Goal: Task Accomplishment & Management: Manage account settings

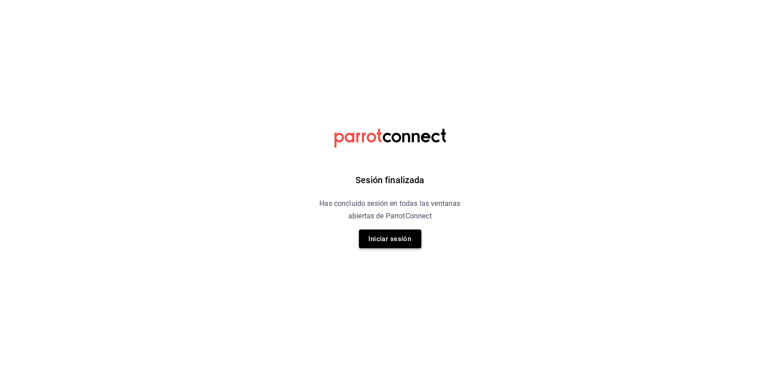
click at [391, 243] on button "Iniciar sesión" at bounding box center [390, 239] width 62 height 19
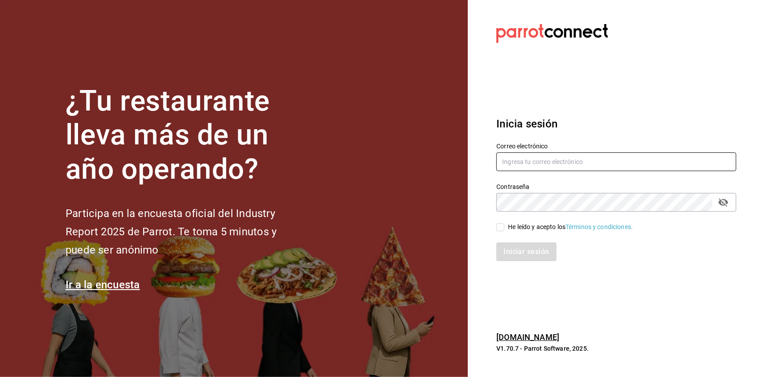
type input "multiuser@peace.com"
click at [498, 228] on input "He leído y acepto los Términos y condiciones." at bounding box center [500, 227] width 8 height 8
checkbox input "true"
click at [507, 247] on button "Iniciar sesión" at bounding box center [526, 252] width 61 height 19
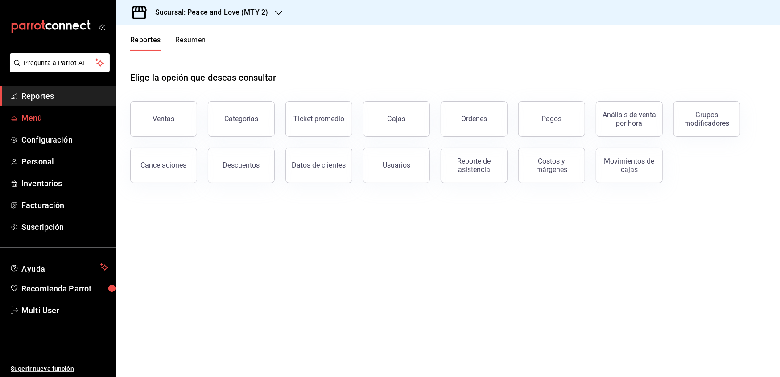
click at [39, 117] on span "Menú" at bounding box center [64, 118] width 87 height 12
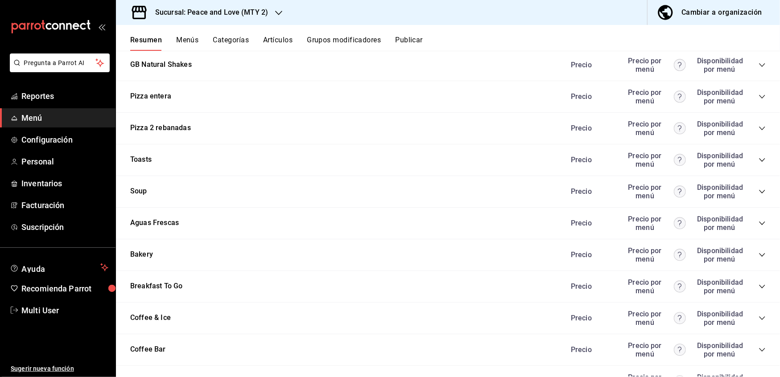
scroll to position [1035, 0]
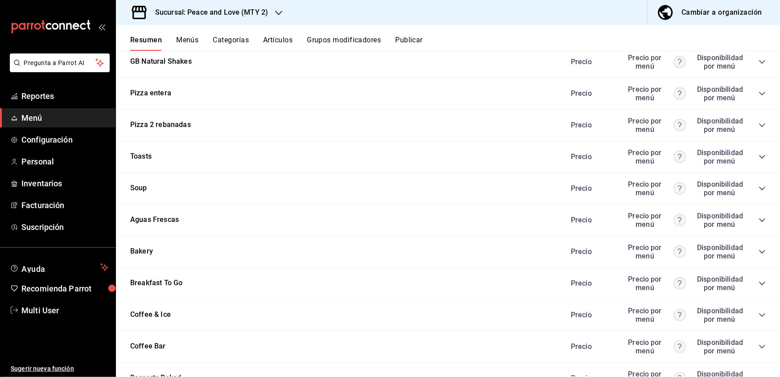
click at [748, 214] on div "Precio Precio por menú Disponibilidad por menú" at bounding box center [664, 220] width 204 height 17
click at [759, 217] on icon "collapse-category-row" at bounding box center [762, 220] width 7 height 7
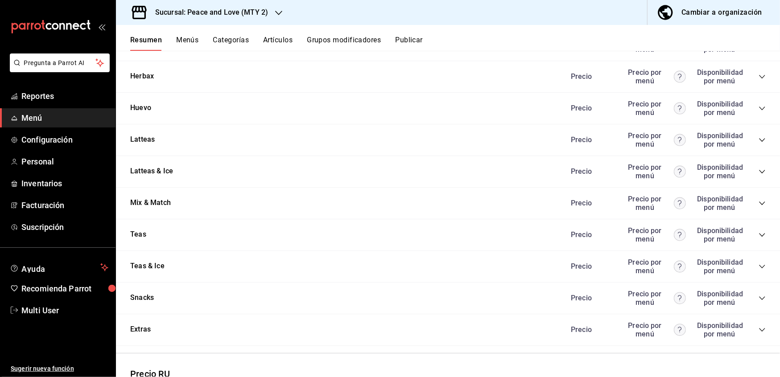
scroll to position [1888, 0]
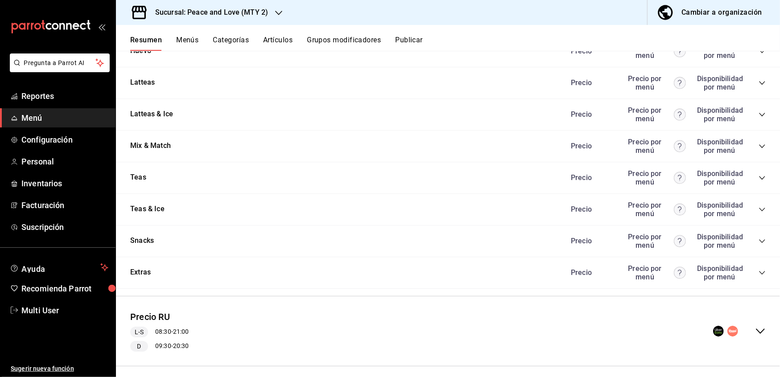
click at [755, 326] on icon "collapse-menu-row" at bounding box center [760, 331] width 11 height 11
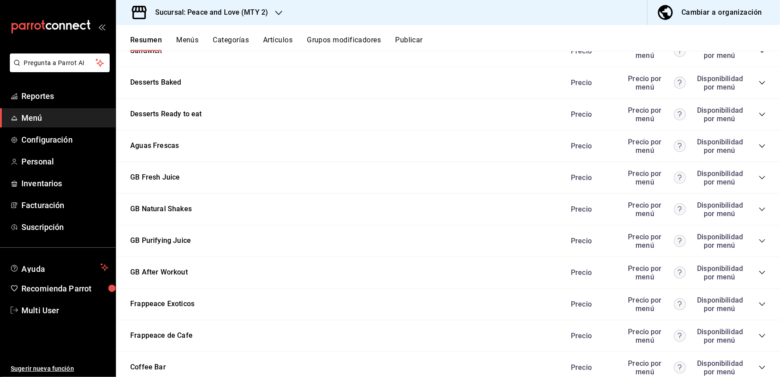
scroll to position [3118, 0]
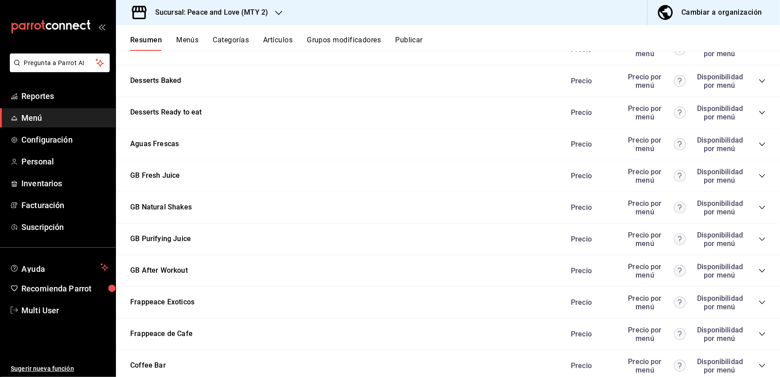
click at [759, 141] on icon "collapse-category-row" at bounding box center [762, 144] width 7 height 7
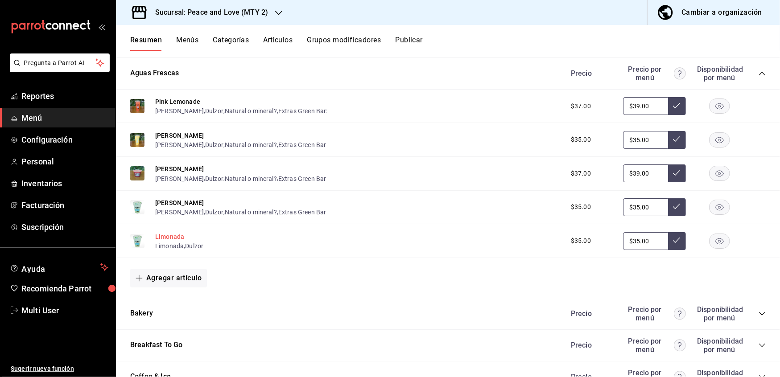
scroll to position [1191, 0]
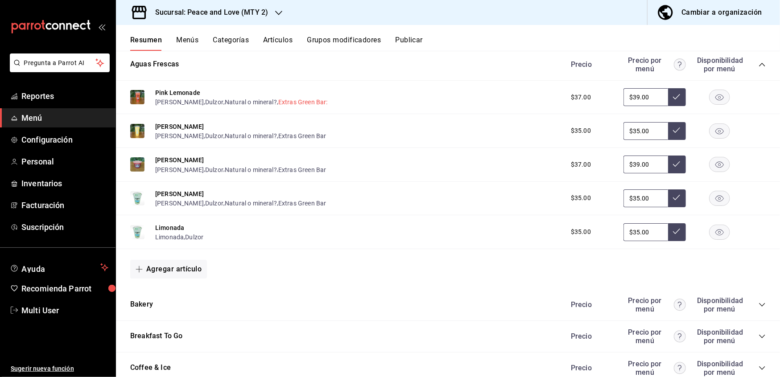
click at [294, 98] on button "Extras Green Bar:" at bounding box center [303, 102] width 50 height 9
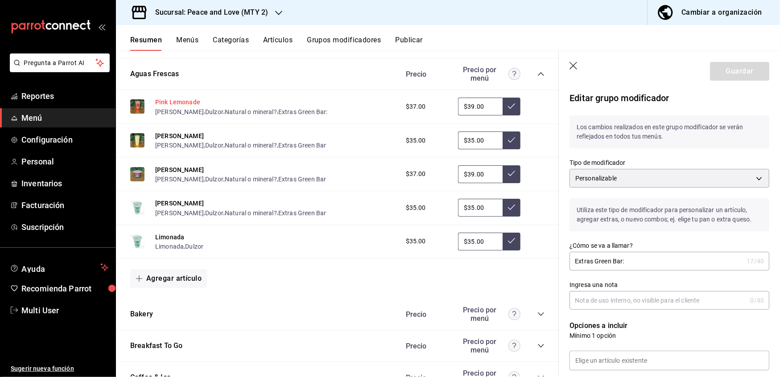
click at [193, 98] on button "Pink Lemonade" at bounding box center [177, 102] width 45 height 9
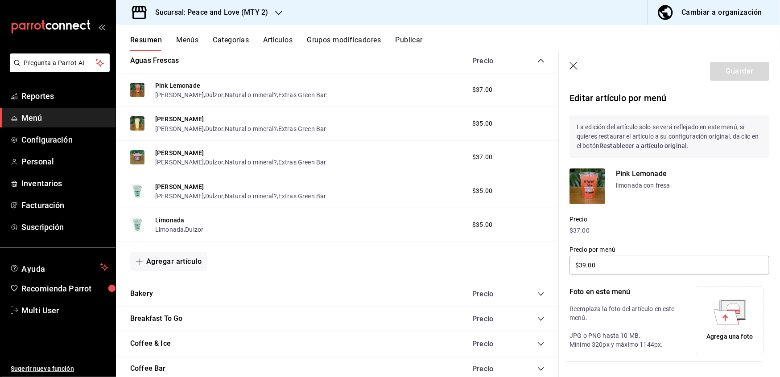
scroll to position [204, 0]
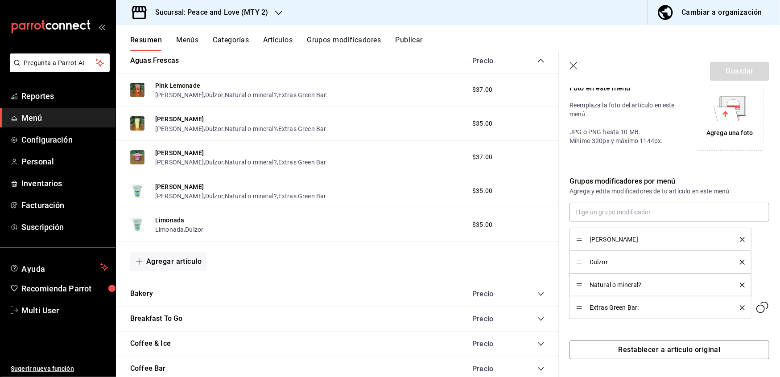
click at [740, 307] on icon "delete" at bounding box center [742, 308] width 5 height 5
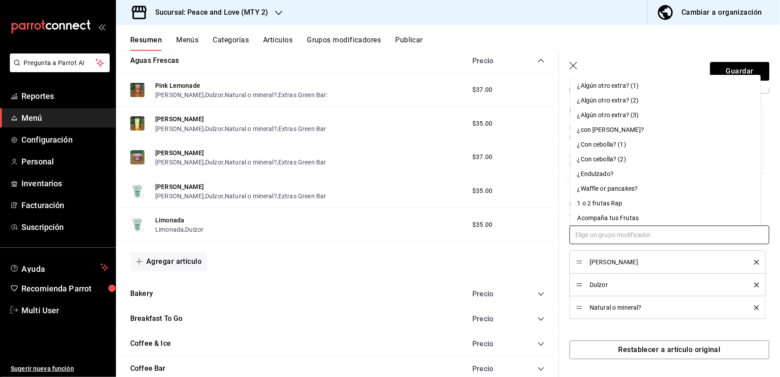
click at [673, 234] on input "text" at bounding box center [670, 235] width 200 height 19
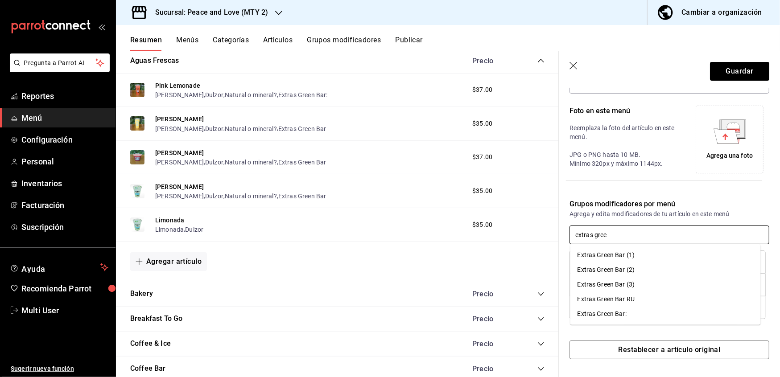
type input "extras green"
click at [623, 256] on div "Extras Green Bar (1)" at bounding box center [607, 255] width 58 height 9
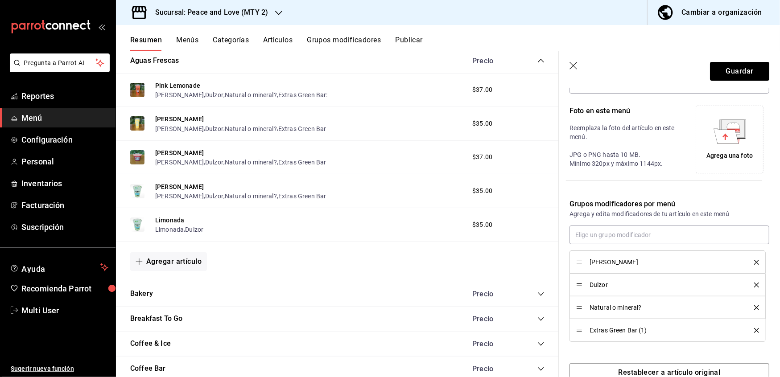
click at [754, 330] on icon "delete" at bounding box center [756, 330] width 5 height 5
click at [286, 38] on button "Artículos" at bounding box center [277, 43] width 29 height 15
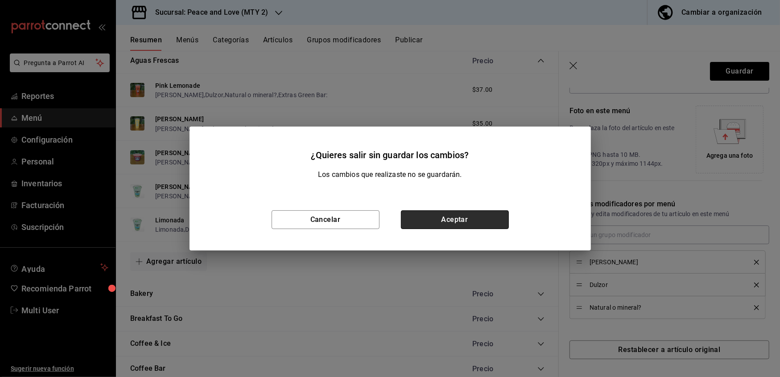
click at [450, 220] on button "Aceptar" at bounding box center [455, 220] width 108 height 19
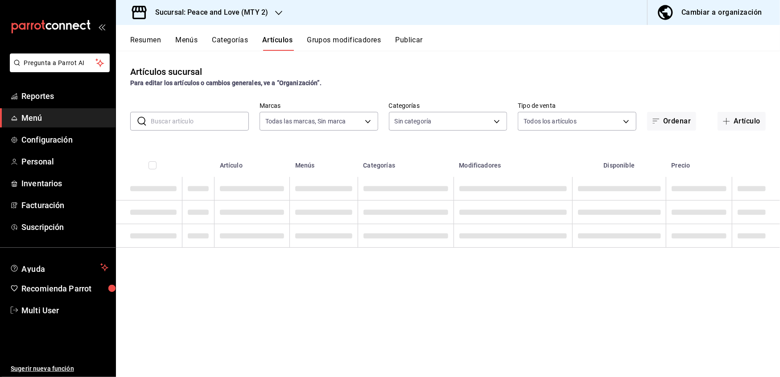
type input "6837998b-8ccc-43d5-82f4-1386e1615d3d,a8e6aca5-94b8-4ef3-83da-2ca230059d9d"
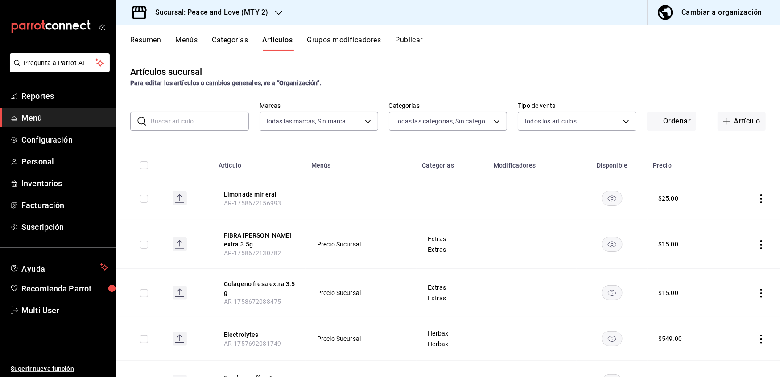
type input "559a98f6-431c-49d4-9864-ba1d0da74e50,31f855c5-a1ae-46d2-b090-02d3eaa8bd4e,ea143…"
click at [178, 124] on input "text" at bounding box center [200, 121] width 98 height 18
click at [379, 193] on td at bounding box center [361, 198] width 111 height 43
drag, startPoint x: 259, startPoint y: 195, endPoint x: 323, endPoint y: 198, distance: 64.3
click at [323, 198] on tr "Limonada mineral AR-1758672156993 $ 25.00" at bounding box center [448, 198] width 664 height 43
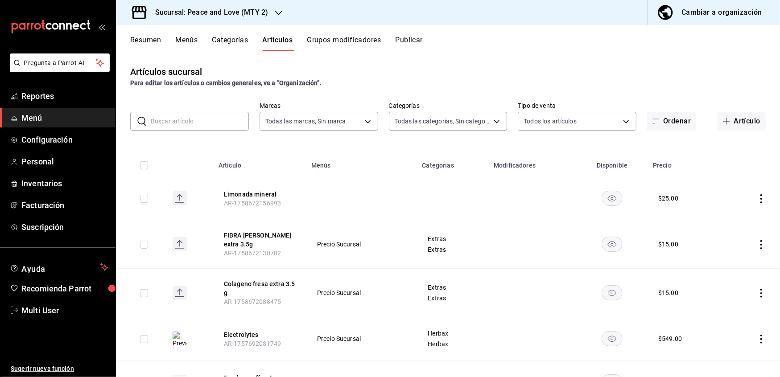
click at [178, 122] on input "text" at bounding box center [200, 121] width 98 height 18
click at [439, 124] on body "Pregunta a Parrot AI Reportes Menú Configuración Personal Inventarios Facturaci…" at bounding box center [390, 188] width 780 height 377
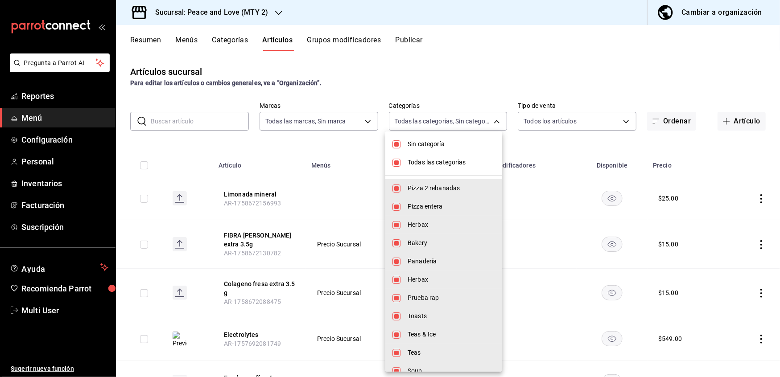
click at [397, 144] on input "checkbox" at bounding box center [396, 144] width 8 height 8
checkbox input "false"
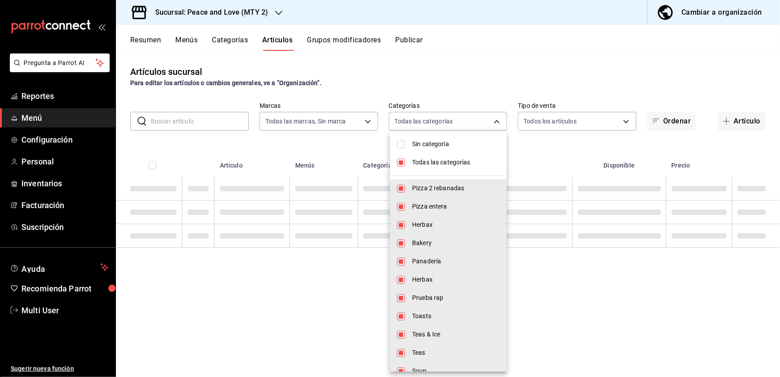
click at [398, 159] on input "checkbox" at bounding box center [401, 163] width 8 height 8
checkbox input "false"
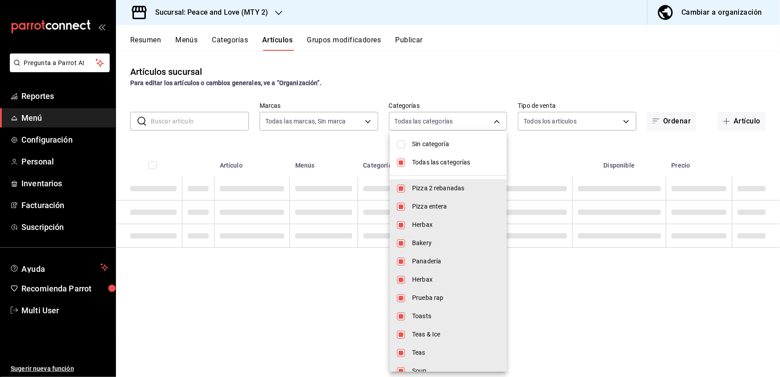
checkbox input "false"
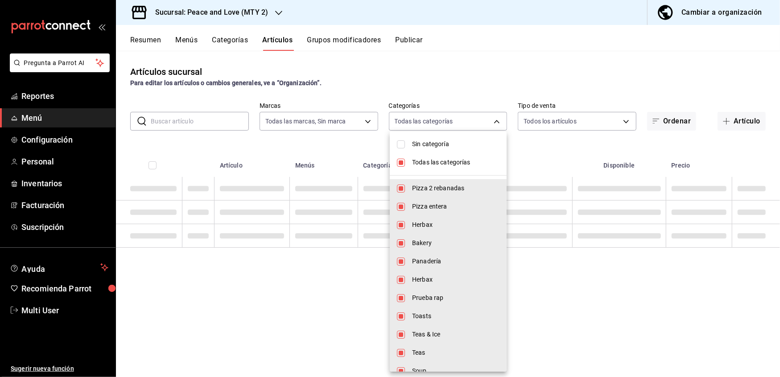
checkbox input "false"
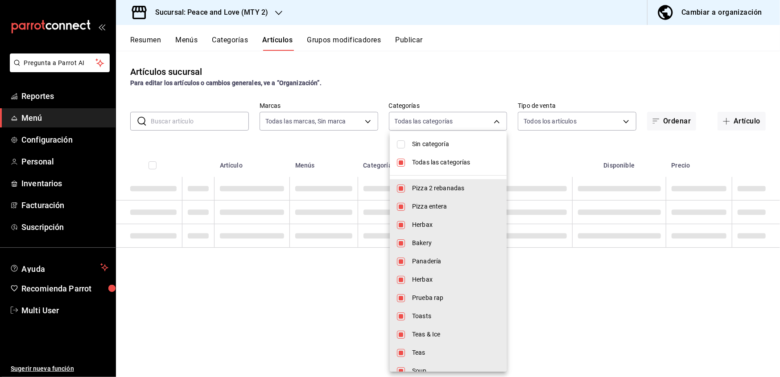
checkbox input "false"
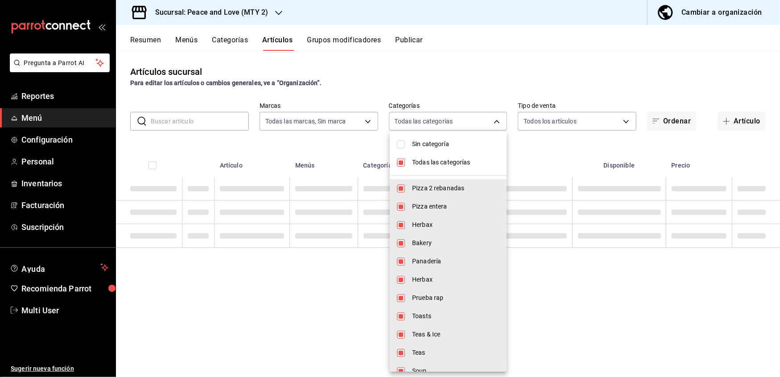
checkbox input "false"
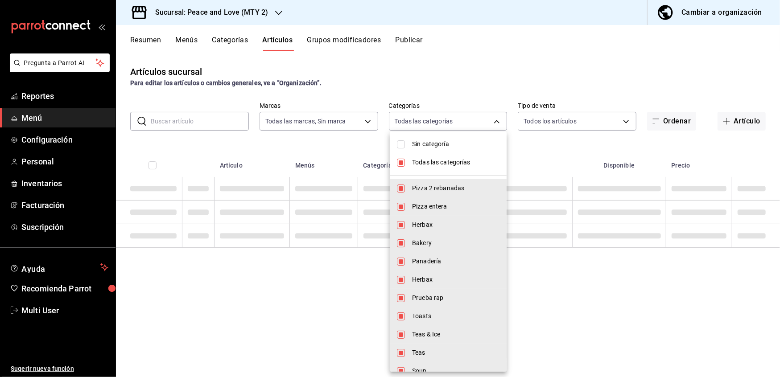
checkbox input "false"
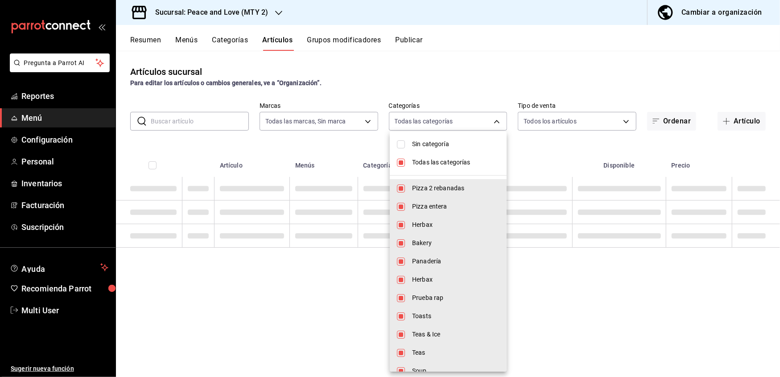
checkbox input "false"
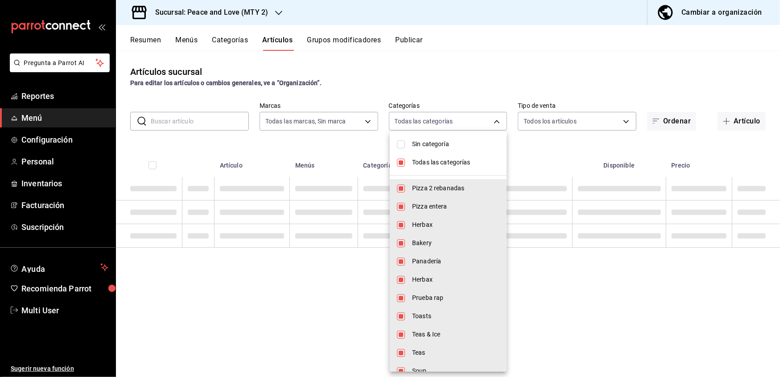
checkbox input "false"
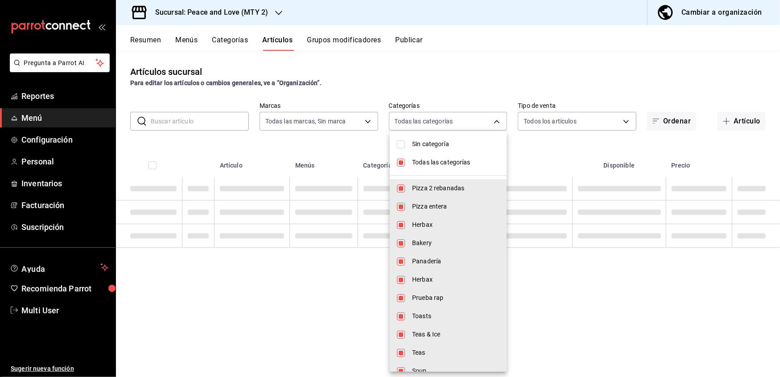
checkbox input "false"
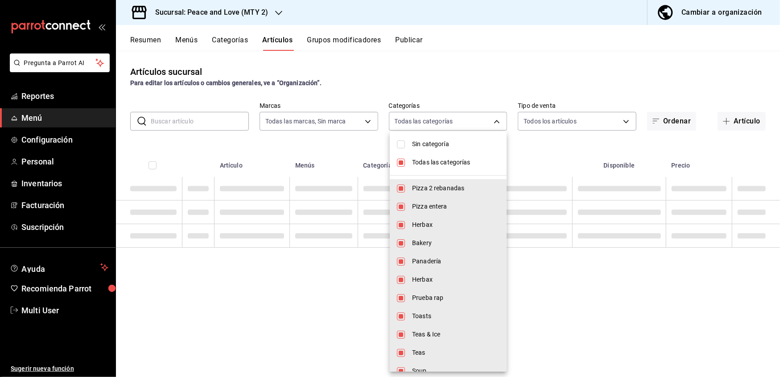
checkbox input "false"
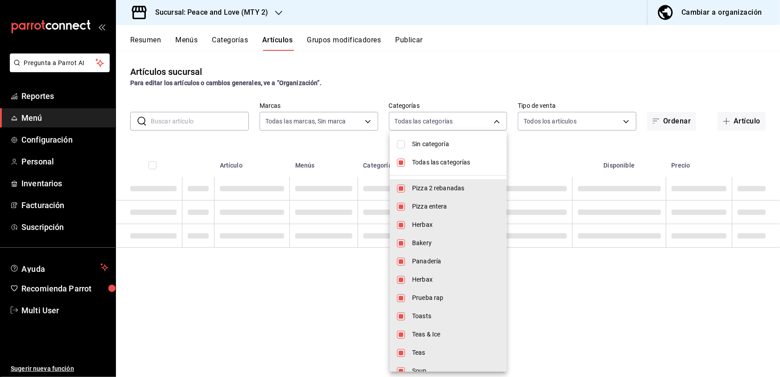
checkbox input "false"
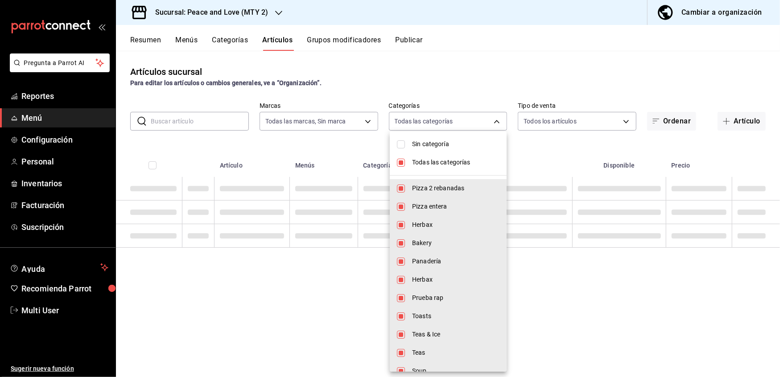
checkbox input "false"
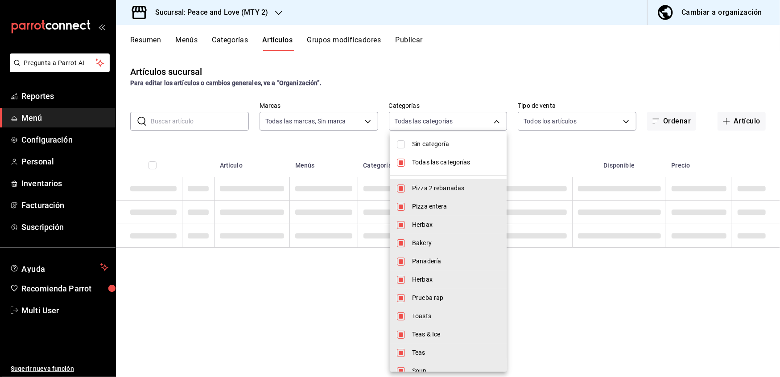
checkbox input "false"
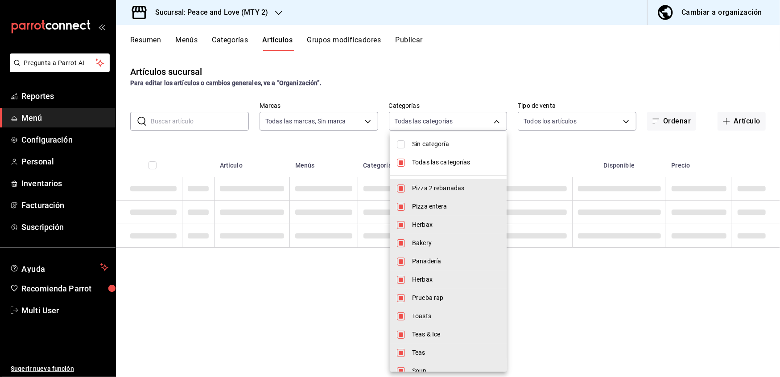
checkbox input "false"
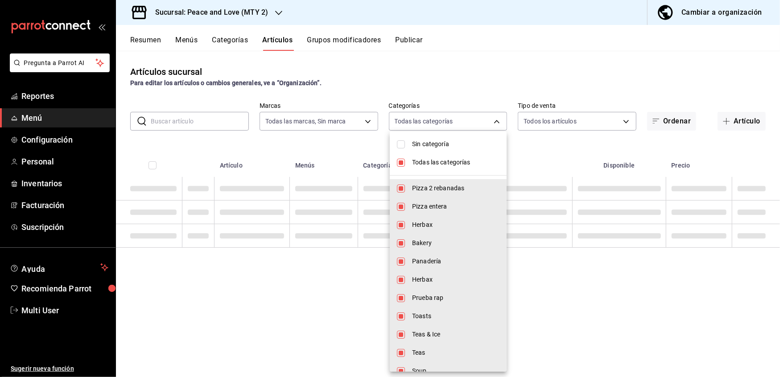
checkbox input "false"
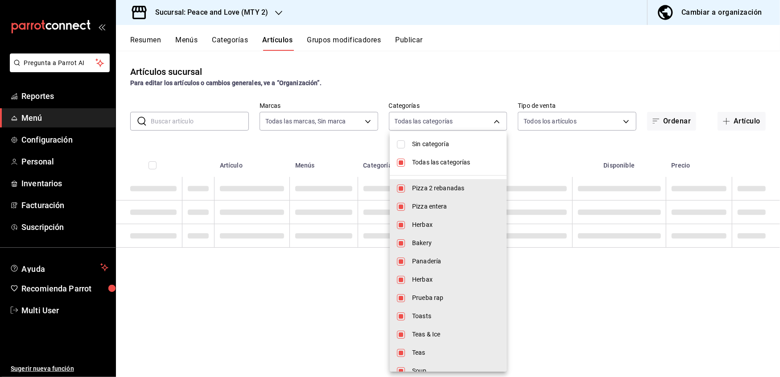
checkbox input "false"
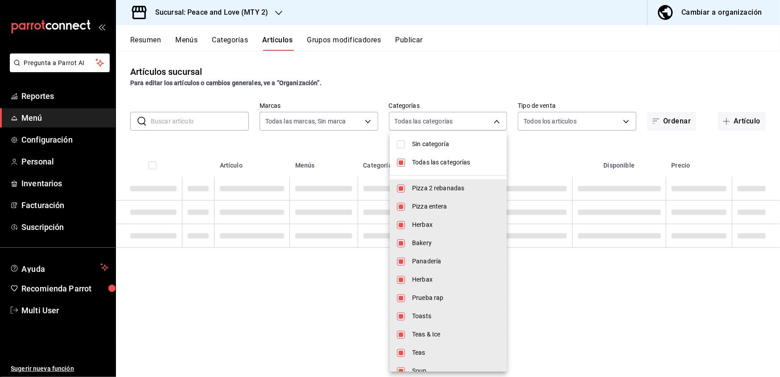
checkbox input "false"
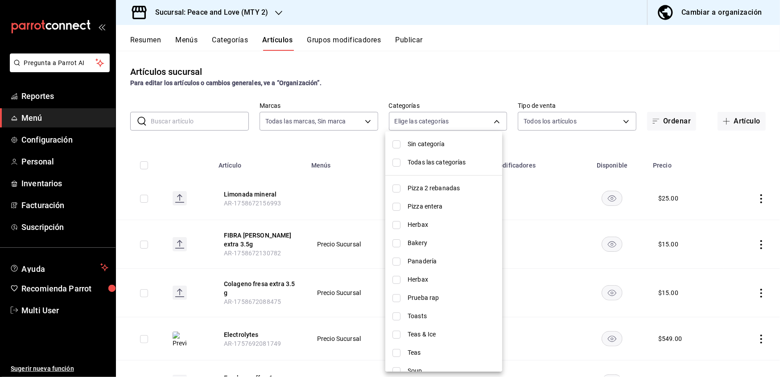
scroll to position [595, 0]
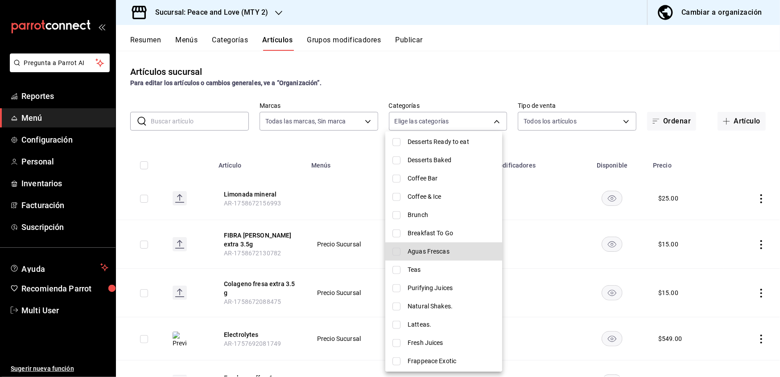
click at [398, 251] on input "checkbox" at bounding box center [396, 252] width 8 height 8
checkbox input "true"
type input "254388b3-0892-473c-b76b-ff5ef00264b6"
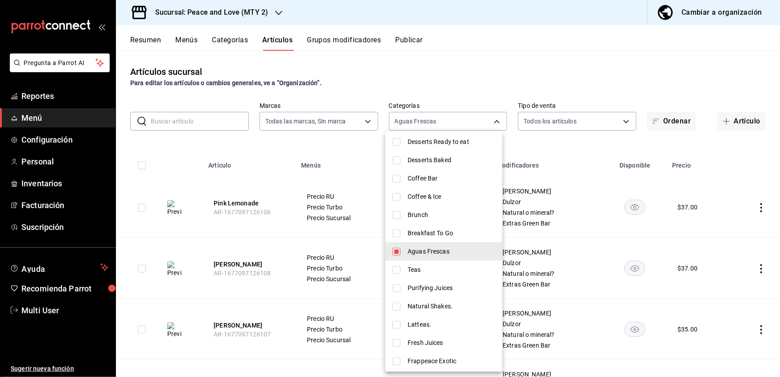
click at [259, 152] on div at bounding box center [390, 188] width 780 height 377
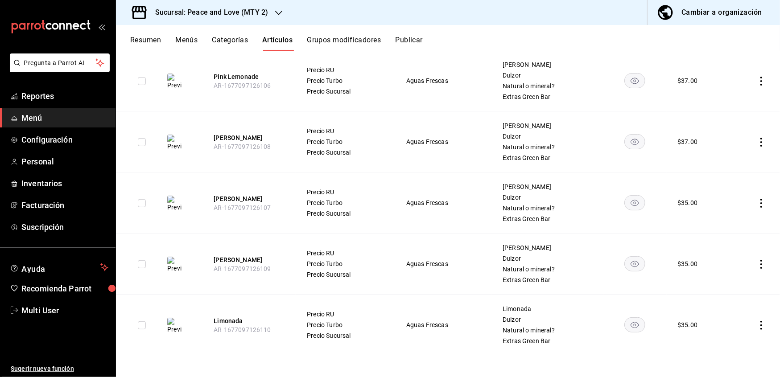
scroll to position [0, 0]
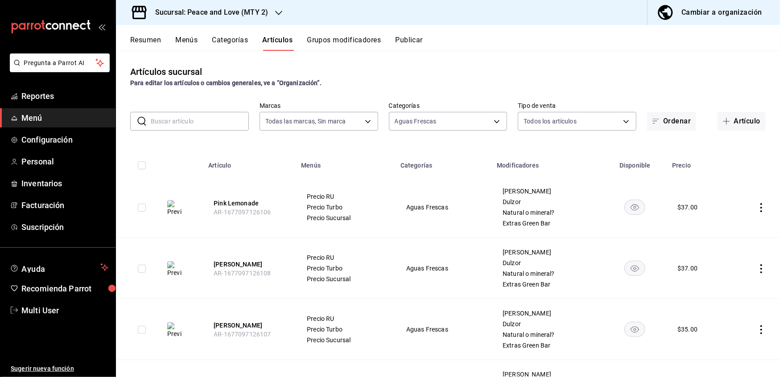
click at [147, 42] on button "Resumen" at bounding box center [145, 43] width 31 height 15
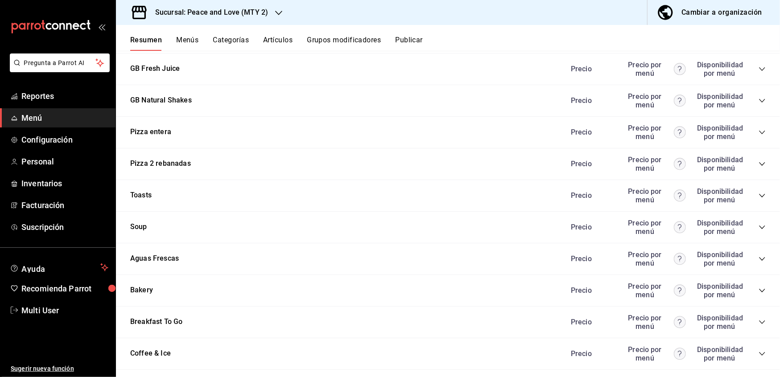
scroll to position [997, 0]
drag, startPoint x: 318, startPoint y: 231, endPoint x: 754, endPoint y: 256, distance: 436.9
click at [759, 256] on icon "collapse-category-row" at bounding box center [762, 258] width 7 height 7
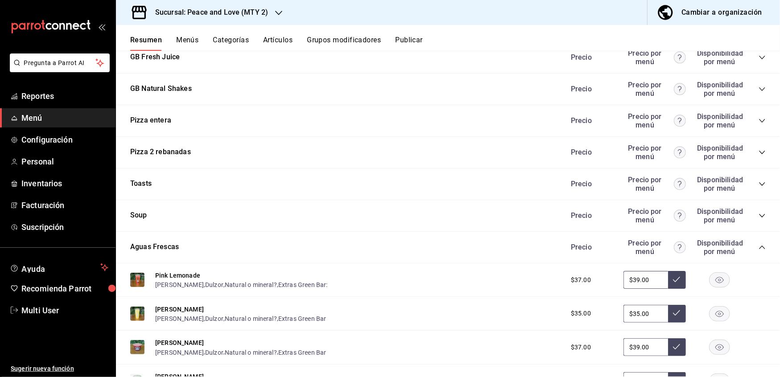
scroll to position [1008, 0]
click at [186, 272] on button "Pink Lemonade" at bounding box center [177, 275] width 45 height 9
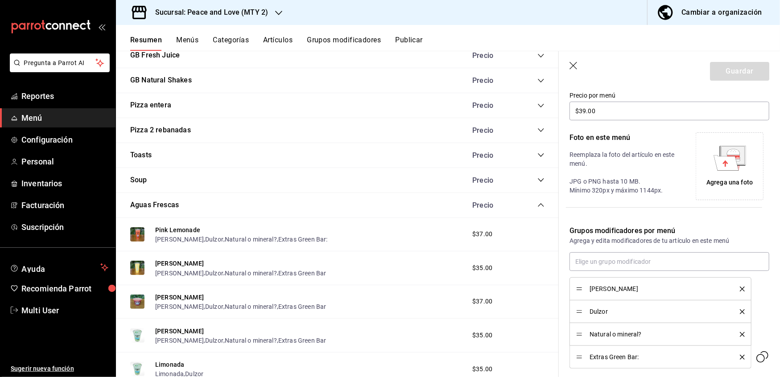
scroll to position [204, 0]
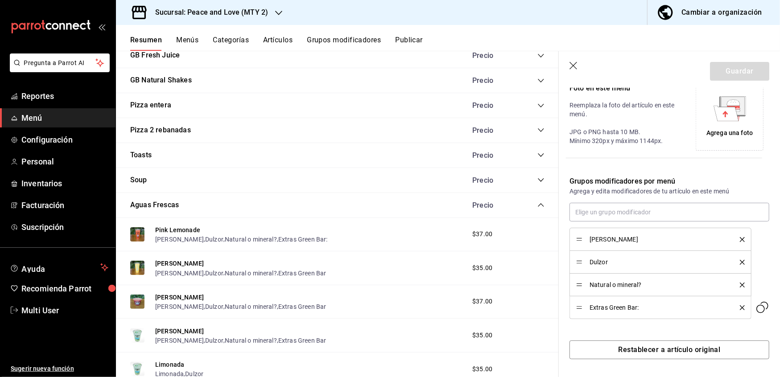
click at [740, 310] on icon "delete" at bounding box center [742, 308] width 5 height 5
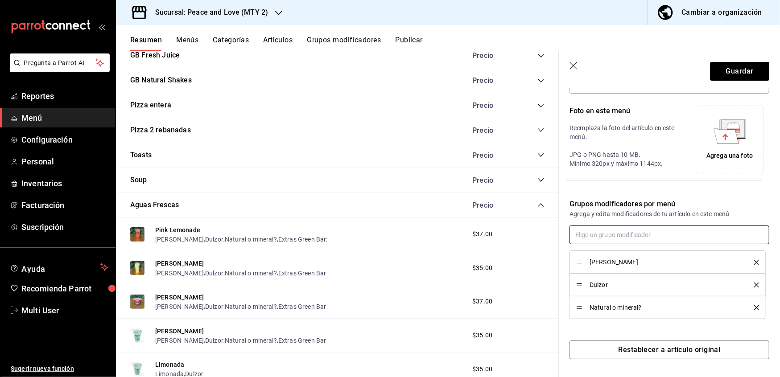
click at [631, 234] on input "text" at bounding box center [670, 235] width 200 height 19
type input "extras green bar"
click at [605, 253] on div "Extras Green Bar (1)" at bounding box center [607, 255] width 58 height 9
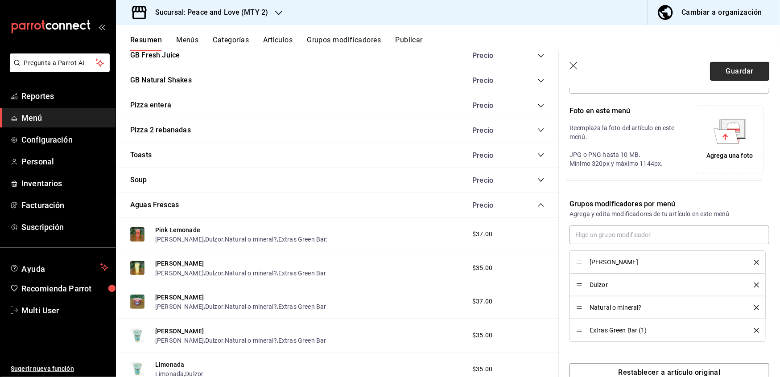
click at [726, 75] on button "Guardar" at bounding box center [739, 71] width 59 height 19
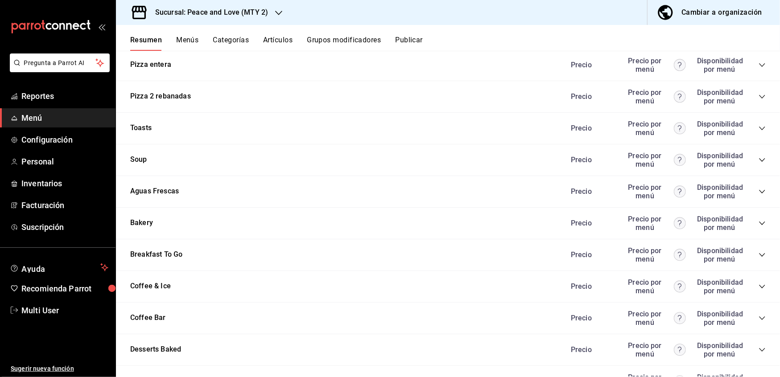
scroll to position [1064, 0]
click at [759, 188] on icon "collapse-category-row" at bounding box center [762, 191] width 7 height 7
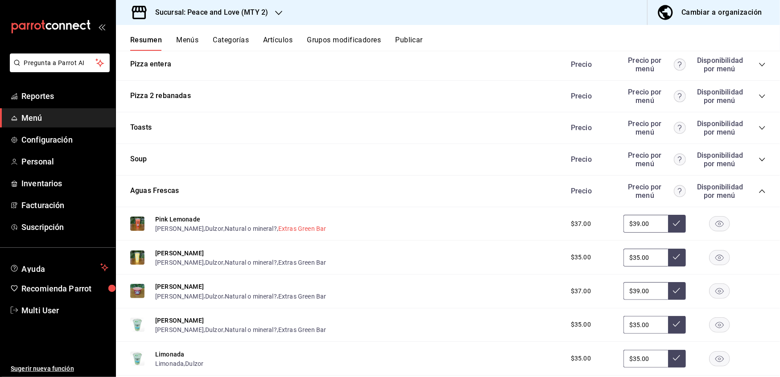
click at [298, 224] on button "Extras Green Bar" at bounding box center [302, 228] width 48 height 9
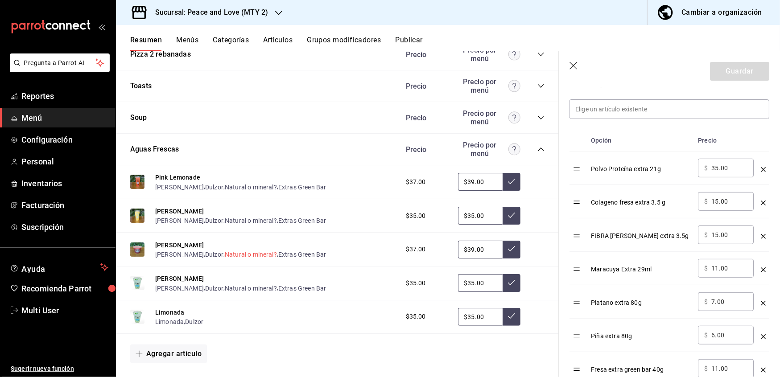
scroll to position [1119, 0]
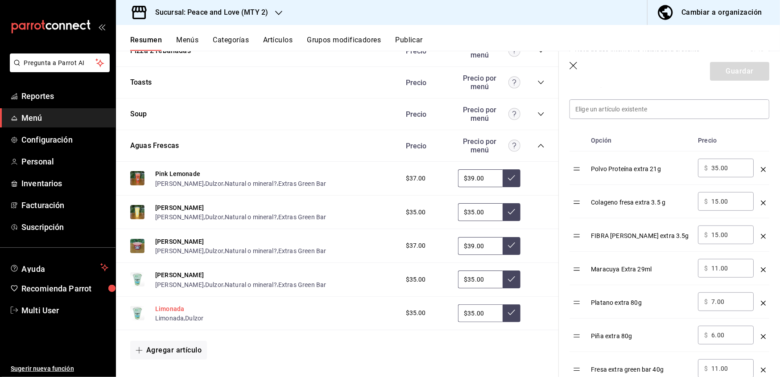
click at [171, 305] on button "Limonada" at bounding box center [169, 309] width 29 height 9
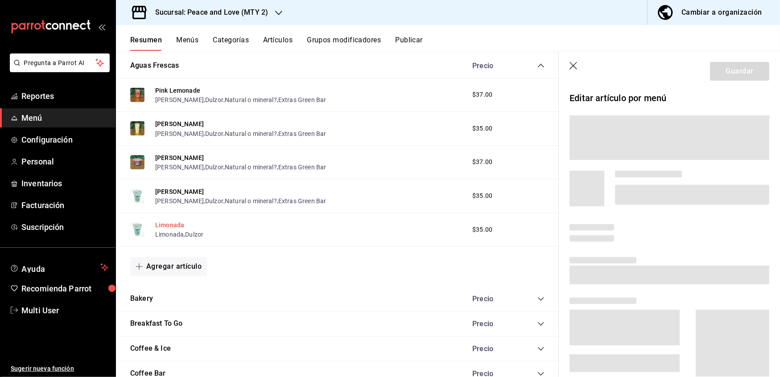
scroll to position [1061, 0]
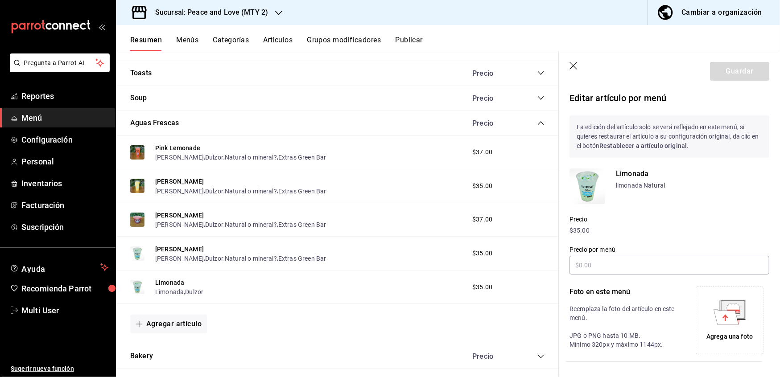
type input "$35.00"
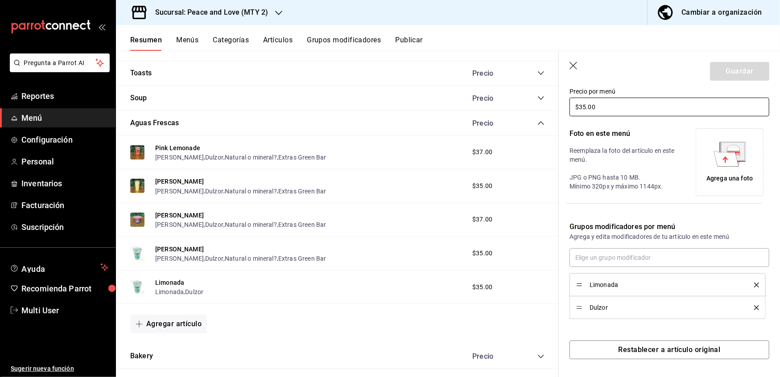
scroll to position [159, 0]
click at [640, 256] on input "text" at bounding box center [670, 257] width 200 height 19
type input "extras gree"
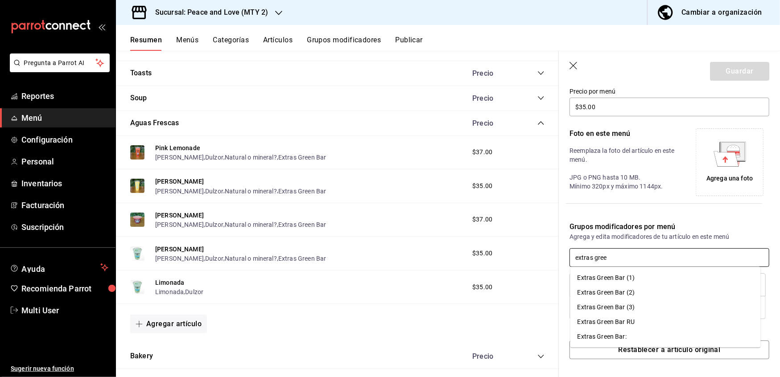
click at [596, 282] on div "Extras Green Bar (1)" at bounding box center [607, 277] width 58 height 9
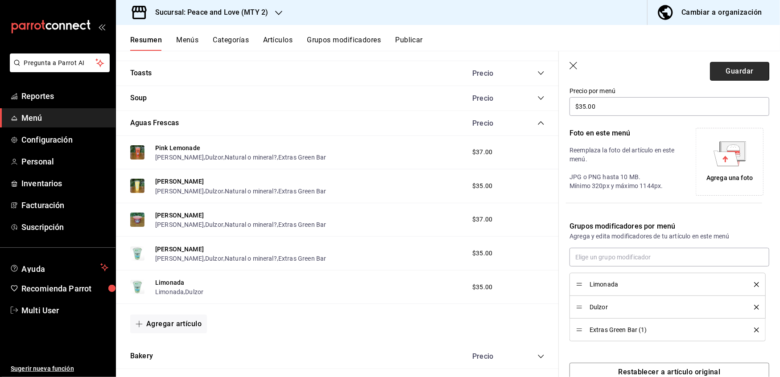
click at [723, 70] on button "Guardar" at bounding box center [739, 71] width 59 height 19
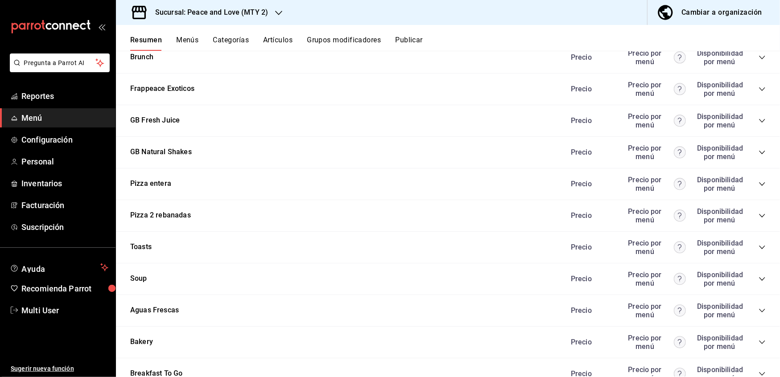
scroll to position [946, 0]
click at [757, 308] on div "Aguas Frescas Precio Precio por menú Disponibilidad por menú" at bounding box center [448, 310] width 664 height 32
click at [759, 307] on icon "collapse-category-row" at bounding box center [762, 309] width 7 height 7
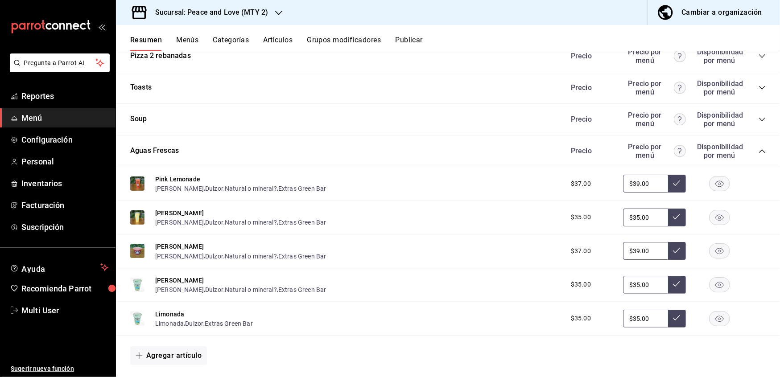
scroll to position [1105, 0]
click at [164, 310] on button "Limonada" at bounding box center [169, 314] width 29 height 9
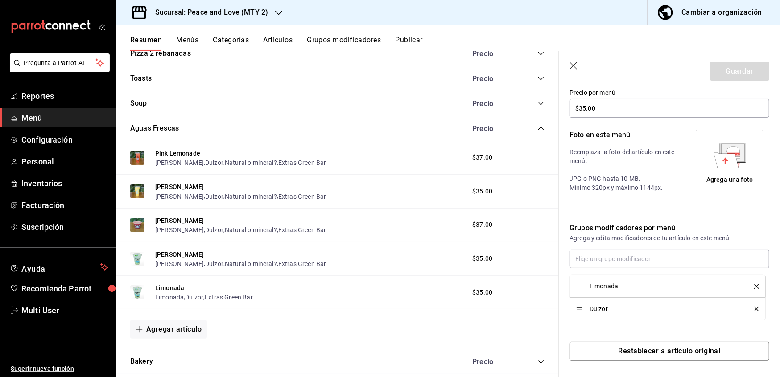
scroll to position [159, 0]
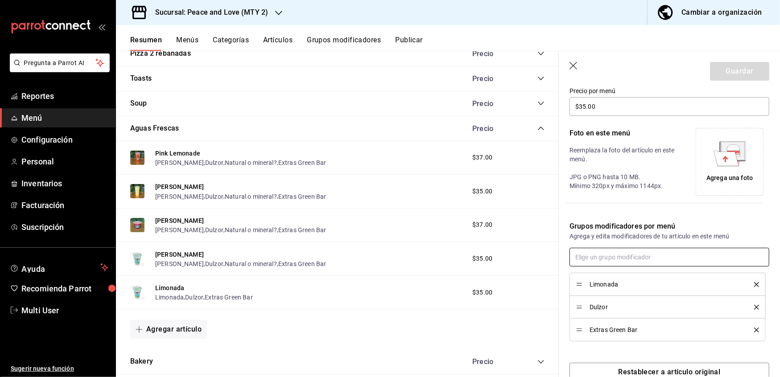
click at [652, 259] on input "text" at bounding box center [670, 257] width 200 height 19
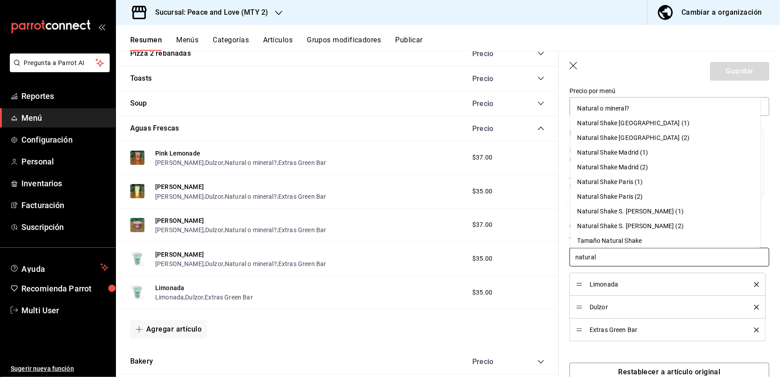
type input "natural o"
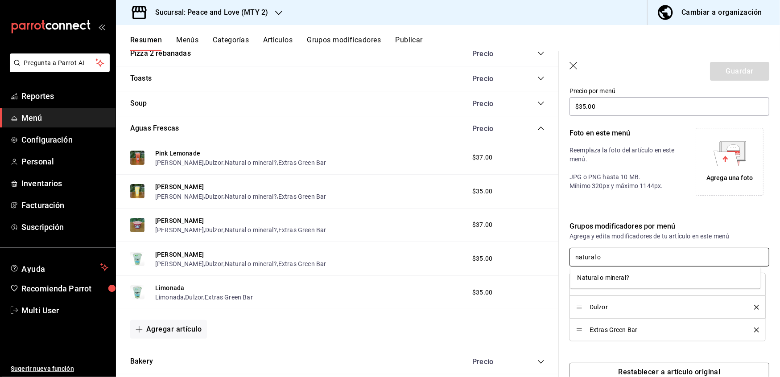
click at [625, 277] on div "Natural o mineral?" at bounding box center [604, 277] width 52 height 9
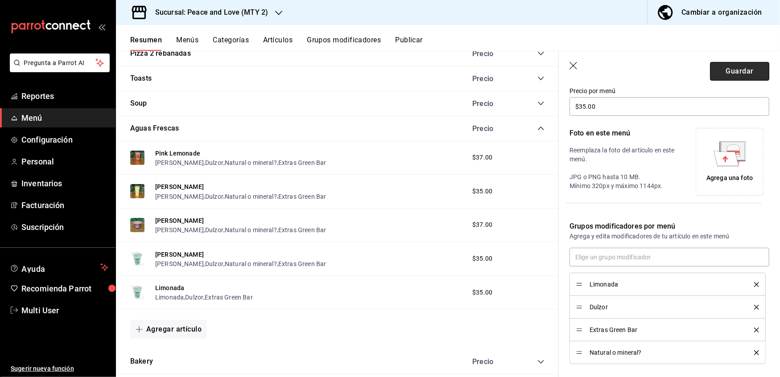
click at [736, 68] on button "Guardar" at bounding box center [739, 71] width 59 height 19
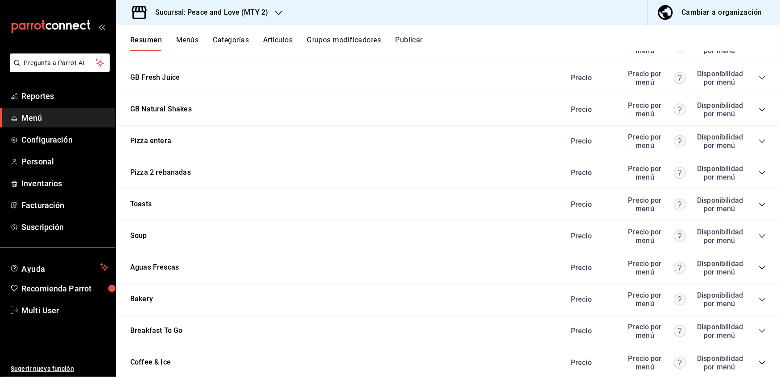
scroll to position [988, 0]
click at [757, 267] on div "Aguas Frescas Precio Precio por menú Disponibilidad por menú" at bounding box center [448, 268] width 664 height 32
click at [759, 265] on icon "collapse-category-row" at bounding box center [762, 267] width 7 height 7
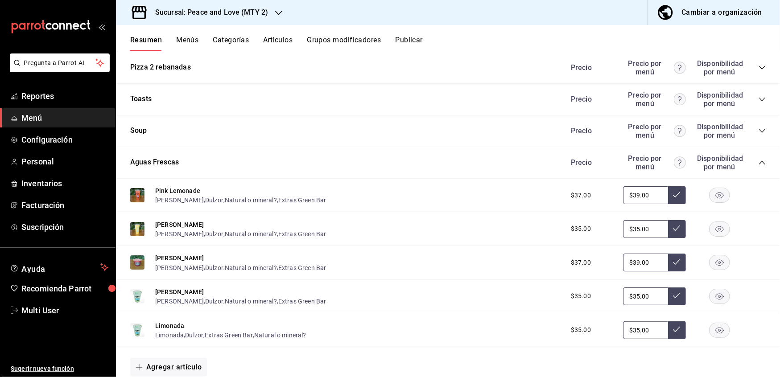
scroll to position [1094, 0]
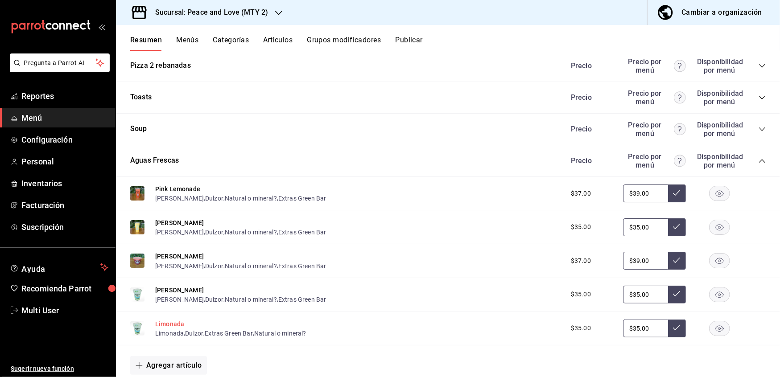
click at [170, 320] on button "Limonada" at bounding box center [169, 324] width 29 height 9
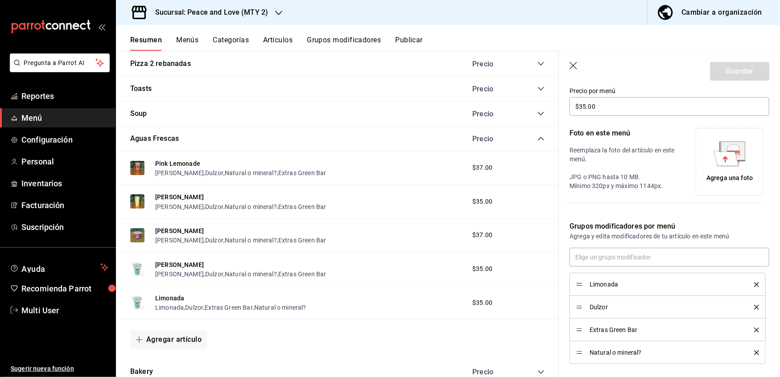
scroll to position [204, 0]
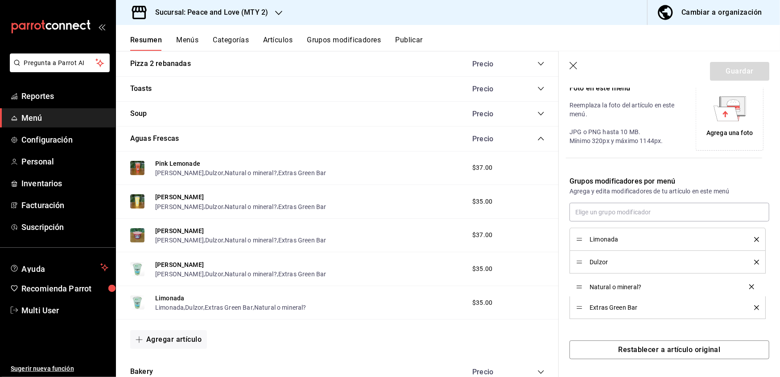
drag, startPoint x: 580, startPoint y: 307, endPoint x: 577, endPoint y: 285, distance: 22.1
click at [723, 72] on button "Guardar" at bounding box center [739, 71] width 59 height 19
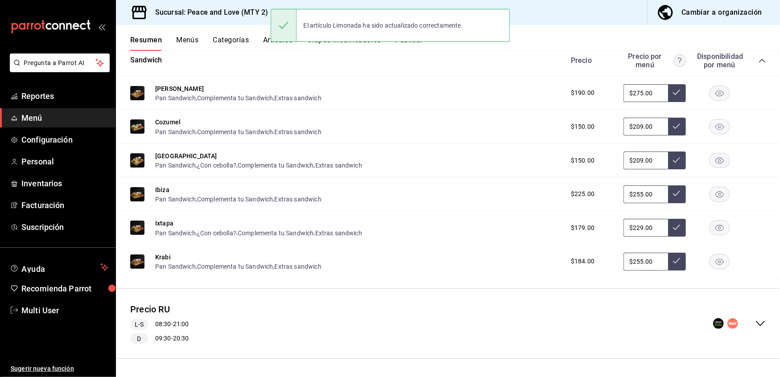
scroll to position [157, 0]
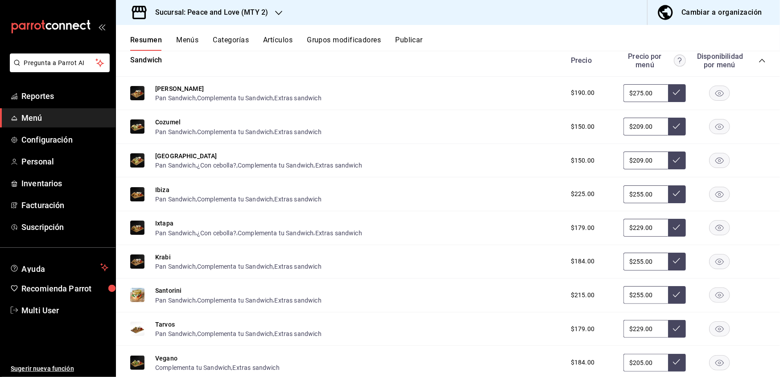
click at [279, 11] on icon "button" at bounding box center [278, 12] width 7 height 7
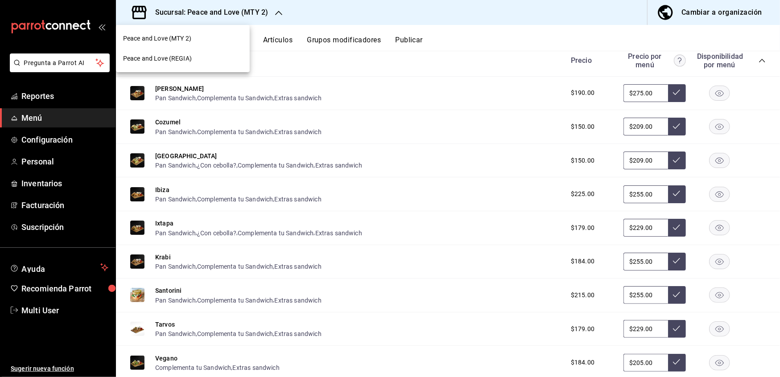
click at [192, 58] on div "Peace and Love (REGIA)" at bounding box center [183, 58] width 120 height 9
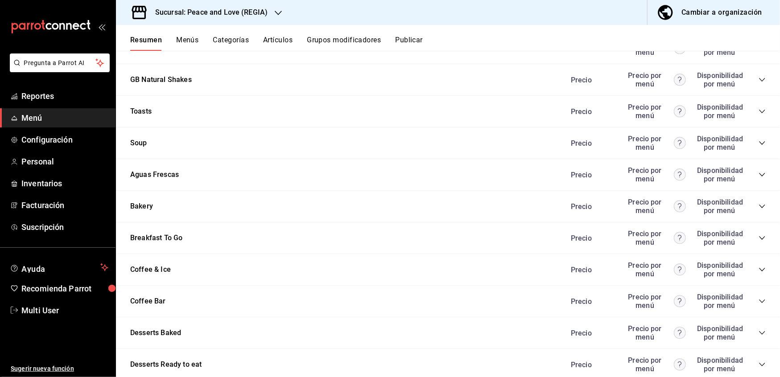
scroll to position [926, 0]
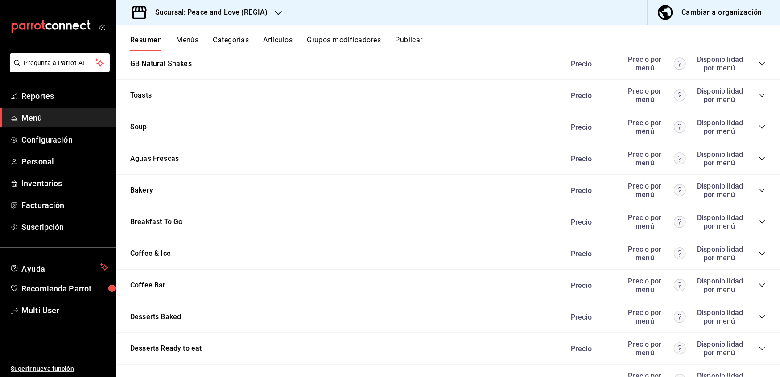
click at [757, 157] on div "Aguas Frescas Precio Precio por menú Disponibilidad por menú" at bounding box center [448, 159] width 664 height 32
click at [759, 157] on icon "collapse-category-row" at bounding box center [762, 158] width 7 height 7
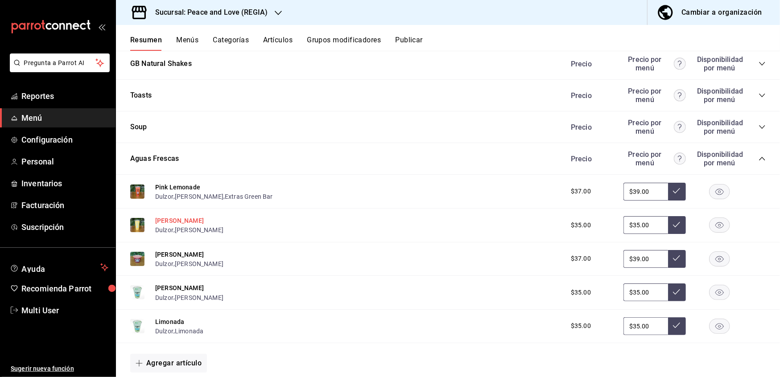
click at [175, 216] on button "[PERSON_NAME]" at bounding box center [179, 220] width 49 height 9
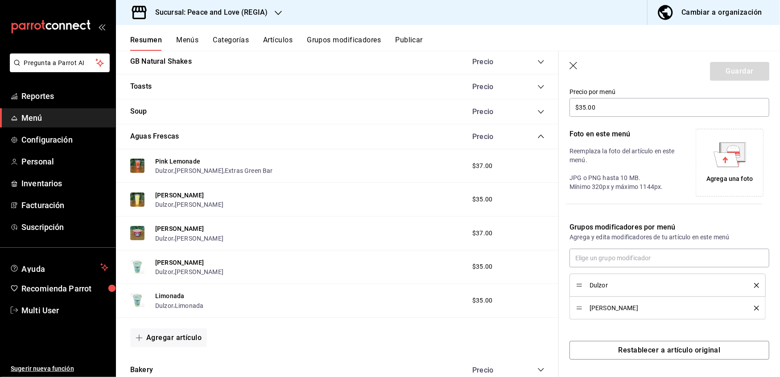
scroll to position [159, 0]
click at [625, 260] on input "text" at bounding box center [670, 257] width 200 height 19
type input "n"
type input "minera"
click at [609, 281] on div "Agua mineral" at bounding box center [596, 277] width 37 height 9
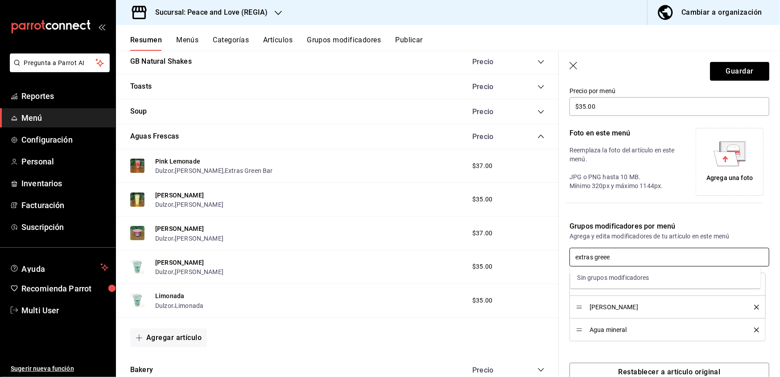
type input "extras gree"
click at [591, 277] on div "Extras Green Bar" at bounding box center [602, 277] width 48 height 9
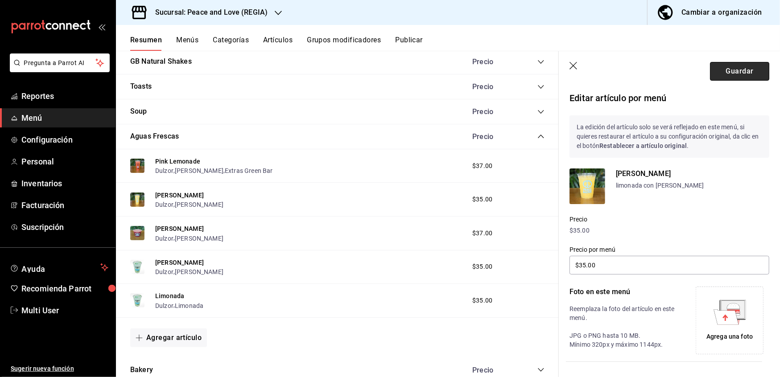
click at [727, 65] on button "Guardar" at bounding box center [739, 71] width 59 height 19
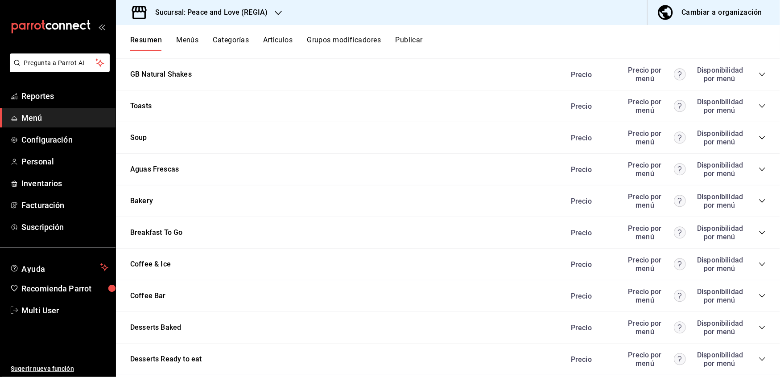
scroll to position [916, 0]
click at [757, 163] on div "Aguas Frescas Precio Precio por menú Disponibilidad por menú" at bounding box center [448, 169] width 664 height 32
click at [759, 165] on icon "collapse-category-row" at bounding box center [762, 168] width 7 height 7
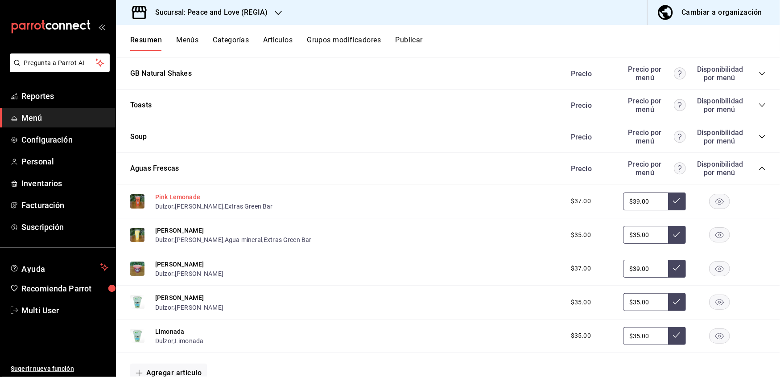
click at [186, 194] on button "Pink Lemonade" at bounding box center [177, 197] width 45 height 9
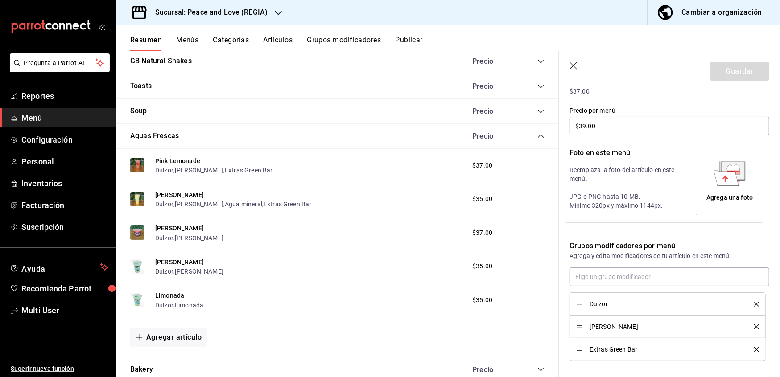
scroll to position [143, 0]
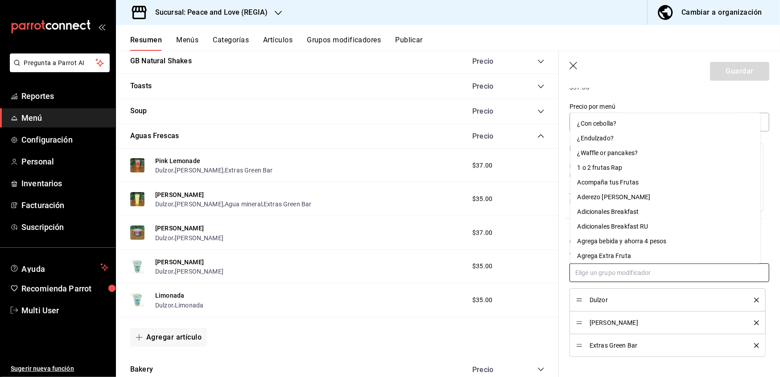
click at [662, 270] on input "text" at bounding box center [670, 273] width 200 height 19
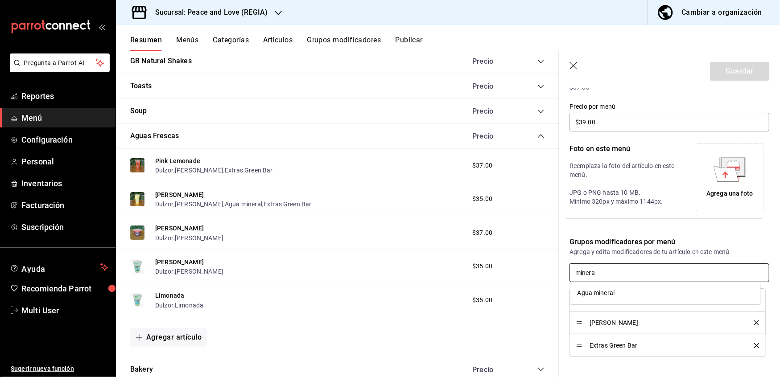
type input "mineral"
click at [618, 295] on li "Agua mineral" at bounding box center [665, 293] width 190 height 15
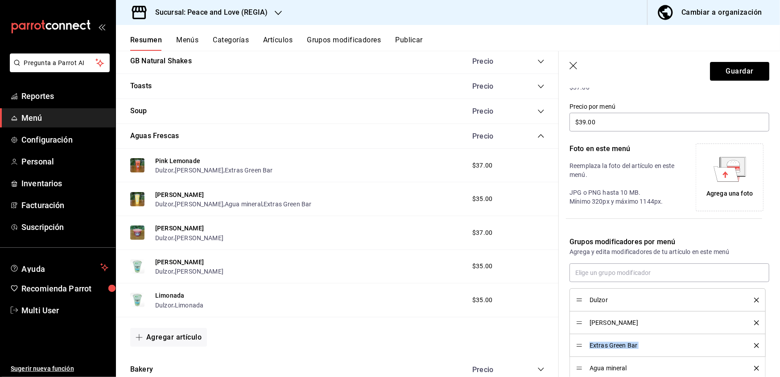
drag, startPoint x: 584, startPoint y: 369, endPoint x: 580, endPoint y: 342, distance: 27.9
click at [580, 342] on ul "Dulzor Fresa Limón Extras Green Bar Agua mineral" at bounding box center [670, 334] width 200 height 91
drag, startPoint x: 579, startPoint y: 372, endPoint x: 575, endPoint y: 342, distance: 30.1
click at [733, 68] on button "Guardar" at bounding box center [739, 71] width 59 height 19
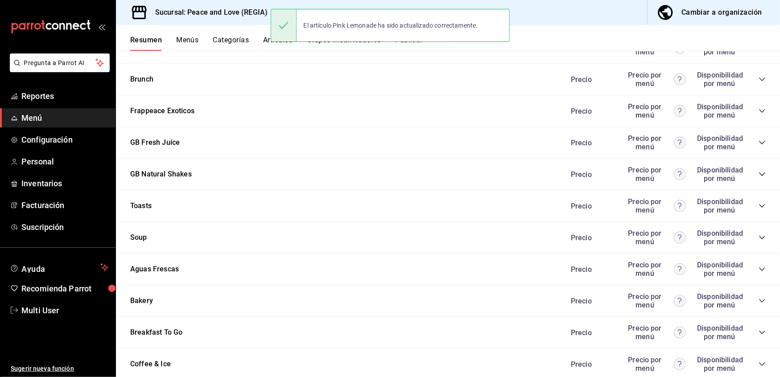
scroll to position [984, 0]
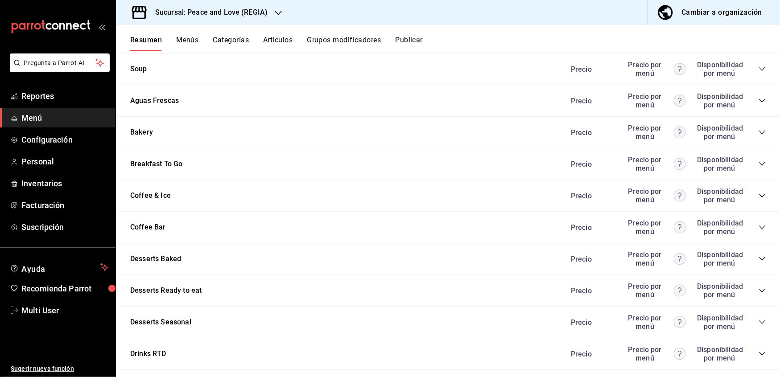
click at [759, 98] on icon "collapse-category-row" at bounding box center [762, 100] width 7 height 7
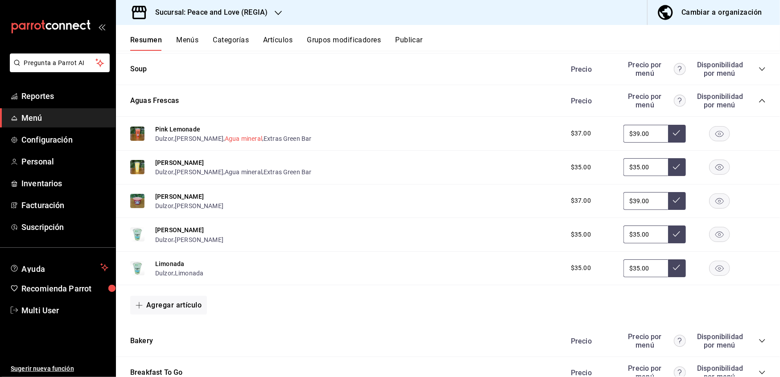
click at [225, 134] on button "Agua mineral" at bounding box center [243, 138] width 37 height 9
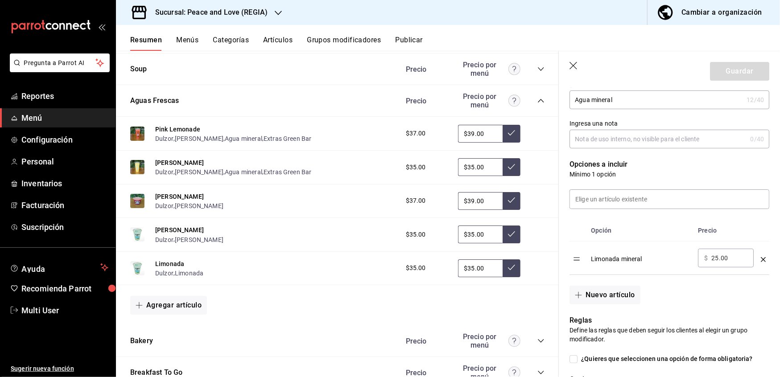
scroll to position [163, 0]
click at [173, 192] on button "[PERSON_NAME]" at bounding box center [179, 196] width 49 height 9
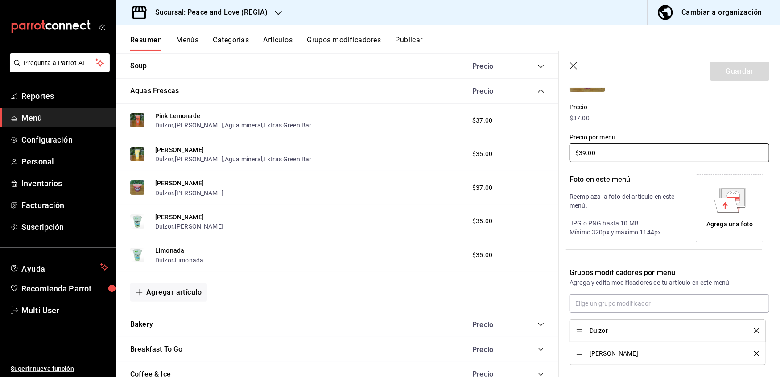
scroll to position [113, 0]
click at [615, 304] on input "text" at bounding box center [670, 303] width 200 height 19
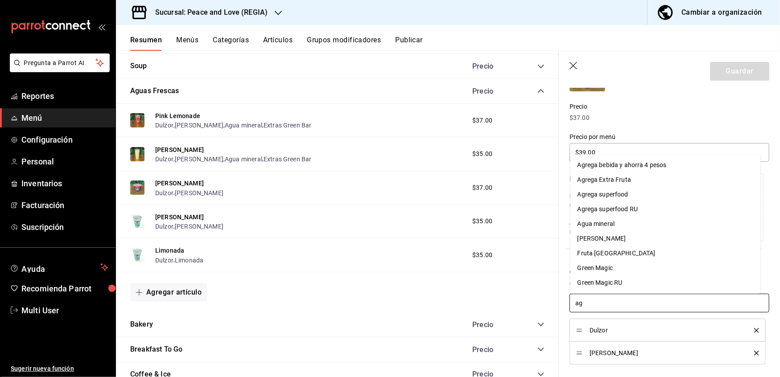
type input "a"
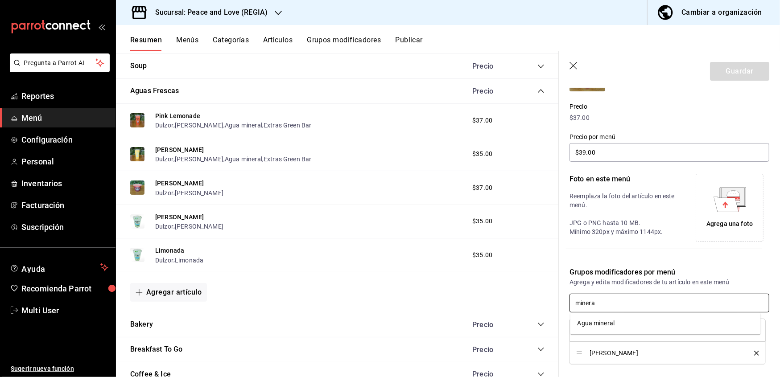
type input "mineral"
click at [609, 325] on div "Agua mineral" at bounding box center [596, 323] width 37 height 9
type input "extras gree"
click at [599, 321] on div "Extras Green Bar" at bounding box center [602, 323] width 48 height 9
click at [737, 72] on button "Guardar" at bounding box center [739, 71] width 59 height 19
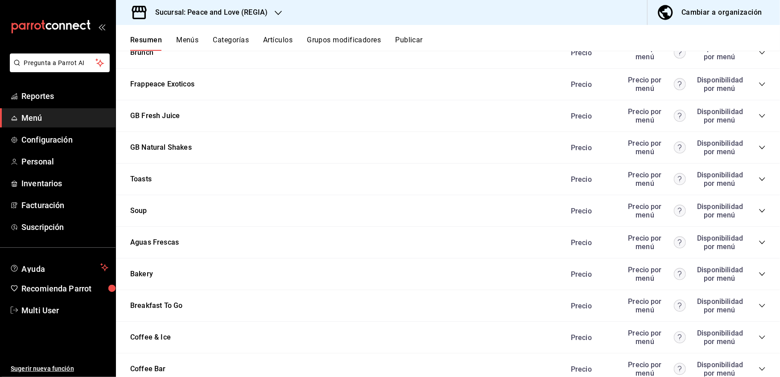
scroll to position [841, 0]
click at [759, 242] on icon "collapse-category-row" at bounding box center [762, 243] width 7 height 7
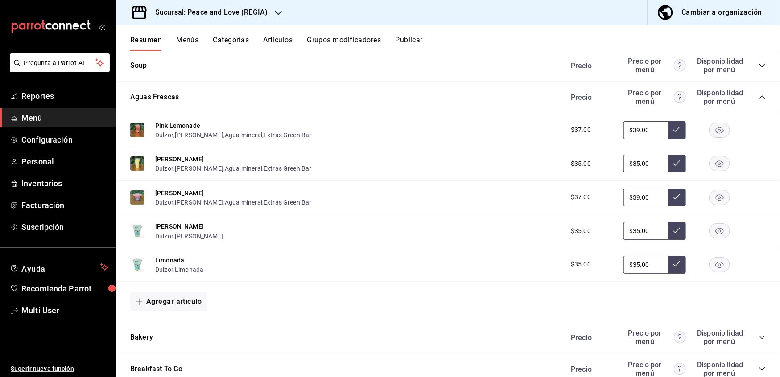
scroll to position [988, 0]
click at [185, 223] on button "Pepino Limón" at bounding box center [179, 225] width 49 height 9
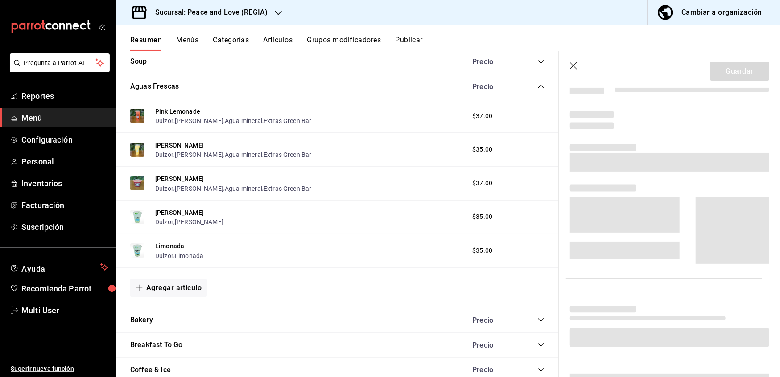
scroll to position [157, 0]
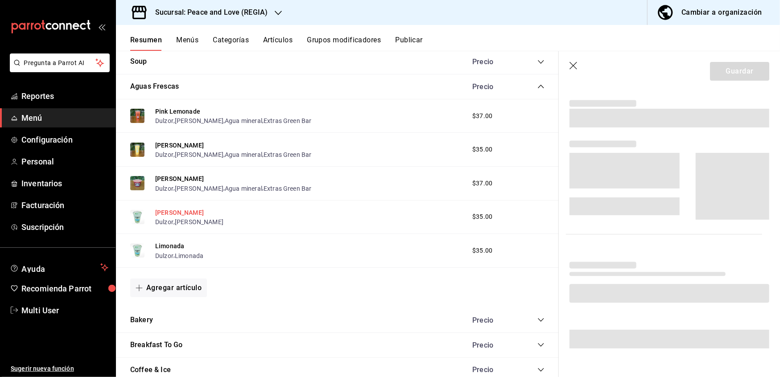
click at [165, 211] on button "Pepino Limón" at bounding box center [179, 212] width 49 height 9
click at [163, 243] on button "Limonada" at bounding box center [169, 246] width 29 height 9
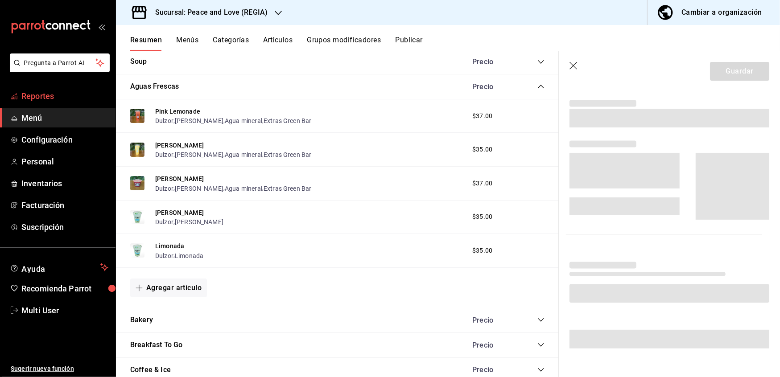
click at [48, 90] on span "Reportes" at bounding box center [64, 96] width 87 height 12
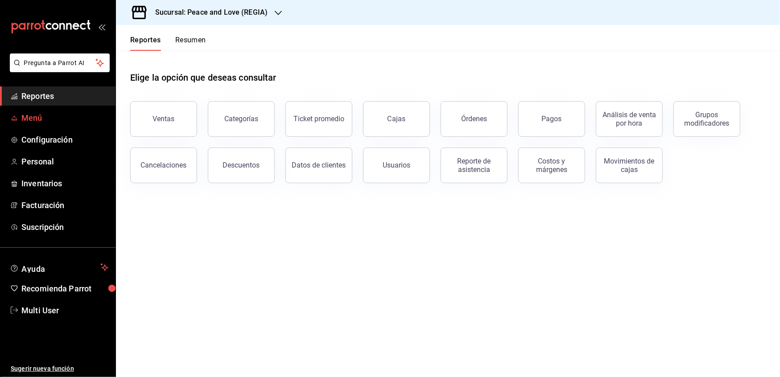
click at [38, 115] on span "Menú" at bounding box center [64, 118] width 87 height 12
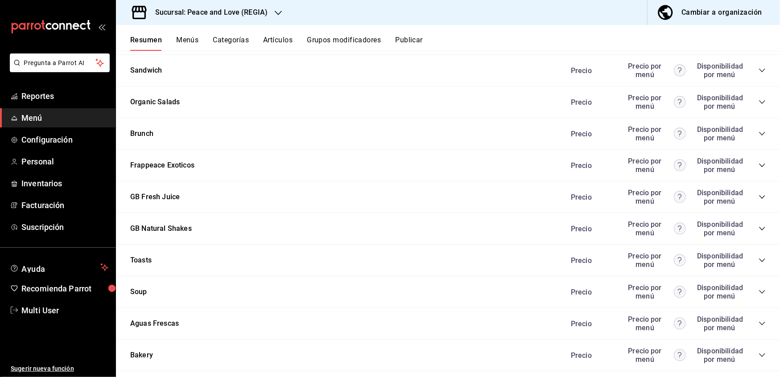
scroll to position [762, 0]
click at [759, 321] on icon "collapse-category-row" at bounding box center [762, 322] width 7 height 7
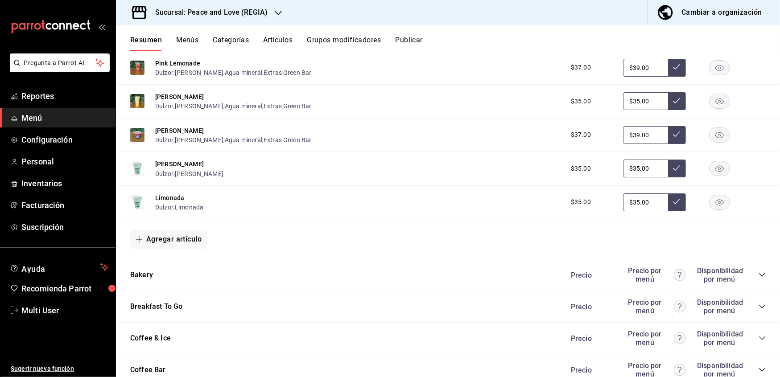
scroll to position [1051, 0]
click at [184, 161] on button "Pepino Limón" at bounding box center [179, 163] width 49 height 9
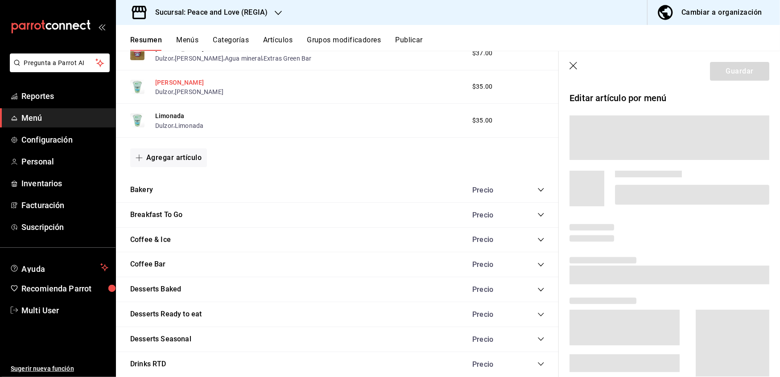
scroll to position [973, 0]
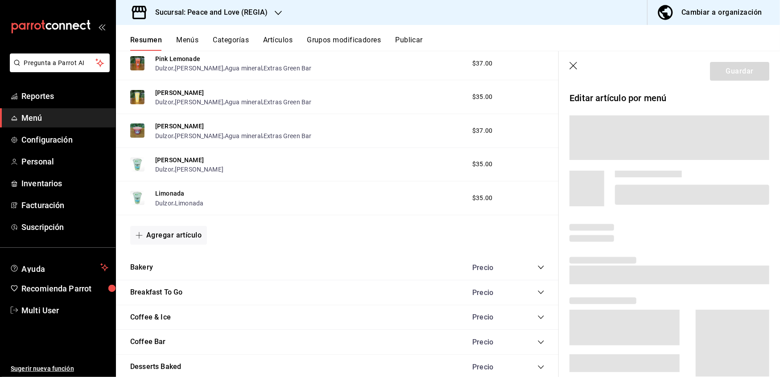
click at [209, 155] on div "Pepino Limón Dulzor , Pepino Limón" at bounding box center [189, 164] width 68 height 19
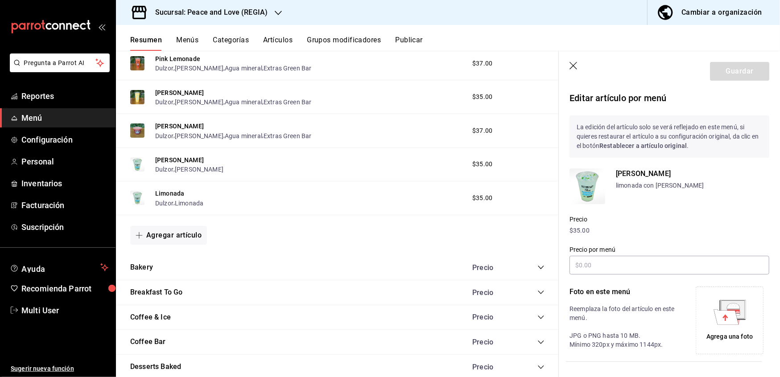
type input "$35.00"
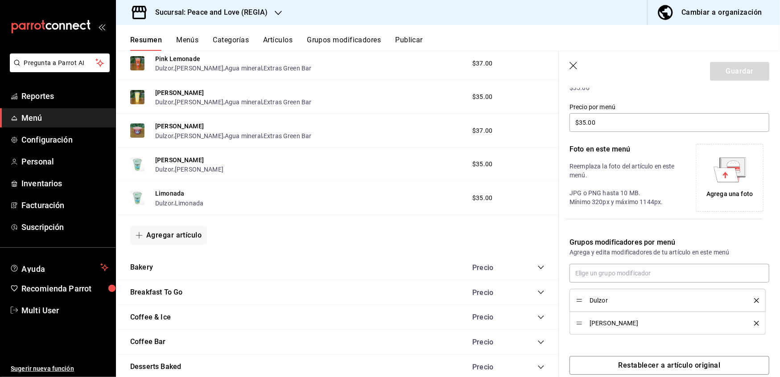
scroll to position [159, 0]
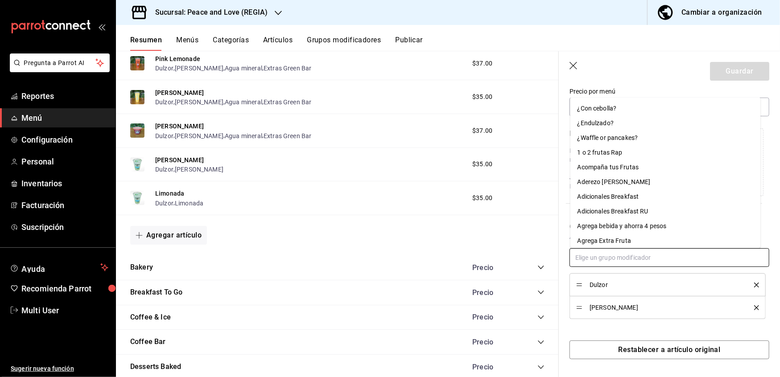
click at [595, 257] on input "text" at bounding box center [670, 257] width 200 height 19
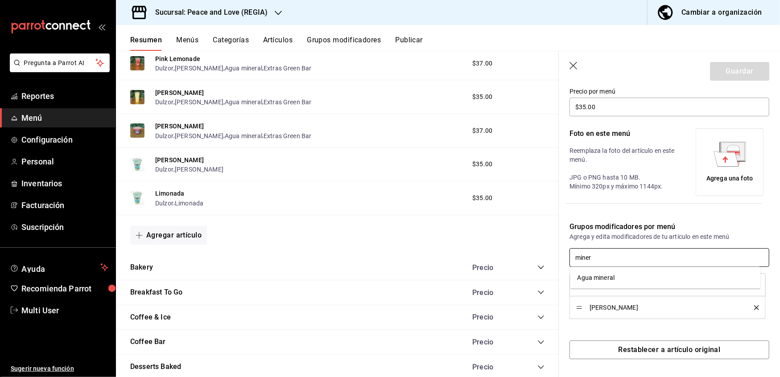
type input "mine"
click at [599, 279] on div "Agua mineral" at bounding box center [596, 277] width 37 height 9
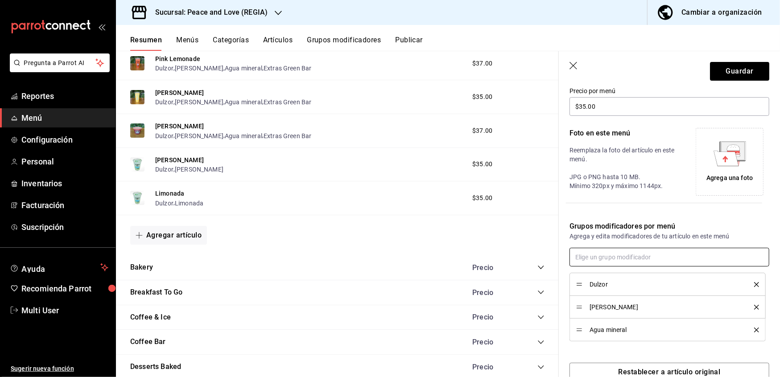
click at [597, 262] on input "text" at bounding box center [670, 257] width 200 height 19
type input "extras gree"
click at [593, 275] on div "Extras Green Bar" at bounding box center [602, 277] width 48 height 9
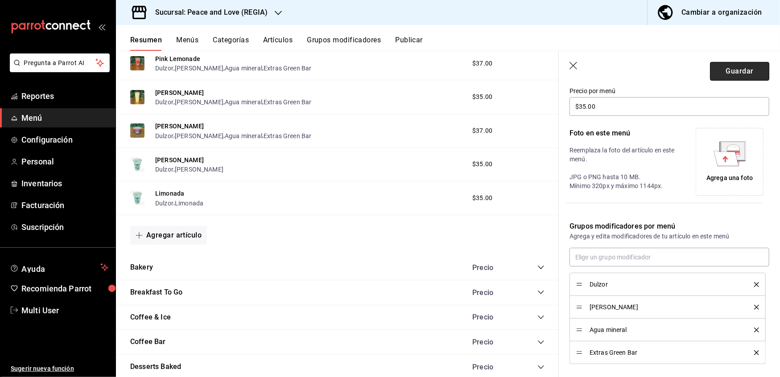
click at [733, 78] on button "Guardar" at bounding box center [739, 71] width 59 height 19
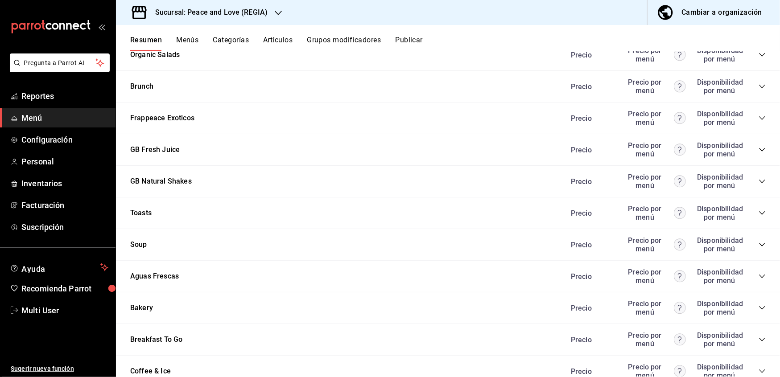
scroll to position [809, 0]
click at [759, 273] on icon "collapse-category-row" at bounding box center [762, 275] width 7 height 7
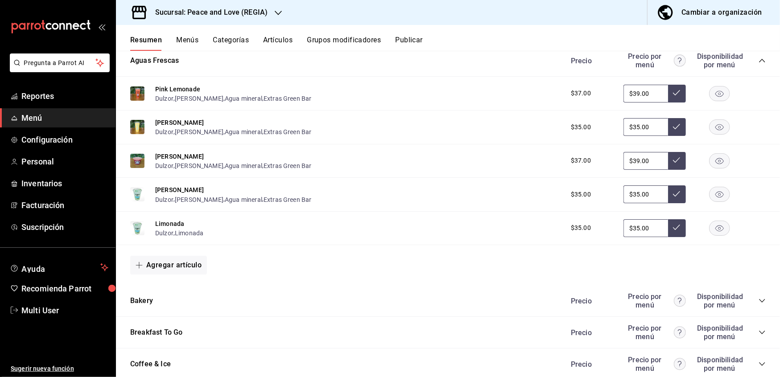
scroll to position [1024, 0]
click at [161, 219] on button "Limonada" at bounding box center [169, 223] width 29 height 9
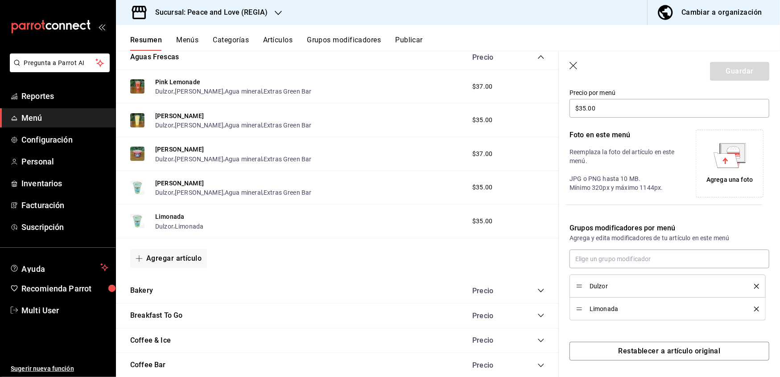
scroll to position [159, 0]
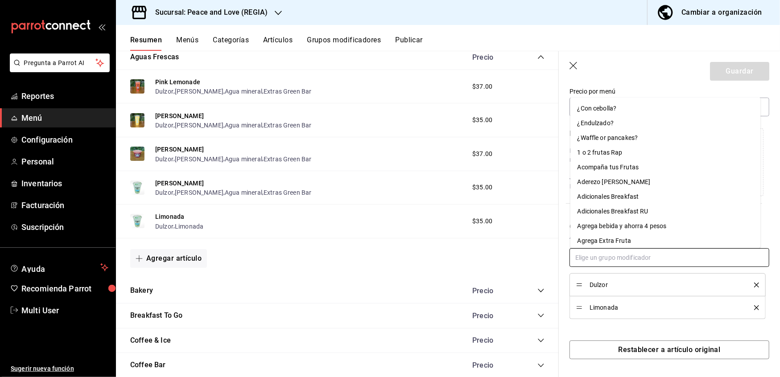
click at [636, 259] on input "text" at bounding box center [670, 257] width 200 height 19
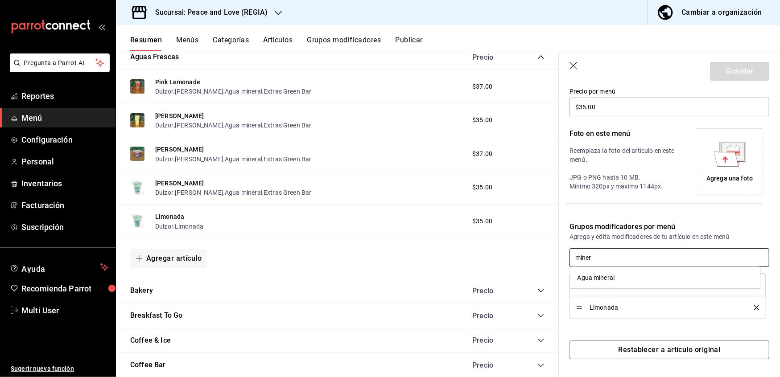
type input "miner"
click at [617, 285] on li "Agua mineral" at bounding box center [665, 278] width 190 height 15
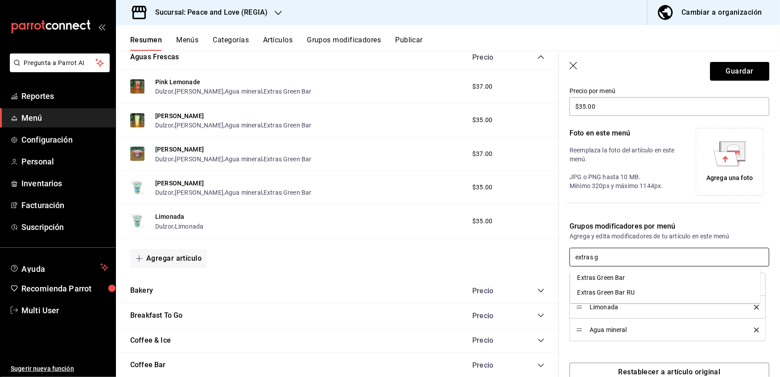
type input "extras gr"
click at [605, 279] on div "Extras Green Bar" at bounding box center [602, 277] width 48 height 9
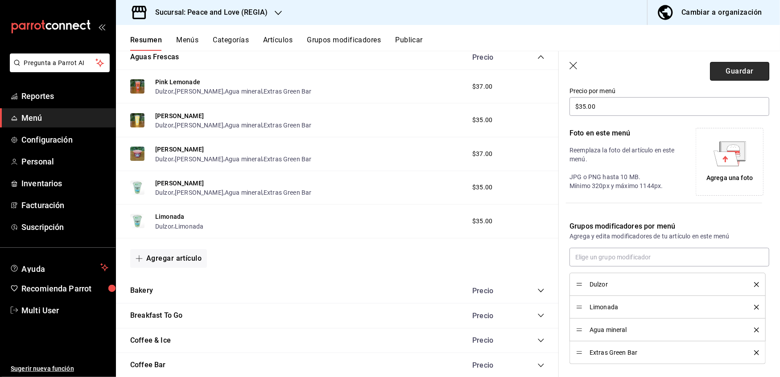
click at [710, 70] on button "Guardar" at bounding box center [739, 71] width 59 height 19
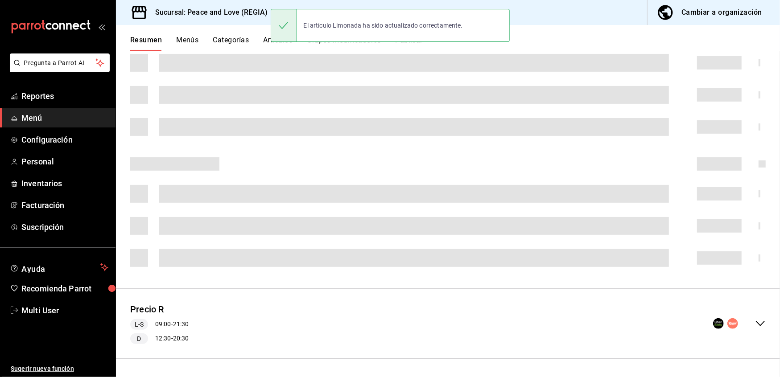
scroll to position [157, 0]
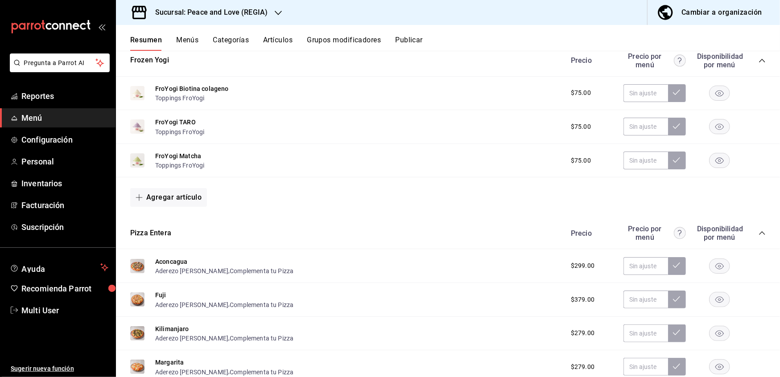
click at [413, 36] on button "Publicar" at bounding box center [409, 43] width 28 height 15
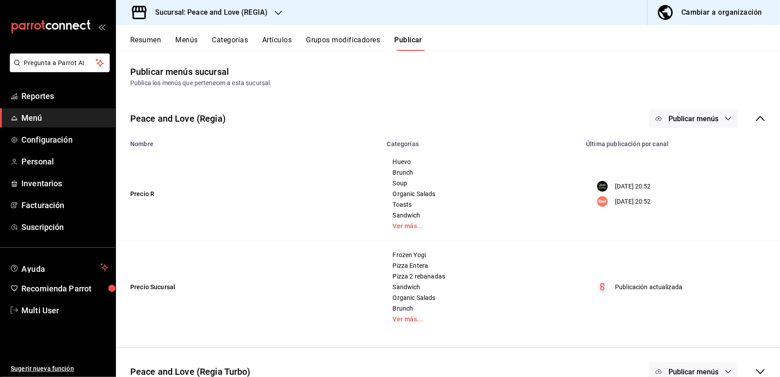
click at [691, 115] on span "Publicar menús" at bounding box center [694, 119] width 50 height 8
click at [673, 193] on div at bounding box center [663, 197] width 25 height 14
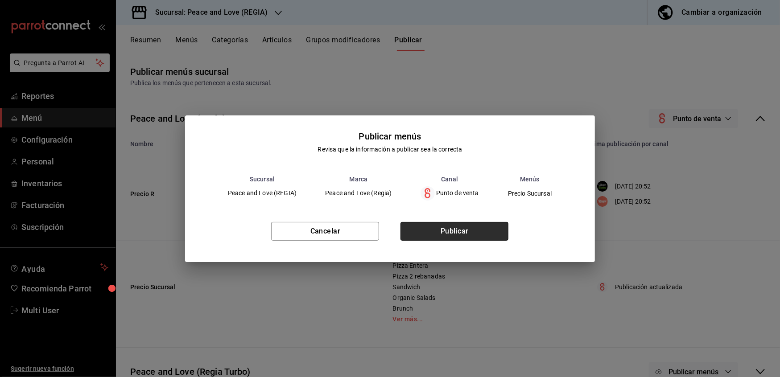
click at [425, 229] on button "Publicar" at bounding box center [454, 231] width 108 height 19
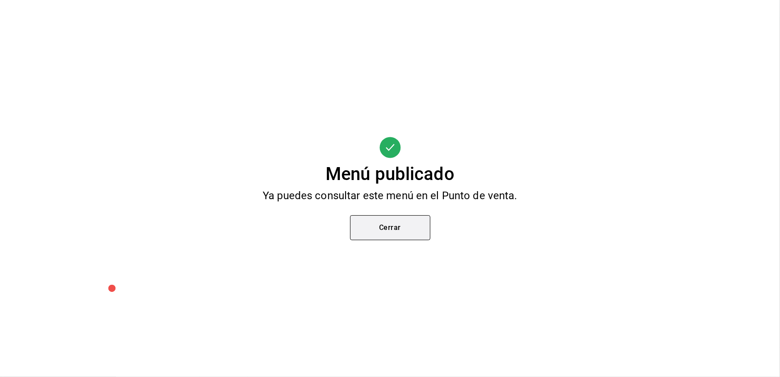
click at [374, 227] on button "Cerrar" at bounding box center [390, 227] width 80 height 25
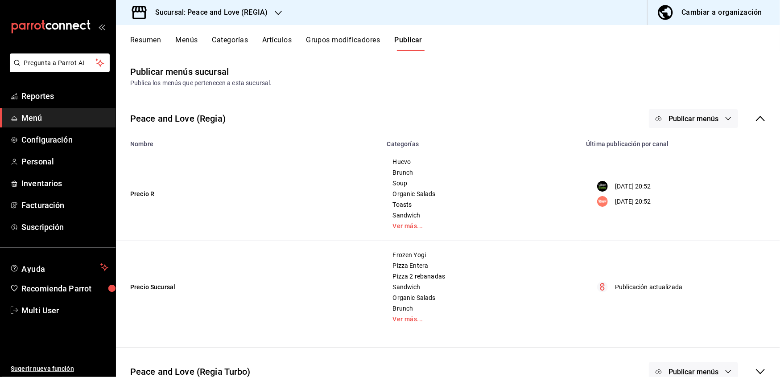
click at [142, 41] on button "Resumen" at bounding box center [145, 43] width 31 height 15
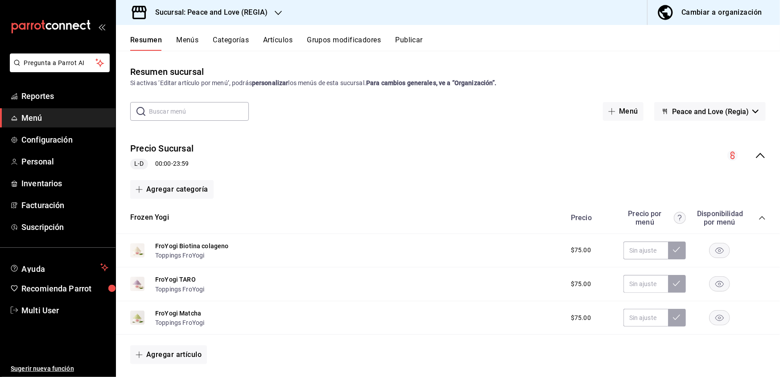
click at [755, 157] on icon "collapse-menu-row" at bounding box center [760, 155] width 11 height 11
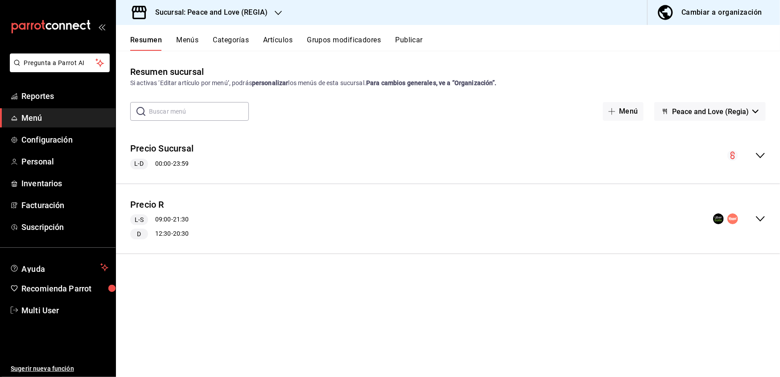
click at [756, 215] on icon "collapse-menu-row" at bounding box center [760, 219] width 11 height 11
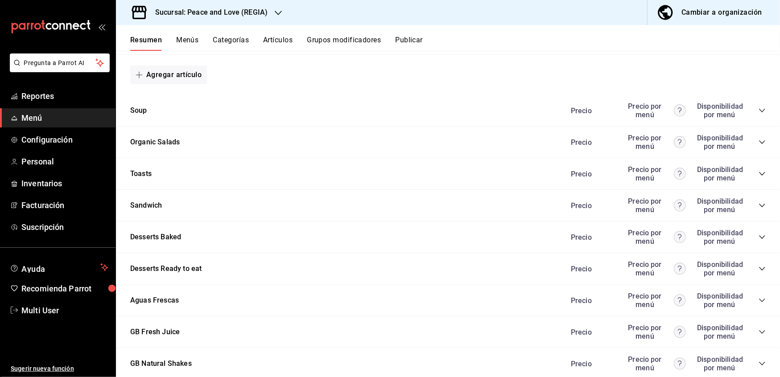
scroll to position [966, 0]
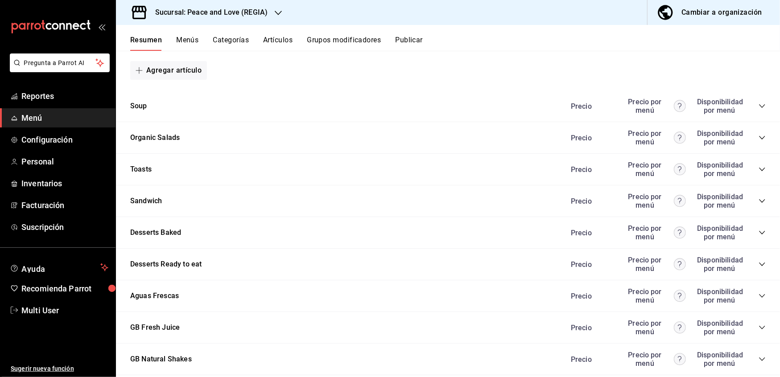
click at [747, 292] on div "Precio Precio por menú Disponibilidad por menú" at bounding box center [664, 296] width 204 height 17
click at [748, 293] on div "Precio Precio por menú Disponibilidad por menú" at bounding box center [664, 296] width 204 height 17
click at [759, 295] on icon "collapse-category-row" at bounding box center [762, 297] width 6 height 4
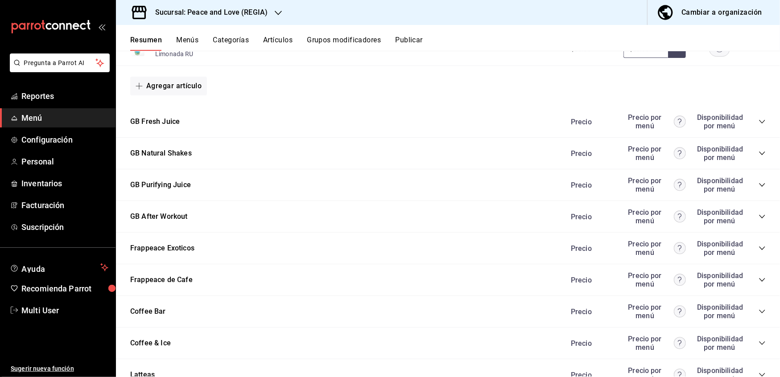
scroll to position [1381, 0]
click at [690, 6] on div "Cambiar a organización" at bounding box center [721, 12] width 81 height 12
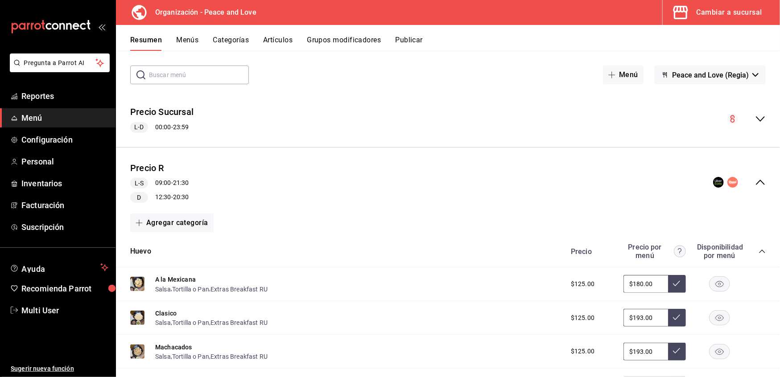
scroll to position [0, 0]
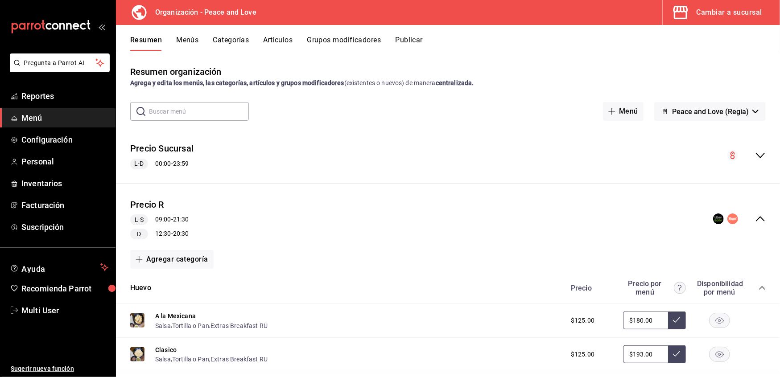
click at [336, 35] on div "Resumen Menús Categorías Artículos Grupos modificadores Publicar" at bounding box center [448, 38] width 664 height 26
click at [336, 39] on button "Grupos modificadores" at bounding box center [344, 43] width 74 height 15
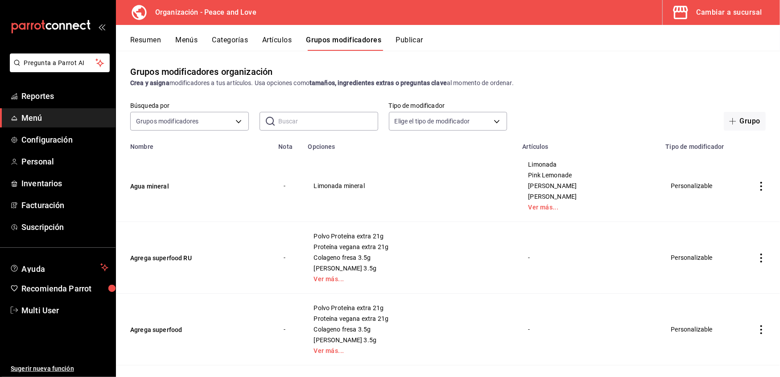
click at [274, 39] on button "Artículos" at bounding box center [276, 43] width 29 height 15
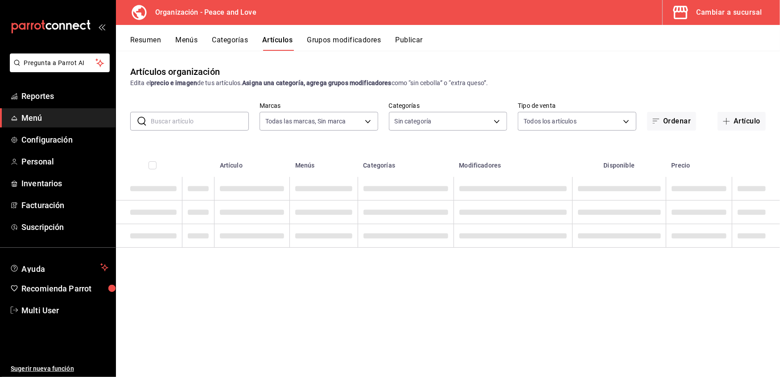
type input "780de6c3-f470-4b44-be31-c32851f7ca43,b85f7ad2-7a39-4315-ad88-8037392a3341"
type input "0e5484a3-2c5e-4b4b-bf64-902b5296a951,07c269e0-96b8-456e-ad80-cead1970f3df,86033…"
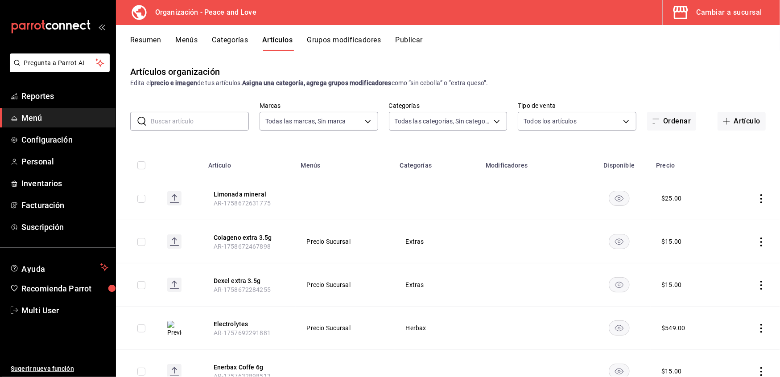
scroll to position [46, 0]
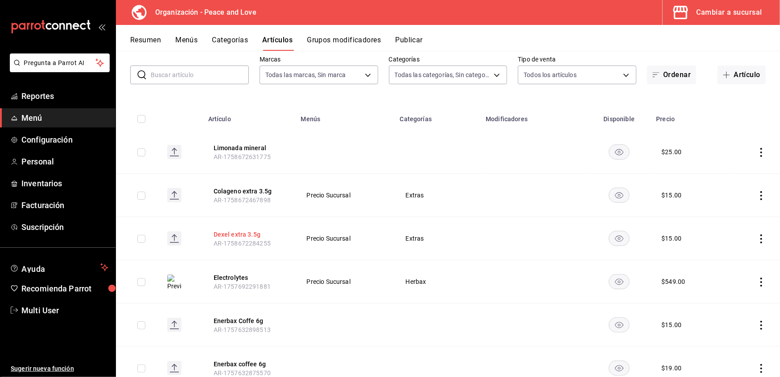
click at [244, 232] on button "Dexel extra 3.5g" at bounding box center [249, 234] width 71 height 9
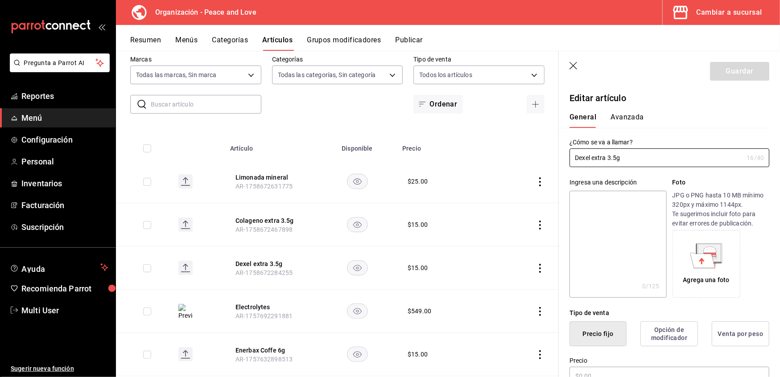
type input "$15.00"
click at [583, 163] on input "Dexel extra 3.5g" at bounding box center [656, 158] width 173 height 18
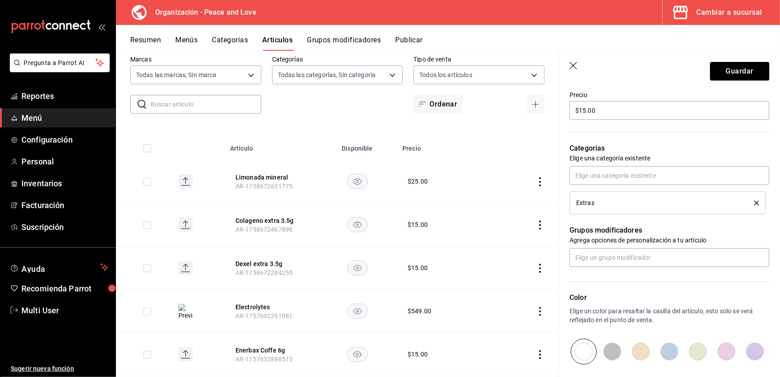
scroll to position [260, 0]
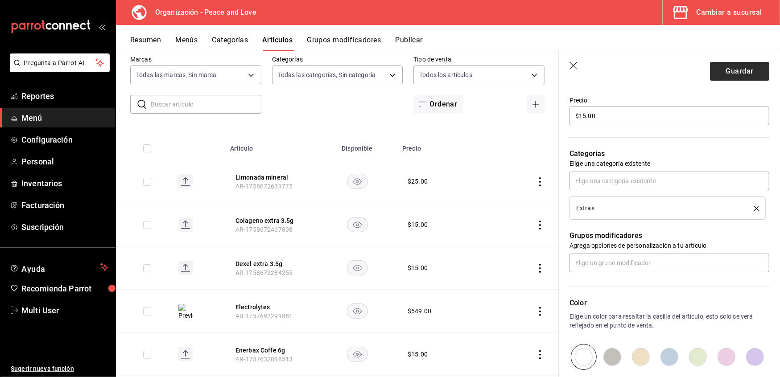
type input "FIBRA Dexel extra 3.5g"
click at [720, 66] on button "Guardar" at bounding box center [739, 71] width 59 height 19
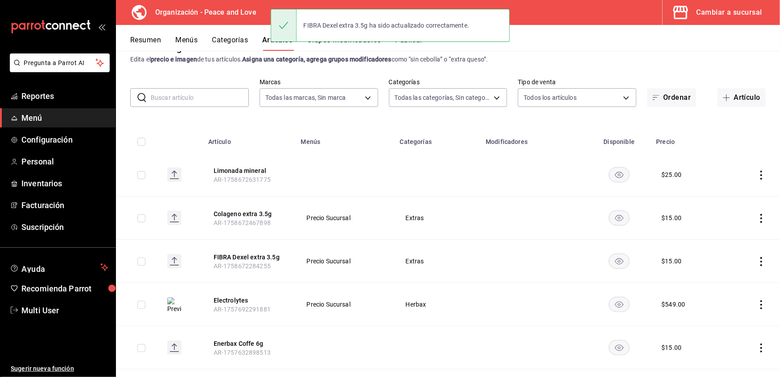
scroll to position [24, 0]
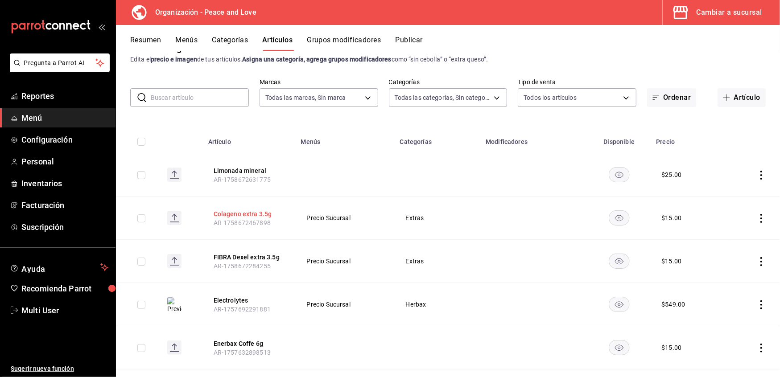
click at [249, 216] on button "Colageno extra 3.5g" at bounding box center [249, 214] width 71 height 9
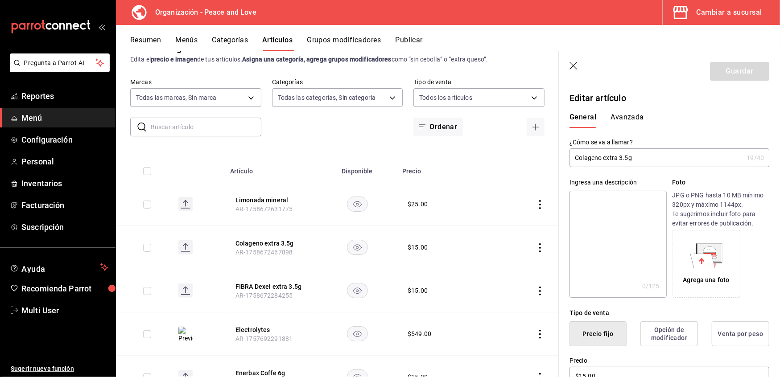
click at [601, 159] on input "Colageno extra 3.5g" at bounding box center [656, 158] width 173 height 18
type input "Colageno Fresa extra 3.5g"
drag, startPoint x: 735, startPoint y: 74, endPoint x: 699, endPoint y: 140, distance: 74.6
click at [699, 140] on section "Guardar Editar artículo General Avanzada ¿Cómo se va a llamar? Colageno Fresa e…" at bounding box center [669, 214] width 221 height 326
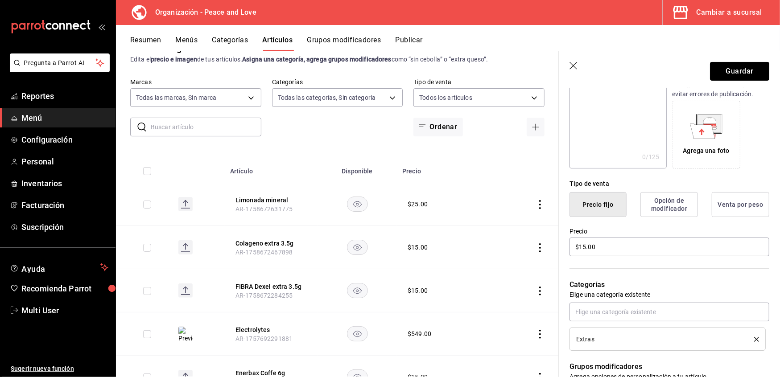
scroll to position [130, 0]
click at [734, 70] on button "Guardar" at bounding box center [739, 71] width 59 height 19
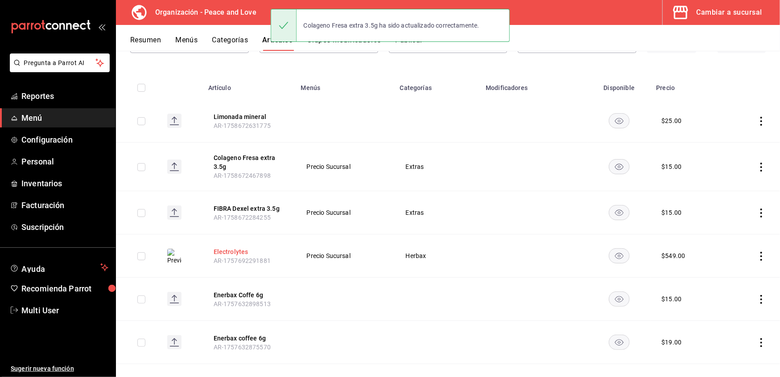
scroll to position [79, 0]
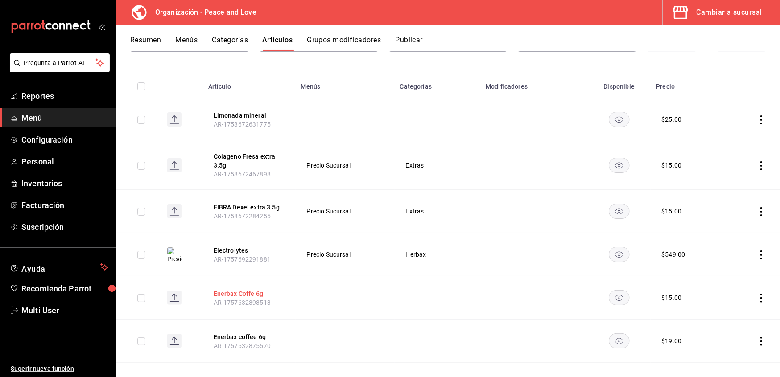
click at [236, 293] on button "Enerbax Coffe 6g" at bounding box center [249, 293] width 71 height 9
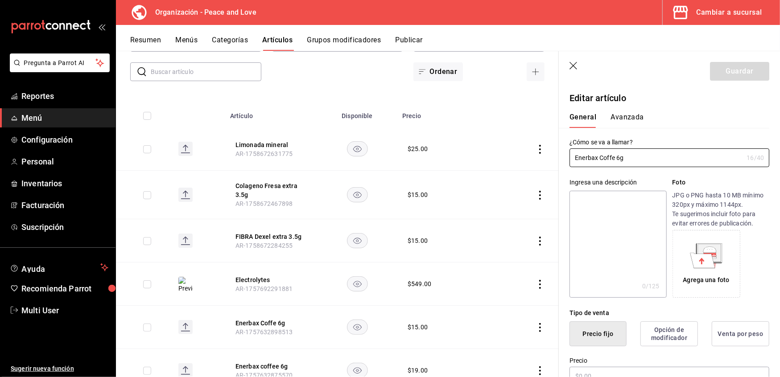
type input "$15.00"
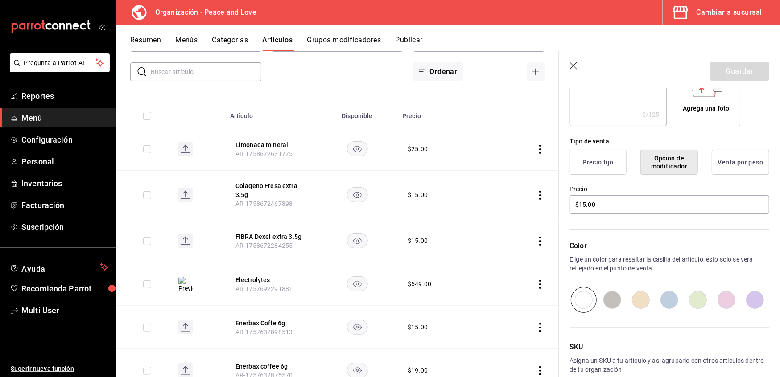
scroll to position [219, 0]
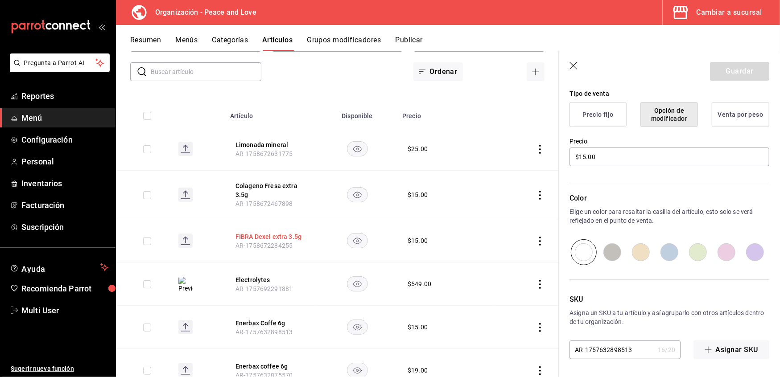
click at [265, 232] on button "FIBRA Dexel extra 3.5g" at bounding box center [270, 236] width 71 height 9
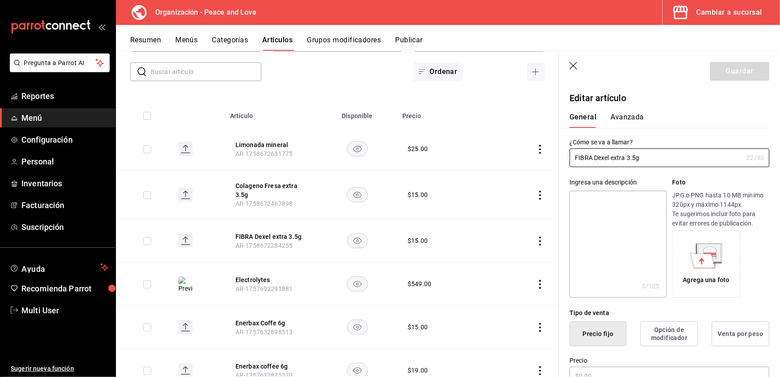
type input "$15.00"
click at [612, 160] on input "FIBRA Dexel extra 3.5g" at bounding box center [656, 158] width 173 height 18
type input "FIBRA Dexel piña extra 3.5g"
click at [726, 67] on button "Guardar" at bounding box center [739, 71] width 59 height 19
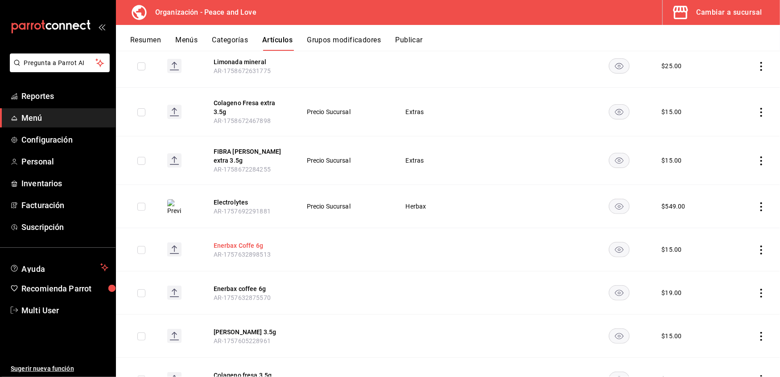
scroll to position [134, 0]
click at [226, 284] on button "Enerbax coffee 6g" at bounding box center [249, 287] width 71 height 9
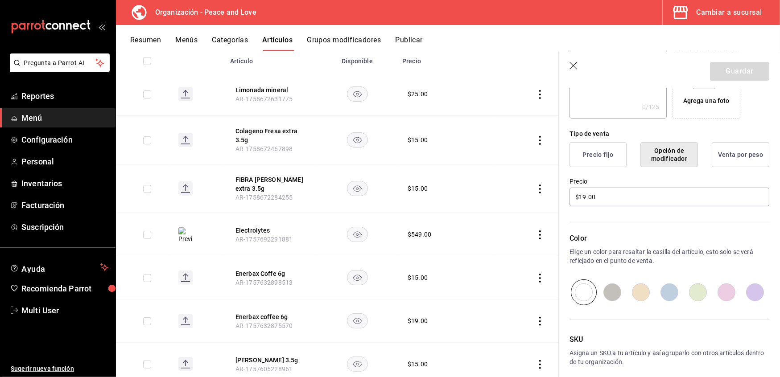
scroll to position [219, 0]
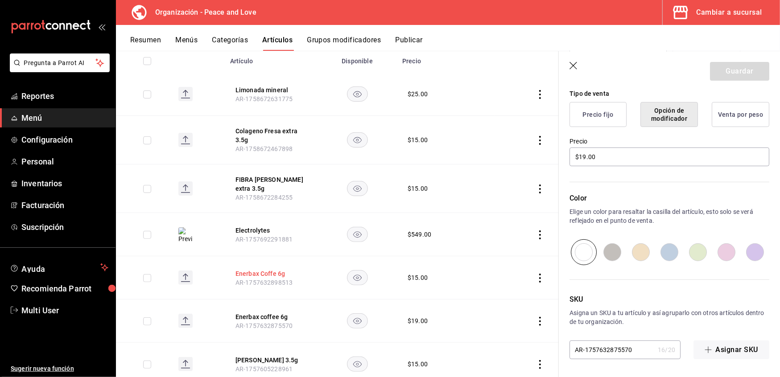
click at [277, 276] on button "Enerbax Coffe 6g" at bounding box center [270, 273] width 71 height 9
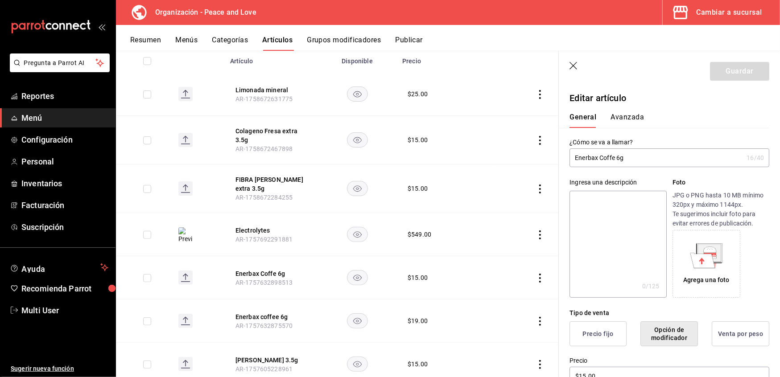
drag, startPoint x: 268, startPoint y: 273, endPoint x: 320, endPoint y: 274, distance: 52.2
click at [320, 274] on tr "Enerbax Coffe 6g AR-1757632898513 $ 15.00" at bounding box center [337, 277] width 443 height 43
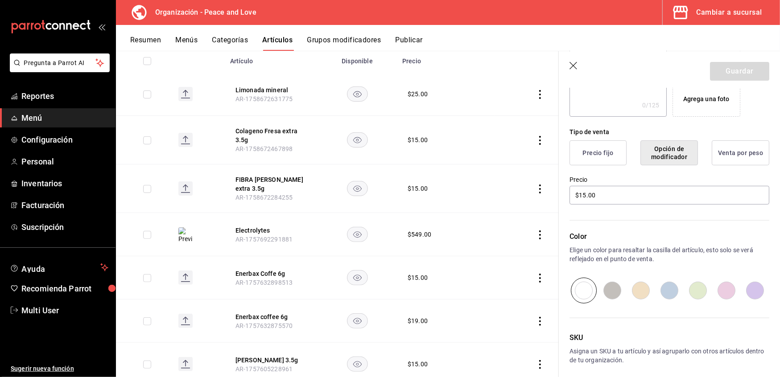
scroll to position [219, 0]
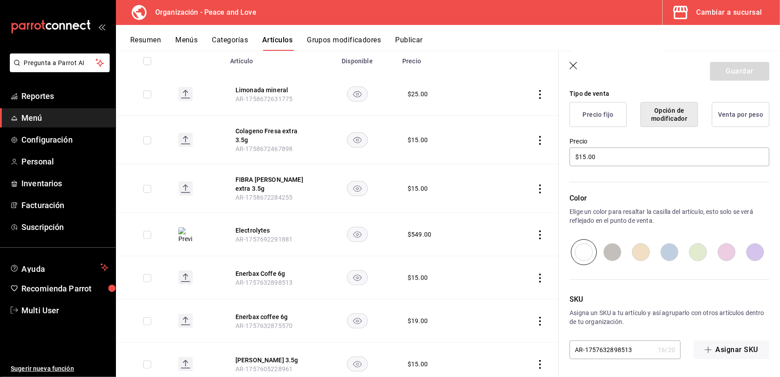
click at [536, 281] on icon "actions" at bounding box center [540, 278] width 9 height 9
click at [487, 336] on div at bounding box center [485, 336] width 16 height 9
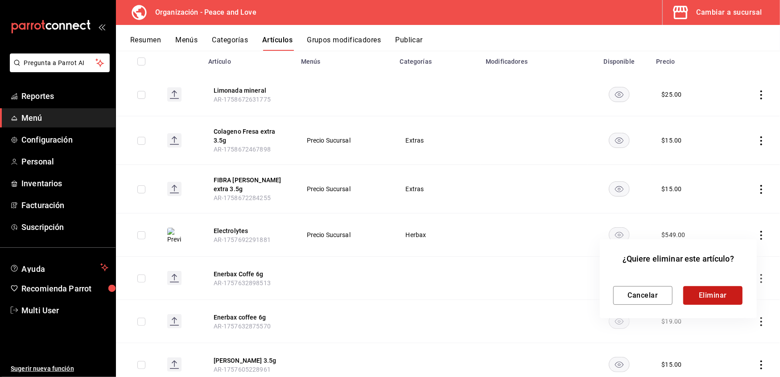
click at [726, 289] on button "Eliminar" at bounding box center [712, 295] width 59 height 19
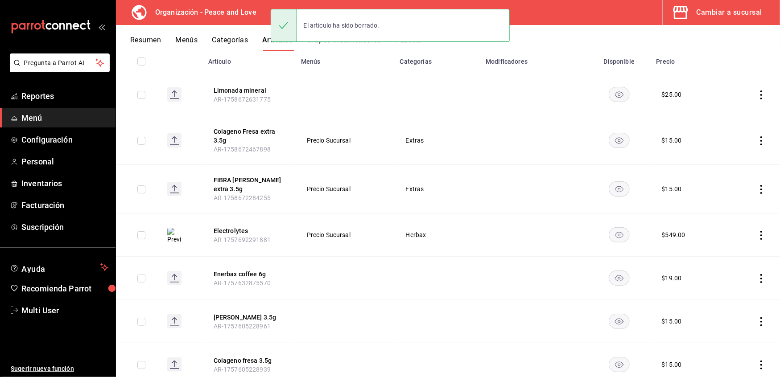
click at [760, 278] on icon "actions" at bounding box center [761, 278] width 2 height 9
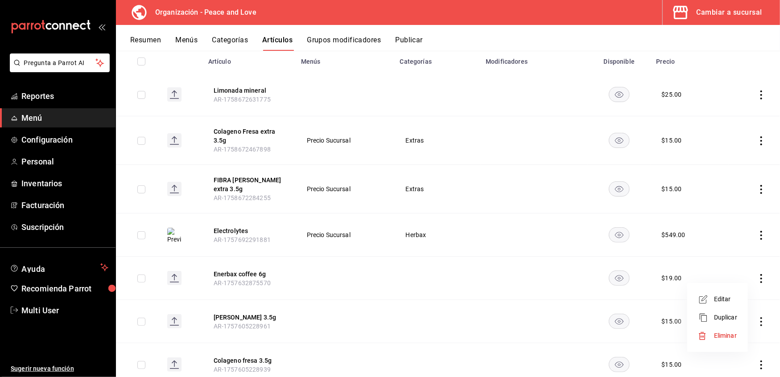
click at [714, 334] on span "Eliminar" at bounding box center [725, 335] width 23 height 7
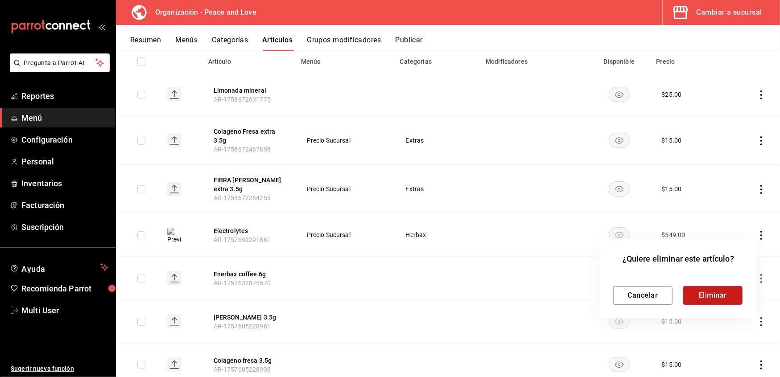
click at [710, 300] on button "Eliminar" at bounding box center [712, 295] width 59 height 19
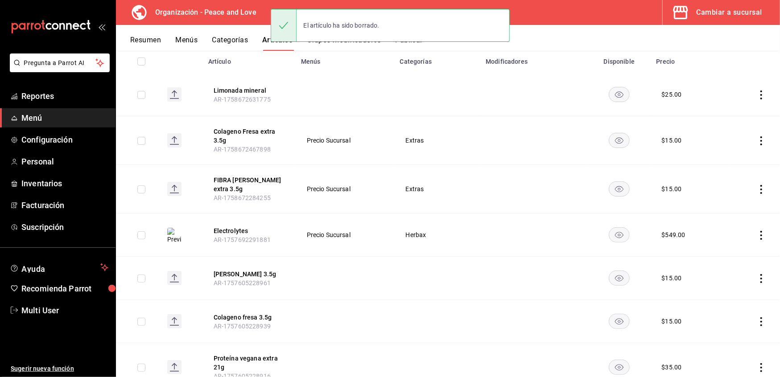
click at [757, 282] on icon "actions" at bounding box center [761, 278] width 9 height 9
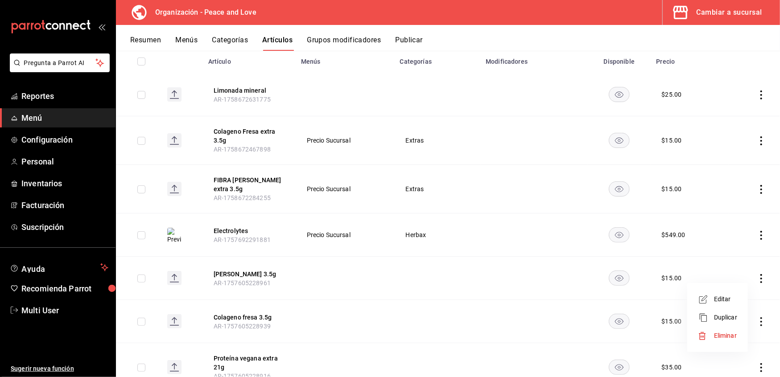
click at [714, 333] on span "Eliminar" at bounding box center [725, 335] width 23 height 7
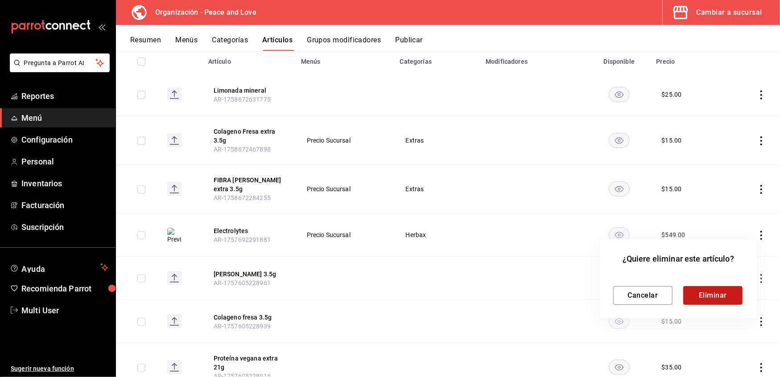
click at [709, 296] on button "Eliminar" at bounding box center [712, 295] width 59 height 19
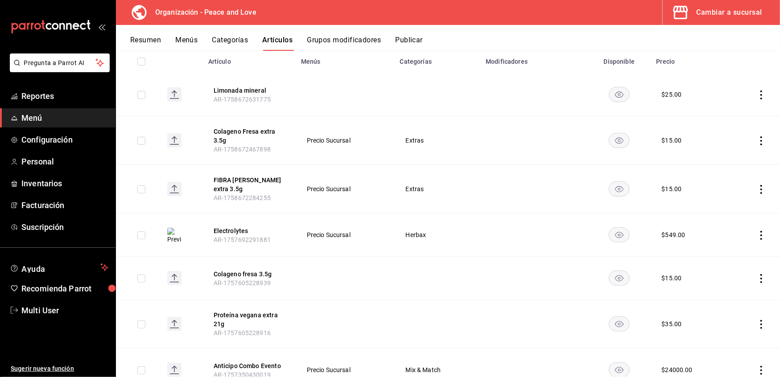
click at [757, 282] on icon "actions" at bounding box center [761, 278] width 9 height 9
click at [723, 333] on span "Eliminar" at bounding box center [725, 335] width 23 height 7
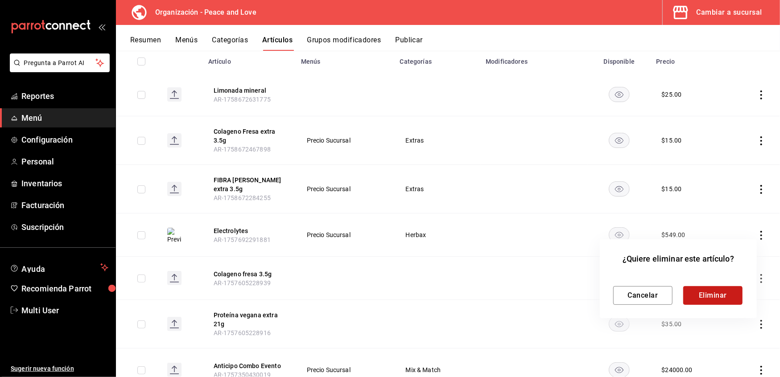
click at [716, 296] on button "Eliminar" at bounding box center [712, 295] width 59 height 19
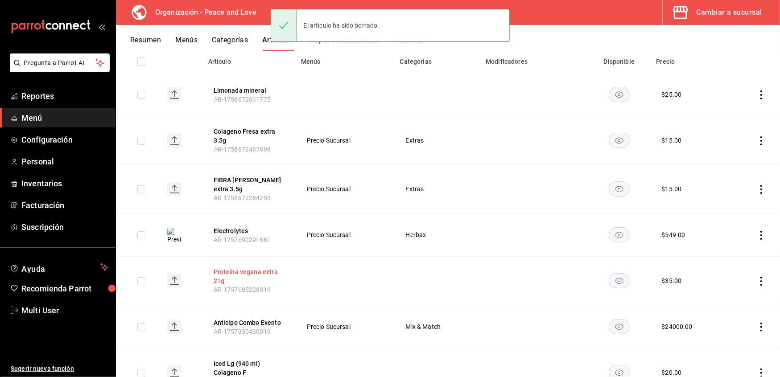
click at [263, 274] on button "Proteína vegana extra 21g" at bounding box center [249, 277] width 71 height 18
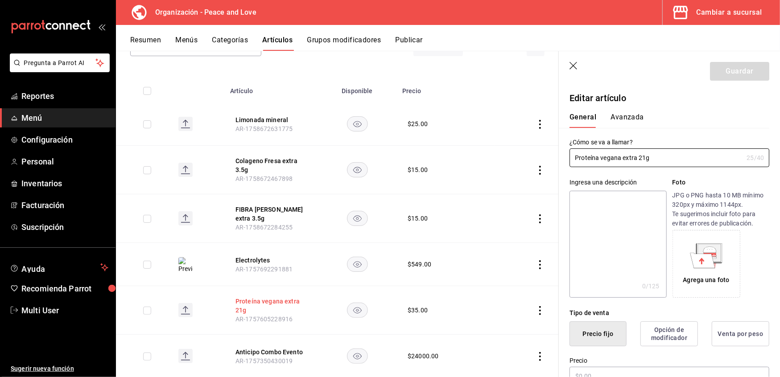
type input "$35.00"
click at [573, 65] on icon "button" at bounding box center [574, 66] width 9 height 9
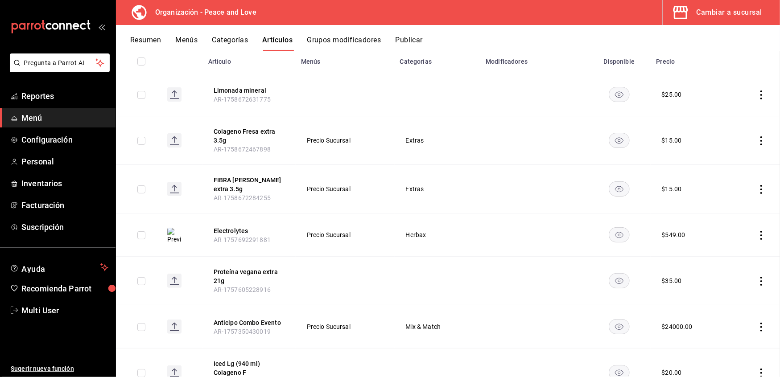
scroll to position [75, 0]
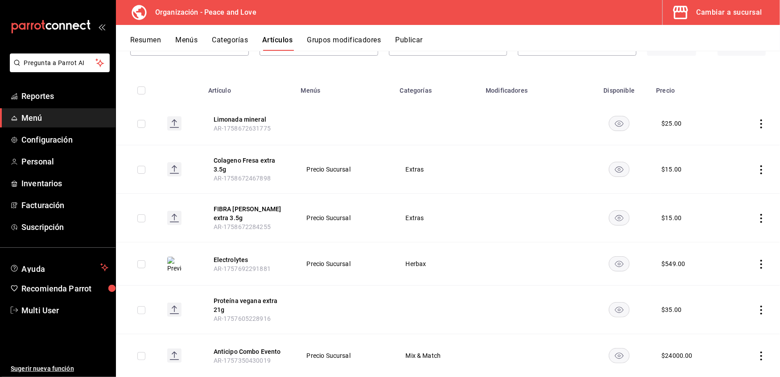
click at [757, 311] on icon "actions" at bounding box center [761, 310] width 9 height 9
click at [710, 352] on div at bounding box center [706, 354] width 16 height 9
click at [709, 329] on button "Eliminar" at bounding box center [712, 327] width 59 height 19
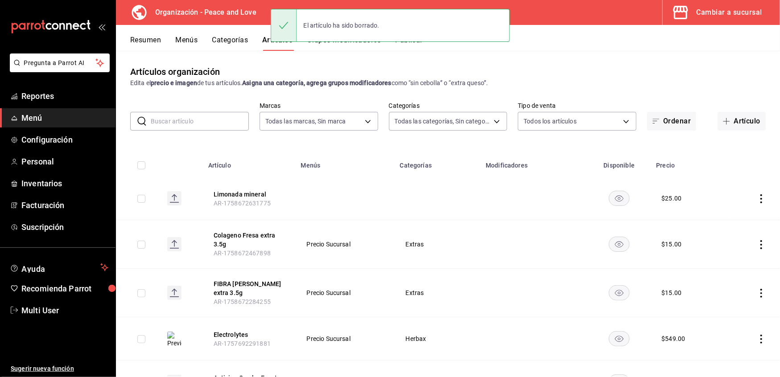
scroll to position [0, 0]
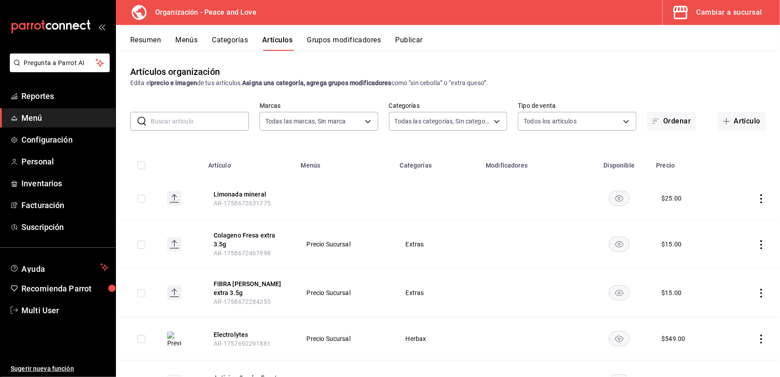
click at [214, 120] on input "text" at bounding box center [200, 121] width 98 height 18
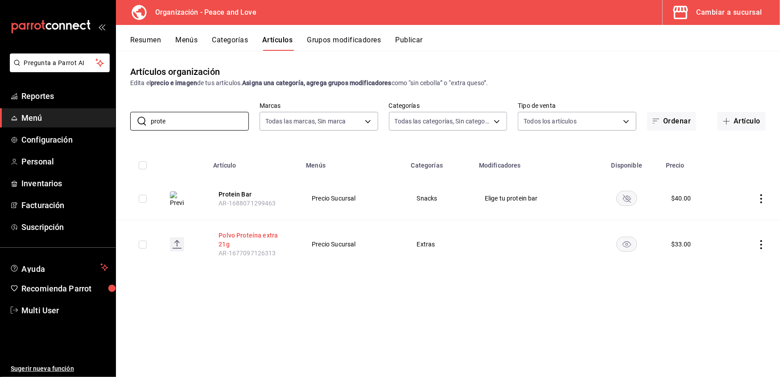
type input "prote"
click at [228, 238] on button "Polvo Proteína extra 21g" at bounding box center [254, 240] width 71 height 18
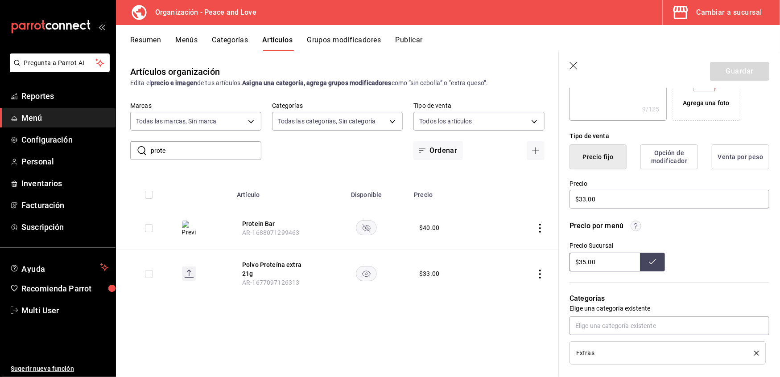
scroll to position [178, 0]
click at [586, 199] on input "$33.00" at bounding box center [670, 199] width 200 height 19
type textarea "x"
type input "$3.00"
type textarea "x"
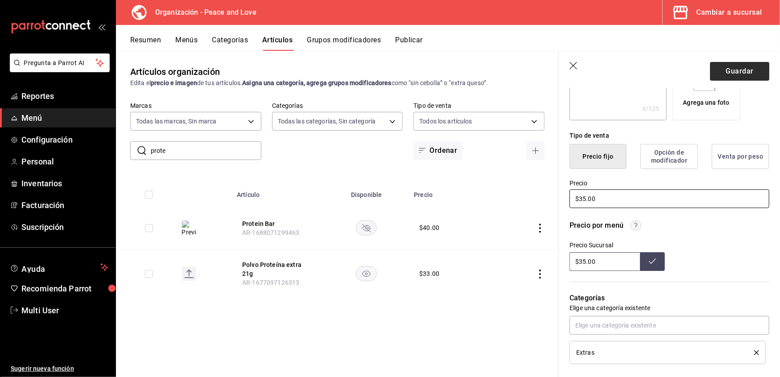
type input "$35.00"
click at [733, 70] on button "Guardar" at bounding box center [739, 71] width 59 height 19
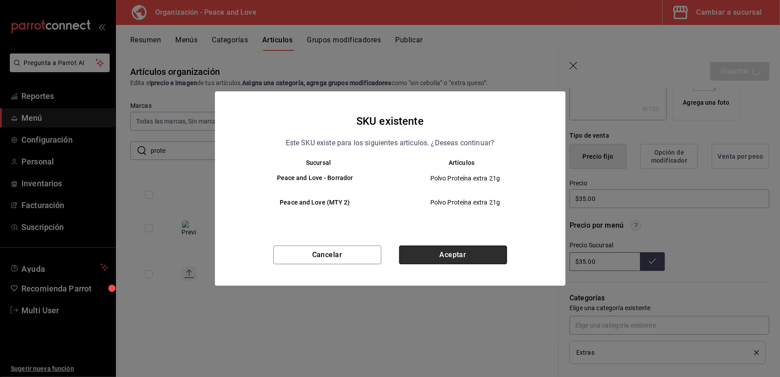
click at [464, 256] on button "Aceptar" at bounding box center [453, 255] width 108 height 19
type textarea "x"
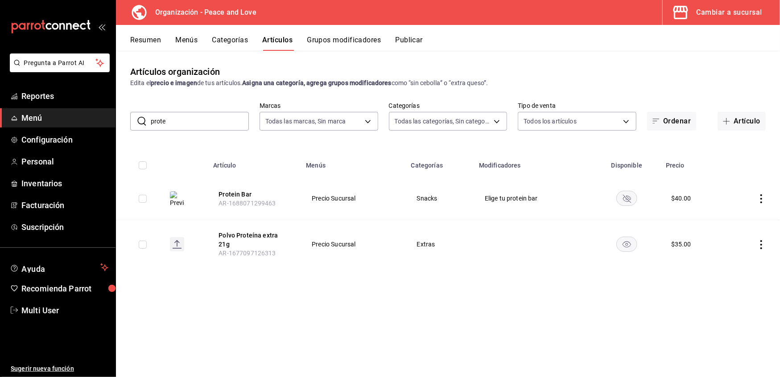
click at [150, 41] on button "Resumen" at bounding box center [145, 43] width 31 height 15
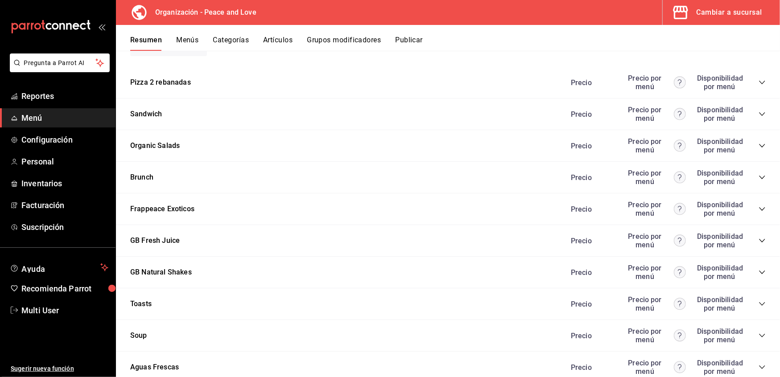
scroll to position [718, 0]
click at [330, 41] on button "Grupos modificadores" at bounding box center [344, 43] width 74 height 15
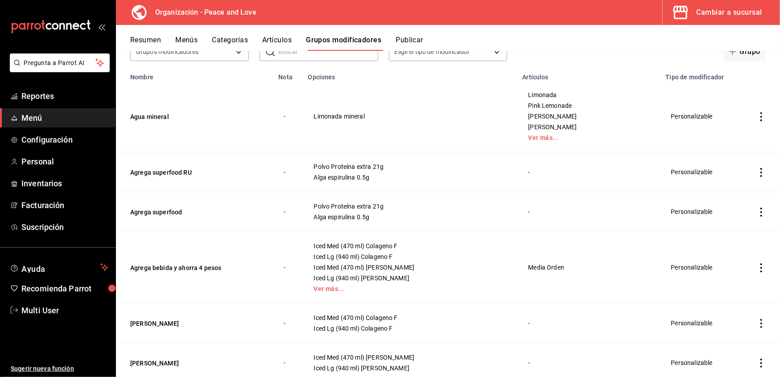
scroll to position [70, 0]
click at [757, 211] on icon "actions" at bounding box center [761, 211] width 9 height 9
click at [719, 265] on span "Eliminar" at bounding box center [725, 268] width 23 height 7
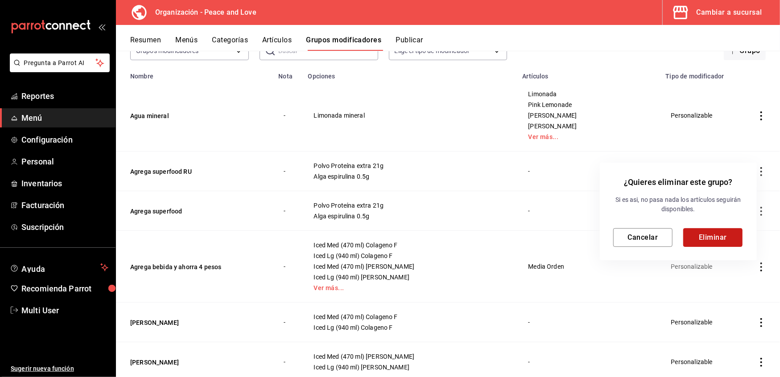
click at [702, 236] on button "Eliminar" at bounding box center [712, 237] width 59 height 19
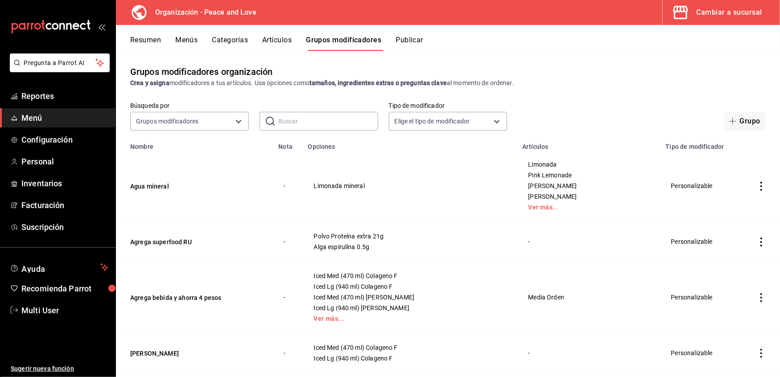
click at [757, 245] on icon "actions" at bounding box center [761, 242] width 9 height 9
click at [710, 297] on div at bounding box center [706, 300] width 16 height 9
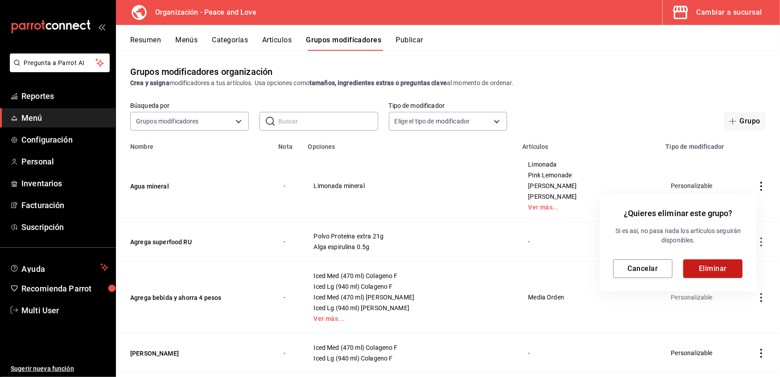
click at [703, 266] on button "Eliminar" at bounding box center [712, 269] width 59 height 19
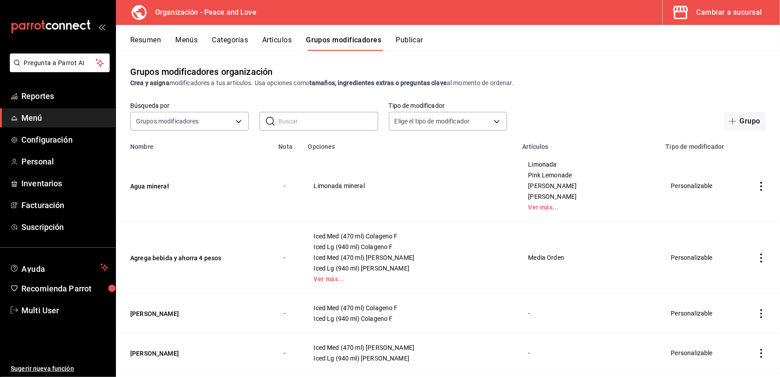
click at [317, 124] on input "text" at bounding box center [328, 121] width 100 height 18
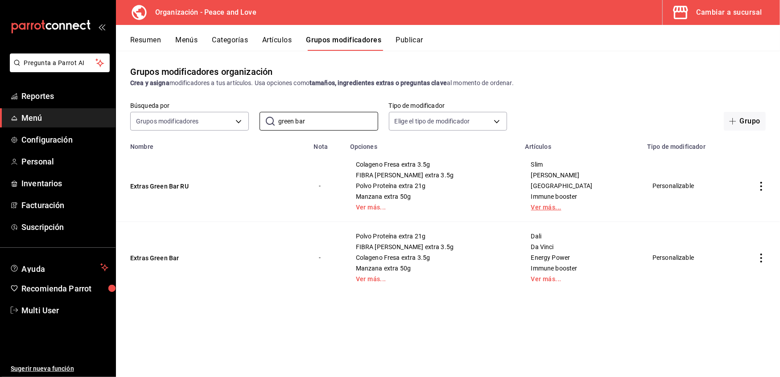
click at [548, 205] on link "Ver más..." at bounding box center [580, 207] width 99 height 6
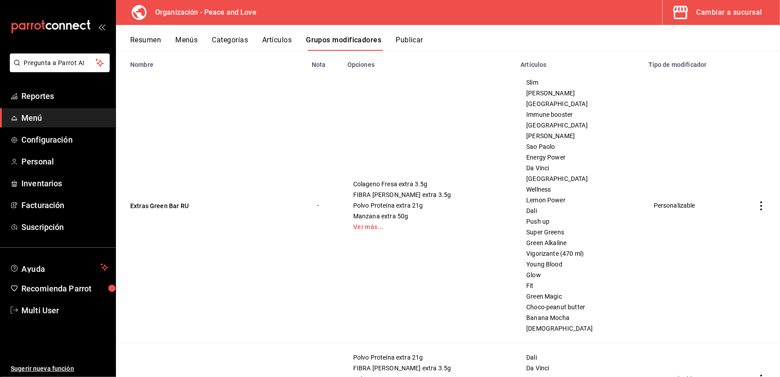
scroll to position [141, 0]
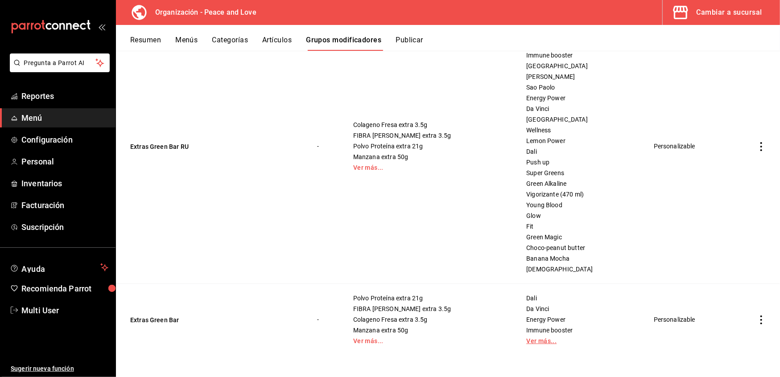
click at [529, 339] on link "Ver más..." at bounding box center [578, 341] width 105 height 6
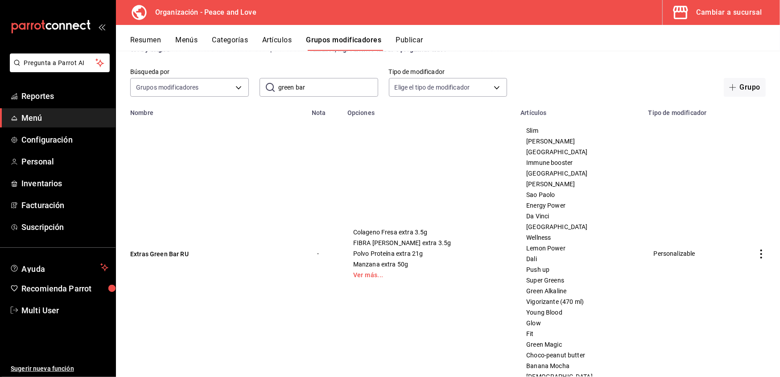
scroll to position [0, 0]
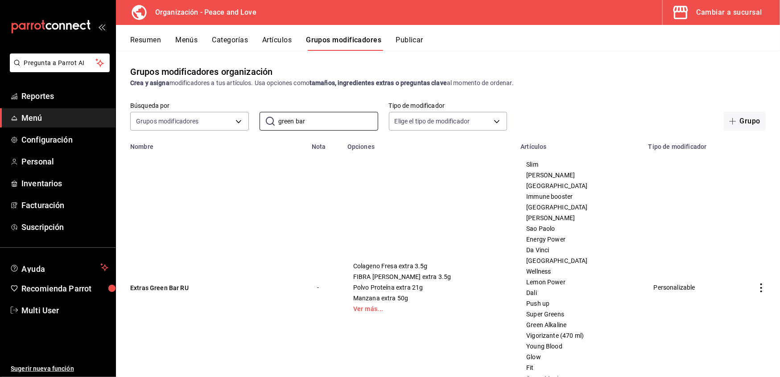
drag, startPoint x: 320, startPoint y: 123, endPoint x: 250, endPoint y: 114, distance: 70.6
click at [250, 114] on div "Búsqueda por Grupos modificadores GROUP ​ green bar ​ Tipo de modificador Elige…" at bounding box center [448, 116] width 664 height 29
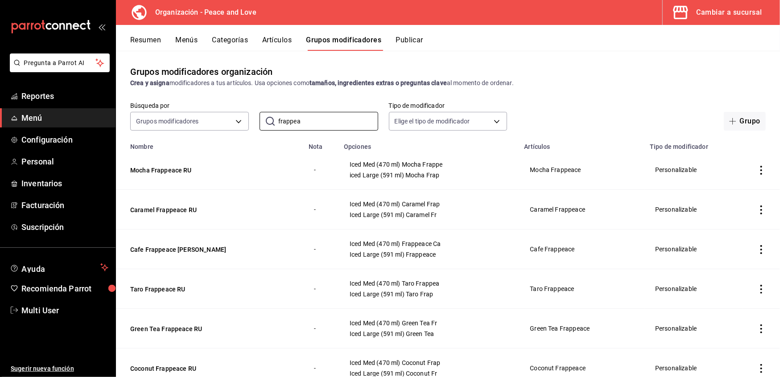
type input "frappea"
click at [152, 41] on button "Resumen" at bounding box center [145, 43] width 31 height 15
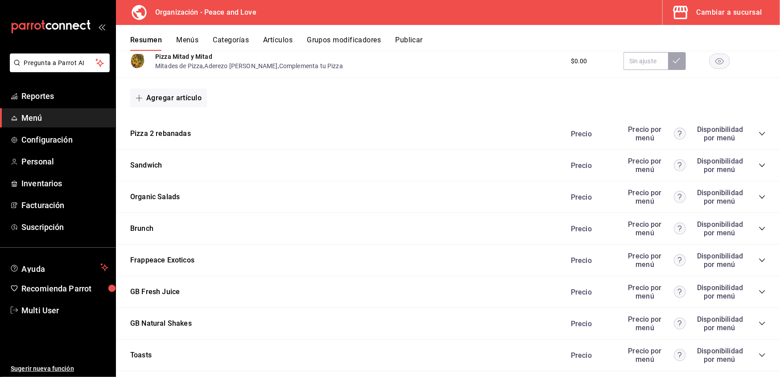
scroll to position [666, 0]
click at [759, 256] on icon "collapse-category-row" at bounding box center [762, 259] width 7 height 7
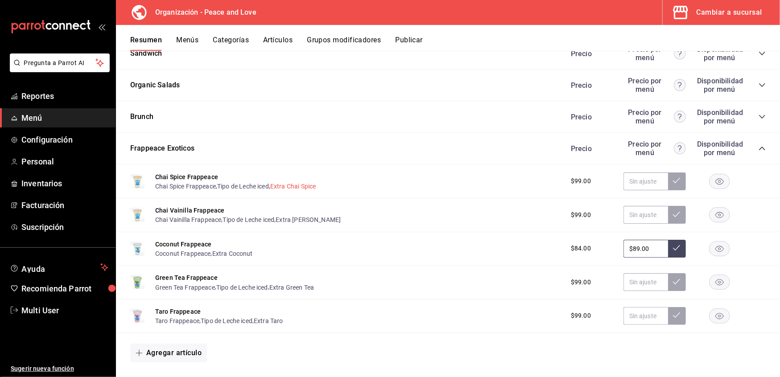
scroll to position [778, 0]
click at [759, 146] on icon "collapse-category-row" at bounding box center [762, 148] width 7 height 7
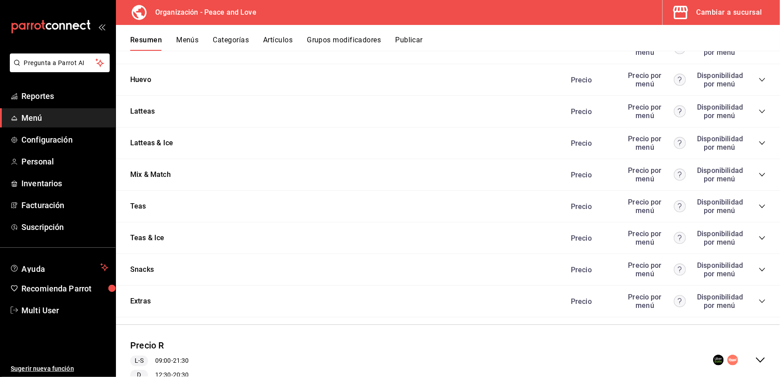
scroll to position [1510, 0]
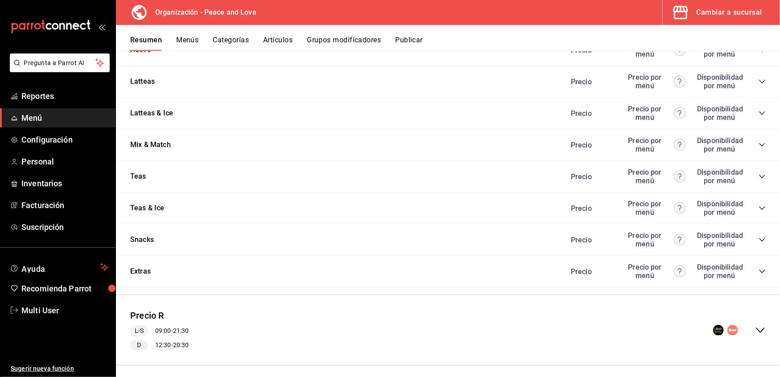
click at [755, 325] on icon "collapse-menu-row" at bounding box center [760, 330] width 11 height 11
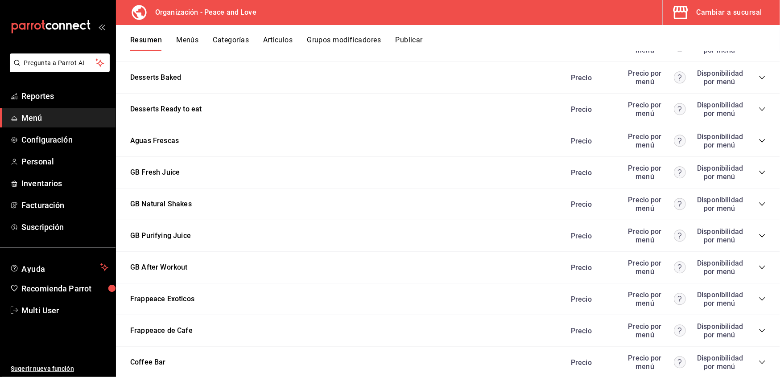
scroll to position [2743, 0]
click at [759, 137] on icon "collapse-category-row" at bounding box center [762, 140] width 7 height 7
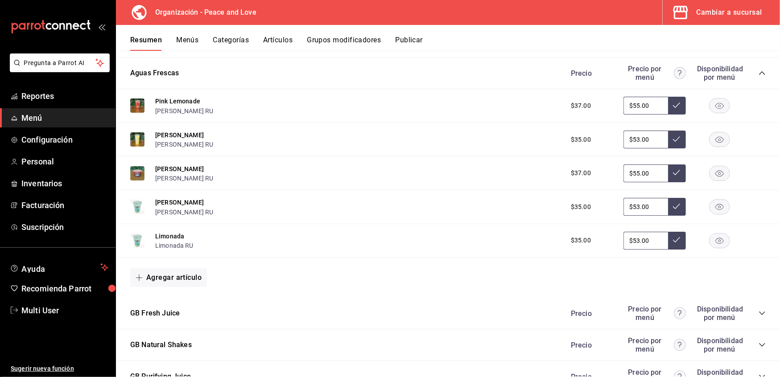
scroll to position [2890, 0]
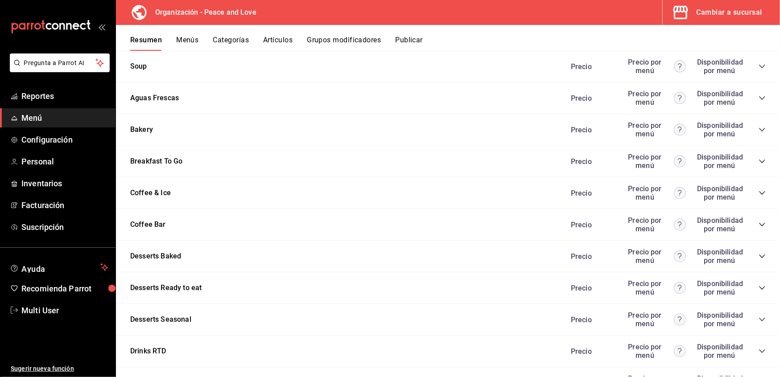
scroll to position [971, 0]
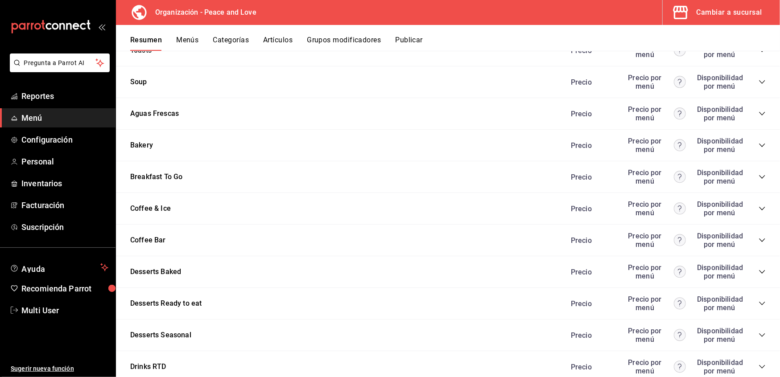
click at [759, 112] on icon "collapse-category-row" at bounding box center [762, 114] width 6 height 4
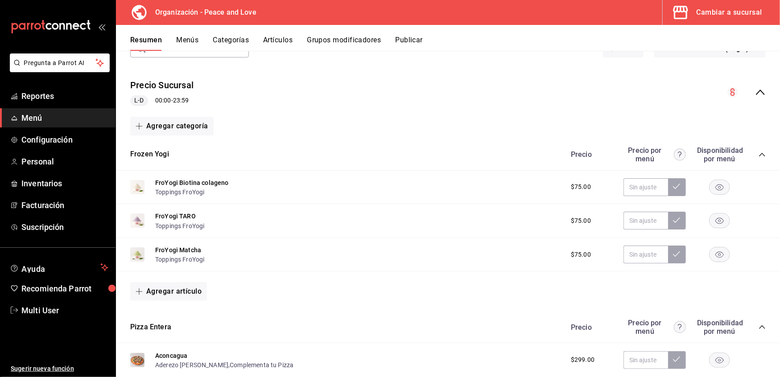
scroll to position [0, 0]
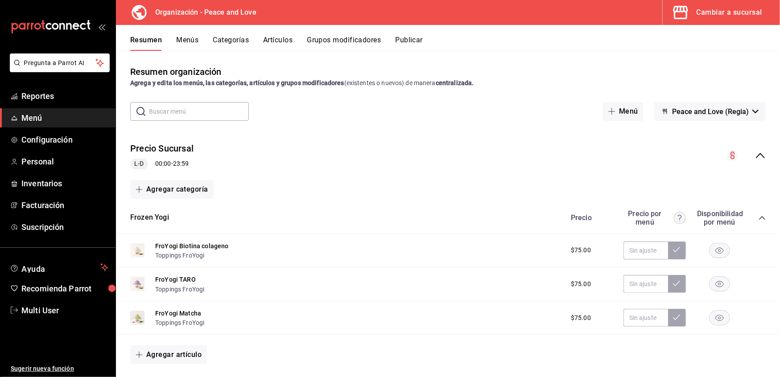
click at [347, 38] on button "Grupos modificadores" at bounding box center [344, 43] width 74 height 15
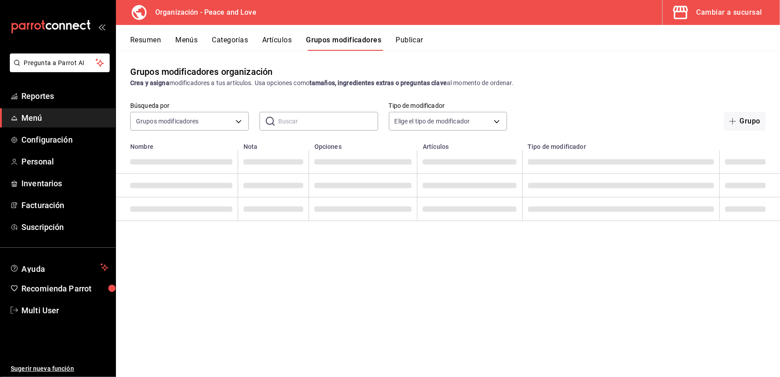
click at [301, 127] on input "text" at bounding box center [328, 121] width 100 height 18
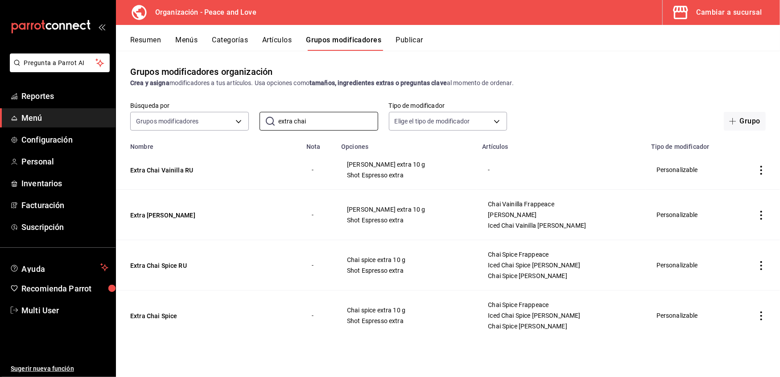
click at [759, 172] on icon "actions" at bounding box center [761, 170] width 9 height 9
click at [730, 228] on span "Eliminar" at bounding box center [734, 227] width 23 height 7
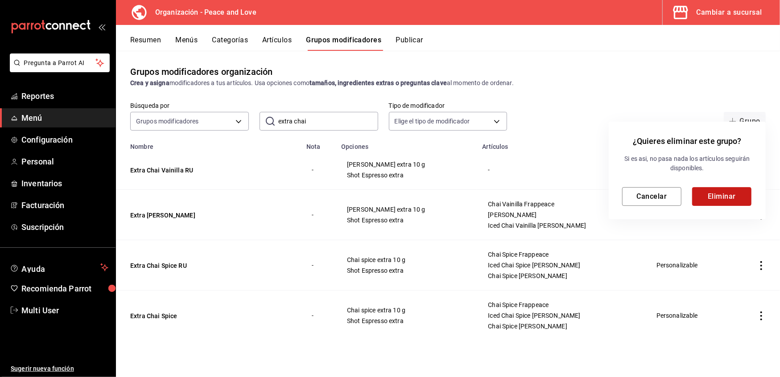
click at [725, 193] on button "Eliminar" at bounding box center [721, 196] width 59 height 19
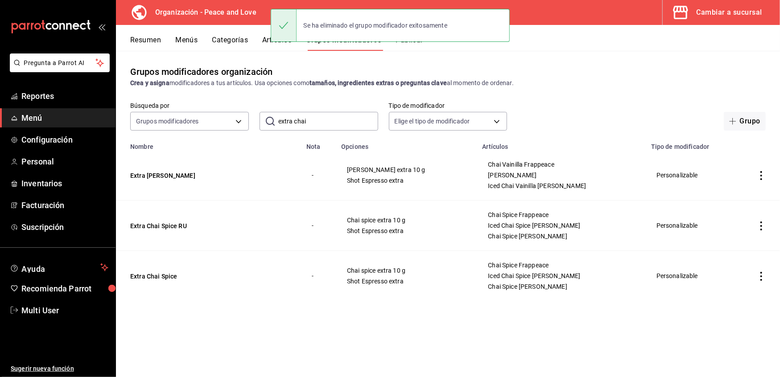
click at [762, 176] on icon "actions" at bounding box center [761, 175] width 9 height 9
click at [727, 231] on span "Eliminar" at bounding box center [734, 233] width 23 height 7
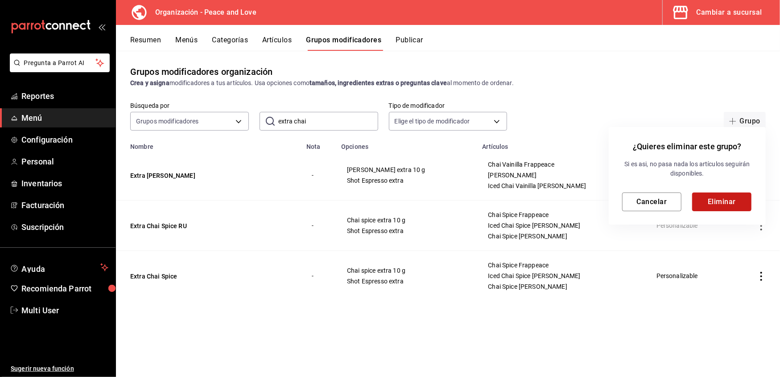
click at [727, 203] on button "Eliminar" at bounding box center [721, 202] width 59 height 19
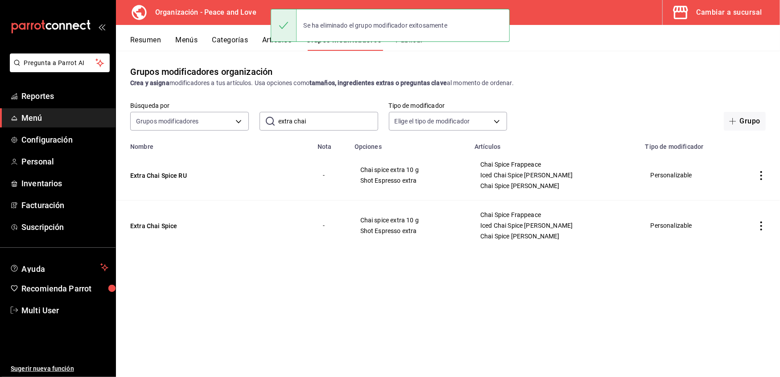
click at [761, 178] on icon "actions" at bounding box center [761, 175] width 9 height 9
click at [726, 234] on span "Eliminar" at bounding box center [734, 233] width 23 height 7
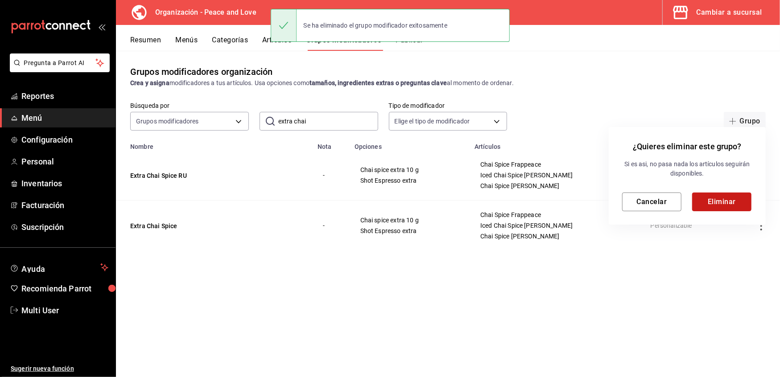
click at [730, 201] on button "Eliminar" at bounding box center [721, 202] width 59 height 19
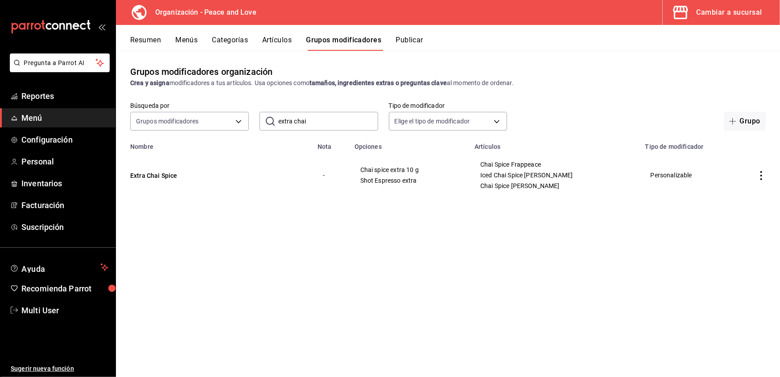
click at [764, 175] on icon "actions" at bounding box center [761, 175] width 9 height 9
click at [729, 234] on span "Eliminar" at bounding box center [734, 233] width 23 height 7
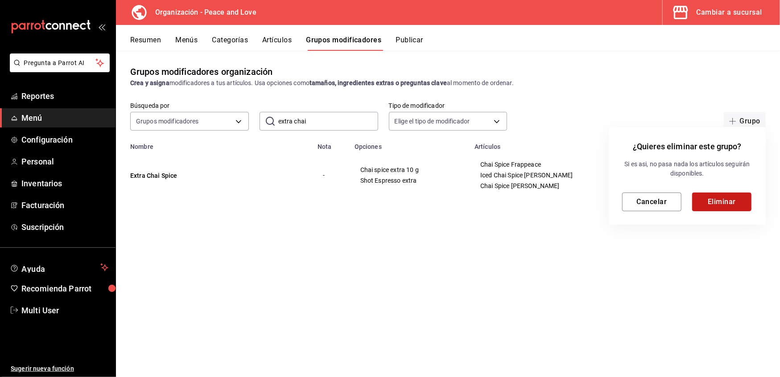
click at [721, 194] on button "Eliminar" at bounding box center [721, 202] width 59 height 19
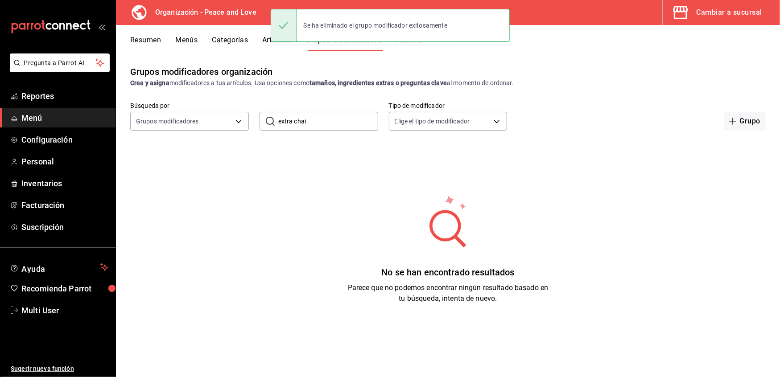
click at [314, 124] on input "extra chai" at bounding box center [328, 121] width 100 height 18
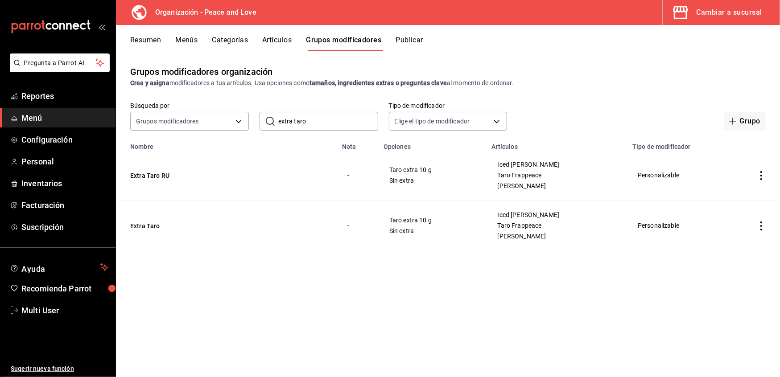
click at [762, 174] on icon "actions" at bounding box center [761, 175] width 9 height 9
click at [716, 233] on div at bounding box center [715, 233] width 16 height 9
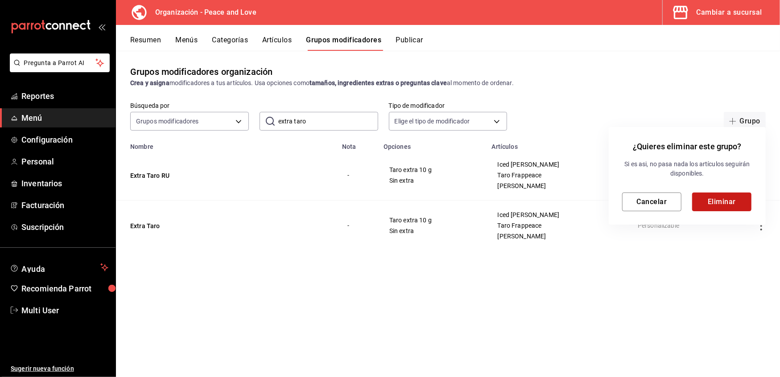
click at [709, 204] on button "Eliminar" at bounding box center [721, 202] width 59 height 19
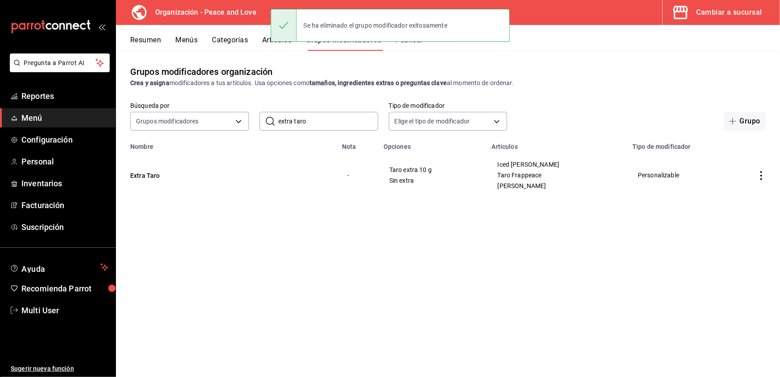
click at [759, 177] on icon "actions" at bounding box center [761, 175] width 9 height 9
click at [711, 236] on icon at bounding box center [711, 233] width 9 height 9
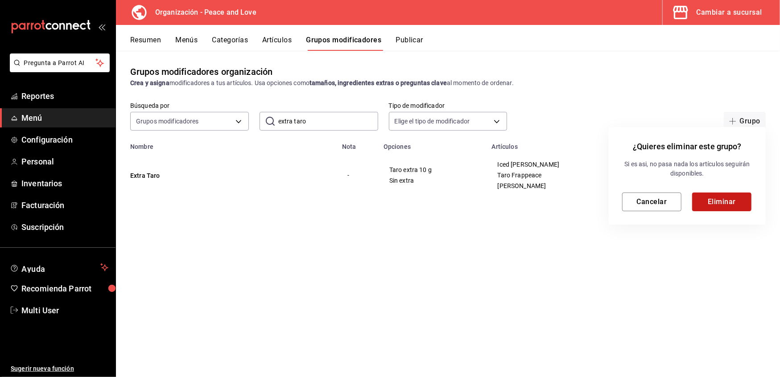
click at [711, 196] on button "Eliminar" at bounding box center [721, 202] width 59 height 19
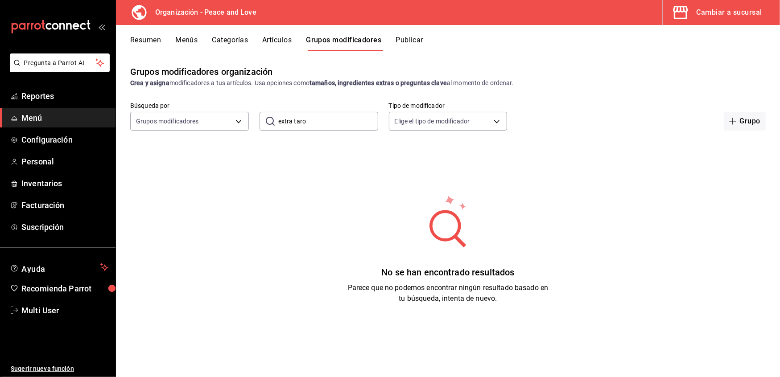
click at [350, 125] on input "extra taro" at bounding box center [328, 121] width 100 height 18
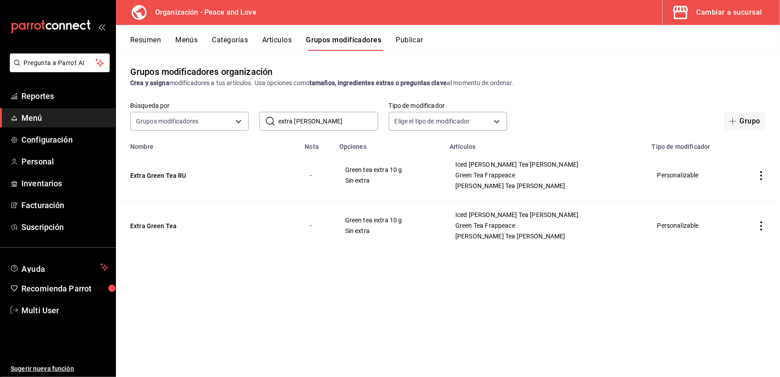
click at [759, 175] on icon "actions" at bounding box center [761, 175] width 9 height 9
click at [738, 238] on span "Eliminar" at bounding box center [734, 233] width 23 height 9
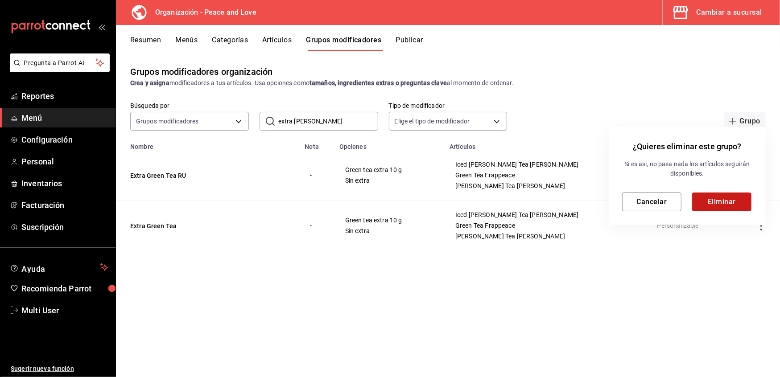
click at [728, 205] on button "Eliminar" at bounding box center [721, 202] width 59 height 19
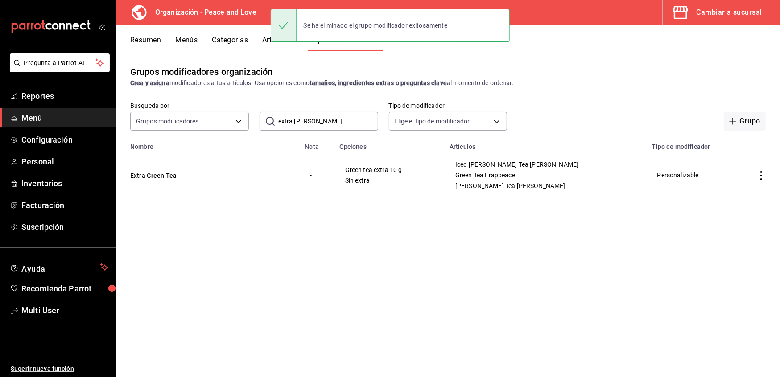
click at [762, 179] on icon "actions" at bounding box center [761, 175] width 9 height 9
click at [735, 234] on span "Eliminar" at bounding box center [734, 233] width 23 height 7
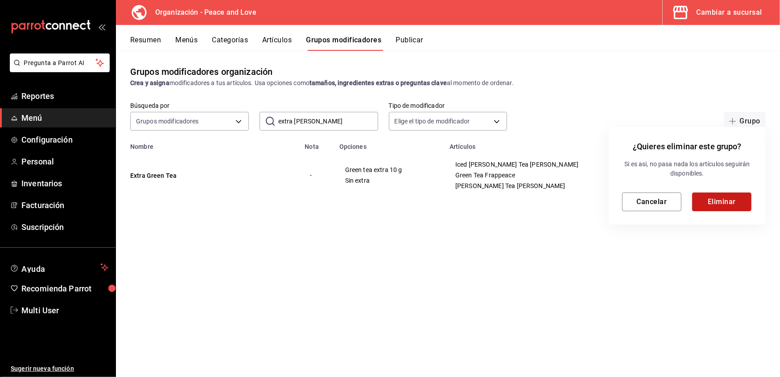
click at [717, 199] on button "Eliminar" at bounding box center [721, 202] width 59 height 19
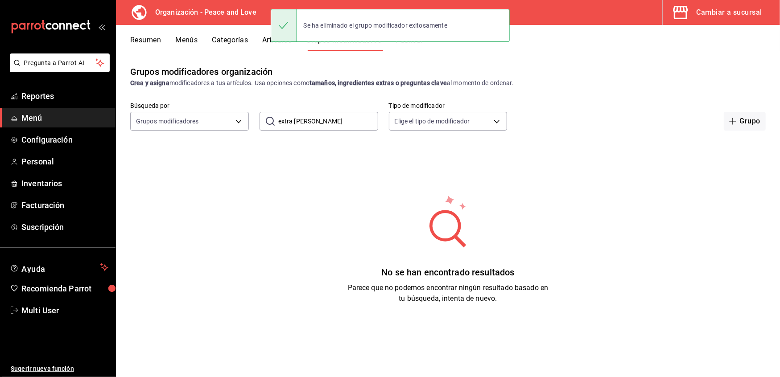
click at [333, 117] on input "extra green" at bounding box center [328, 121] width 100 height 18
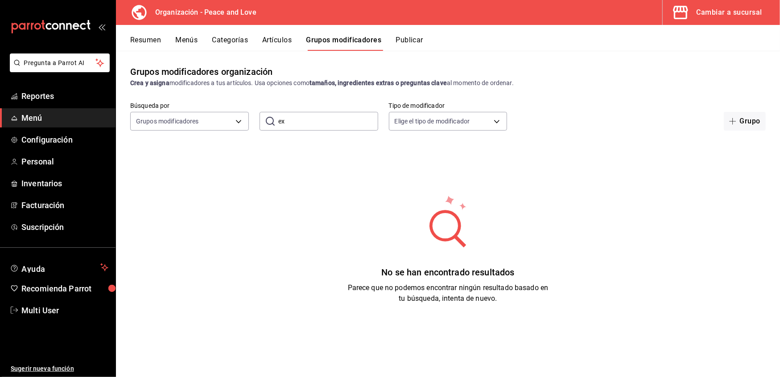
type input "e"
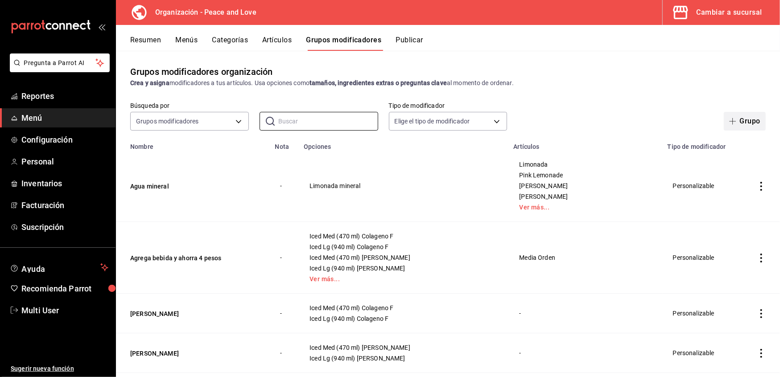
click at [730, 127] on button "Grupo" at bounding box center [745, 121] width 42 height 19
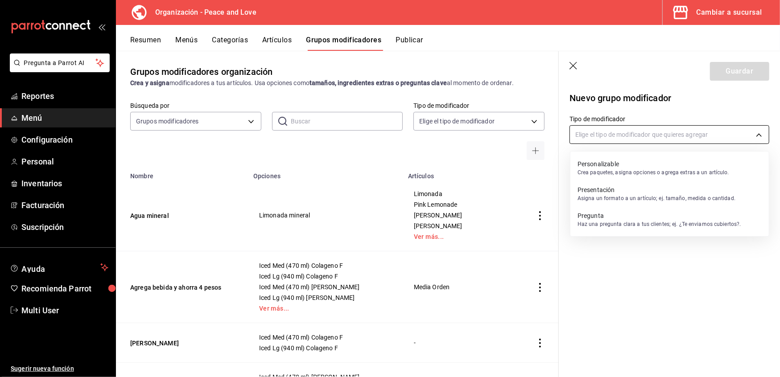
click at [646, 129] on body "Pregunta a Parrot AI Reportes Menú Configuración Personal Inventarios Facturaci…" at bounding box center [390, 188] width 780 height 377
click at [627, 166] on p "Personalizable" at bounding box center [654, 164] width 152 height 9
type input "CUSTOMIZABLE"
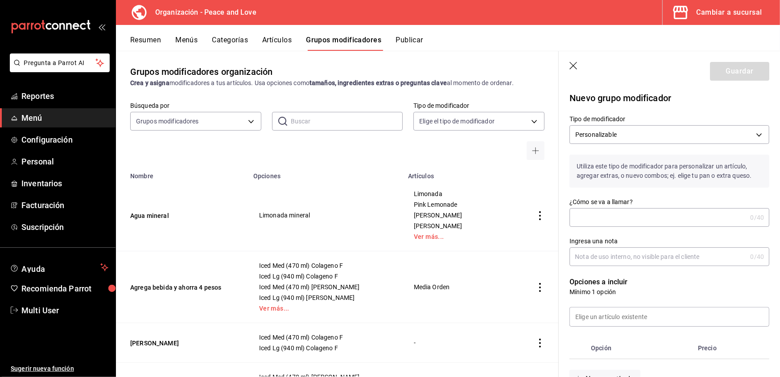
click at [614, 211] on input "¿Cómo se va a llamar?" at bounding box center [658, 218] width 177 height 18
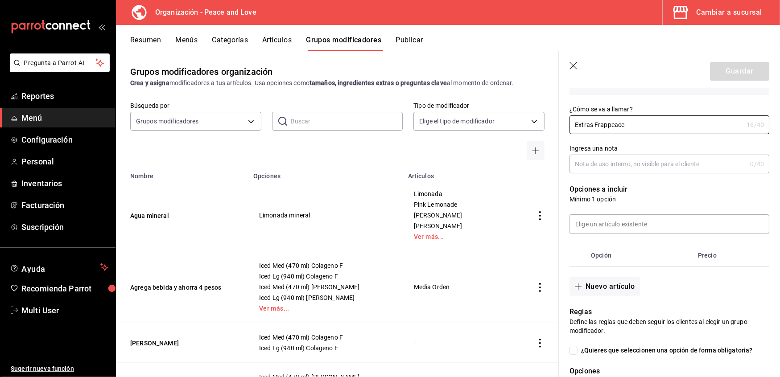
scroll to position [93, 0]
type input "Extras Frappeace"
click at [614, 227] on input at bounding box center [669, 224] width 199 height 19
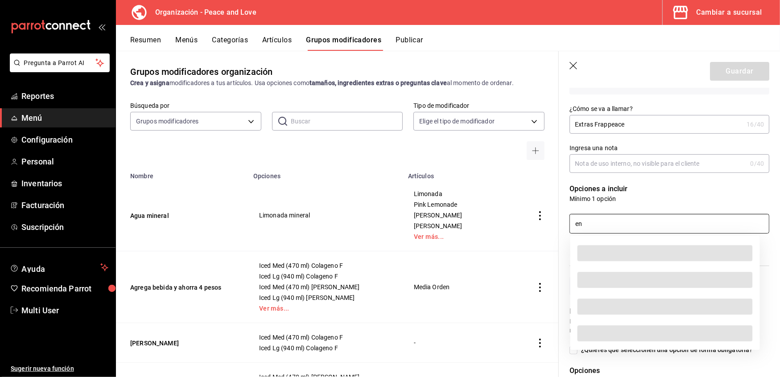
type input "e"
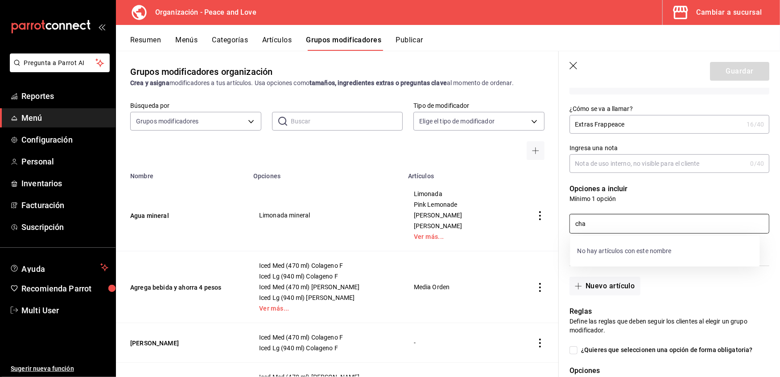
type input "chai"
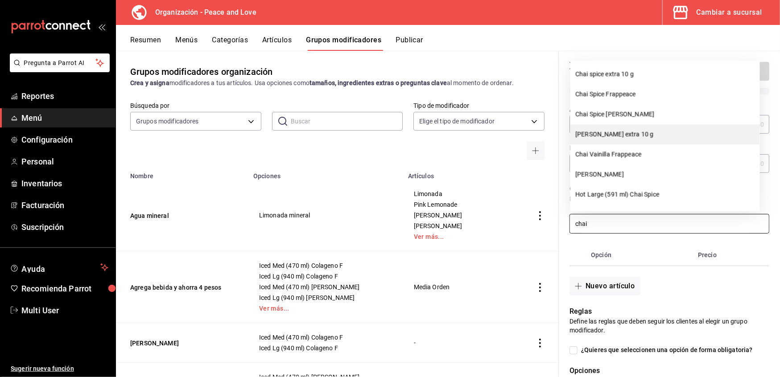
click at [597, 135] on li "[PERSON_NAME] extra 10 g" at bounding box center [665, 134] width 190 height 20
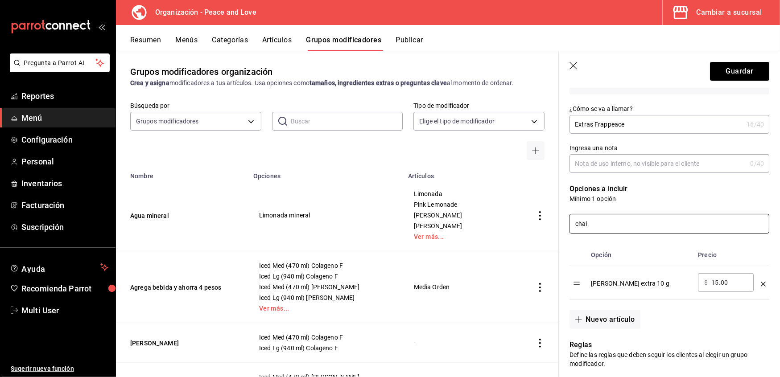
click at [605, 232] on input "chai" at bounding box center [669, 224] width 199 height 19
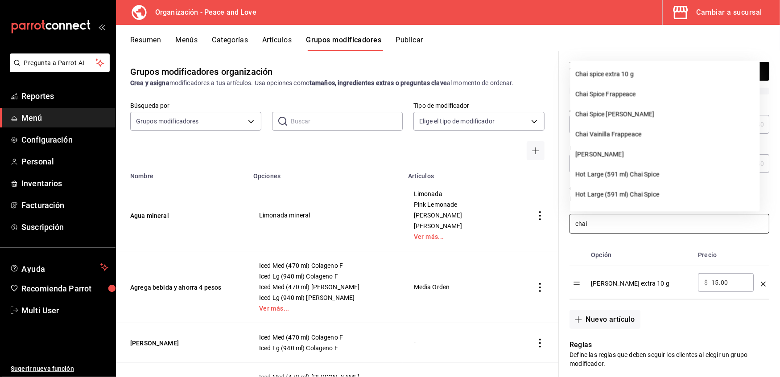
click at [605, 232] on input "chai" at bounding box center [669, 224] width 199 height 19
click at [611, 70] on li "Chai spice extra 10 g" at bounding box center [665, 74] width 190 height 20
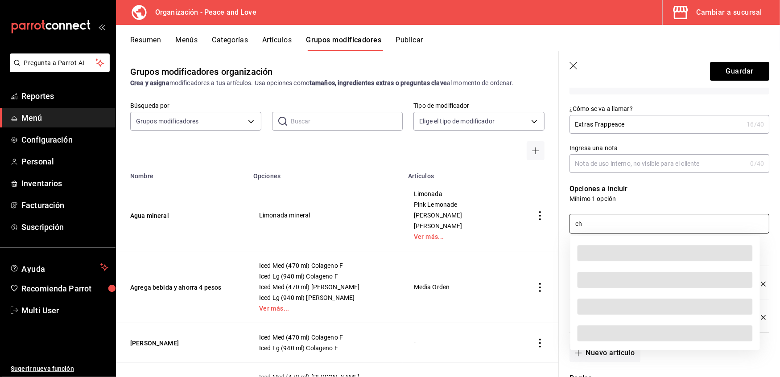
type input "c"
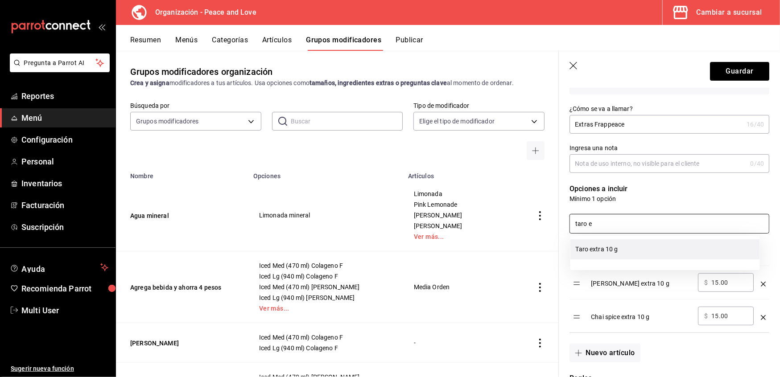
click at [591, 254] on li "Taro extra 10 g" at bounding box center [665, 249] width 190 height 20
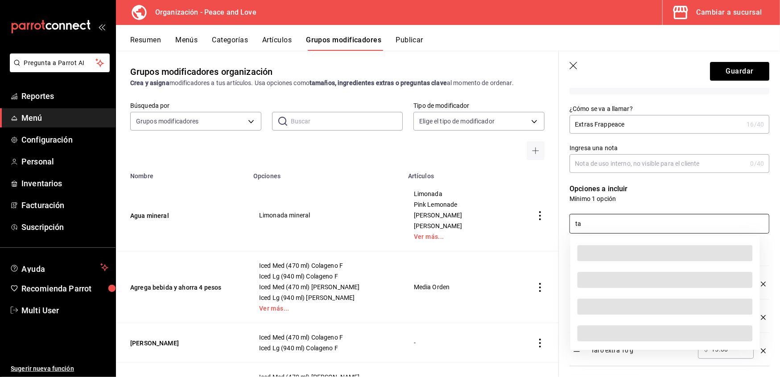
type input "t"
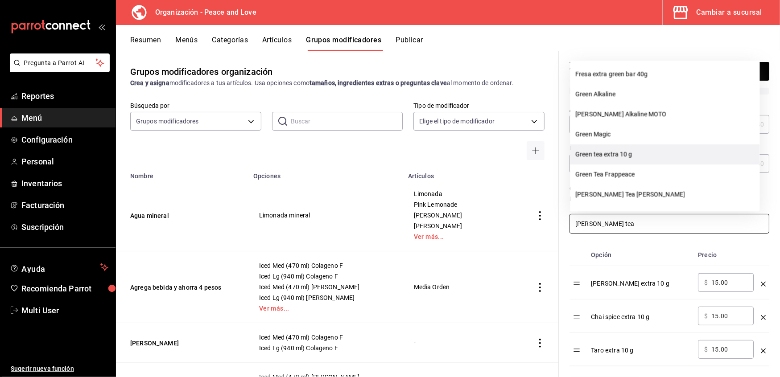
click at [593, 157] on li "Green tea extra 10 g" at bounding box center [665, 155] width 190 height 20
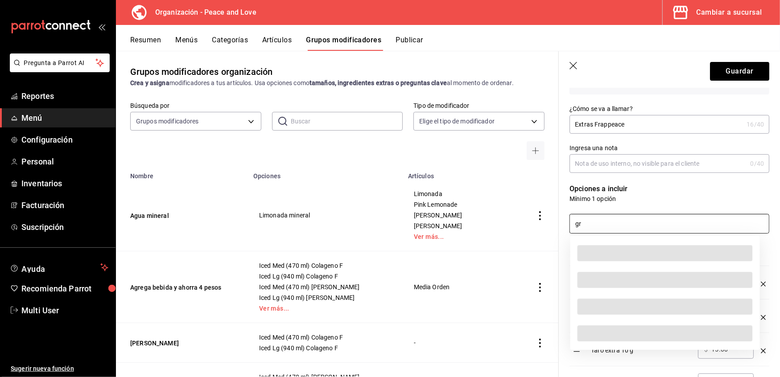
type input "g"
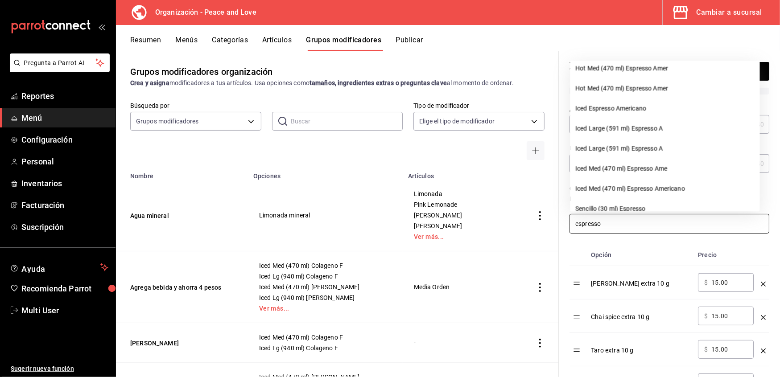
scroll to position [204, 0]
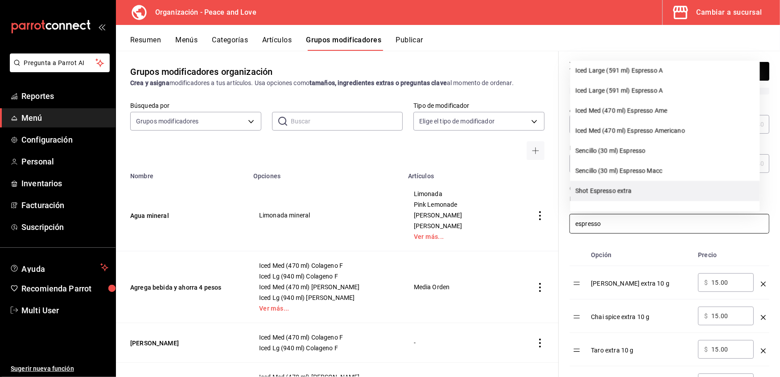
click at [595, 189] on li "Shot Espresso extra" at bounding box center [665, 191] width 190 height 20
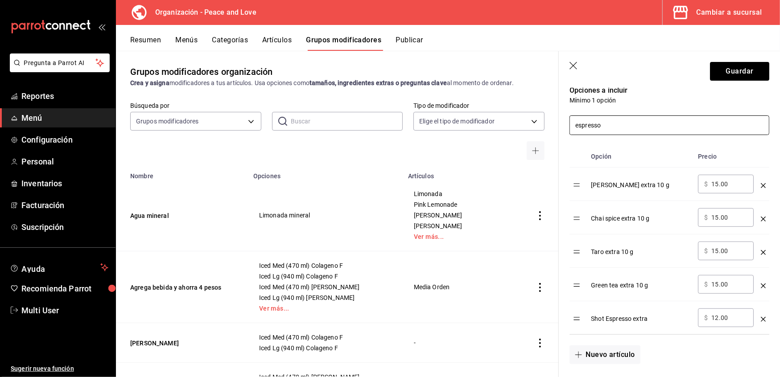
scroll to position [193, 0]
type input "espresso"
drag, startPoint x: 732, startPoint y: 318, endPoint x: 599, endPoint y: 311, distance: 133.5
click at [599, 311] on tr "Shot Espresso extra ​ $ 12.00 ​" at bounding box center [670, 317] width 200 height 33
type input "9.00"
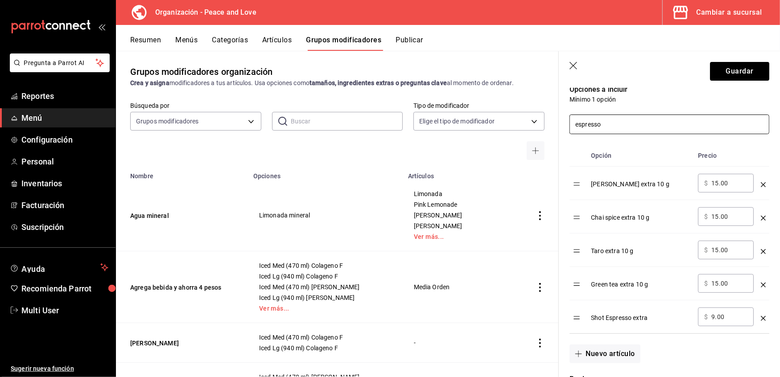
click at [618, 128] on input "espresso" at bounding box center [669, 124] width 199 height 19
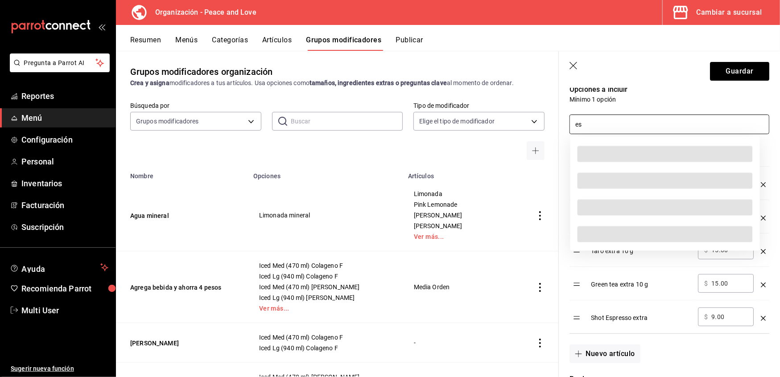
type input "e"
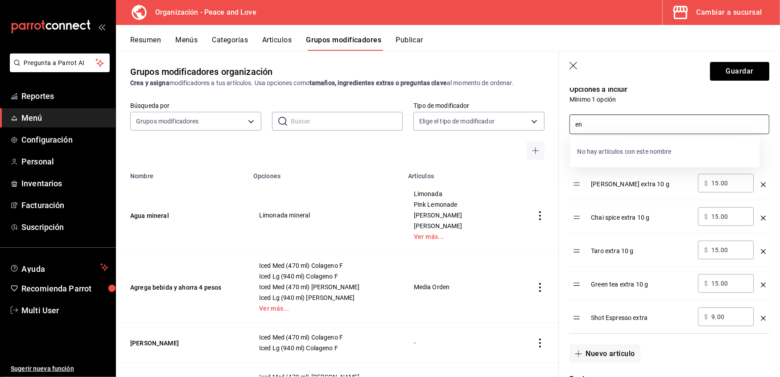
type input "e"
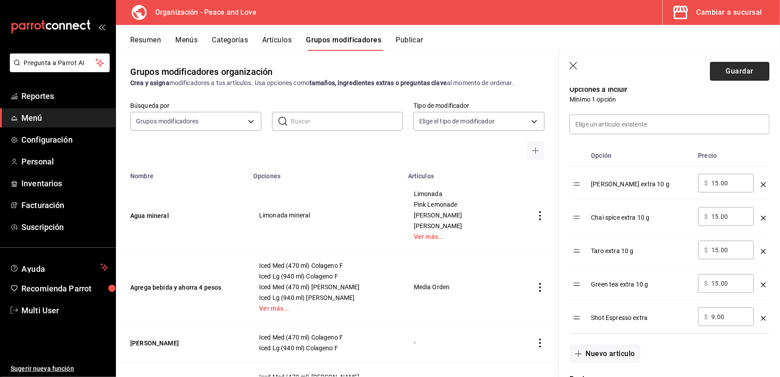
click at [723, 73] on button "Guardar" at bounding box center [739, 71] width 59 height 19
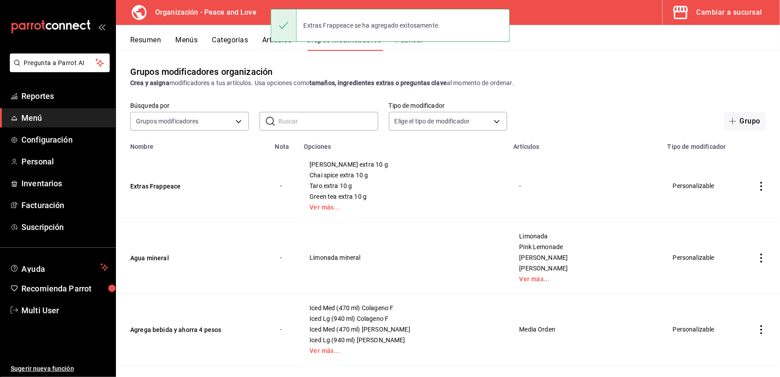
click at [330, 66] on div "Grupos modificadores organización Crea y asigna modificadores a tus artículos. …" at bounding box center [448, 76] width 664 height 23
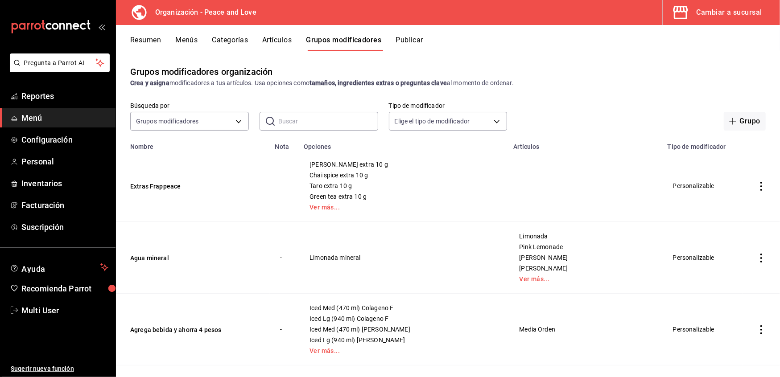
click at [275, 36] on button "Artículos" at bounding box center [276, 43] width 29 height 15
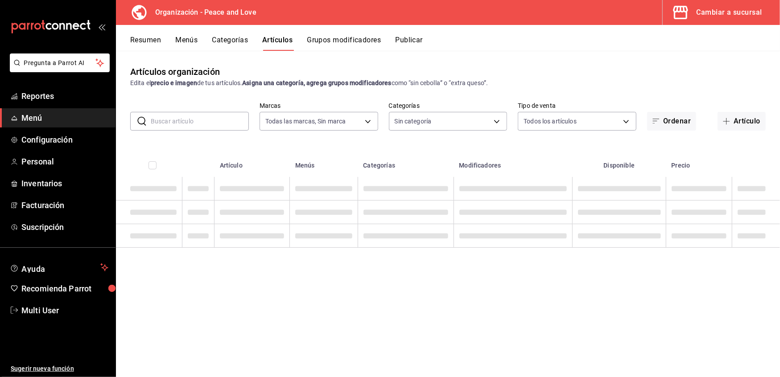
type input "780de6c3-f470-4b44-be31-c32851f7ca43,b85f7ad2-7a39-4315-ad88-8037392a3341"
type input "0e5484a3-2c5e-4b4b-bf64-902b5296a951,07c269e0-96b8-456e-ad80-cead1970f3df,86033…"
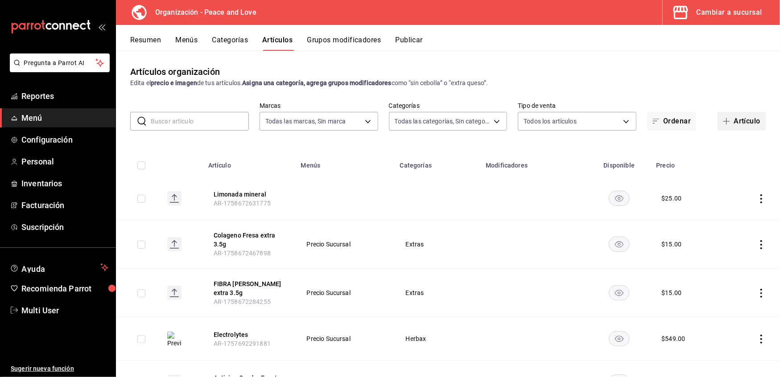
click at [728, 120] on button "Artículo" at bounding box center [742, 121] width 48 height 19
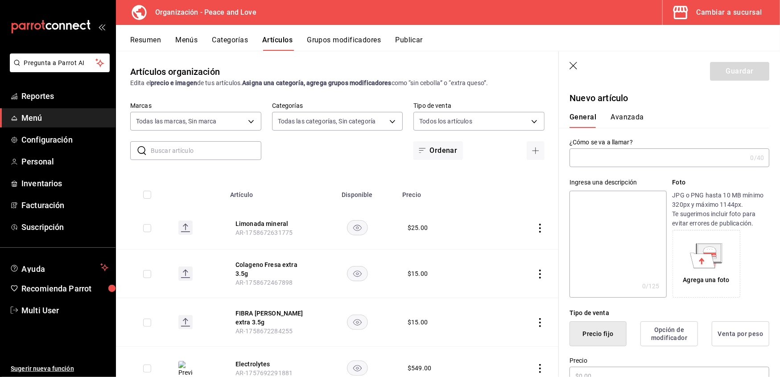
click at [648, 161] on input "text" at bounding box center [658, 158] width 177 height 18
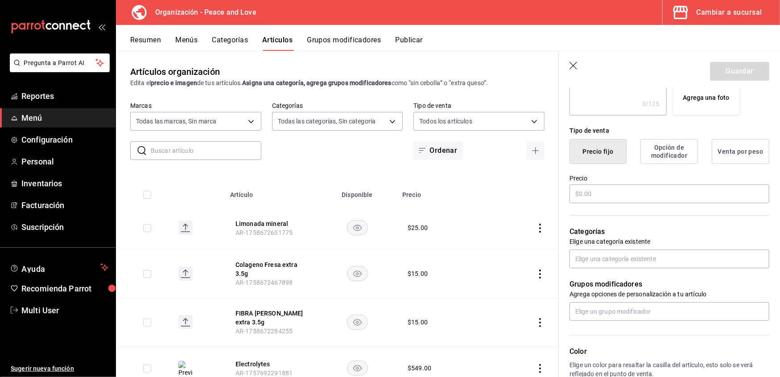
scroll to position [183, 0]
type input "Enerbax Coffee Extra 6g"
click at [622, 255] on input "text" at bounding box center [670, 258] width 200 height 19
type input "extra"
click at [596, 279] on li "Extras" at bounding box center [665, 279] width 190 height 15
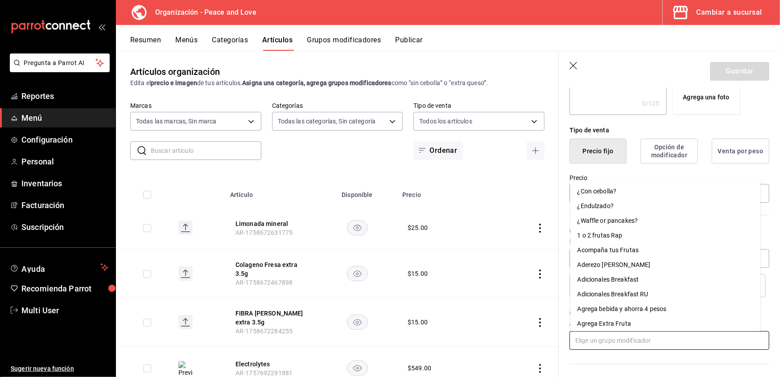
click at [590, 340] on input "text" at bounding box center [670, 340] width 200 height 19
type input "f"
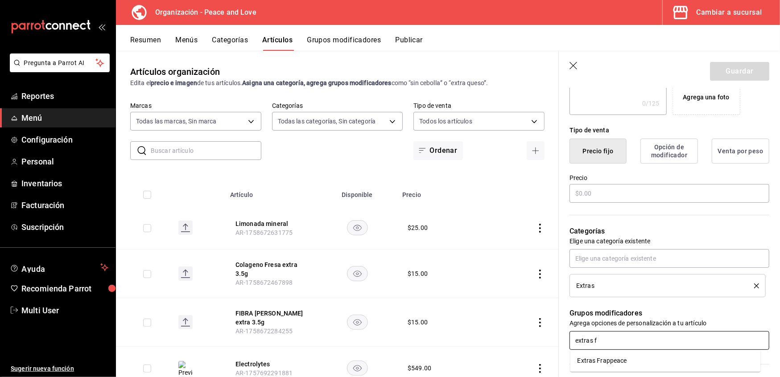
type input "extras fr"
click at [589, 361] on div "Extras Frappeace" at bounding box center [603, 360] width 50 height 9
click at [619, 190] on input "text" at bounding box center [670, 193] width 200 height 19
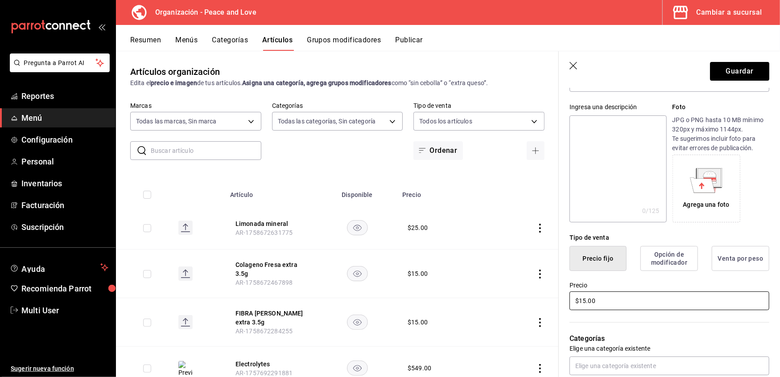
scroll to position [0, 0]
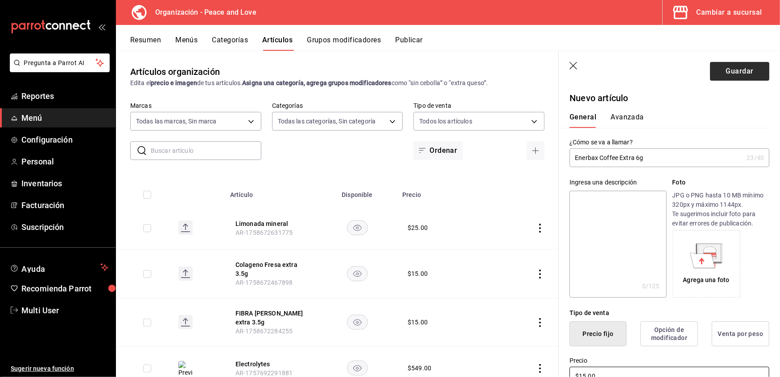
type input "$15.00"
click at [726, 70] on button "Guardar" at bounding box center [739, 71] width 59 height 19
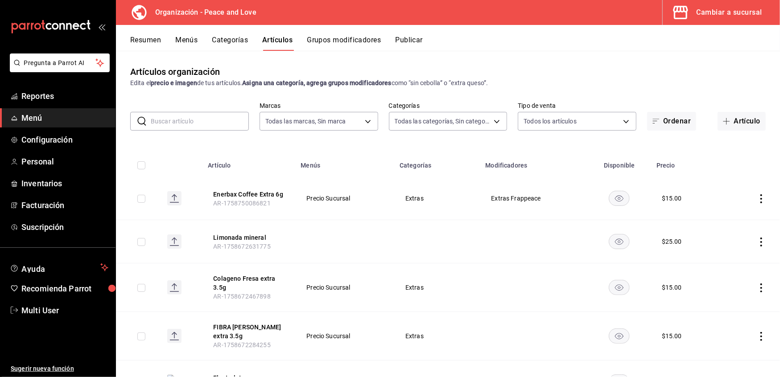
click at [353, 34] on div "Resumen Menús Categorías Artículos Grupos modificadores Publicar" at bounding box center [448, 38] width 664 height 26
click at [352, 43] on button "Grupos modificadores" at bounding box center [344, 43] width 74 height 15
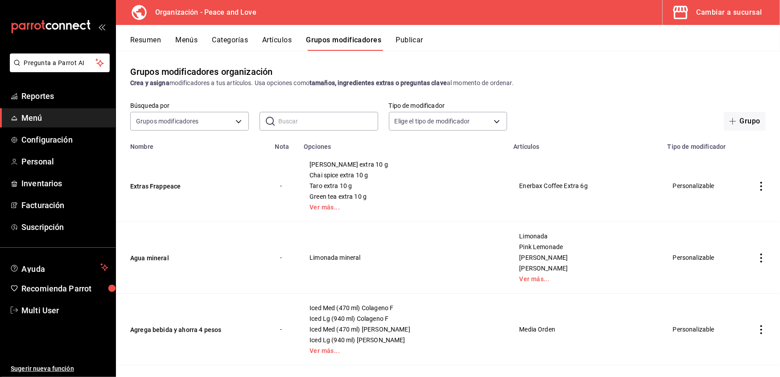
click at [757, 187] on icon "actions" at bounding box center [761, 186] width 9 height 9
click at [723, 225] on span "Duplicar" at bounding box center [725, 225] width 23 height 9
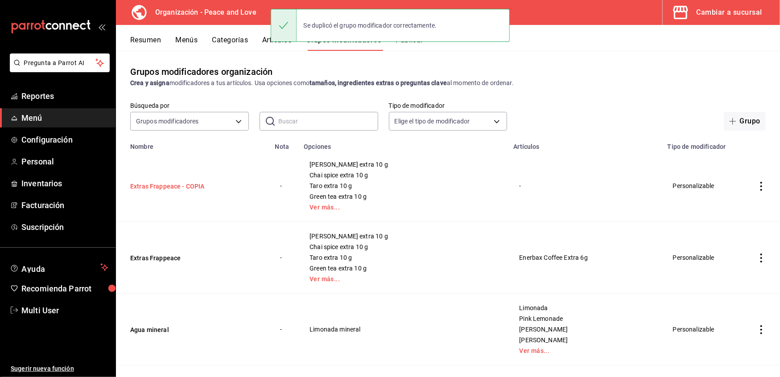
click at [169, 190] on button "Extras Frappeace - COPIA" at bounding box center [183, 186] width 107 height 9
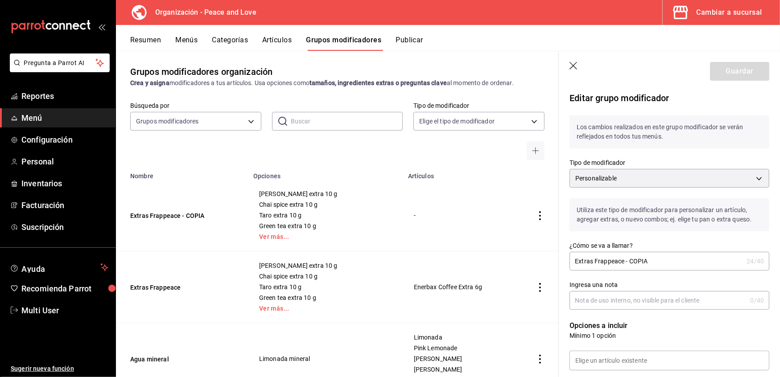
click at [665, 264] on input "Extras Frappeace - COPIA" at bounding box center [656, 261] width 173 height 18
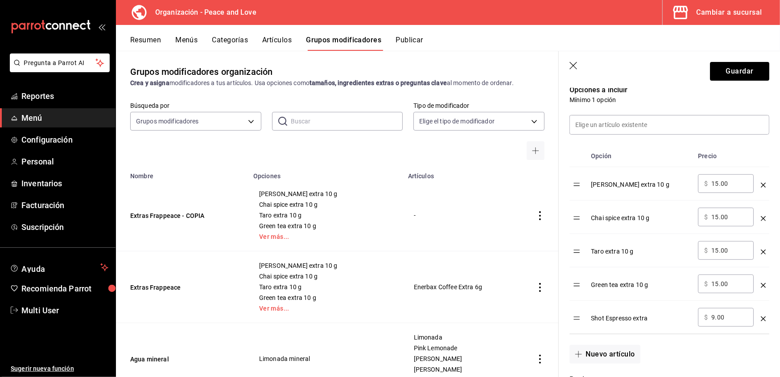
scroll to position [237, 0]
type input "Extras Frappeace RU"
drag, startPoint x: 730, startPoint y: 182, endPoint x: 587, endPoint y: 173, distance: 143.0
click at [587, 173] on tr "Chai Vainilla extra 10 g ​ $ 15.00 ​" at bounding box center [670, 182] width 200 height 33
type input "20.00"
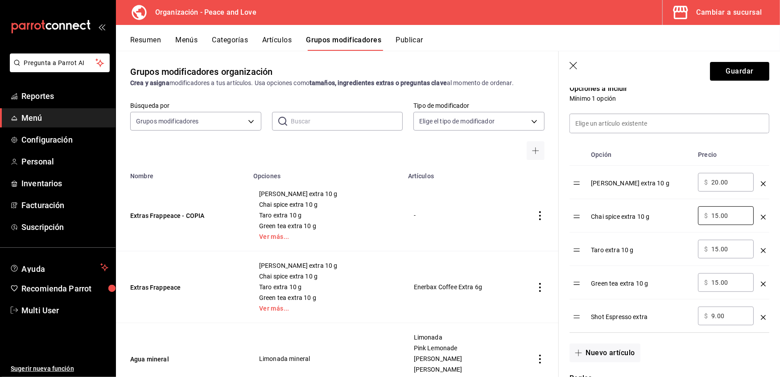
drag, startPoint x: 731, startPoint y: 217, endPoint x: 606, endPoint y: 202, distance: 126.6
click at [606, 202] on tr "Chai spice extra 10 g ​ $ 15.00 ​" at bounding box center [670, 215] width 200 height 33
type input "20.00"
drag, startPoint x: 730, startPoint y: 249, endPoint x: 640, endPoint y: 247, distance: 89.2
click at [640, 247] on tr "Taro extra 10 g ​ $ 15.00 ​" at bounding box center [670, 249] width 200 height 33
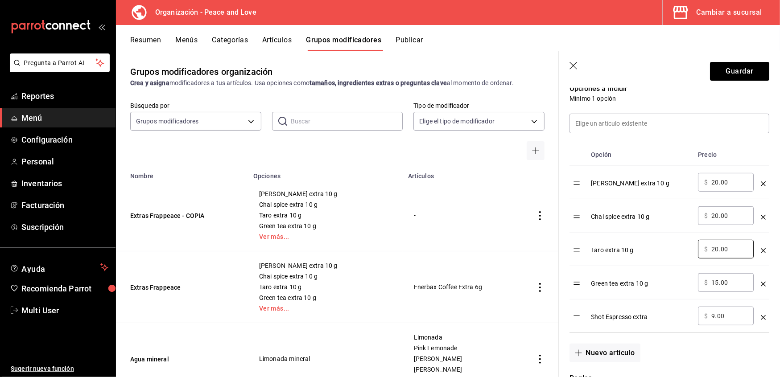
type input "20.00"
drag, startPoint x: 741, startPoint y: 285, endPoint x: 635, endPoint y: 282, distance: 106.2
click at [635, 282] on tr "Green tea extra 10 g ​ $ 15.00 ​" at bounding box center [670, 282] width 200 height 33
click at [731, 281] on input "15.00" at bounding box center [729, 282] width 36 height 9
drag, startPoint x: 732, startPoint y: 283, endPoint x: 689, endPoint y: 282, distance: 43.3
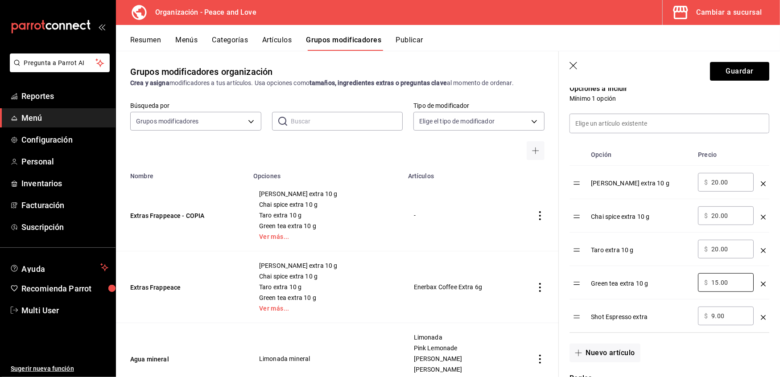
click at [689, 282] on tr "Green tea extra 10 g ​ $ 15.00 ​" at bounding box center [670, 282] width 200 height 33
type input "20.00"
drag, startPoint x: 728, startPoint y: 318, endPoint x: 669, endPoint y: 321, distance: 59.0
click at [669, 321] on tr "Shot Espresso extra ​ $ 9.00 ​" at bounding box center [670, 316] width 200 height 33
type input "12.00"
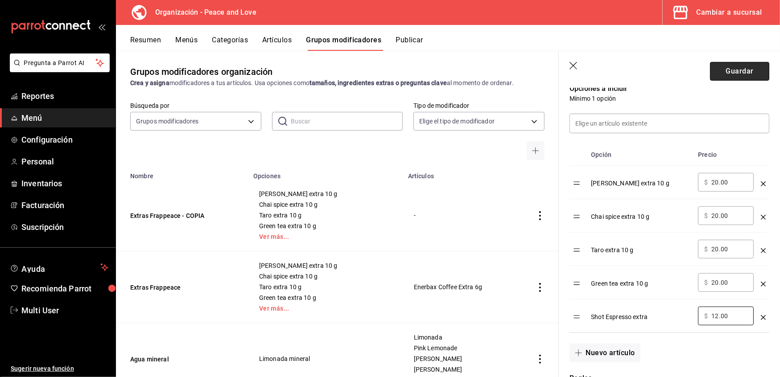
click at [716, 73] on button "Guardar" at bounding box center [739, 71] width 59 height 19
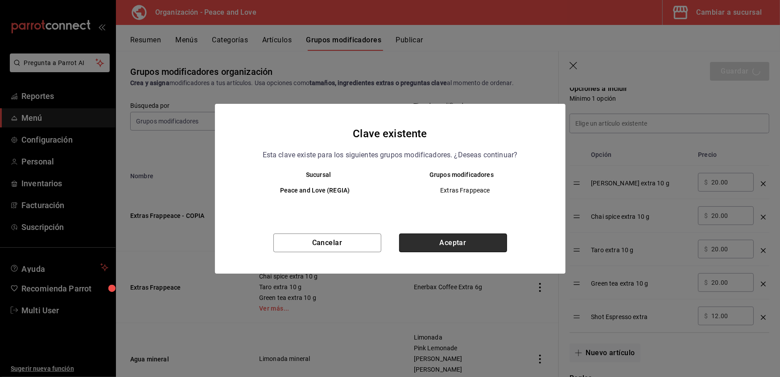
click at [425, 239] on button "Aceptar" at bounding box center [453, 243] width 108 height 19
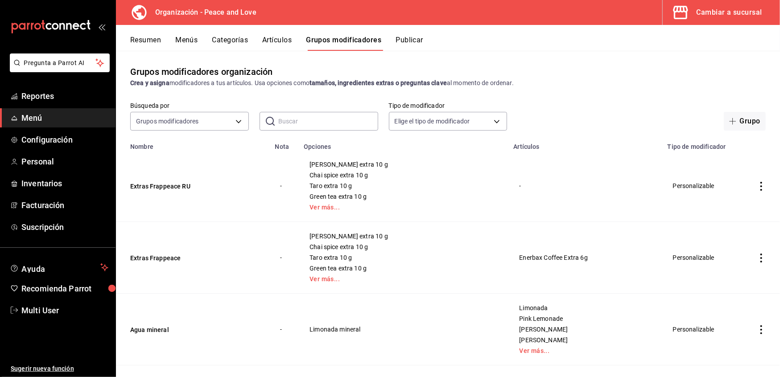
click at [150, 37] on button "Resumen" at bounding box center [145, 43] width 31 height 15
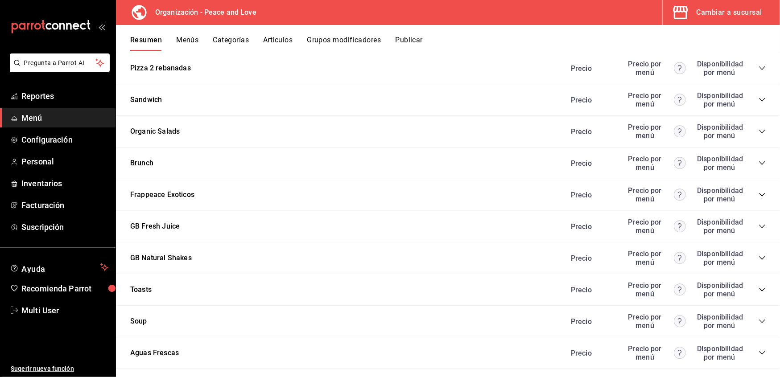
scroll to position [732, 0]
click at [759, 192] on icon "collapse-category-row" at bounding box center [762, 194] width 7 height 7
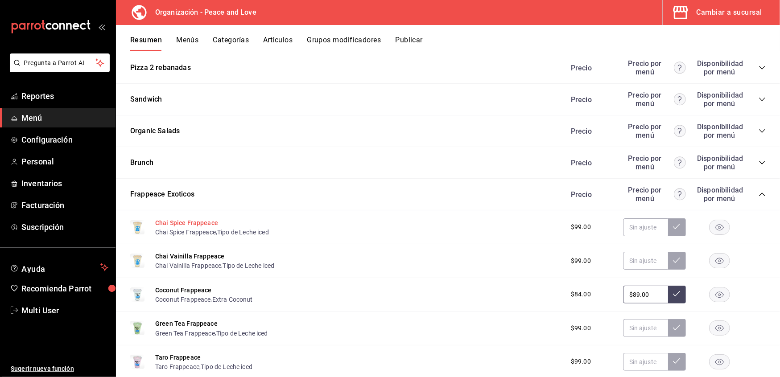
click at [194, 219] on button "Chai Spice Frappeace" at bounding box center [186, 223] width 63 height 9
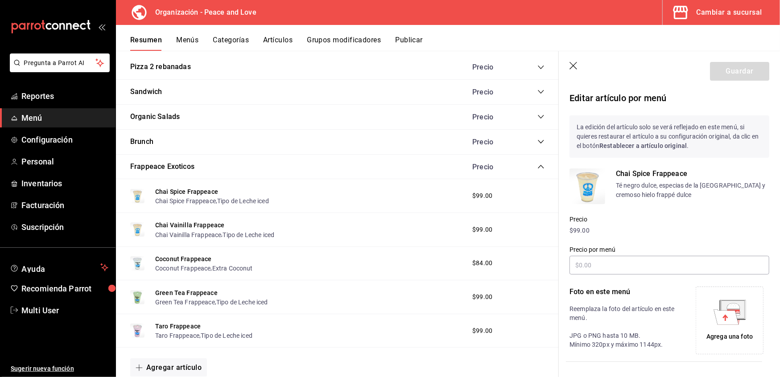
scroll to position [159, 0]
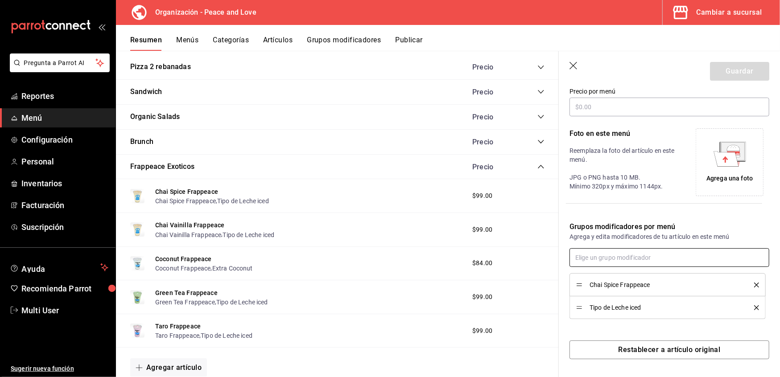
click at [661, 255] on input "text" at bounding box center [670, 257] width 200 height 19
type input "extras fr"
click at [616, 275] on div "Extras Frappeace" at bounding box center [603, 277] width 50 height 9
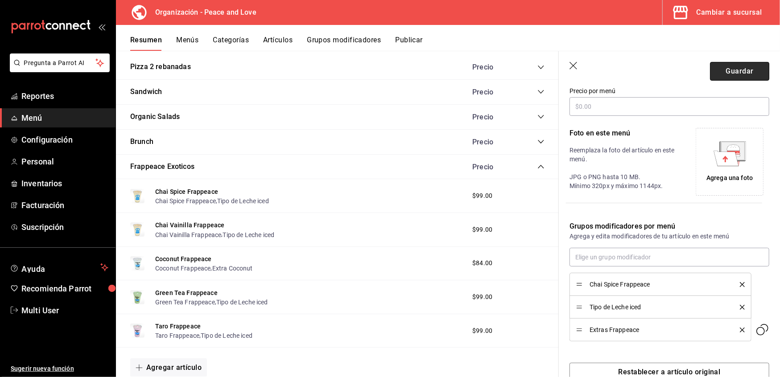
click at [739, 72] on button "Guardar" at bounding box center [739, 71] width 59 height 19
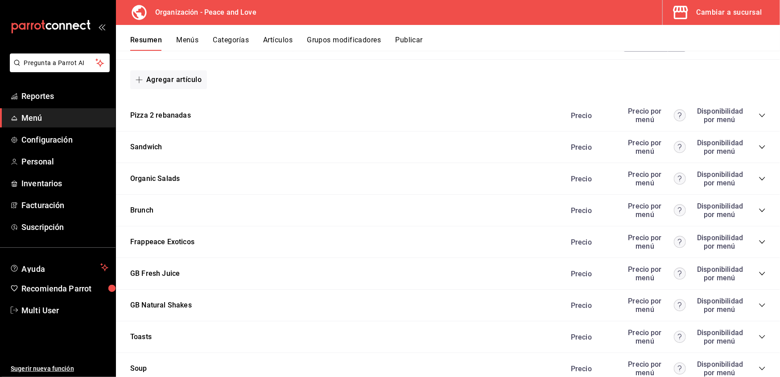
scroll to position [685, 0]
click at [759, 239] on icon "collapse-category-row" at bounding box center [762, 241] width 6 height 4
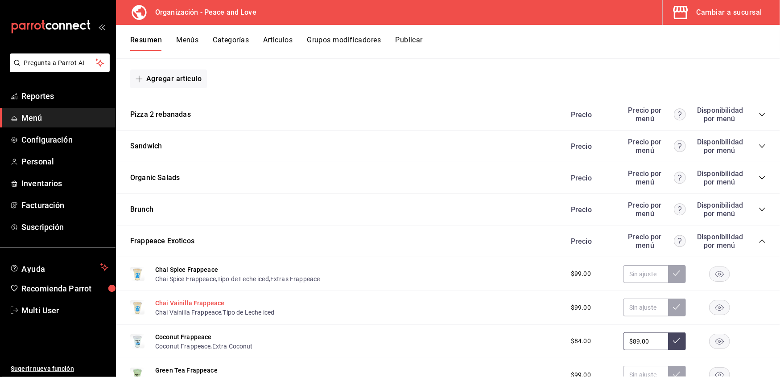
click at [166, 300] on button "Chai Vainilla Frappeace" at bounding box center [189, 303] width 69 height 9
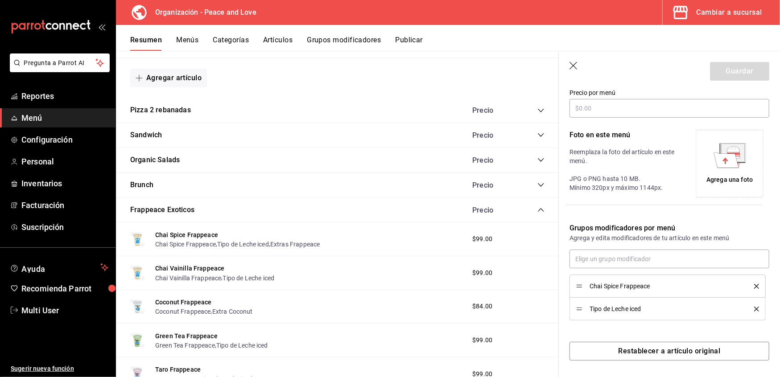
scroll to position [159, 0]
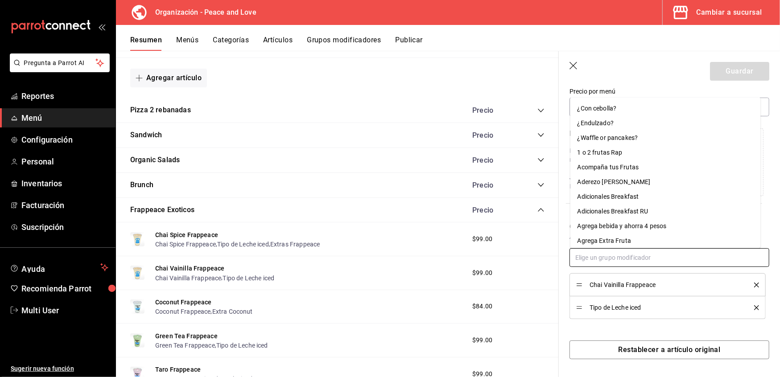
click at [673, 259] on input "text" at bounding box center [670, 257] width 200 height 19
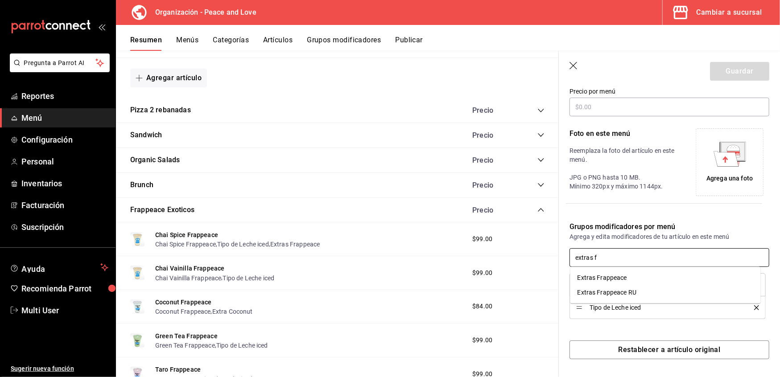
type input "extras fr"
click at [615, 275] on div "Extras Frappeace" at bounding box center [603, 277] width 50 height 9
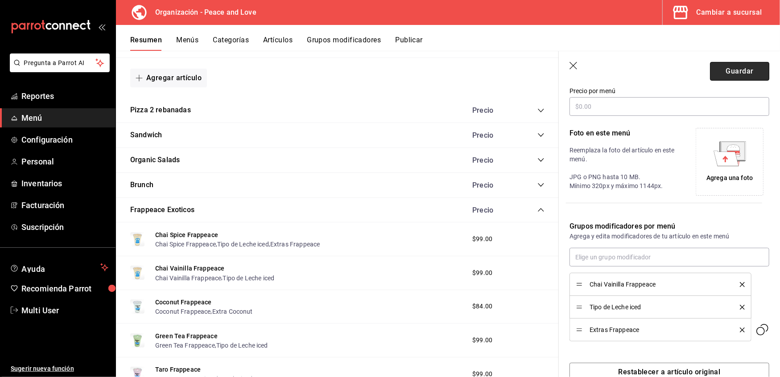
click at [733, 75] on button "Guardar" at bounding box center [739, 71] width 59 height 19
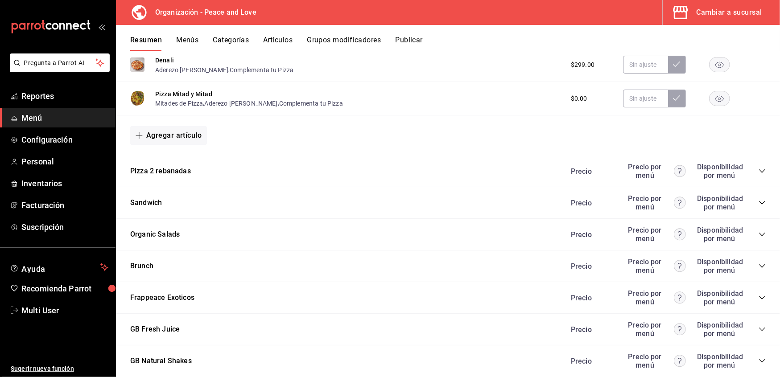
scroll to position [629, 0]
click at [759, 295] on icon "collapse-category-row" at bounding box center [762, 297] width 7 height 7
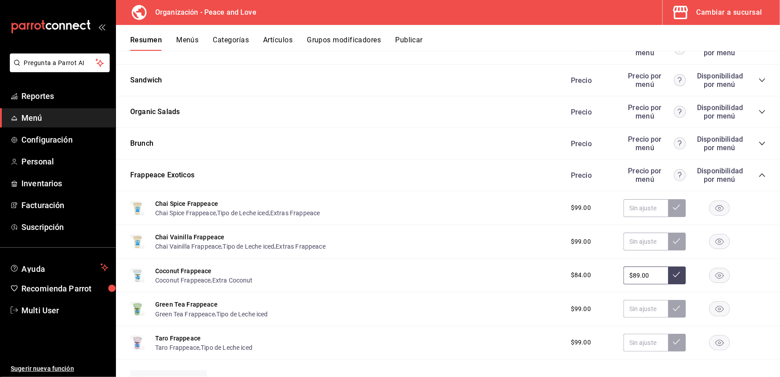
scroll to position [756, 0]
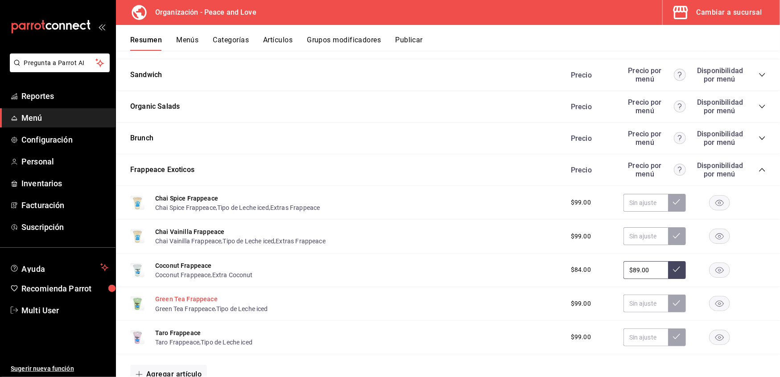
click at [190, 298] on button "Green Tea Frappeace" at bounding box center [186, 299] width 62 height 9
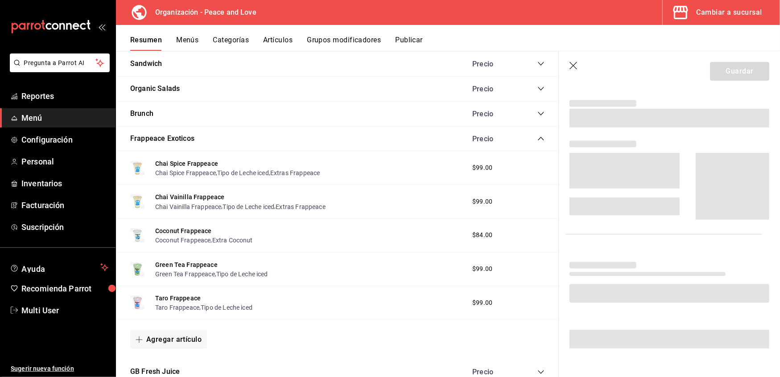
scroll to position [159, 0]
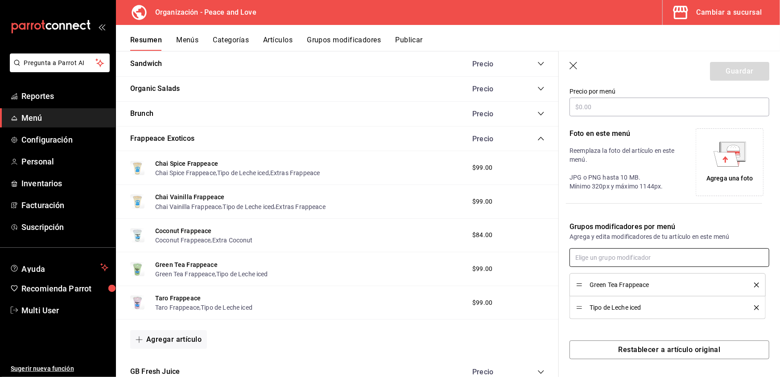
click at [637, 259] on input "text" at bounding box center [670, 257] width 200 height 19
type input "Extras fra"
click at [611, 275] on div "Extras Frappeace" at bounding box center [603, 277] width 50 height 9
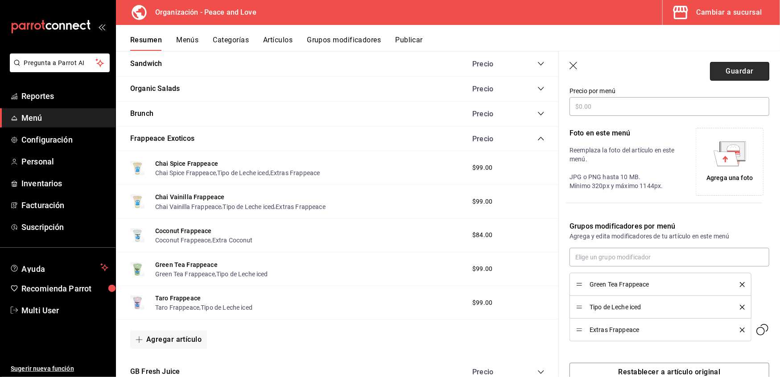
click at [735, 70] on button "Guardar" at bounding box center [739, 71] width 59 height 19
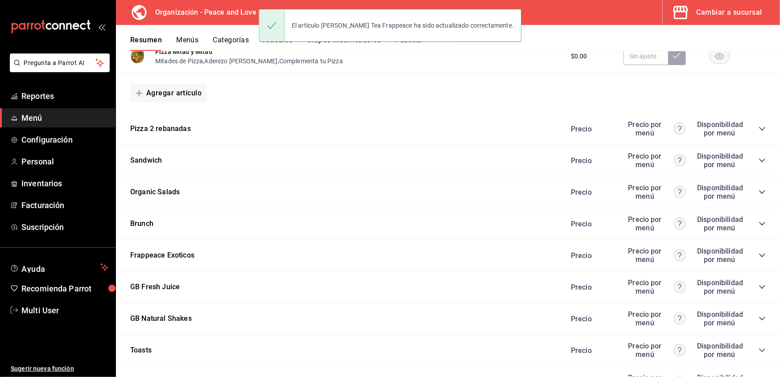
scroll to position [671, 0]
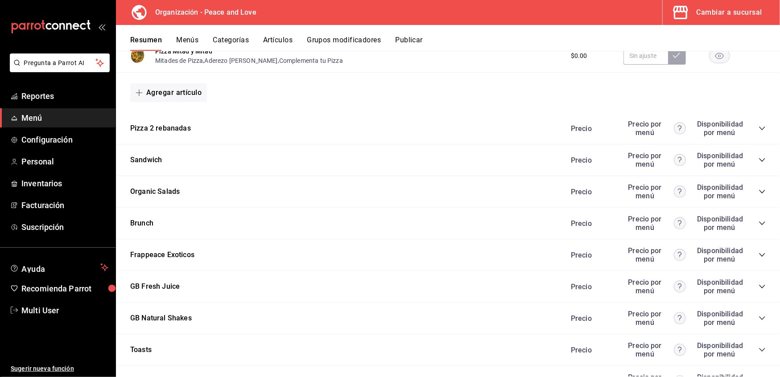
click at [755, 248] on div "Precio Precio por menú Disponibilidad por menú" at bounding box center [664, 255] width 204 height 17
click at [759, 252] on icon "collapse-category-row" at bounding box center [762, 255] width 7 height 7
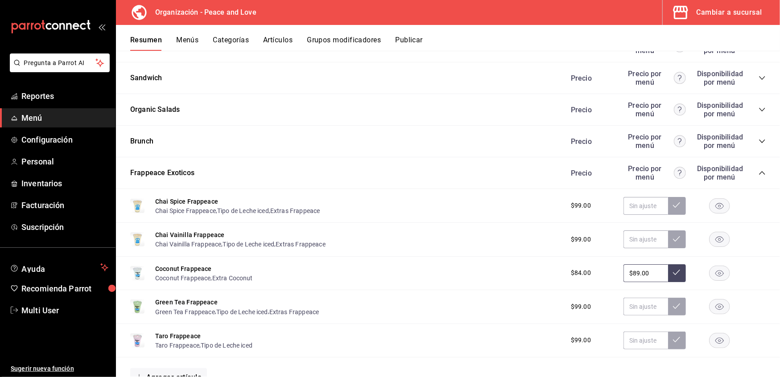
scroll to position [755, 0]
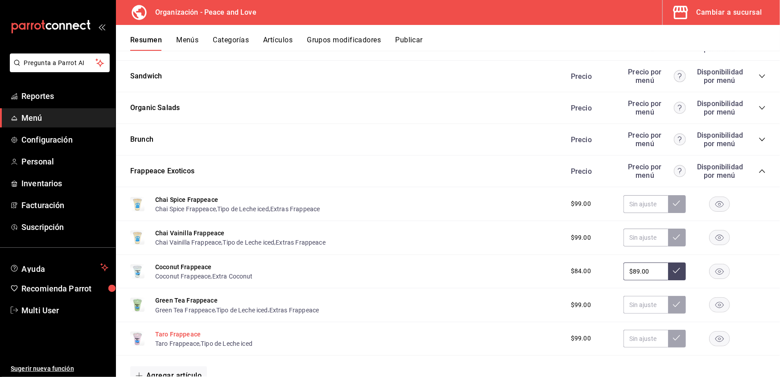
click at [184, 332] on button "Taro Frappeace" at bounding box center [177, 334] width 45 height 9
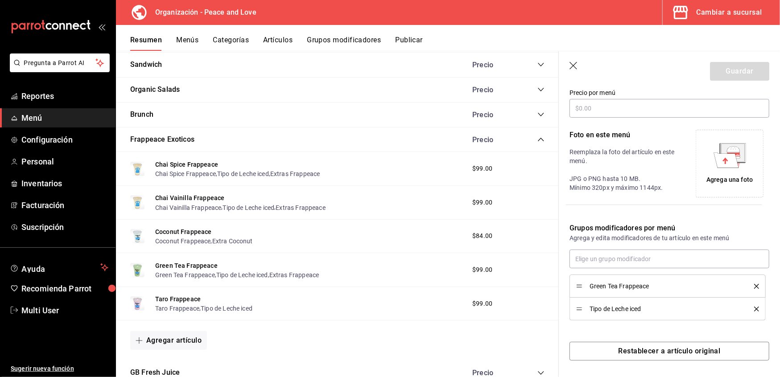
scroll to position [159, 0]
click at [620, 253] on input "text" at bounding box center [670, 257] width 200 height 19
type input "extras fra"
click at [613, 275] on div "Extras Frappeace" at bounding box center [603, 277] width 50 height 9
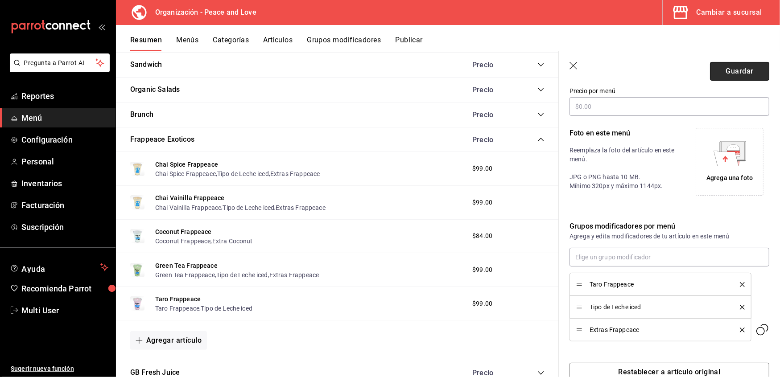
click at [742, 74] on button "Guardar" at bounding box center [739, 71] width 59 height 19
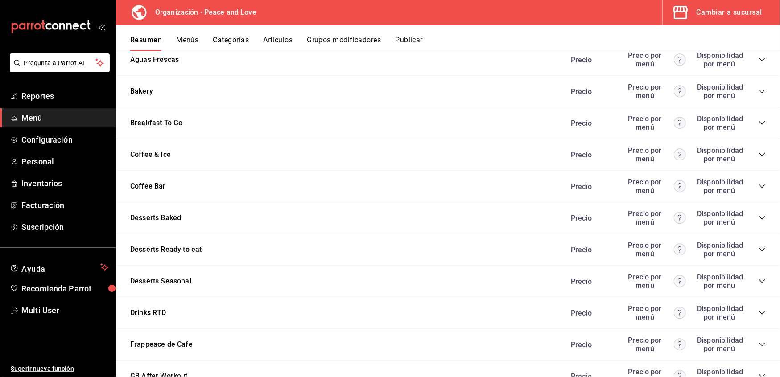
scroll to position [1026, 0]
click at [759, 340] on icon "collapse-category-row" at bounding box center [762, 343] width 7 height 7
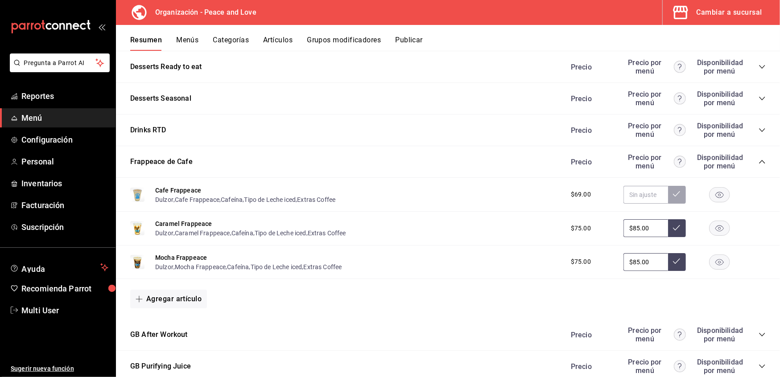
scroll to position [1208, 0]
click at [176, 186] on button "Cafe Frappeace" at bounding box center [178, 190] width 46 height 9
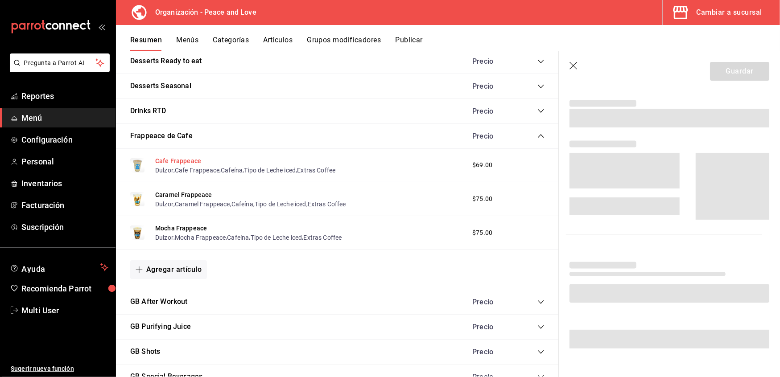
scroll to position [159, 0]
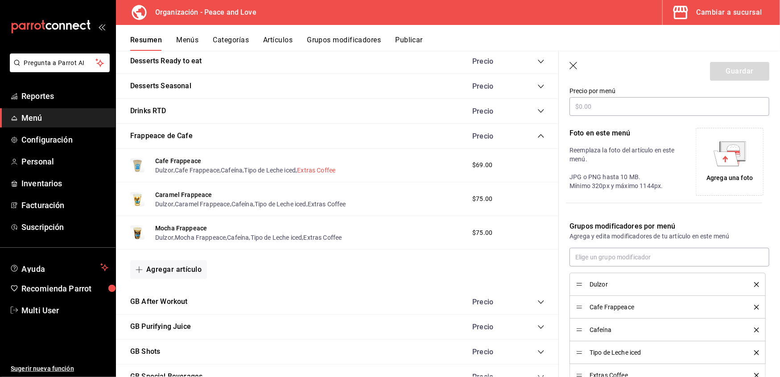
click at [315, 170] on button "Extras Coffee" at bounding box center [316, 170] width 38 height 9
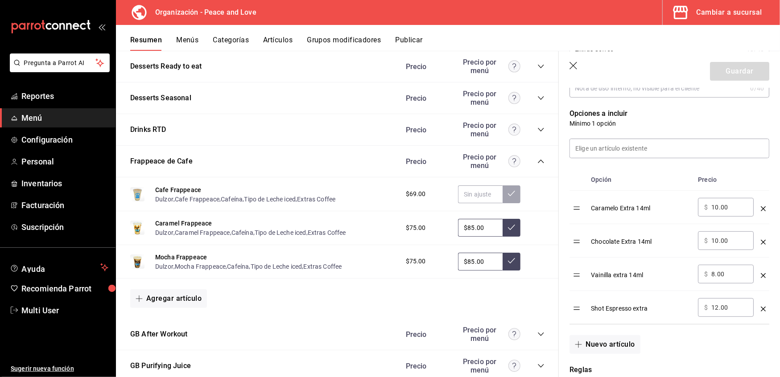
scroll to position [213, 0]
click at [280, 39] on button "Artículos" at bounding box center [277, 43] width 29 height 15
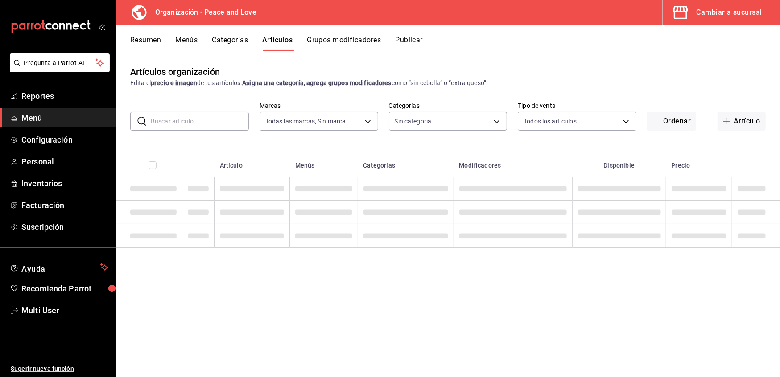
type input "780de6c3-f470-4b44-be31-c32851f7ca43,b85f7ad2-7a39-4315-ad88-8037392a3341"
type input "0e5484a3-2c5e-4b4b-bf64-902b5296a951,07c269e0-96b8-456e-ad80-cead1970f3df,86033…"
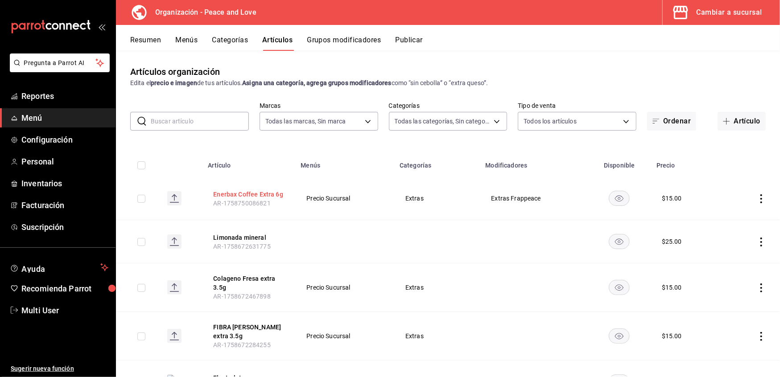
click at [251, 195] on button "Enerbax Coffee Extra 6g" at bounding box center [248, 194] width 71 height 9
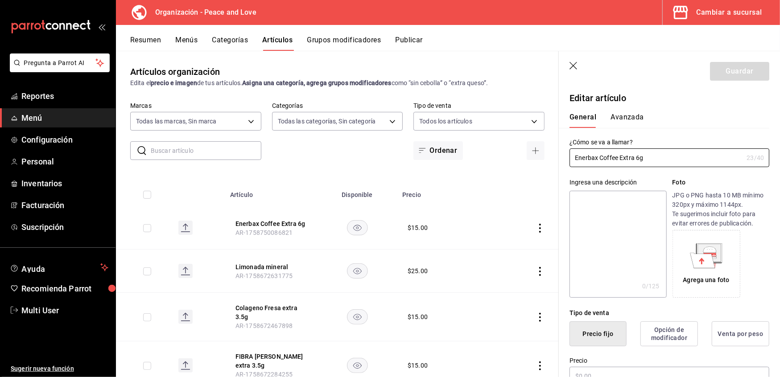
type input "$15.00"
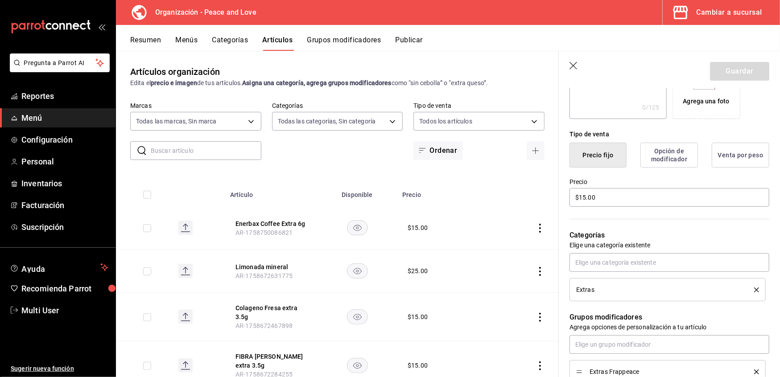
scroll to position [180, 0]
click at [630, 266] on input "text" at bounding box center [670, 261] width 200 height 19
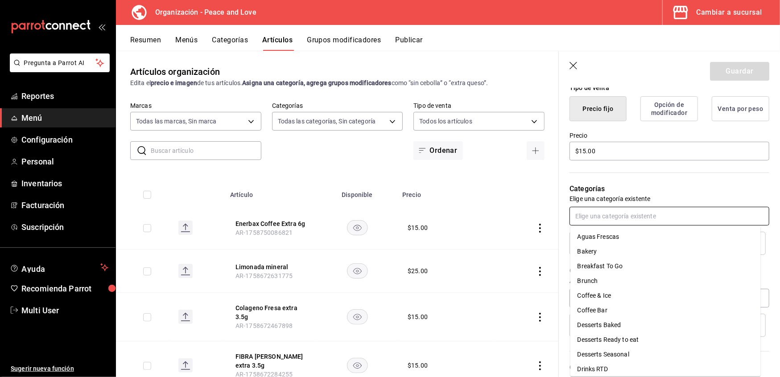
scroll to position [226, 0]
click at [615, 216] on input "text" at bounding box center [670, 215] width 200 height 19
drag, startPoint x: 615, startPoint y: 216, endPoint x: 532, endPoint y: 211, distance: 84.0
click at [532, 211] on main "Artículos organización Edita el precio e imagen de tus artículos. Asigna una ca…" at bounding box center [448, 214] width 664 height 326
click at [584, 181] on div "Categorías Elige una categoría existente Extras" at bounding box center [664, 207] width 211 height 93
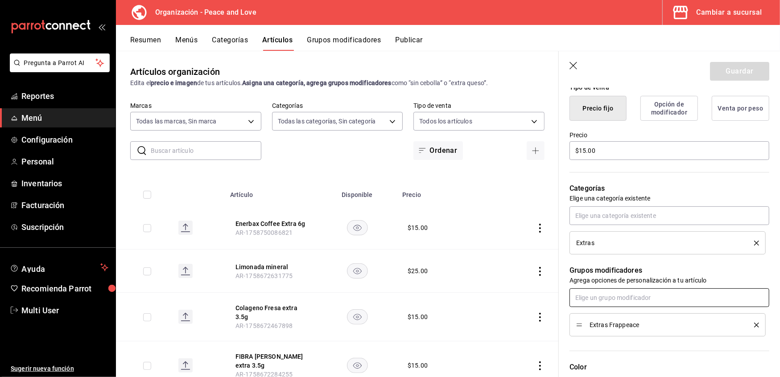
click at [607, 301] on input "text" at bounding box center [670, 298] width 200 height 19
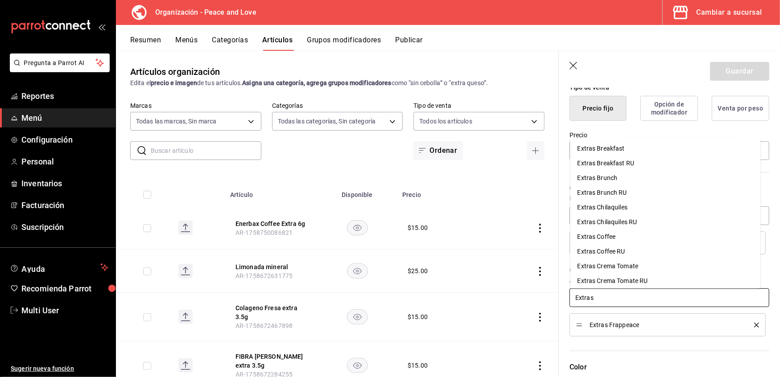
type input "Extras c"
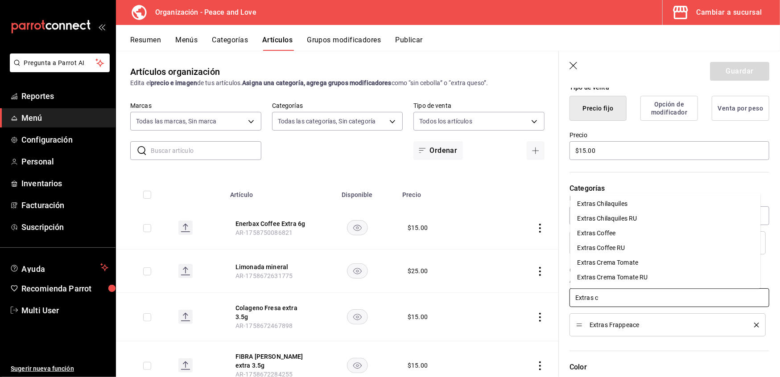
click at [605, 237] on div "Extras Coffee" at bounding box center [597, 233] width 38 height 9
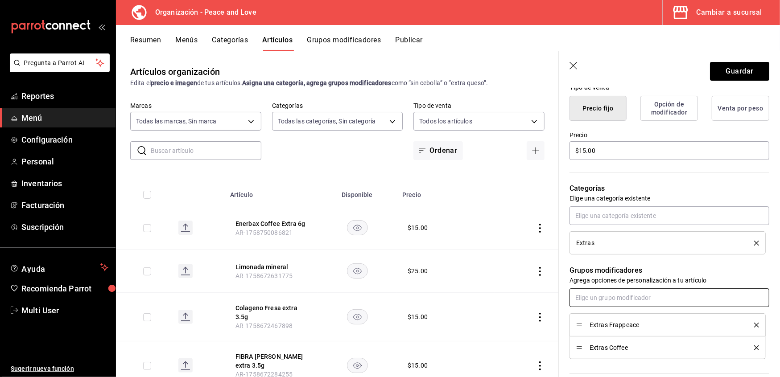
click at [589, 296] on input "text" at bounding box center [670, 298] width 200 height 19
type input "extras coffee r"
click at [589, 318] on div "Extras Coffee RU" at bounding box center [602, 318] width 48 height 9
click at [723, 70] on button "Guardar" at bounding box center [739, 71] width 59 height 19
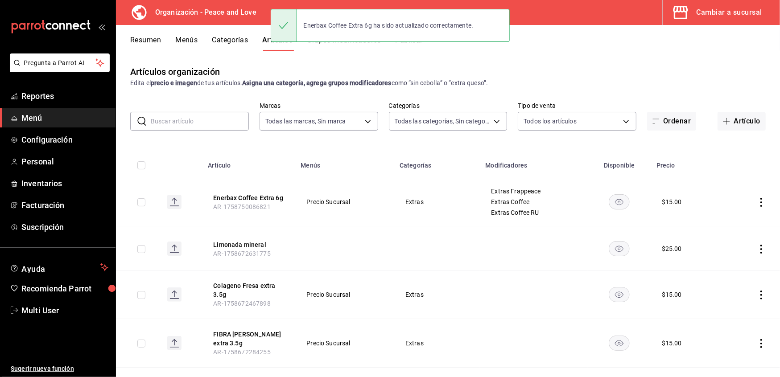
click at [345, 73] on div "Artículos organización Edita el precio e imagen de tus artículos. Asigna una ca…" at bounding box center [448, 76] width 664 height 23
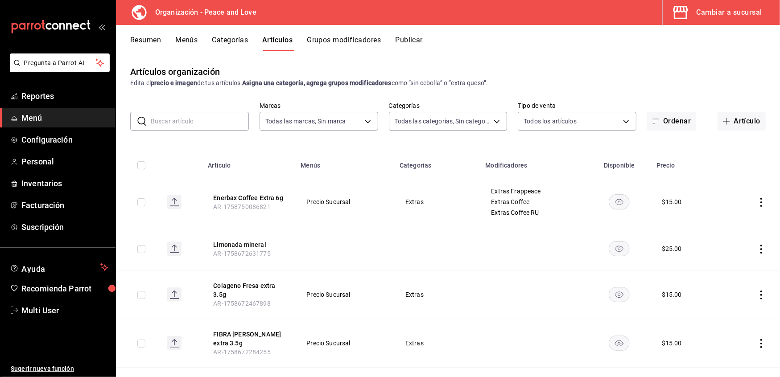
click at [359, 40] on button "Grupos modificadores" at bounding box center [344, 43] width 74 height 15
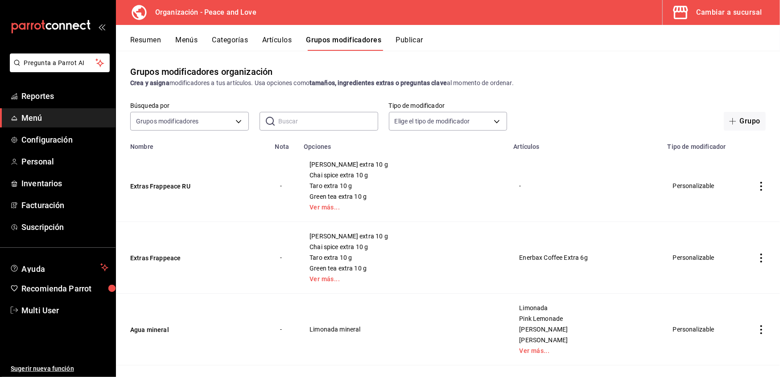
click at [332, 118] on input "text" at bounding box center [328, 121] width 100 height 18
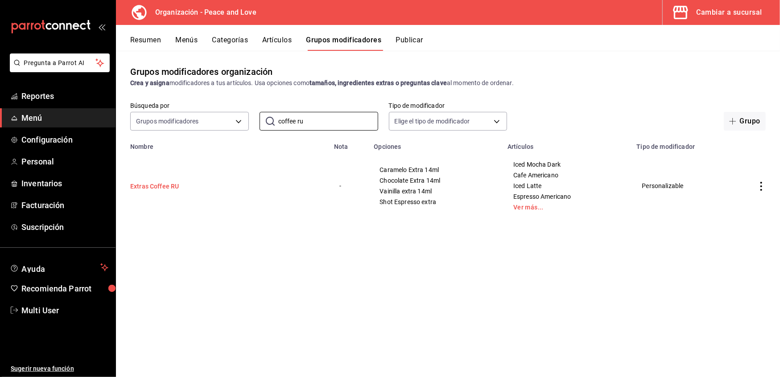
type input "coffee ru"
click at [156, 186] on button "Extras Coffee RU" at bounding box center [183, 186] width 107 height 9
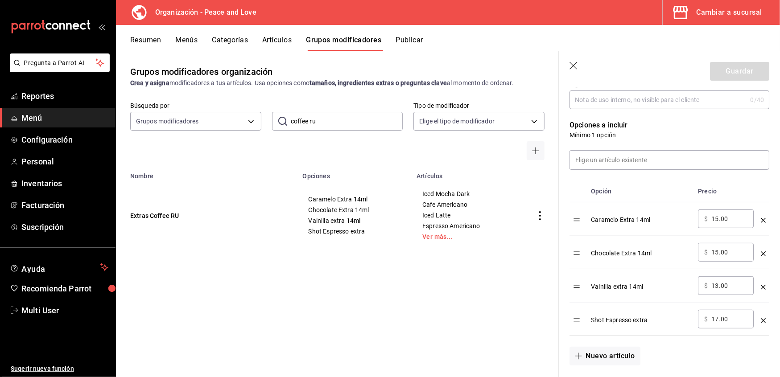
scroll to position [200, 0]
click at [638, 159] on input at bounding box center [669, 160] width 199 height 19
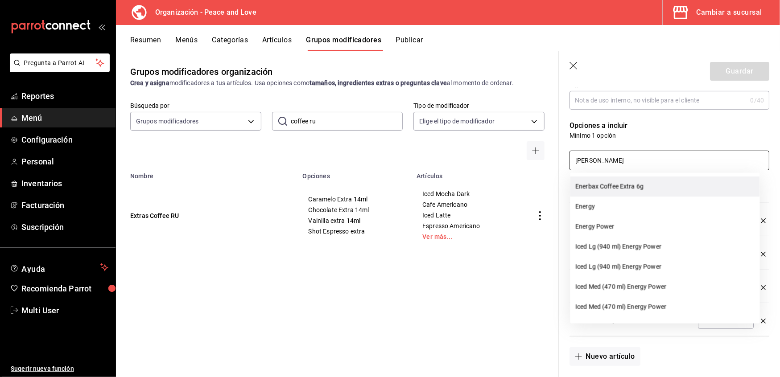
click at [619, 184] on li "Enerbax Coffee Extra 6g" at bounding box center [665, 187] width 190 height 20
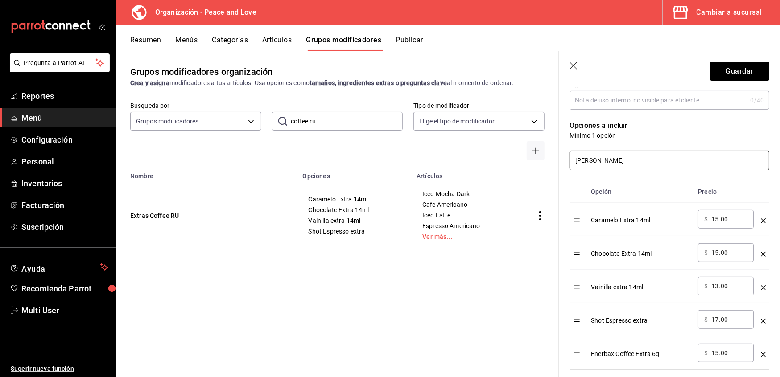
scroll to position [225, 0]
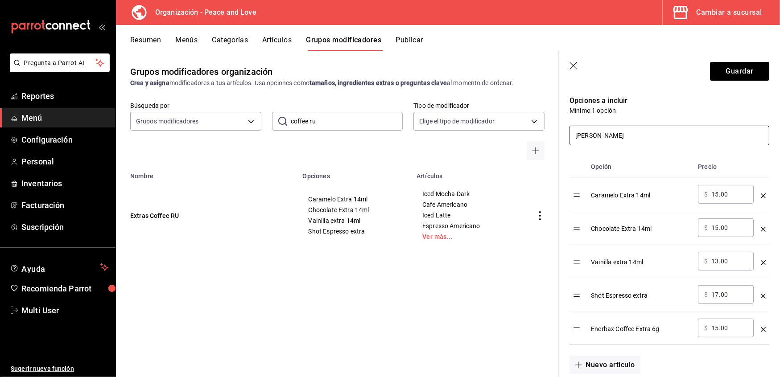
type input "enerb"
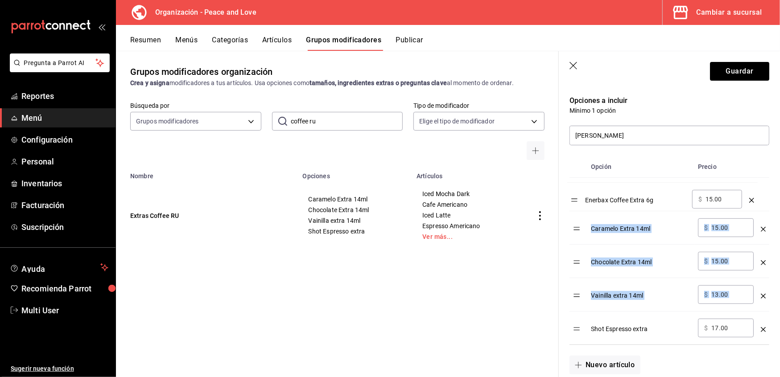
drag, startPoint x: 582, startPoint y: 333, endPoint x: 580, endPoint y: 202, distance: 130.7
click at [580, 202] on table "Opción Precio Caramelo Extra 14ml ​ $ 15.00 ​ Chocolate Extra 14ml ​ $ 15.00 ​ …" at bounding box center [670, 250] width 200 height 189
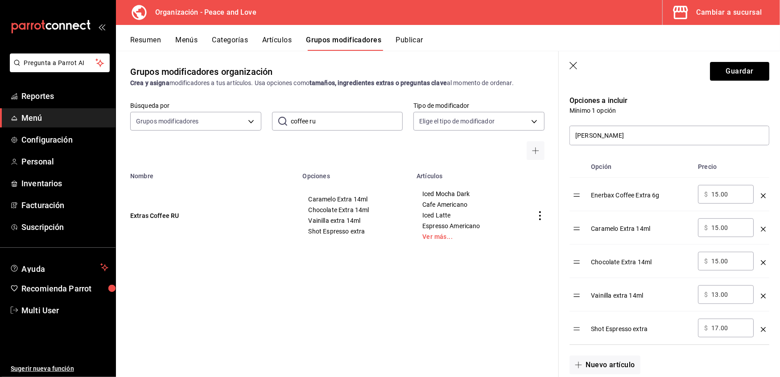
click at [642, 228] on div "Caramelo Extra 14ml" at bounding box center [641, 226] width 100 height 15
drag, startPoint x: 733, startPoint y: 195, endPoint x: 657, endPoint y: 186, distance: 76.8
click at [657, 186] on tr "Enerbax Coffee Extra 6g ​ $ 15.00 ​" at bounding box center [670, 194] width 200 height 33
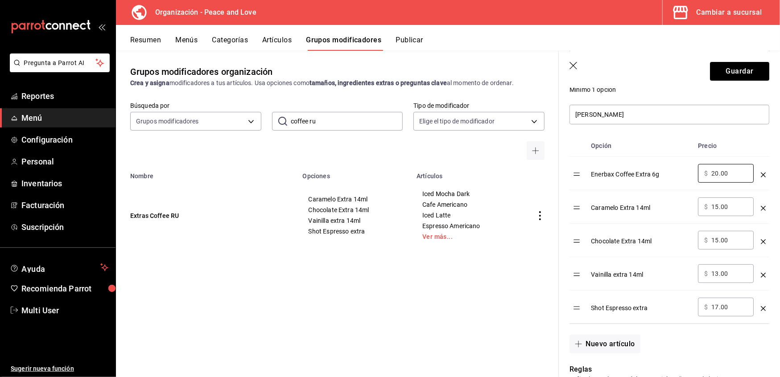
scroll to position [247, 0]
type input "20.00"
drag, startPoint x: 578, startPoint y: 311, endPoint x: 577, endPoint y: 206, distance: 104.8
click at [577, 206] on table "Opción Precio Enerbax Coffee Extra 6g ​ $ 20.00 ​ Caramelo Extra 14ml ​ $ 15.00…" at bounding box center [670, 229] width 200 height 189
click at [710, 71] on button "Guardar" at bounding box center [739, 71] width 59 height 19
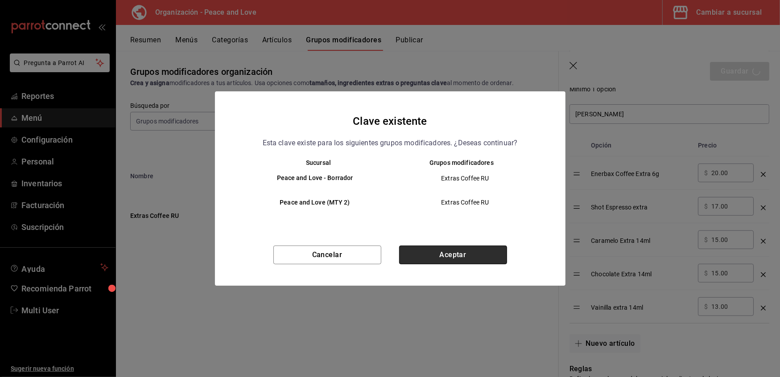
click at [454, 257] on button "Aceptar" at bounding box center [453, 255] width 108 height 19
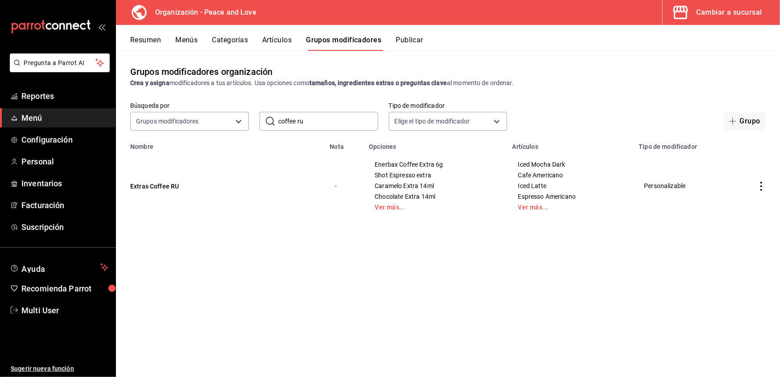
click at [341, 123] on input "coffee ru" at bounding box center [328, 121] width 100 height 18
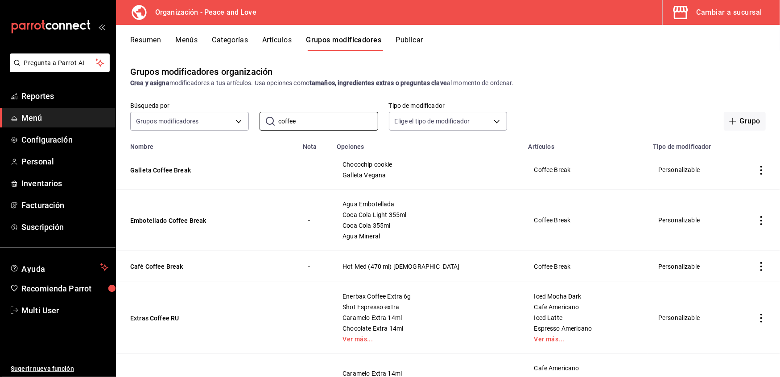
scroll to position [70, 0]
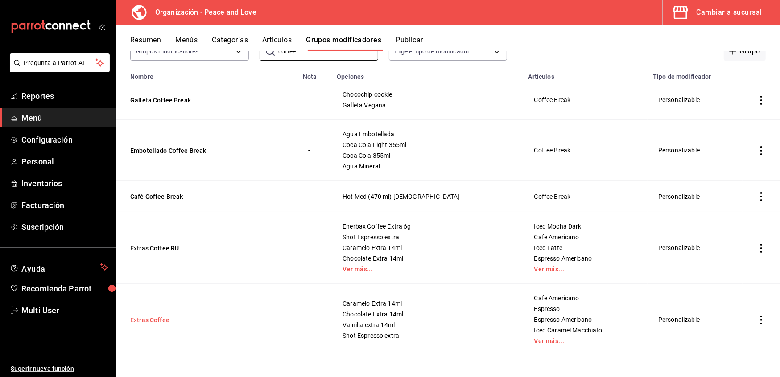
type input "coffee"
click at [156, 320] on button "Extras Coffee" at bounding box center [183, 320] width 107 height 9
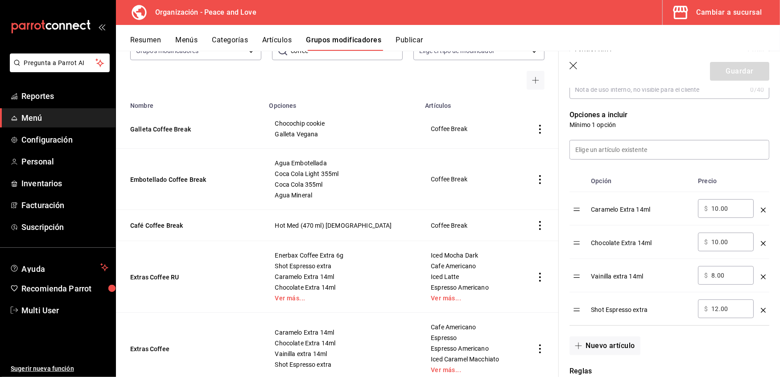
scroll to position [211, 0]
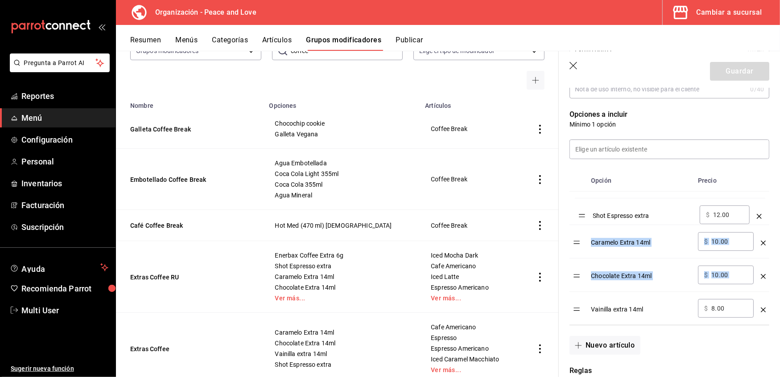
drag, startPoint x: 577, startPoint y: 313, endPoint x: 582, endPoint y: 217, distance: 96.5
click at [582, 217] on table "Opción Precio Caramelo Extra 14ml ​ $ 10.00 ​ Chocolate Extra 14ml ​ $ 10.00 ​ …" at bounding box center [670, 247] width 200 height 155
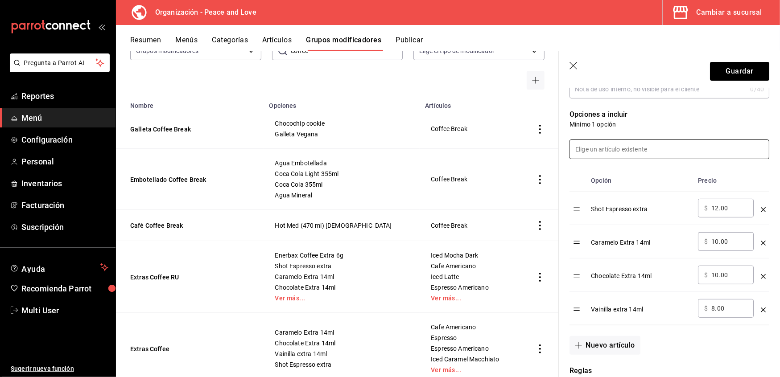
click at [588, 150] on input at bounding box center [669, 149] width 199 height 19
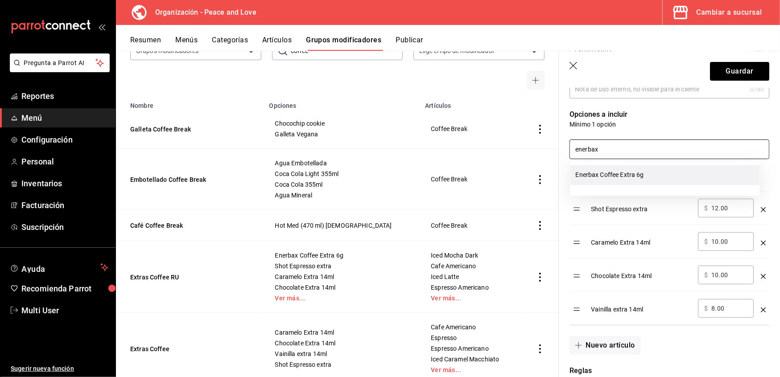
click at [594, 180] on li "Enerbax Coffee Extra 6g" at bounding box center [665, 175] width 190 height 20
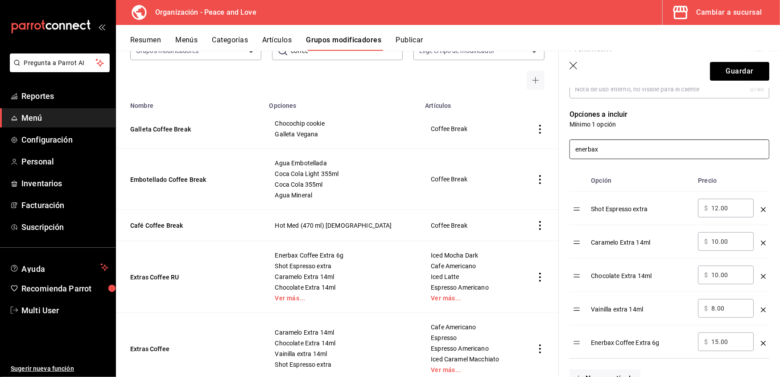
type input "enerbax"
drag, startPoint x: 577, startPoint y: 351, endPoint x: 572, endPoint y: 324, distance: 27.2
click at [572, 324] on tbody "Shot Espresso extra ​ $ 12.00 ​ Caramelo Extra 14ml ​ $ 10.00 ​ Chocolate Extra…" at bounding box center [670, 275] width 200 height 167
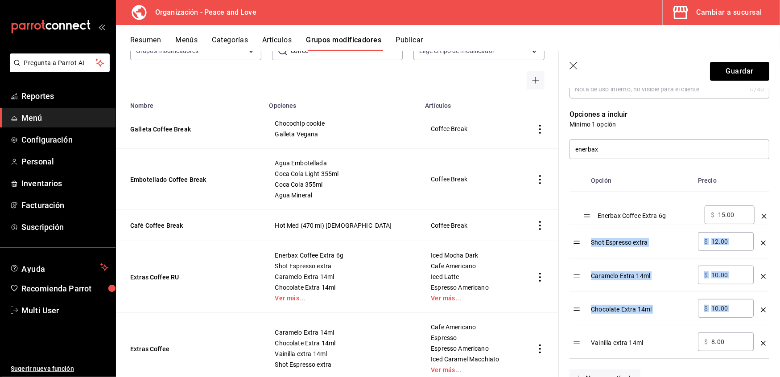
drag, startPoint x: 576, startPoint y: 348, endPoint x: 586, endPoint y: 219, distance: 128.8
click at [586, 219] on table "Opción Precio Shot Espresso extra ​ $ 12.00 ​ Caramelo Extra 14ml ​ $ 10.00 ​ C…" at bounding box center [670, 264] width 200 height 189
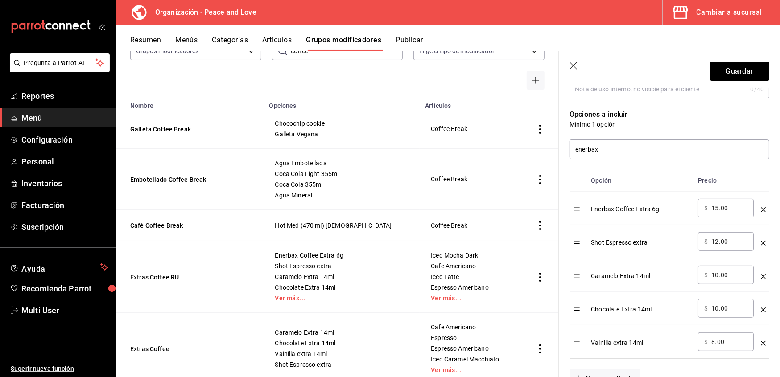
click at [573, 197] on td "optionsTable" at bounding box center [579, 208] width 18 height 33
drag, startPoint x: 727, startPoint y: 241, endPoint x: 641, endPoint y: 244, distance: 85.7
click at [641, 244] on tr "Shot Espresso extra ​ $ 12.00 ​" at bounding box center [670, 241] width 200 height 33
type input "9.00"
click at [724, 69] on button "Guardar" at bounding box center [739, 71] width 59 height 19
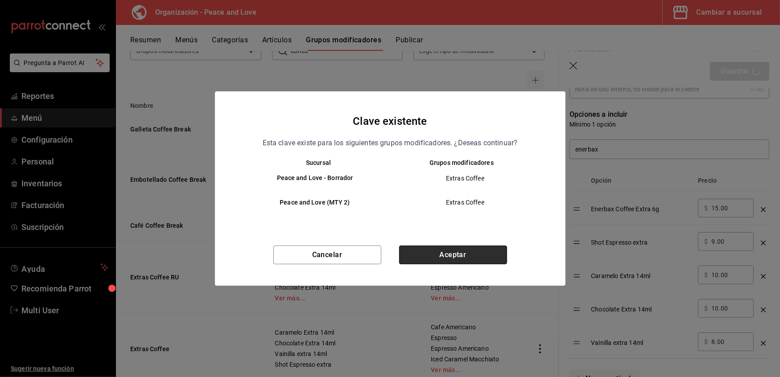
click at [474, 259] on button "Aceptar" at bounding box center [453, 255] width 108 height 19
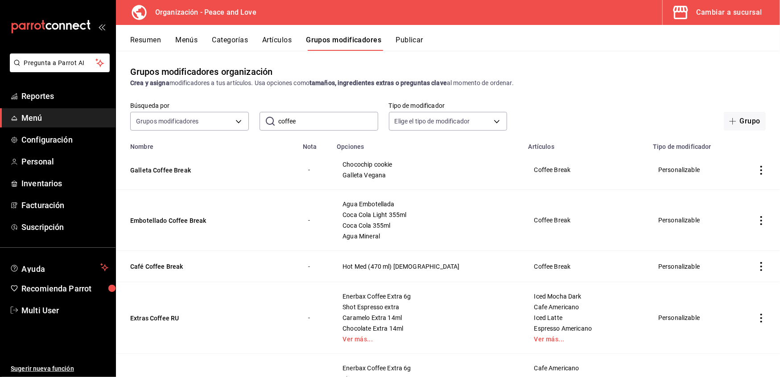
click at [276, 41] on button "Artículos" at bounding box center [276, 43] width 29 height 15
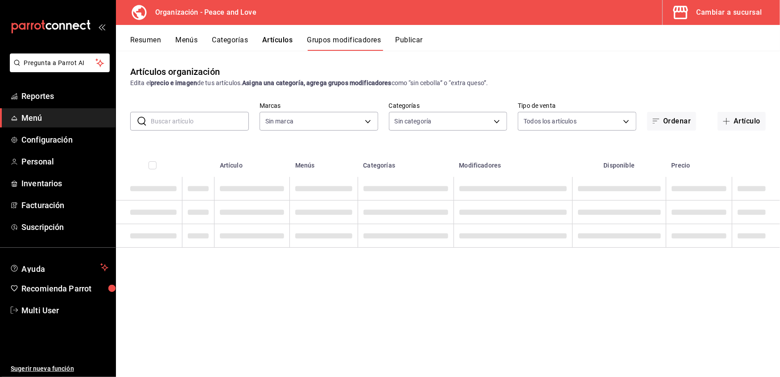
type input "780de6c3-f470-4b44-be31-c32851f7ca43,b85f7ad2-7a39-4315-ad88-8037392a3341"
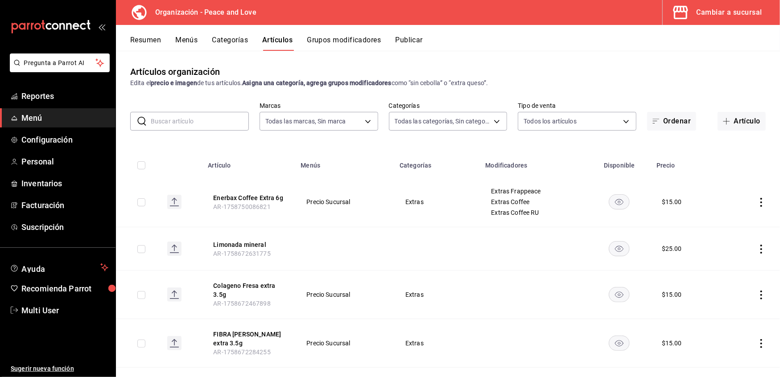
type input "0e5484a3-2c5e-4b4b-bf64-902b5296a951,07c269e0-96b8-456e-ad80-cead1970f3df,86033…"
click at [208, 119] on input "text" at bounding box center [200, 121] width 98 height 18
click at [448, 118] on body "Pregunta a Parrot AI Reportes Menú Configuración Personal Inventarios Facturaci…" at bounding box center [390, 188] width 780 height 377
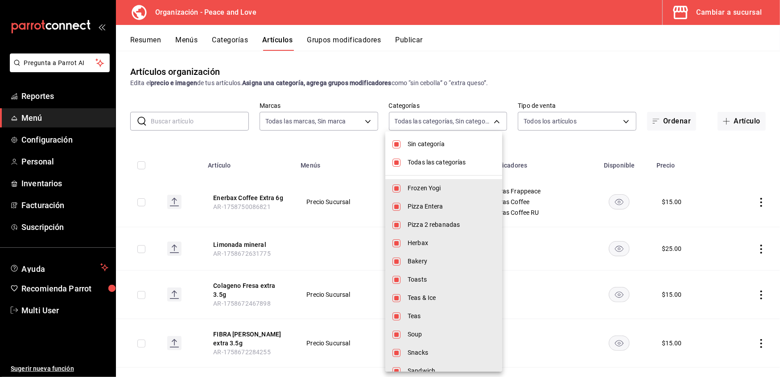
click at [395, 146] on input "checkbox" at bounding box center [396, 144] width 8 height 8
checkbox input "false"
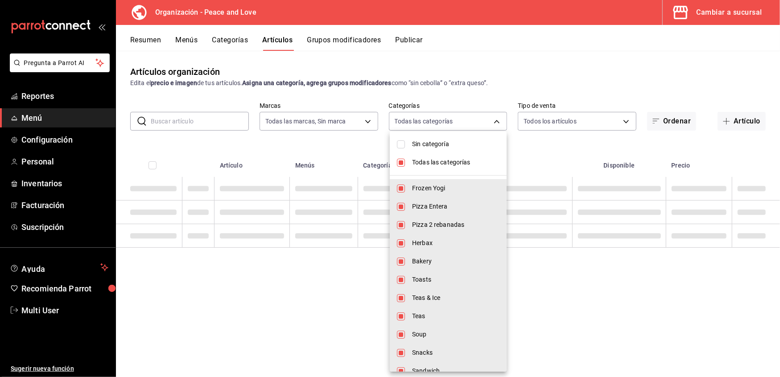
click at [400, 163] on input "checkbox" at bounding box center [401, 163] width 8 height 8
checkbox input "false"
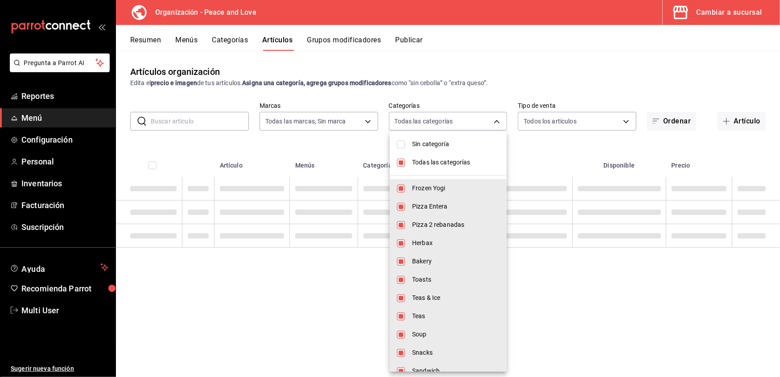
checkbox input "false"
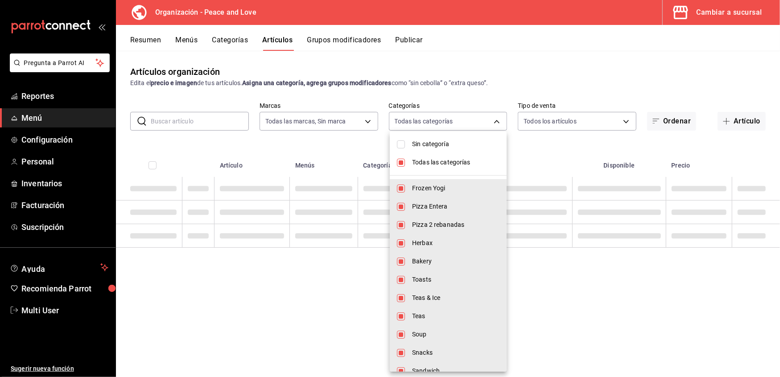
checkbox input "false"
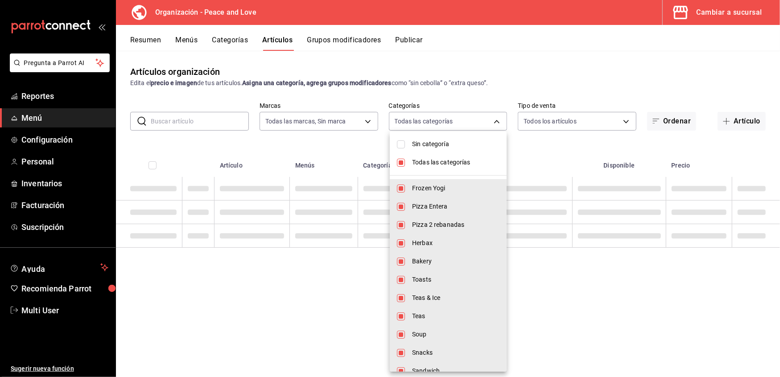
checkbox input "false"
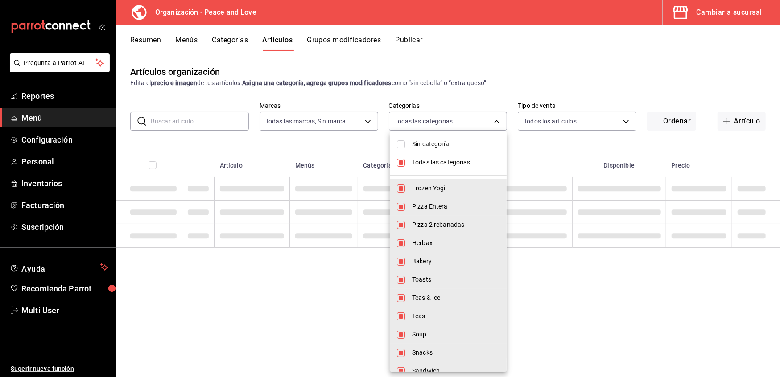
checkbox input "false"
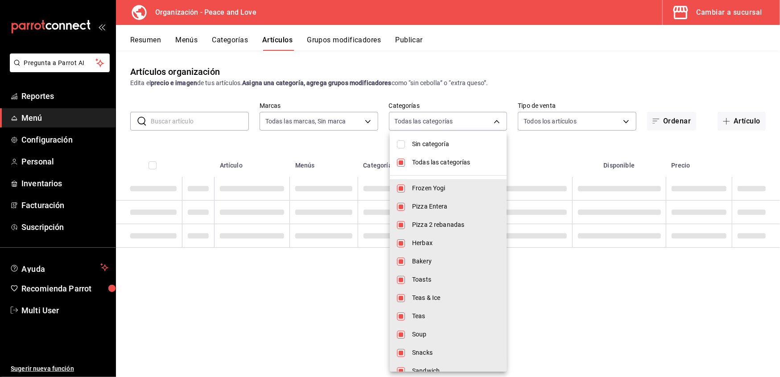
checkbox input "false"
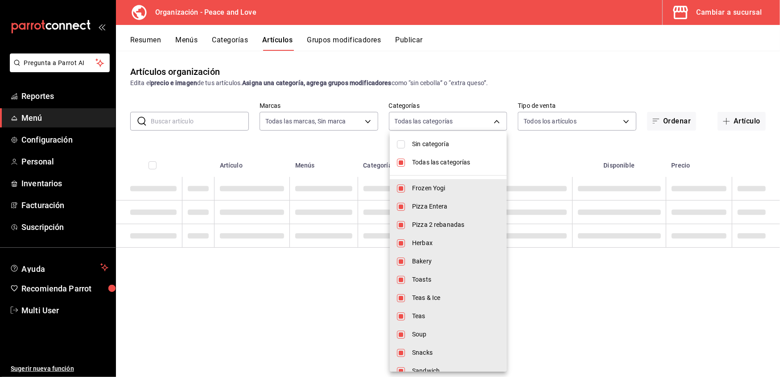
checkbox input "false"
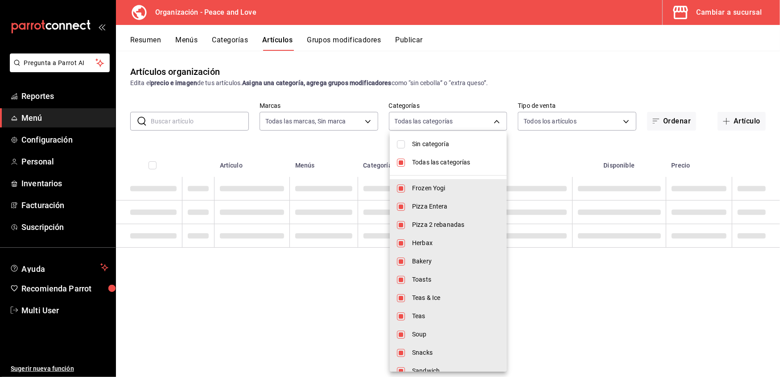
checkbox input "false"
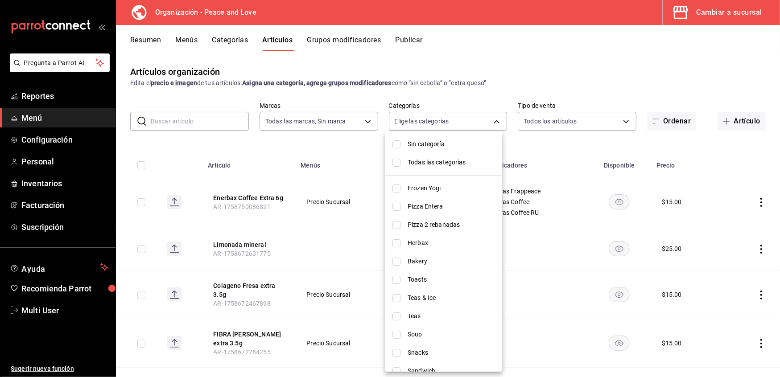
scroll to position [430, 0]
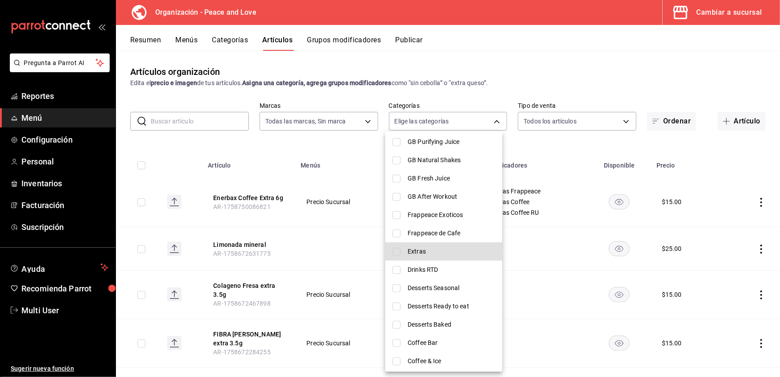
click at [394, 250] on input "checkbox" at bounding box center [396, 252] width 8 height 8
checkbox input "true"
type input "02c93c6e-332a-4046-91d0-56b5887da560"
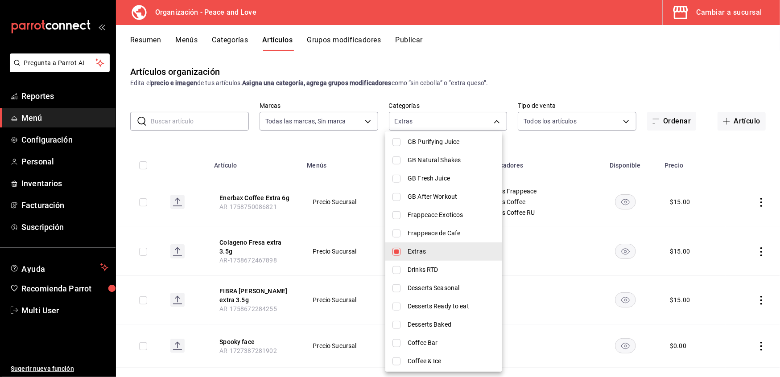
click at [255, 153] on div at bounding box center [390, 188] width 780 height 377
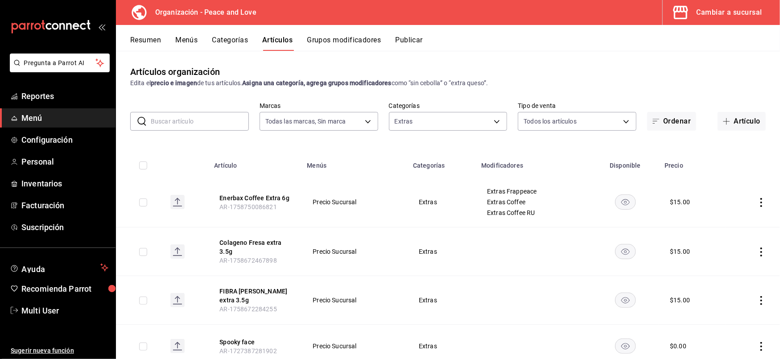
scroll to position [501, 0]
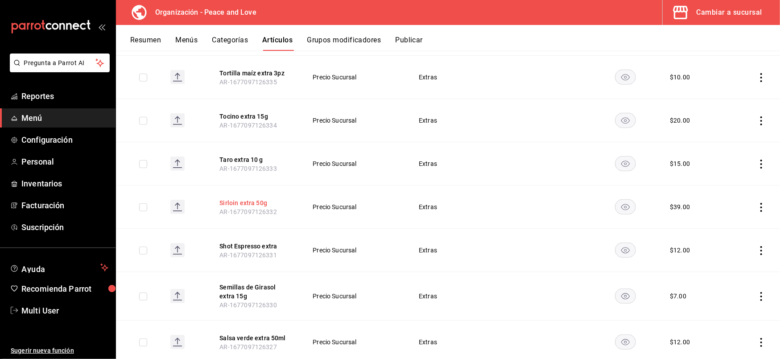
click at [249, 204] on button "Sirloin extra 50g" at bounding box center [254, 202] width 71 height 9
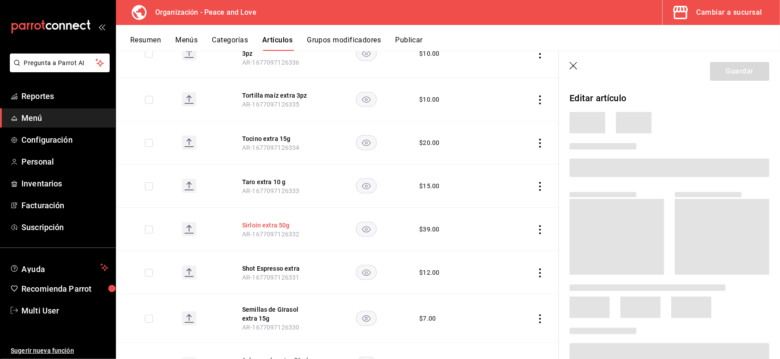
scroll to position [494, 0]
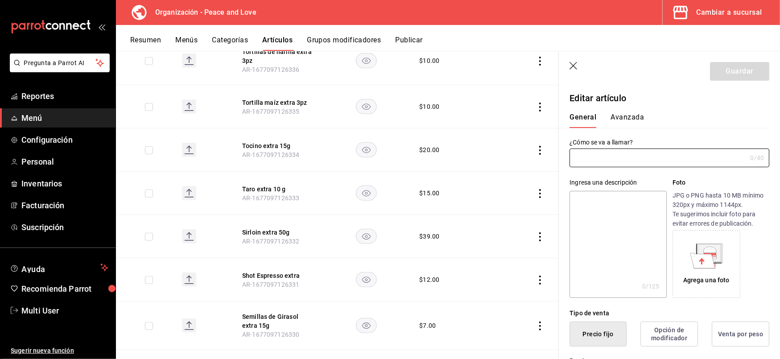
type input "Sirloin extra 50g"
type textarea "30 gr."
type textarea "x"
type input "AR-1677097126332"
type textarea "x"
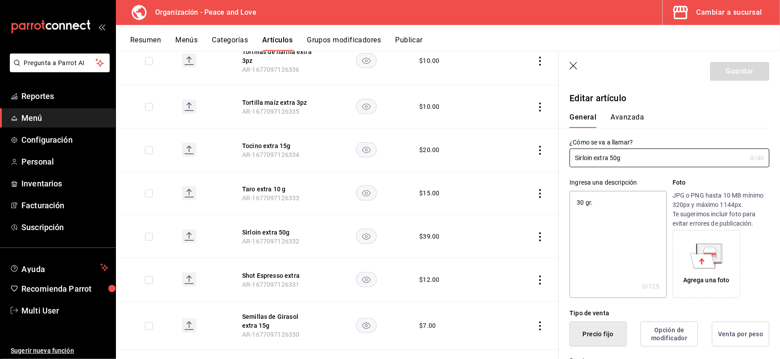
type input "$39.00"
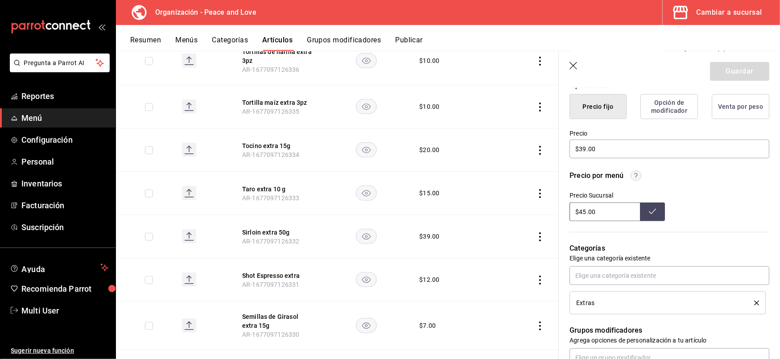
drag, startPoint x: 614, startPoint y: 213, endPoint x: 469, endPoint y: 212, distance: 144.5
click at [469, 212] on main "Artículos organización Edita el precio e imagen de tus artículos. Asigna una ca…" at bounding box center [448, 205] width 664 height 308
type input "$45.00"
drag, startPoint x: 600, startPoint y: 149, endPoint x: 534, endPoint y: 157, distance: 66.9
click at [534, 157] on main "Artículos organización Edita el precio e imagen de tus artículos. Asigna una ca…" at bounding box center [448, 205] width 664 height 308
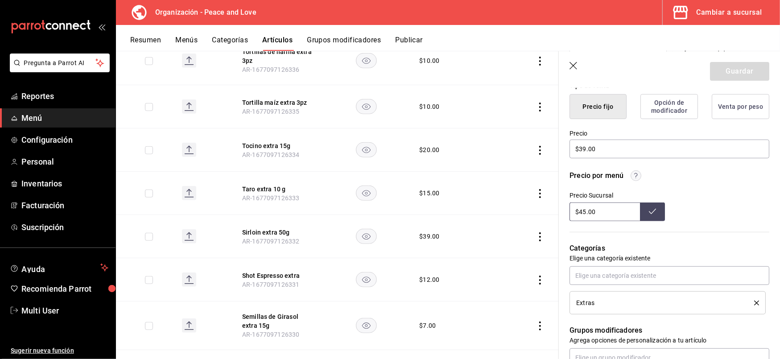
click at [649, 211] on icon at bounding box center [652, 211] width 7 height 5
type textarea "x"
type input "$5.00"
type textarea "x"
type input "$55.00"
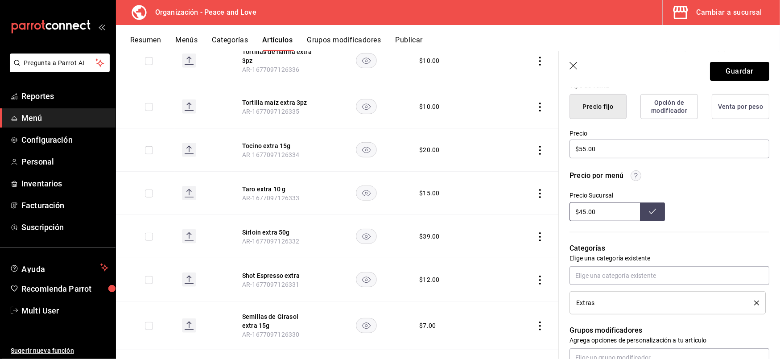
drag, startPoint x: 609, startPoint y: 211, endPoint x: 555, endPoint y: 211, distance: 54.4
click at [555, 211] on main "Artículos organización Edita el precio e imagen de tus artículos. Asigna una ca…" at bounding box center [448, 205] width 664 height 308
type input "$55.00"
click at [652, 209] on button at bounding box center [652, 211] width 25 height 19
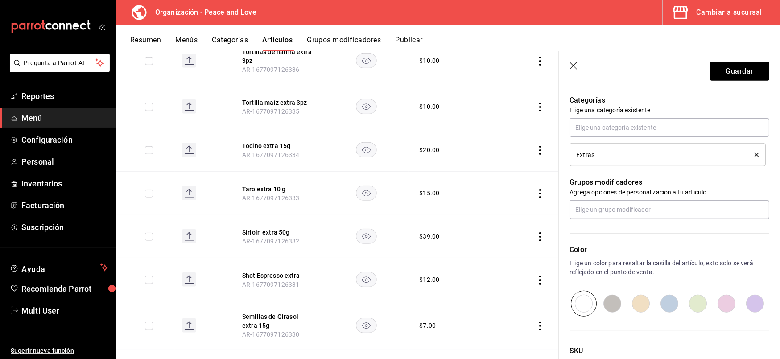
scroll to position [376, 0]
click at [665, 211] on input "text" at bounding box center [670, 208] width 200 height 19
type input "extras san"
click at [637, 232] on li "Extras sandwich" at bounding box center [665, 230] width 190 height 15
type textarea "x"
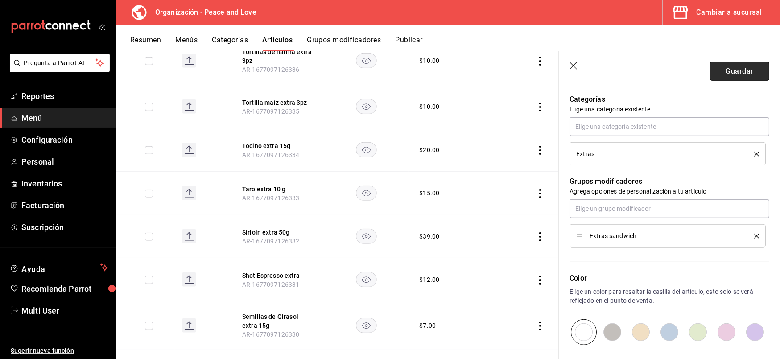
click at [740, 75] on button "Guardar" at bounding box center [739, 71] width 59 height 19
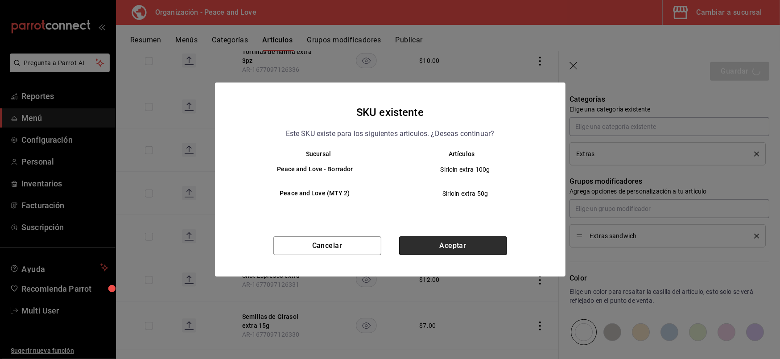
click at [487, 245] on button "Aceptar" at bounding box center [453, 245] width 108 height 19
type textarea "x"
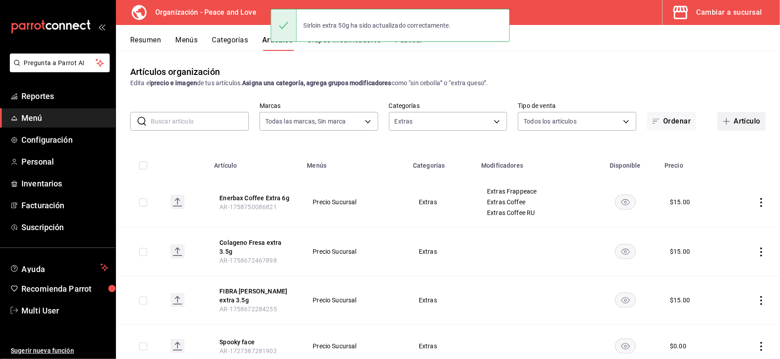
click at [733, 124] on button "Artículo" at bounding box center [742, 121] width 48 height 19
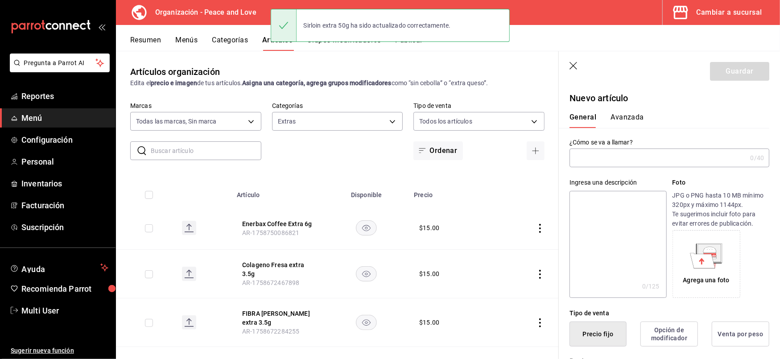
click at [680, 161] on input "text" at bounding box center [658, 158] width 177 height 18
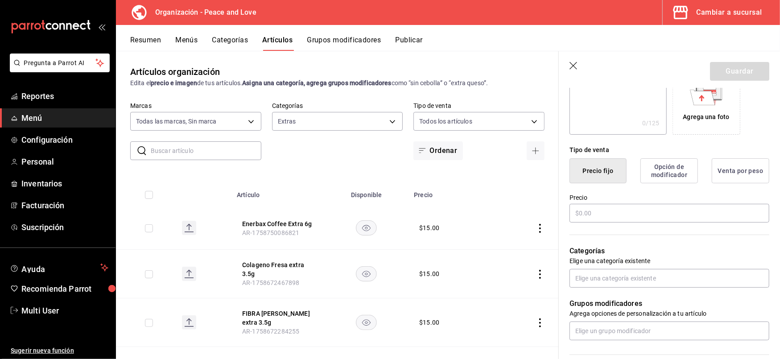
scroll to position [165, 0]
type input "Sirloin Extra 100g"
click at [610, 210] on input "text" at bounding box center [670, 211] width 200 height 19
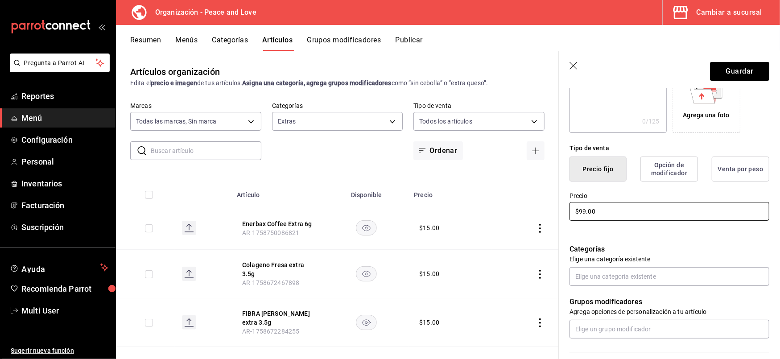
scroll to position [275, 0]
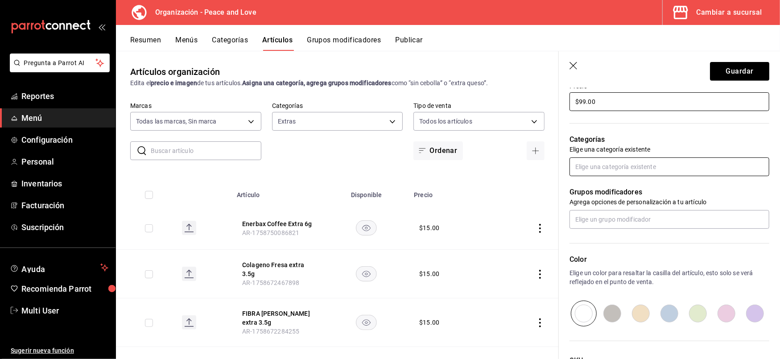
type input "$99.00"
click at [618, 166] on input "text" at bounding box center [670, 166] width 200 height 19
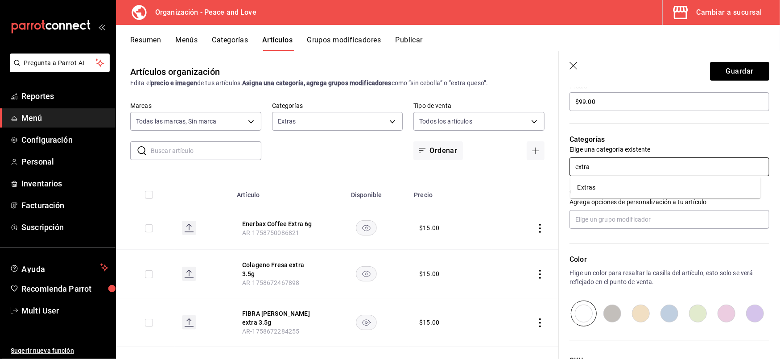
type input "extras"
click at [605, 190] on li "Extras" at bounding box center [665, 187] width 190 height 15
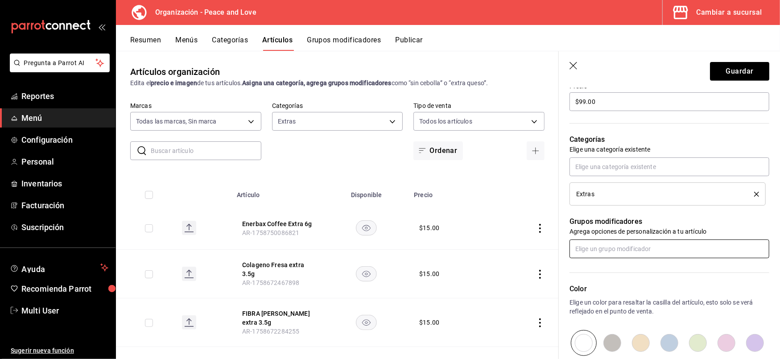
click at [601, 246] on input "text" at bounding box center [670, 248] width 200 height 19
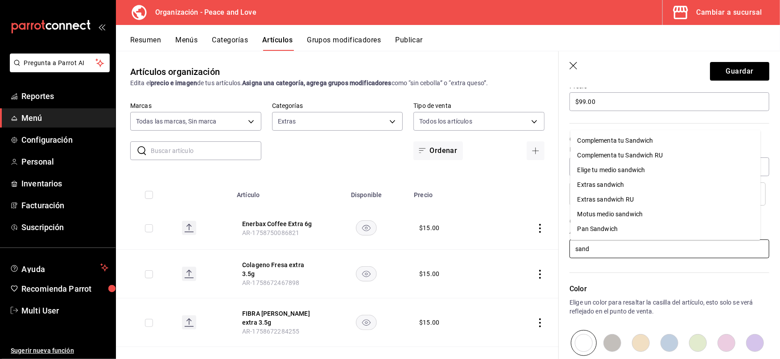
type input "sandw"
click at [598, 184] on div "Extras sandwich" at bounding box center [601, 184] width 47 height 9
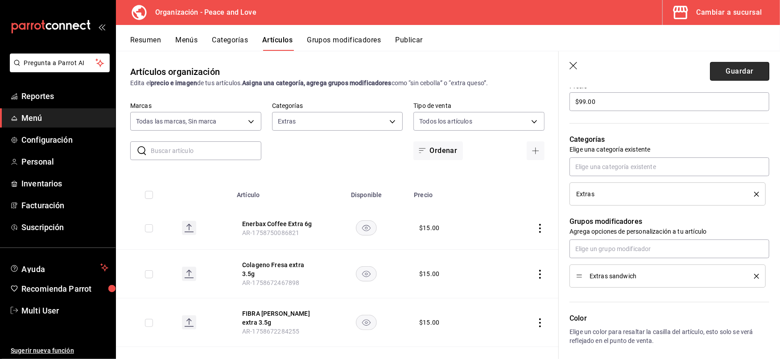
click at [728, 66] on button "Guardar" at bounding box center [739, 71] width 59 height 19
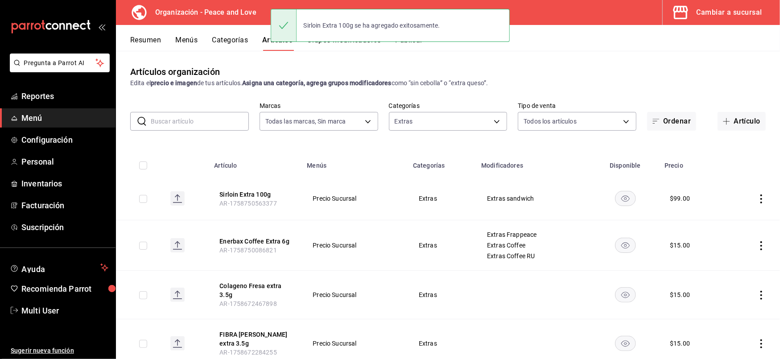
click at [157, 41] on button "Resumen" at bounding box center [145, 43] width 31 height 15
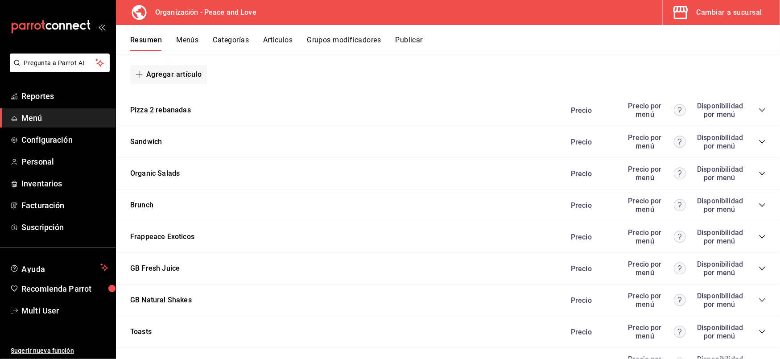
scroll to position [689, 0]
click at [759, 140] on icon "collapse-category-row" at bounding box center [762, 142] width 6 height 4
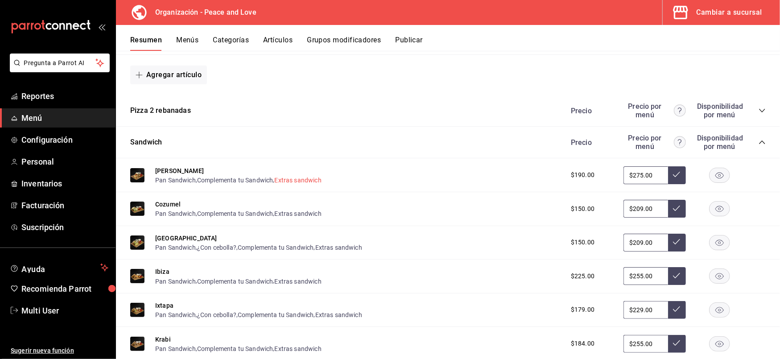
click at [298, 176] on button "Extras sandwich" at bounding box center [298, 180] width 47 height 9
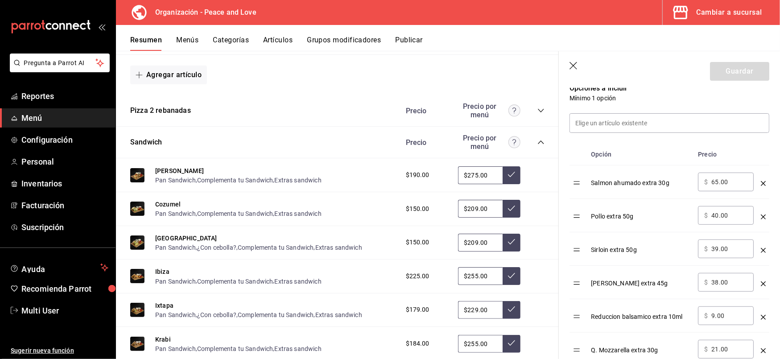
scroll to position [237, 0]
click at [641, 120] on input at bounding box center [669, 123] width 199 height 19
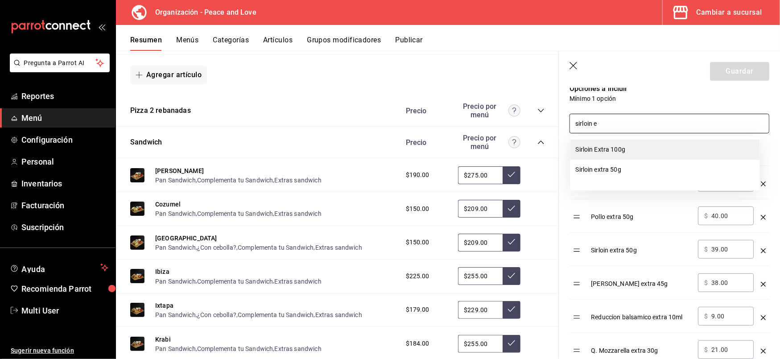
click at [614, 147] on li "Sirloin Extra 100g" at bounding box center [665, 150] width 190 height 20
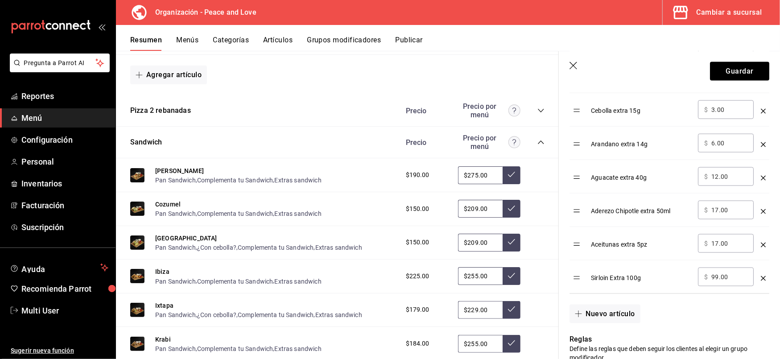
scroll to position [879, 0]
type input "sirloin e"
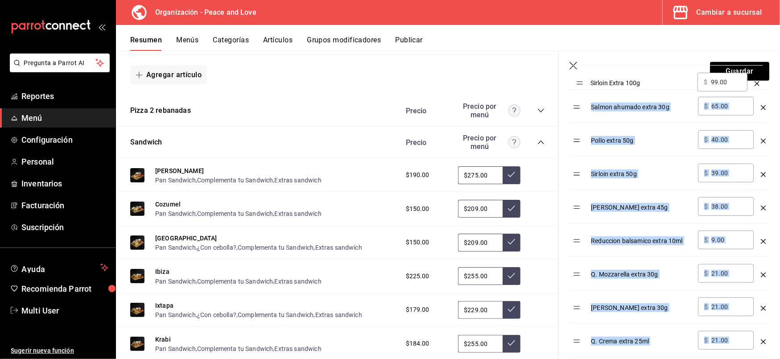
scroll to position [339, 0]
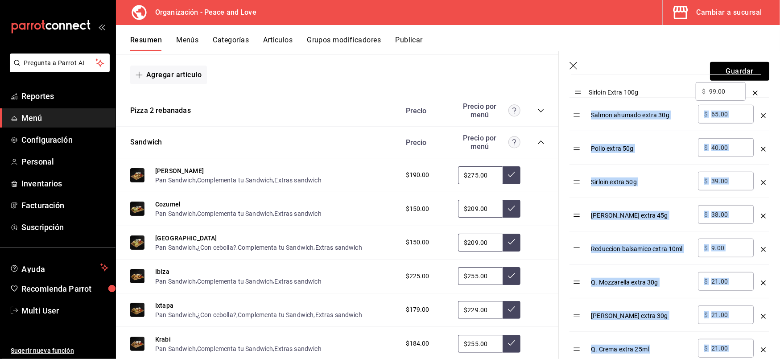
drag, startPoint x: 582, startPoint y: 282, endPoint x: 582, endPoint y: 94, distance: 188.7
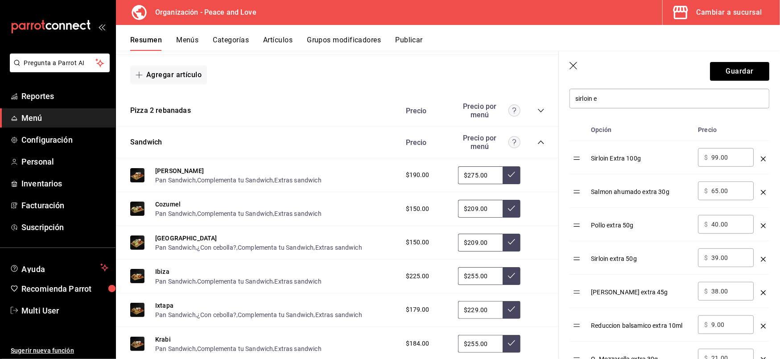
scroll to position [261, 0]
drag, startPoint x: 731, startPoint y: 192, endPoint x: 601, endPoint y: 184, distance: 130.5
click at [601, 184] on tr "Salmon ahumado extra 30g ​ $ 65.00 ​" at bounding box center [670, 191] width 200 height 33
type input "55.00"
drag, startPoint x: 739, startPoint y: 223, endPoint x: 646, endPoint y: 223, distance: 92.8
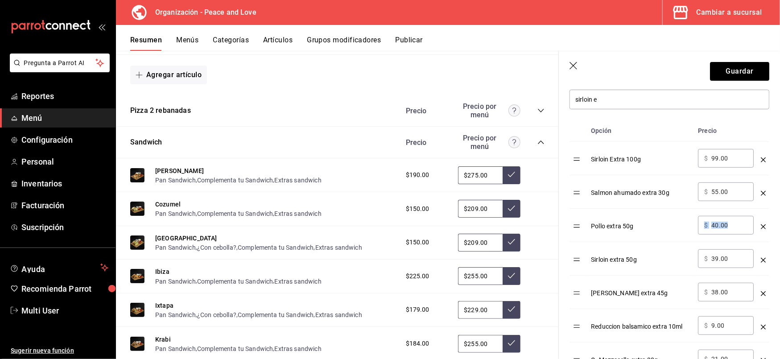
click at [646, 223] on tr "Pollo extra 50g ​ $ 40.00 ​" at bounding box center [670, 225] width 200 height 33
click at [729, 227] on input "40.00" at bounding box center [729, 225] width 36 height 9
type input "4.00"
type input "29.00"
click at [728, 257] on input "39.00" at bounding box center [729, 258] width 36 height 9
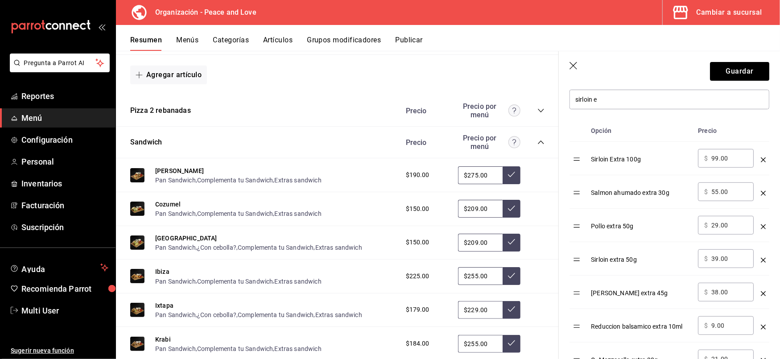
type input "3.00"
type input "55.00"
drag, startPoint x: 728, startPoint y: 293, endPoint x: 650, endPoint y: 292, distance: 78.5
click at [650, 292] on tr "Jamon Serrano extra 45g ​ $ 38.00 ​" at bounding box center [670, 292] width 200 height 33
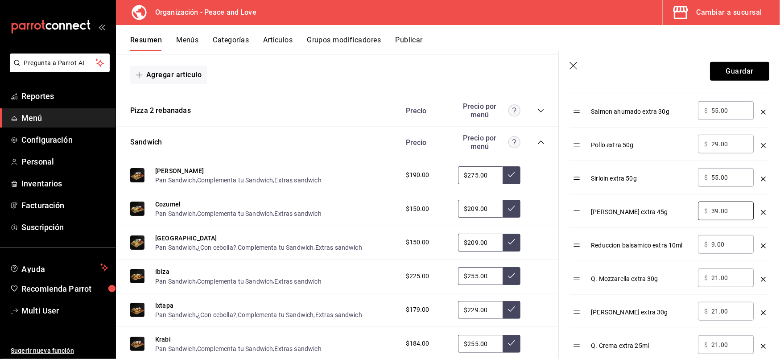
type input "39.00"
drag, startPoint x: 723, startPoint y: 277, endPoint x: 675, endPoint y: 281, distance: 47.4
click at [675, 281] on tr "Q. Mozzarella extra 30g ​ $ 21.00 ​" at bounding box center [670, 277] width 200 height 33
type input "25.00"
drag, startPoint x: 737, startPoint y: 313, endPoint x: 657, endPoint y: 312, distance: 79.8
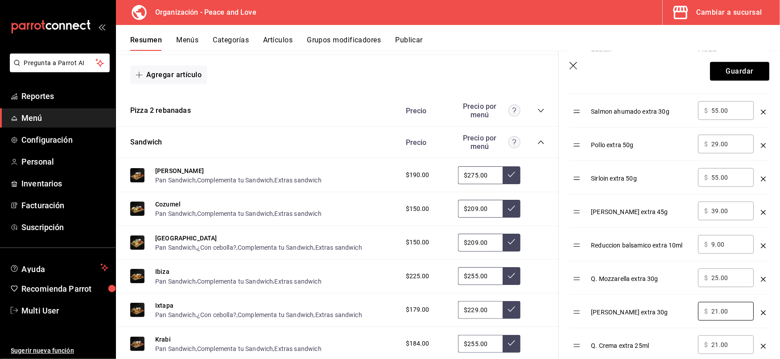
click at [657, 312] on tr "Q. Manchego extra 30g ​ $ 21.00 ​" at bounding box center [670, 311] width 200 height 33
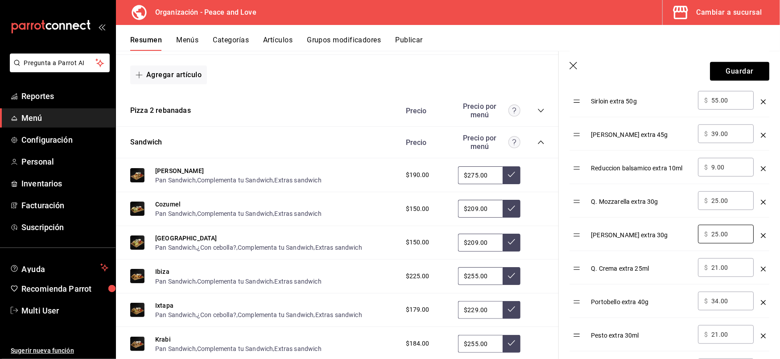
scroll to position [420, 0]
type input "25.00"
drag, startPoint x: 733, startPoint y: 270, endPoint x: 662, endPoint y: 265, distance: 71.1
click at [662, 265] on tr "Q. Crema extra 25ml ​ $ 21.00 ​" at bounding box center [670, 267] width 200 height 33
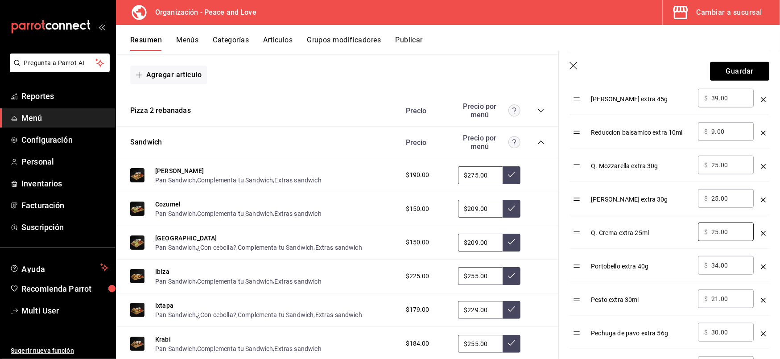
scroll to position [456, 0]
type input "25.00"
drag, startPoint x: 728, startPoint y: 266, endPoint x: 640, endPoint y: 267, distance: 88.8
click at [640, 267] on tr "Portobello extra 40g ​ $ 34.00 ​" at bounding box center [670, 264] width 200 height 33
drag, startPoint x: 728, startPoint y: 267, endPoint x: 666, endPoint y: 269, distance: 61.6
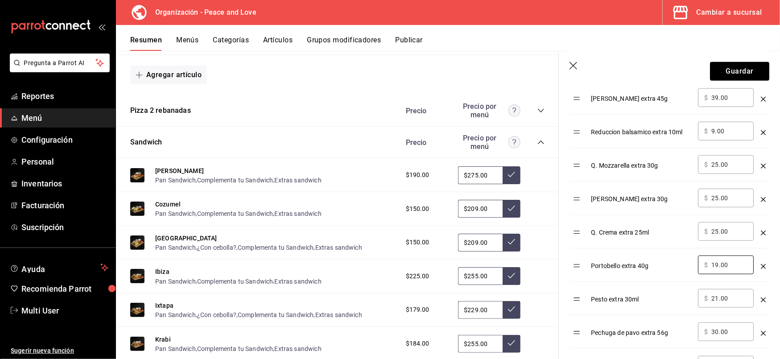
click at [666, 269] on tr "Portobello extra 40g ​ $ 19.00 ​" at bounding box center [670, 264] width 200 height 33
type input "29.00"
drag, startPoint x: 732, startPoint y: 298, endPoint x: 668, endPoint y: 299, distance: 64.7
click at [668, 299] on tr "Pesto extra 30ml ​ $ 21.00 ​" at bounding box center [670, 298] width 200 height 33
type input "25.00"
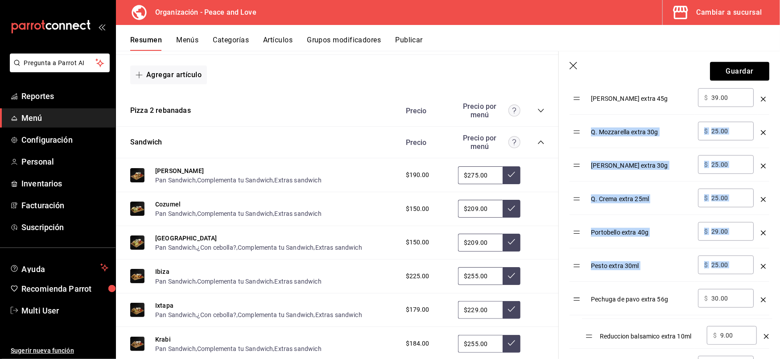
drag, startPoint x: 580, startPoint y: 136, endPoint x: 592, endPoint y: 339, distance: 203.7
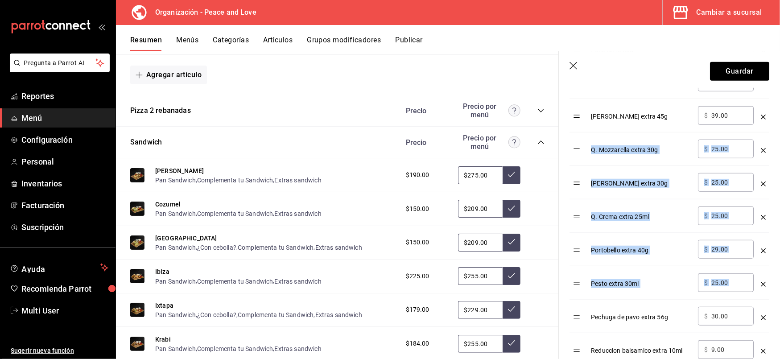
scroll to position [439, 0]
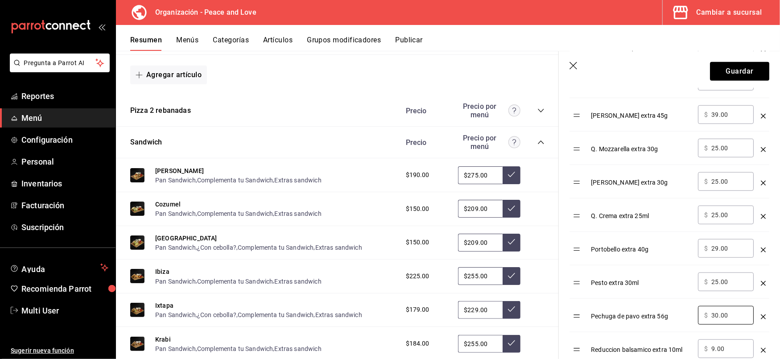
drag, startPoint x: 736, startPoint y: 318, endPoint x: 675, endPoint y: 316, distance: 61.1
click at [675, 316] on tr "Pechuga de pavo extra 56g ​ $ 30.00 ​" at bounding box center [670, 315] width 200 height 33
type input "35.00"
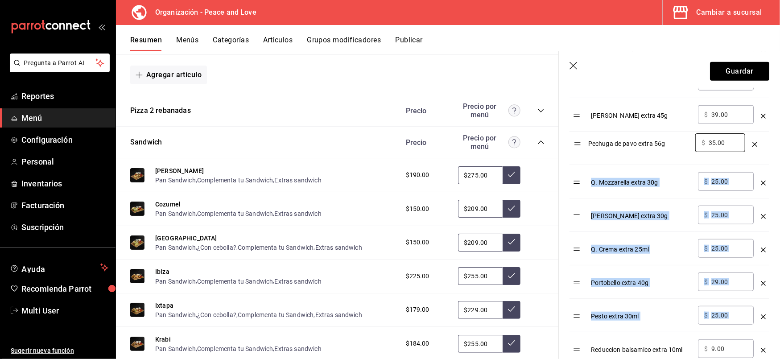
drag, startPoint x: 577, startPoint y: 318, endPoint x: 577, endPoint y: 143, distance: 175.3
click at [577, 143] on table "Opción Precio Sirloin Extra 100g ​ $ 99.00 ​ Salmon ahumado extra 30g ​ $ 55.00…" at bounding box center [670, 337] width 200 height 791
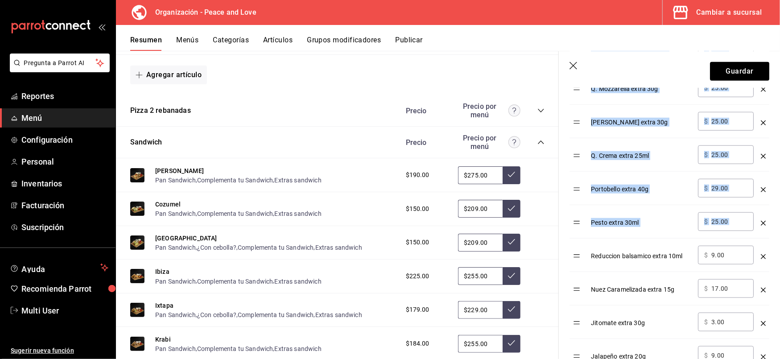
scroll to position [533, 0]
click at [583, 94] on table "Opción Precio Sirloin Extra 100g ​ $ 99.00 ​ Salmon ahumado extra 30g ​ $ 55.00…" at bounding box center [670, 243] width 200 height 791
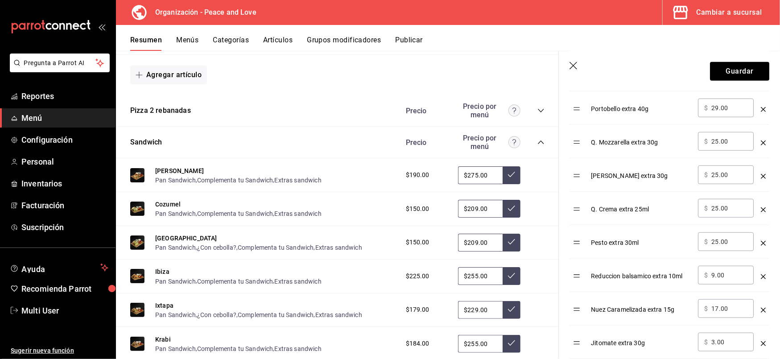
scroll to position [518, 0]
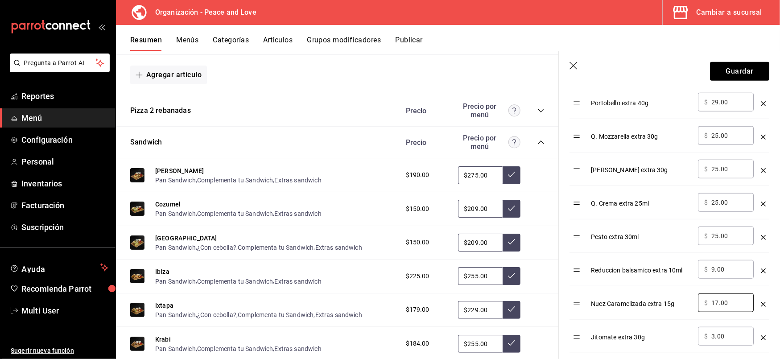
drag, startPoint x: 730, startPoint y: 303, endPoint x: 599, endPoint y: 300, distance: 131.6
click at [599, 300] on tr "Nuez Caramelizada extra 15g ​ $ 17.00 ​" at bounding box center [670, 302] width 200 height 33
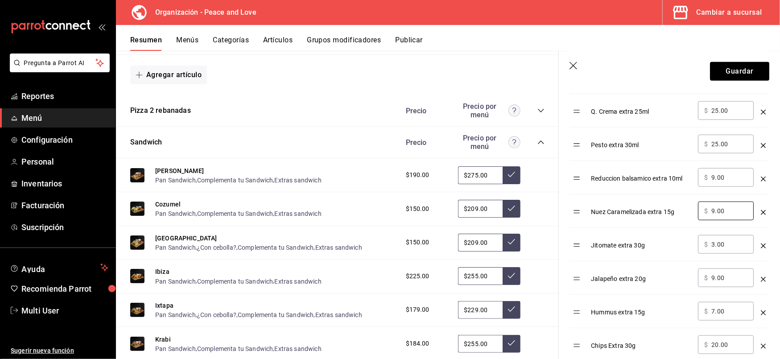
scroll to position [610, 0]
type input "9.00"
drag, startPoint x: 580, startPoint y: 248, endPoint x: 579, endPoint y: 323, distance: 74.9
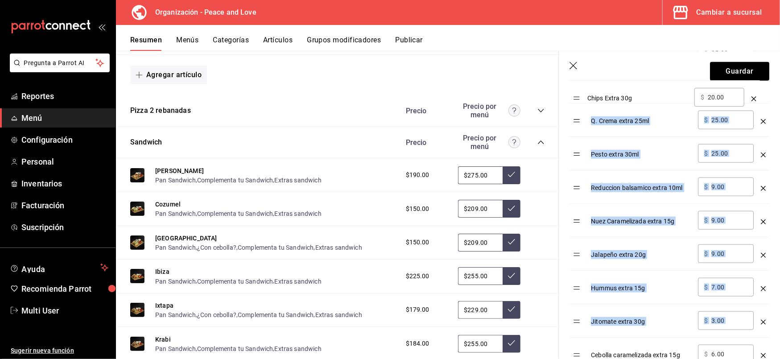
drag, startPoint x: 579, startPoint y: 326, endPoint x: 578, endPoint y: 100, distance: 226.1
click at [578, 100] on table "Opción Precio Sirloin Extra 100g ​ $ 99.00 ​ Salmon ahumado extra 30g ​ $ 55.00…" at bounding box center [670, 142] width 200 height 791
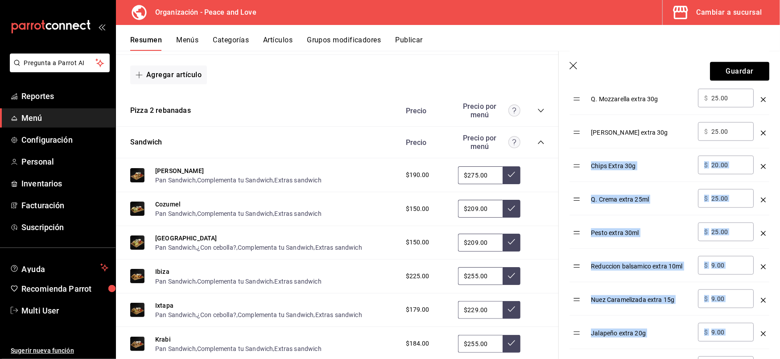
scroll to position [532, 0]
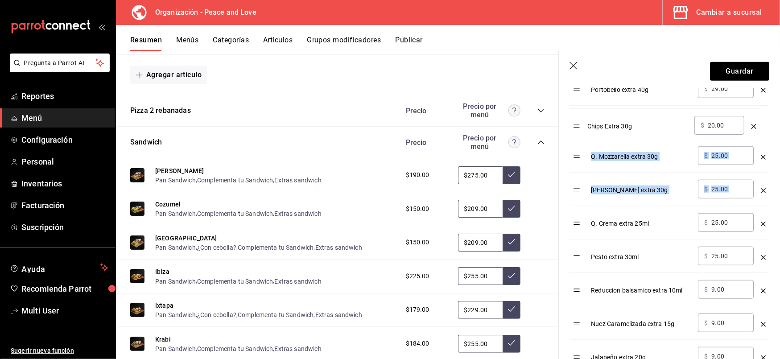
drag, startPoint x: 582, startPoint y: 194, endPoint x: 582, endPoint y: 127, distance: 66.5
click at [582, 127] on table "Opción Precio Sirloin Extra 100g ​ $ 99.00 ​ Salmon ahumado extra 30g ​ $ 55.00…" at bounding box center [670, 245] width 200 height 791
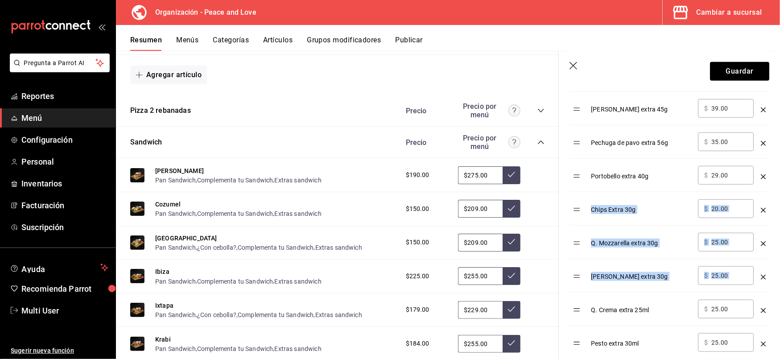
scroll to position [432, 0]
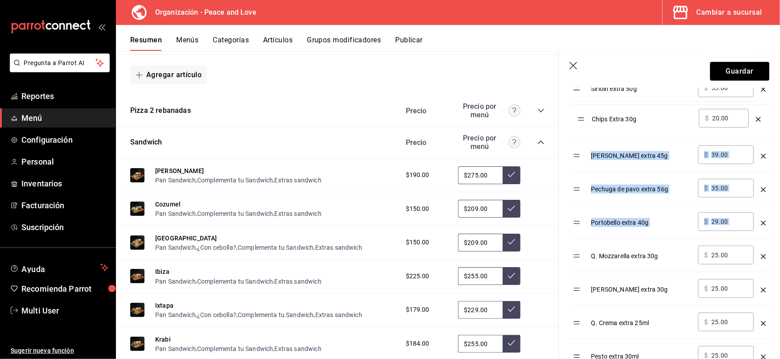
drag, startPoint x: 578, startPoint y: 227, endPoint x: 582, endPoint y: 121, distance: 105.8
click at [582, 121] on table "Opción Precio Sirloin Extra 100g ​ $ 99.00 ​ Salmon ahumado extra 30g ​ $ 55.00…" at bounding box center [670, 344] width 200 height 791
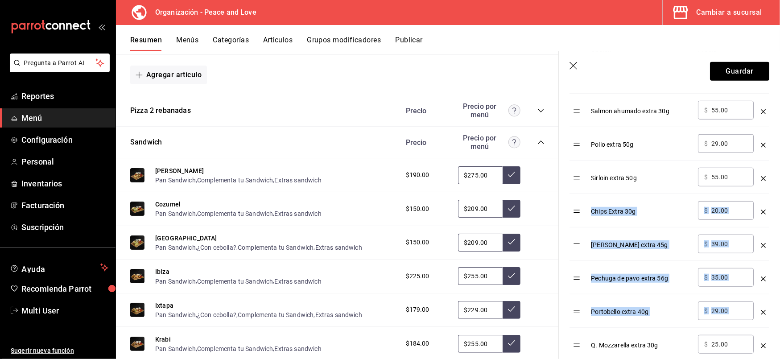
scroll to position [327, 0]
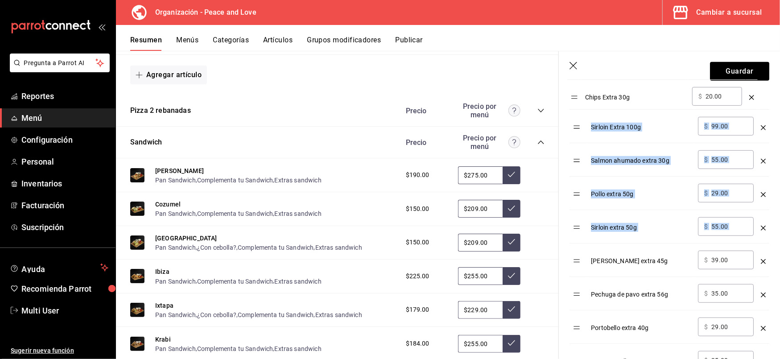
drag, startPoint x: 575, startPoint y: 232, endPoint x: 573, endPoint y: 98, distance: 133.8
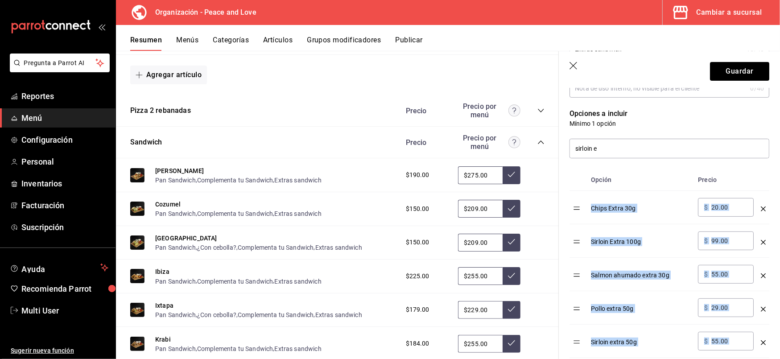
scroll to position [195, 0]
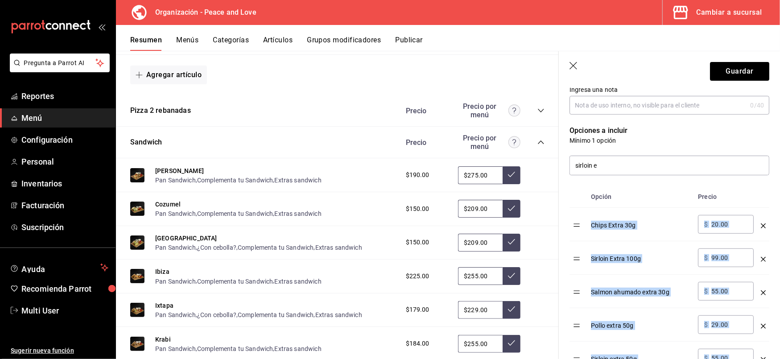
click at [733, 225] on input "20.00" at bounding box center [729, 224] width 36 height 9
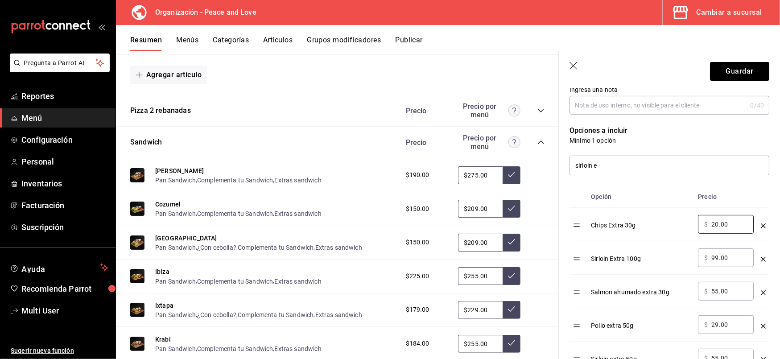
drag, startPoint x: 733, startPoint y: 225, endPoint x: 657, endPoint y: 217, distance: 76.2
click at [657, 217] on tr "Chips Extra 30g ​ $ 20.00 ​" at bounding box center [670, 224] width 200 height 33
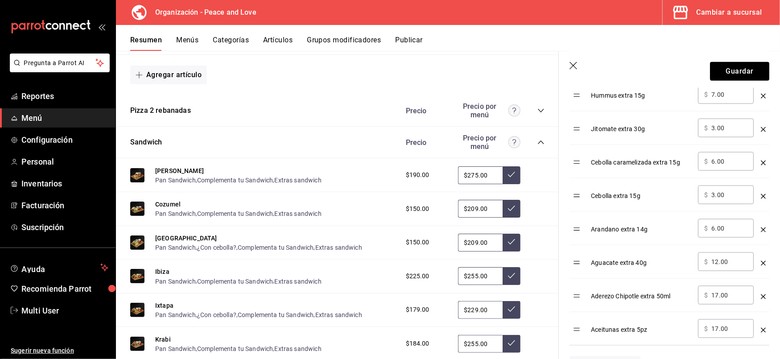
scroll to position [828, 0]
type input "19.00"
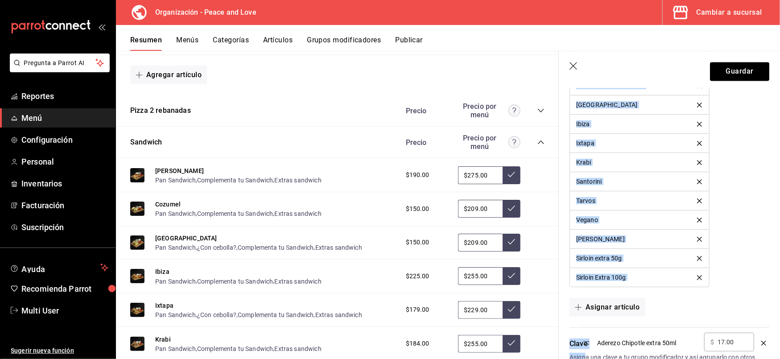
scroll to position [1453, 0]
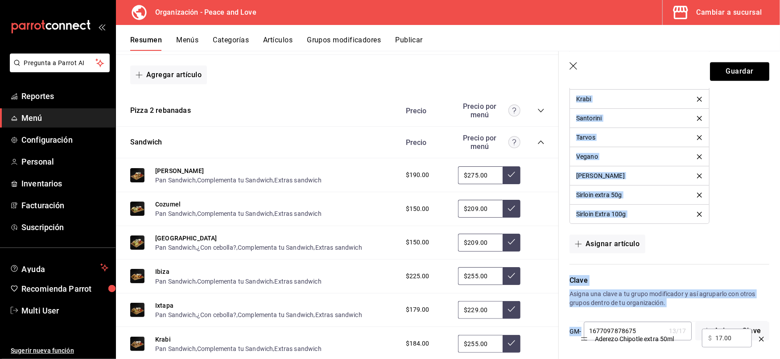
drag, startPoint x: 578, startPoint y: 303, endPoint x: 585, endPoint y: 343, distance: 39.9
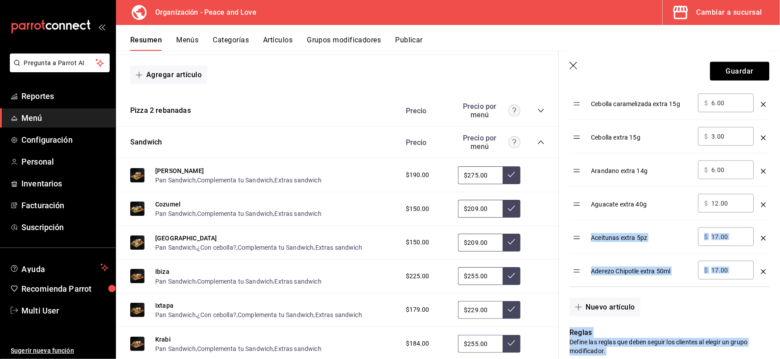
scroll to position [889, 0]
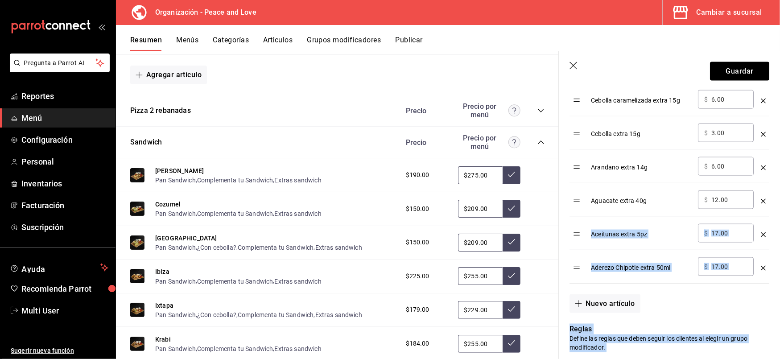
click at [689, 313] on div "Nuevo artículo" at bounding box center [664, 298] width 211 height 29
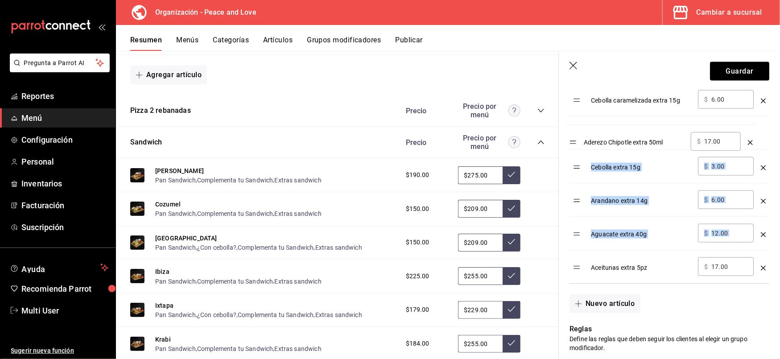
drag, startPoint x: 579, startPoint y: 275, endPoint x: 575, endPoint y: 145, distance: 129.8
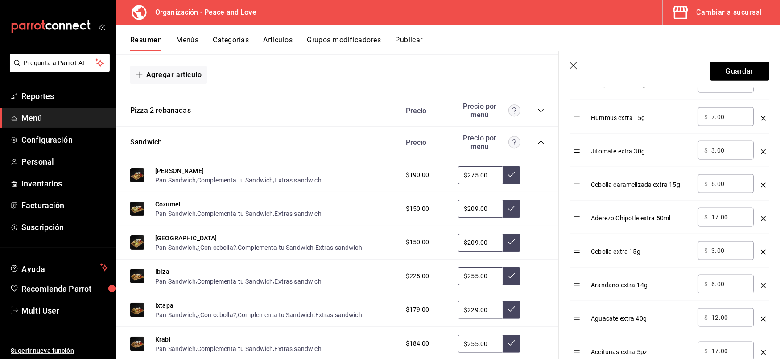
scroll to position [800, 0]
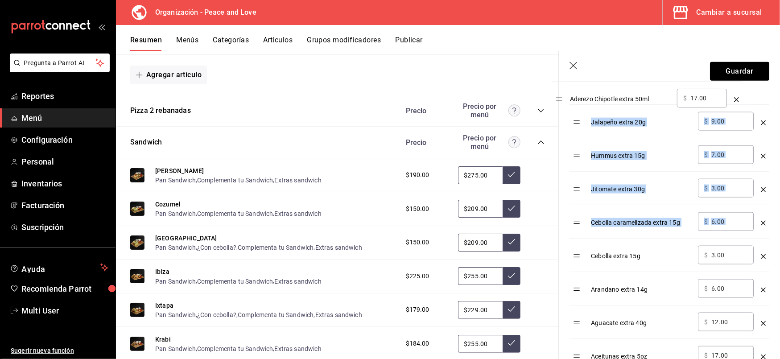
drag, startPoint x: 578, startPoint y: 227, endPoint x: 561, endPoint y: 100, distance: 128.4
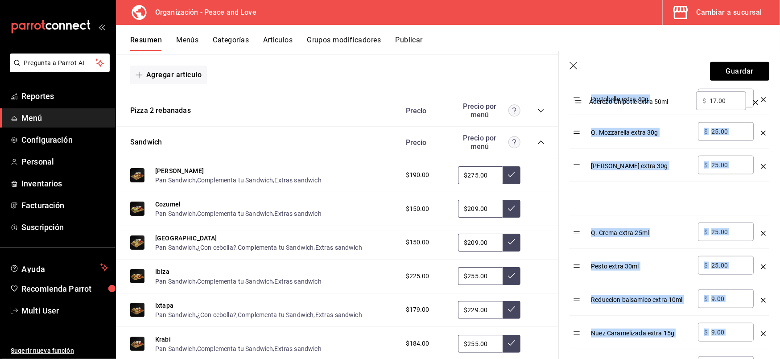
scroll to position [542, 0]
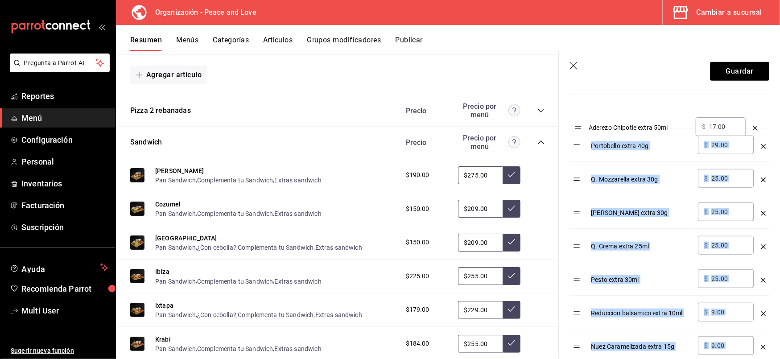
click at [578, 127] on table "Opción Precio Chips Extra 30g ​ $ 19.00 ​ Sirloin Extra 100g ​ $ 99.00 ​ Salmon…" at bounding box center [670, 234] width 200 height 791
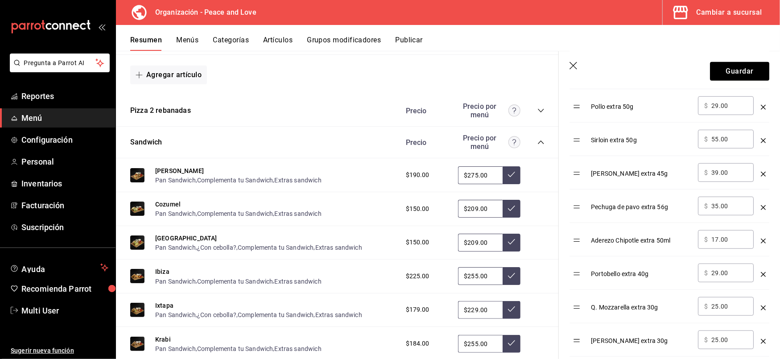
scroll to position [413, 0]
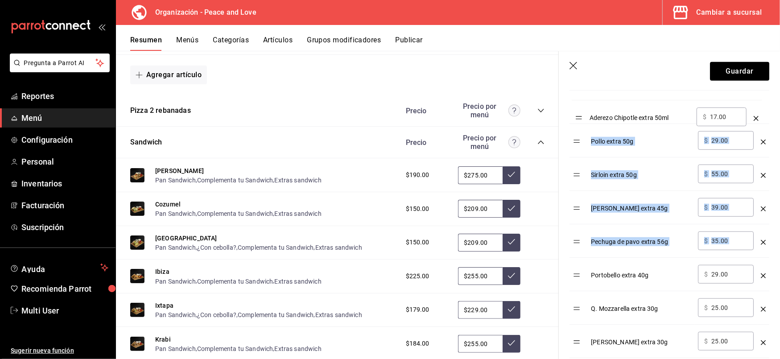
drag, startPoint x: 581, startPoint y: 246, endPoint x: 582, endPoint y: 120, distance: 125.8
click at [582, 120] on table "Opción Precio Chips Extra 30g ​ $ 19.00 ​ Sirloin Extra 100g ​ $ 99.00 ​ Salmon…" at bounding box center [670, 363] width 200 height 791
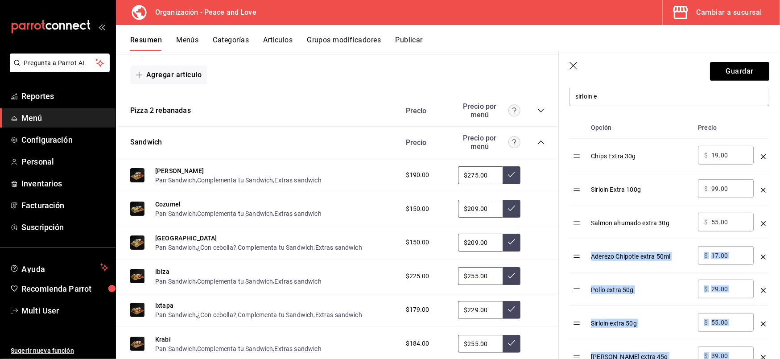
scroll to position [256, 0]
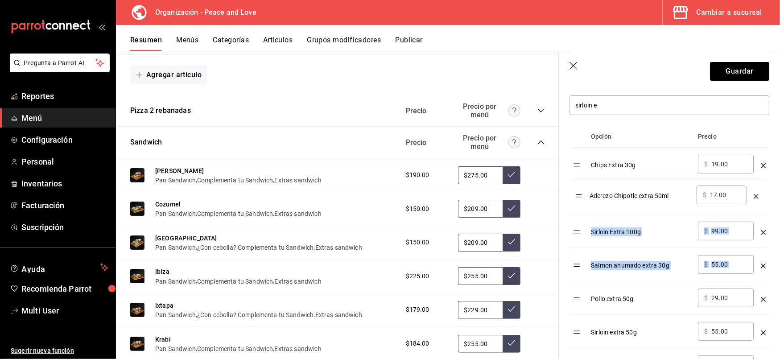
drag, startPoint x: 579, startPoint y: 266, endPoint x: 581, endPoint y: 195, distance: 70.9
click at [737, 197] on input "17.00" at bounding box center [729, 197] width 36 height 9
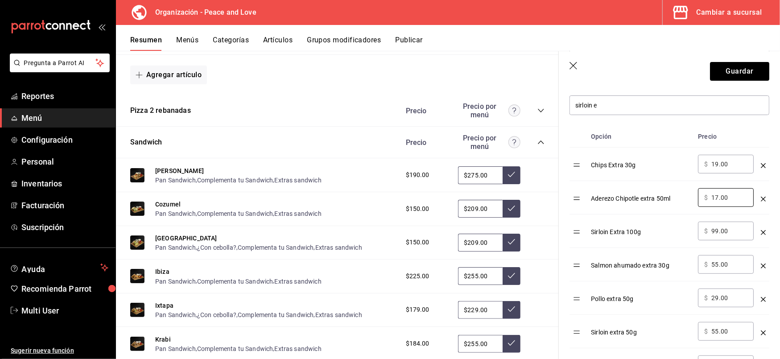
drag, startPoint x: 737, startPoint y: 197, endPoint x: 663, endPoint y: 195, distance: 74.1
click at [663, 195] on tr "Aderezo Chipotle extra 50ml ​ $ 17.00 ​" at bounding box center [670, 197] width 200 height 33
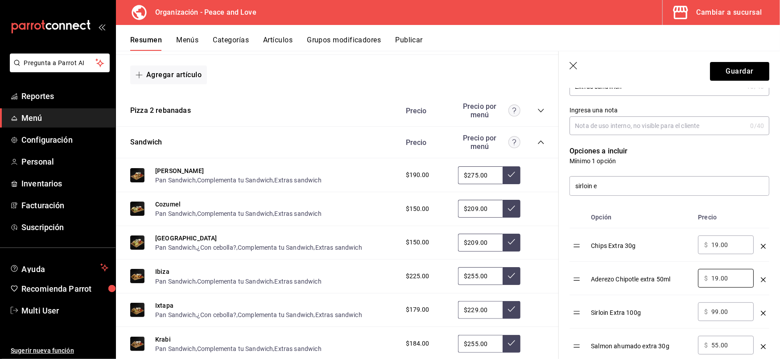
scroll to position [174, 0]
type input "19.00"
click at [644, 212] on th "Opción" at bounding box center [640, 218] width 107 height 22
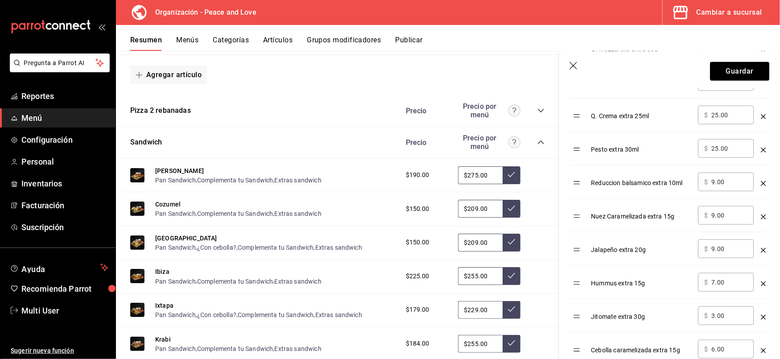
scroll to position [673, 0]
drag, startPoint x: 724, startPoint y: 248, endPoint x: 626, endPoint y: 252, distance: 98.2
click at [626, 252] on tr "Jalapeño extra 20g ​ $ 9.00 ​" at bounding box center [670, 248] width 200 height 33
type input "5.00"
drag, startPoint x: 580, startPoint y: 252, endPoint x: 575, endPoint y: 291, distance: 38.6
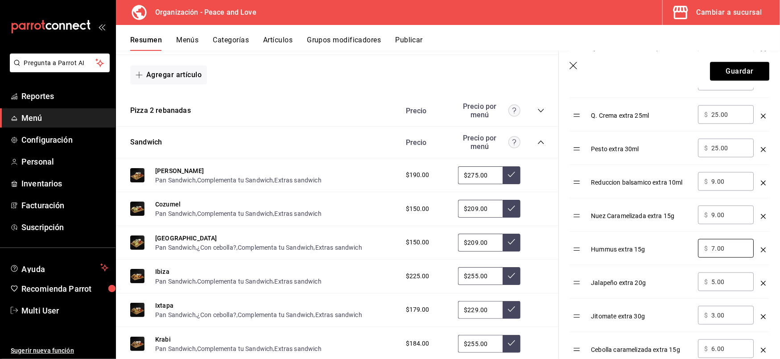
drag, startPoint x: 730, startPoint y: 252, endPoint x: 652, endPoint y: 247, distance: 77.8
click at [652, 247] on tr "Hummus extra 15g ​ $ 7.00 ​" at bounding box center [670, 248] width 200 height 33
type input "9.00"
click at [562, 245] on div "Opción Precio Chips Extra 30g ​ $ 19.00 ​ Aderezo Chipotle extra 50ml ​ $ 19.00…" at bounding box center [664, 99] width 211 height 802
drag, startPoint x: 728, startPoint y: 347, endPoint x: 657, endPoint y: 343, distance: 70.6
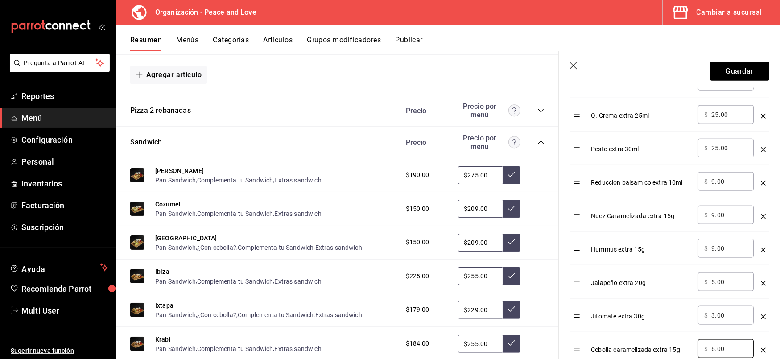
click at [657, 343] on tr "Cebolla caramelizada extra 15g ​ $ 6.00 ​" at bounding box center [670, 348] width 200 height 33
type input "5.00"
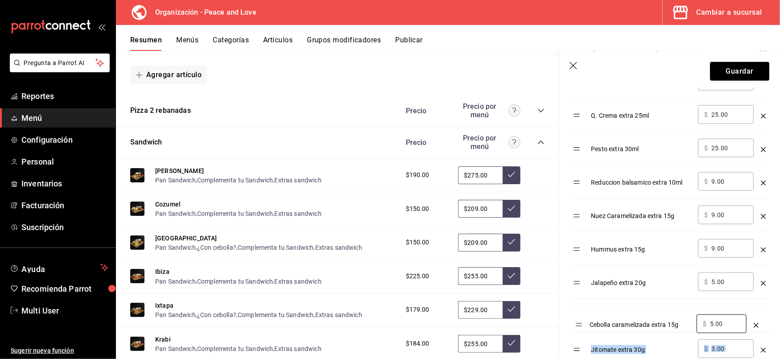
scroll to position [676, 0]
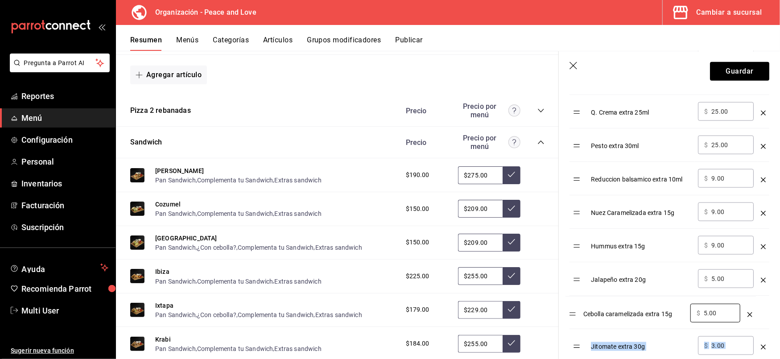
drag, startPoint x: 578, startPoint y: 354, endPoint x: 573, endPoint y: 314, distance: 39.6
click at [573, 314] on table "Opción Precio Chips Extra 30g ​ $ 19.00 ​ Aderezo Chipotle extra 50ml ​ $ 19.00…" at bounding box center [670, 100] width 200 height 791
click at [577, 316] on table "Opción Precio Chips Extra 30g ​ $ 19.00 ​ Aderezo Chipotle extra 50ml ​ $ 19.00…" at bounding box center [670, 100] width 200 height 791
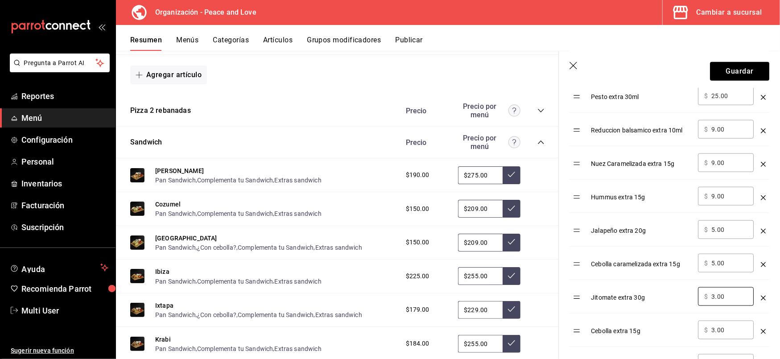
drag, startPoint x: 729, startPoint y: 349, endPoint x: 671, endPoint y: 350, distance: 58.0
click at [671, 350] on tbody "Chips Extra 30g ​ $ 19.00 ​ Aderezo Chipotle extra 50ml ​ $ 19.00 ​ Sirloin Ext…" at bounding box center [670, 62] width 200 height 769
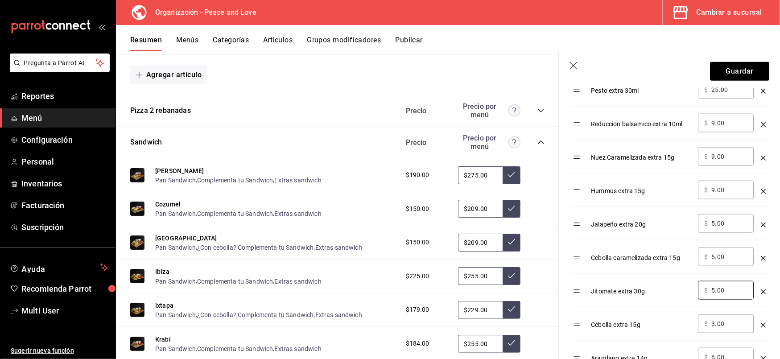
type input "5.00"
drag, startPoint x: 576, startPoint y: 329, endPoint x: 576, endPoint y: 286, distance: 43.3
click at [576, 286] on table "Opción Precio Chips Extra 30g ​ $ 19.00 ​ Aderezo Chipotle extra 50ml ​ $ 19.00…" at bounding box center [670, 45] width 200 height 791
click at [734, 293] on input "3.00" at bounding box center [729, 290] width 36 height 9
drag, startPoint x: 734, startPoint y: 293, endPoint x: 696, endPoint y: 290, distance: 38.0
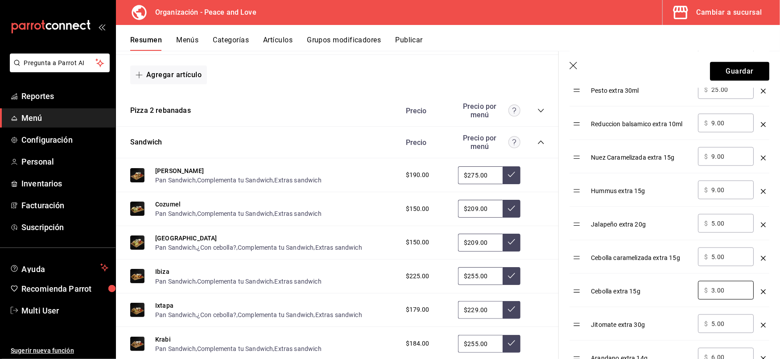
click at [696, 290] on td "​ $ 3.00 ​" at bounding box center [725, 290] width 63 height 33
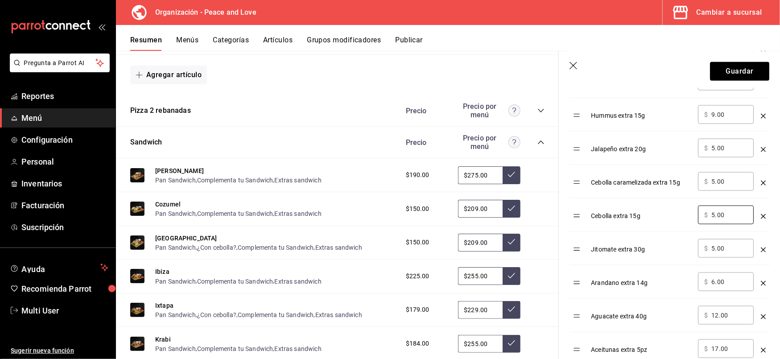
scroll to position [807, 0]
type input "5.00"
drag, startPoint x: 730, startPoint y: 282, endPoint x: 677, endPoint y: 282, distance: 53.1
click at [677, 282] on tr "Arandano extra 14g ​ $ 6.00 ​" at bounding box center [670, 281] width 200 height 33
type input "9.00"
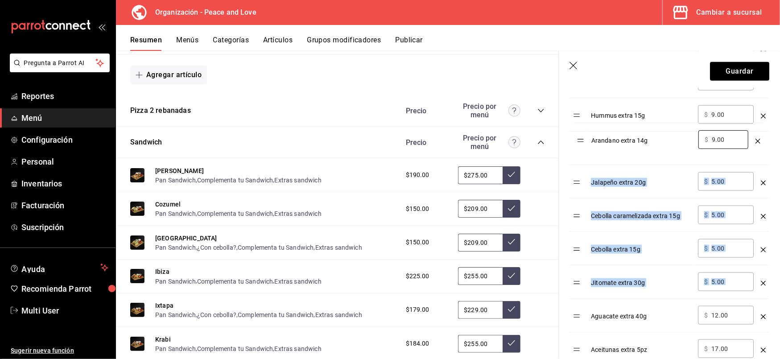
drag, startPoint x: 575, startPoint y: 288, endPoint x: 579, endPoint y: 141, distance: 146.3
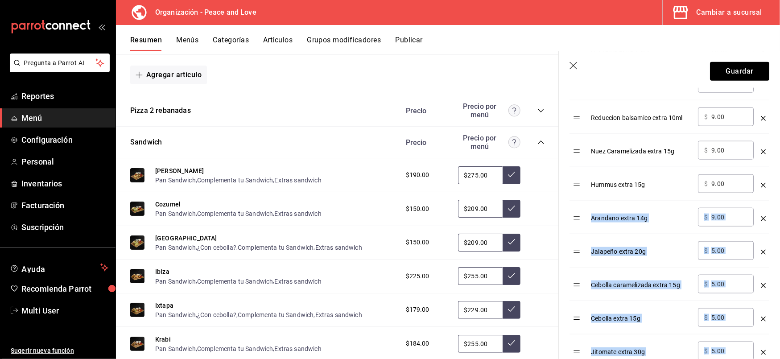
scroll to position [700, 0]
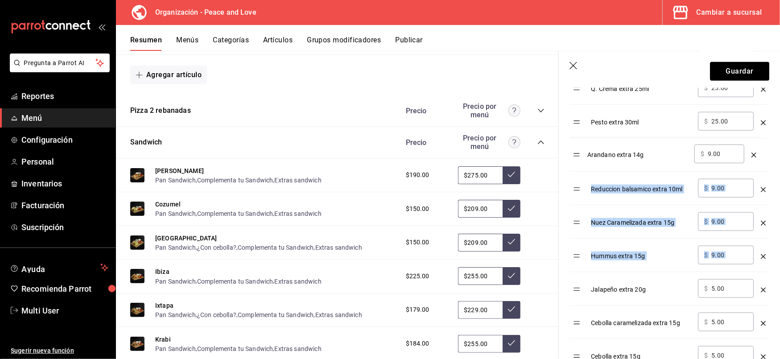
drag, startPoint x: 575, startPoint y: 264, endPoint x: 575, endPoint y: 160, distance: 104.4
click at [575, 160] on table "Opción Precio Chips Extra 30g ​ $ 19.00 ​ Aderezo Chipotle extra 50ml ​ $ 19.00…" at bounding box center [670, 77] width 200 height 791
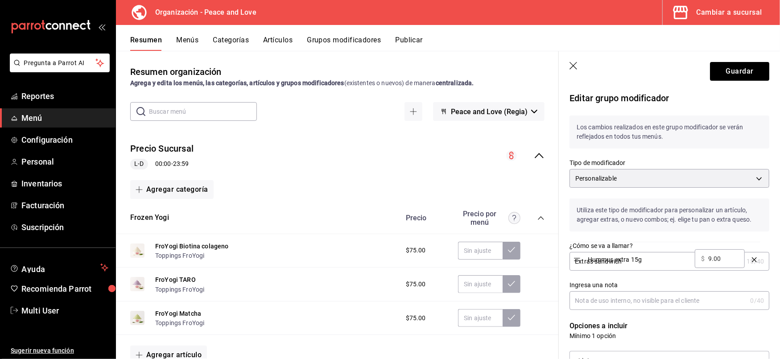
scroll to position [700, 0]
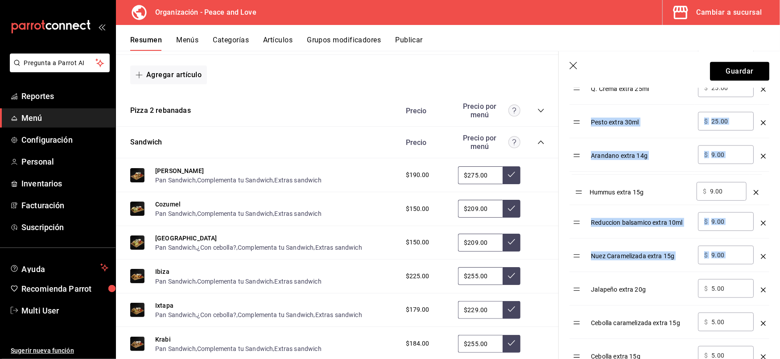
click at [580, 191] on table "Opción Precio Chips Extra 30g ​ $ 19.00 ​ Aderezo Chipotle extra 50ml ​ $ 19.00…" at bounding box center [670, 77] width 200 height 791
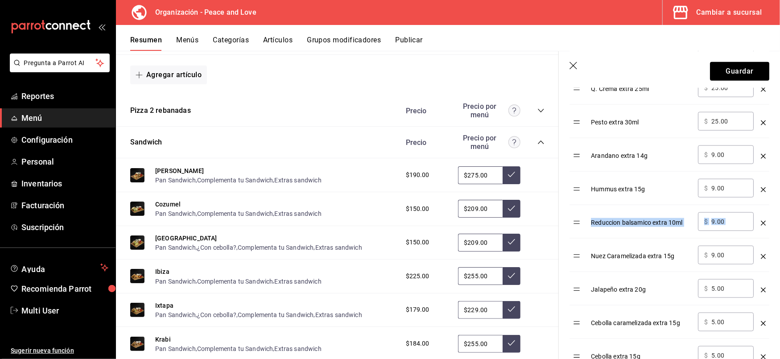
drag, startPoint x: 579, startPoint y: 265, endPoint x: 582, endPoint y: 227, distance: 38.5
click at [582, 227] on tbody "Chips Extra 30g ​ $ 19.00 ​ Aderezo Chipotle extra 50ml ​ $ 19.00 ​ Sirloin Ext…" at bounding box center [670, 87] width 200 height 769
drag, startPoint x: 581, startPoint y: 229, endPoint x: 582, endPoint y: 263, distance: 33.9
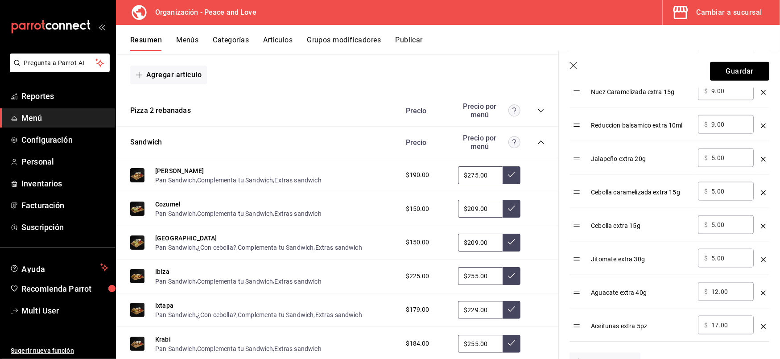
scroll to position [843, 0]
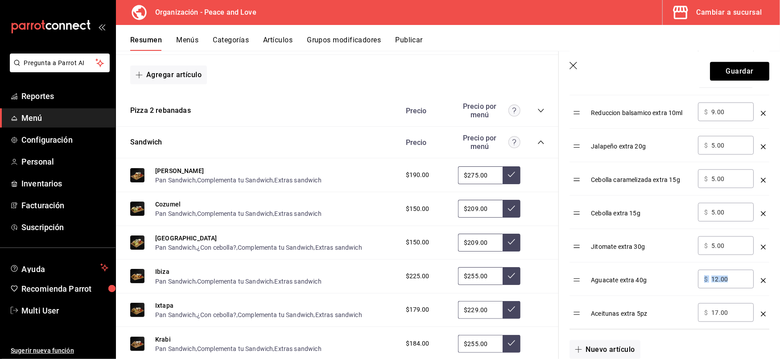
drag, startPoint x: 734, startPoint y: 277, endPoint x: 654, endPoint y: 275, distance: 80.3
click at [654, 275] on tr "Aguacate extra 40g ​ $ 12.00 ​" at bounding box center [670, 279] width 200 height 33
click at [728, 284] on input "12.00" at bounding box center [729, 279] width 36 height 9
type input "15.00"
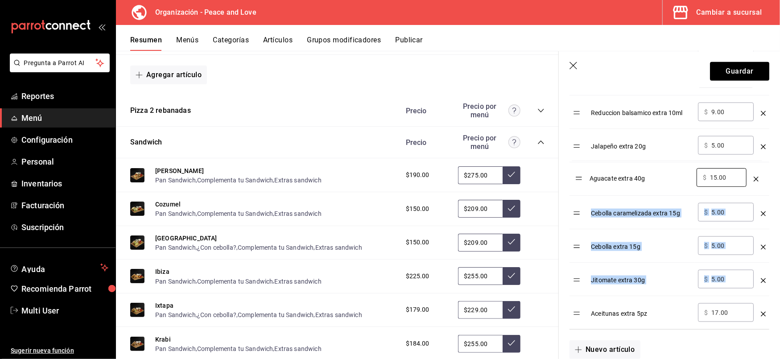
drag, startPoint x: 575, startPoint y: 288, endPoint x: 576, endPoint y: 173, distance: 114.6
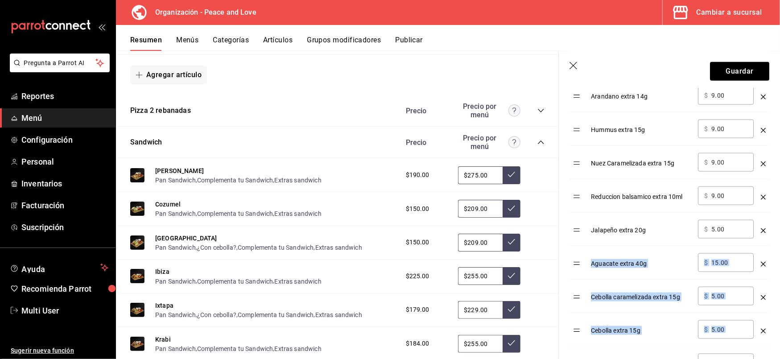
scroll to position [758, 0]
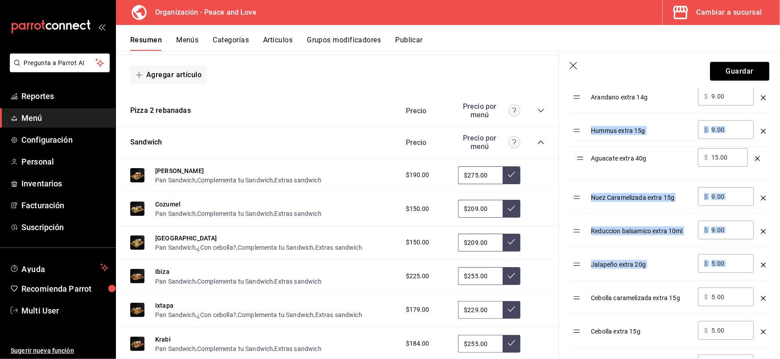
drag, startPoint x: 581, startPoint y: 269, endPoint x: 582, endPoint y: 149, distance: 120.4
click at [582, 149] on tbody "Chips Extra 30g ​ $ 19.00 ​ Aderezo Chipotle extra 50ml ​ $ 19.00 ​ Sirloin Ext…" at bounding box center [670, 29] width 200 height 769
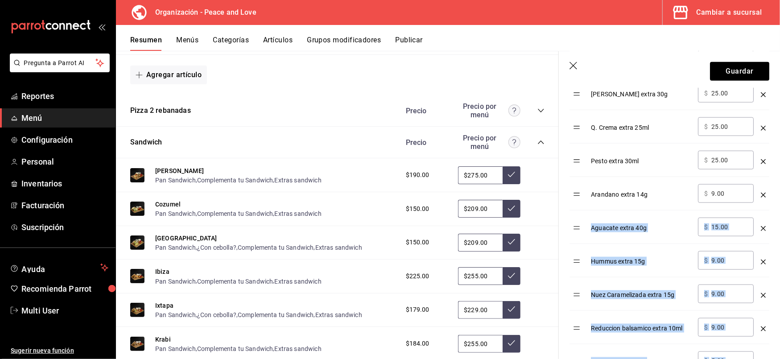
scroll to position [659, 0]
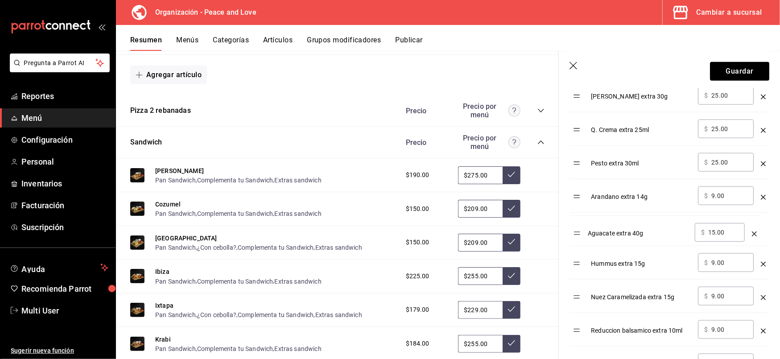
click at [578, 238] on table "Opción Precio Chips Extra 30g ​ $ 19.00 ​ Aderezo Chipotle extra 50ml ​ $ 19.00…" at bounding box center [670, 118] width 200 height 791
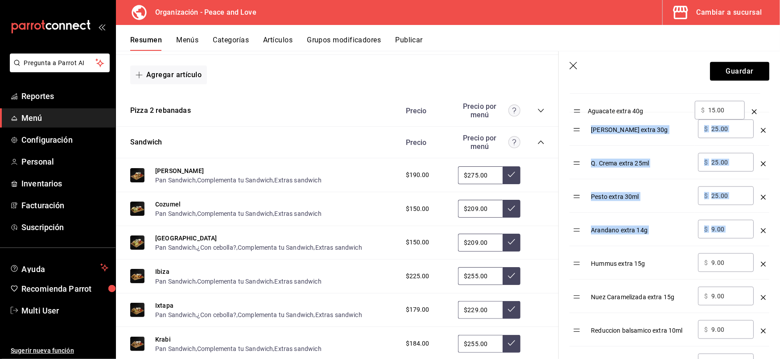
drag, startPoint x: 578, startPoint y: 238, endPoint x: 577, endPoint y: 113, distance: 124.9
click at [577, 113] on tbody "Chips Extra 30g ​ $ 19.00 ​ Aderezo Chipotle extra 50ml ​ $ 19.00 ​ Sirloin Ext…" at bounding box center [670, 128] width 200 height 769
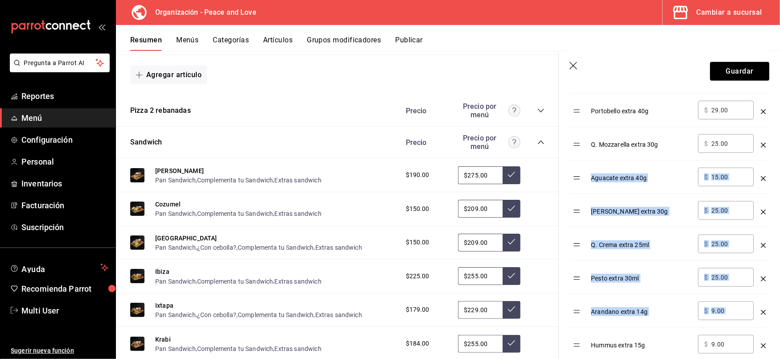
scroll to position [541, 0]
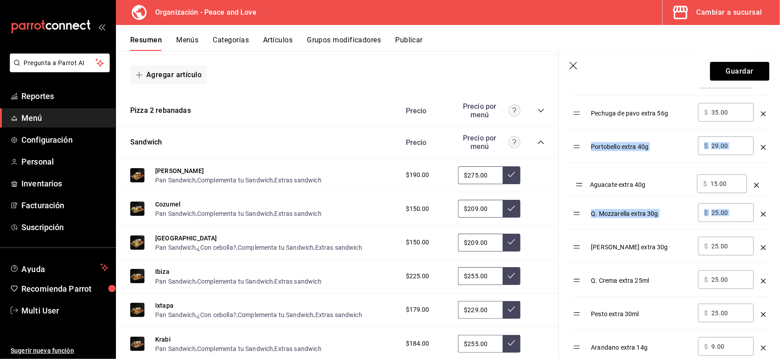
drag, startPoint x: 580, startPoint y: 221, endPoint x: 578, endPoint y: 141, distance: 80.3
click at [578, 141] on table "Opción Precio Chips Extra 30g ​ $ 19.00 ​ Aderezo Chipotle extra 50ml ​ $ 19.00…" at bounding box center [670, 235] width 200 height 791
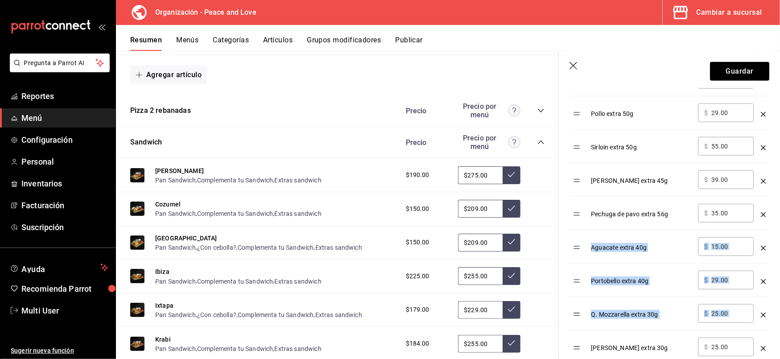
scroll to position [430, 0]
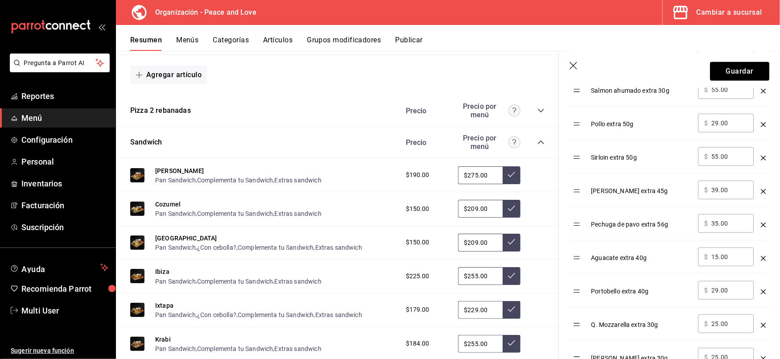
click at [580, 261] on table "Opción Precio Chips Extra 30g ​ $ 19.00 ​ Aderezo Chipotle extra 50ml ​ $ 19.00…" at bounding box center [670, 346] width 200 height 791
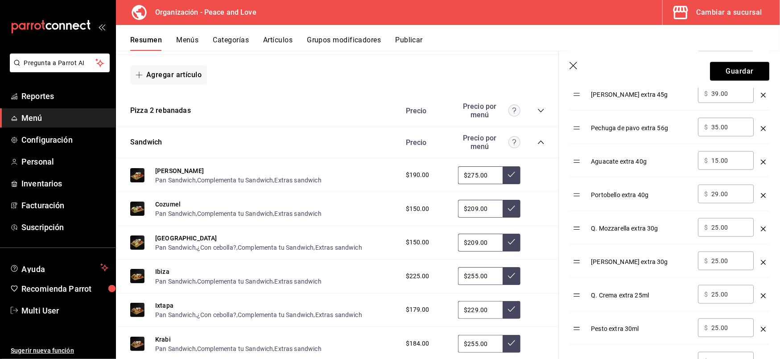
scroll to position [541, 0]
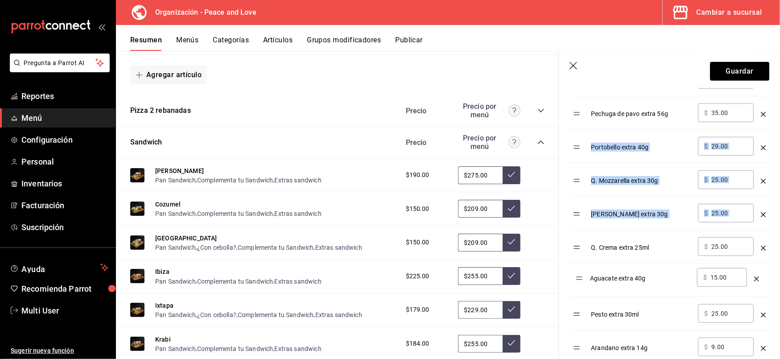
drag, startPoint x: 580, startPoint y: 152, endPoint x: 582, endPoint y: 283, distance: 130.7
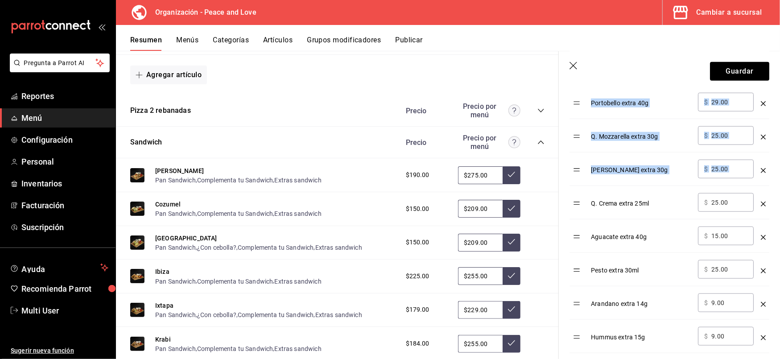
scroll to position [586, 0]
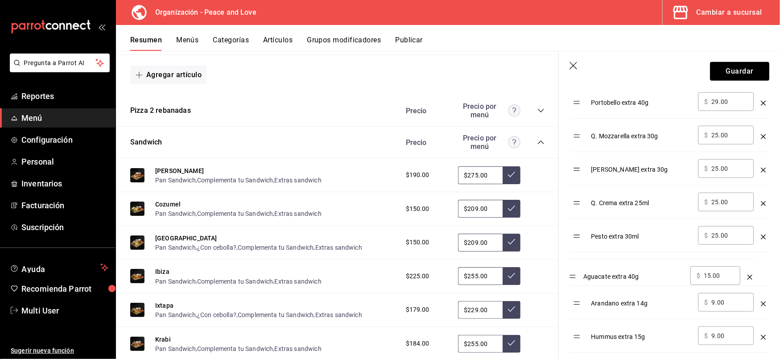
drag, startPoint x: 580, startPoint y: 239, endPoint x: 575, endPoint y: 277, distance: 38.6
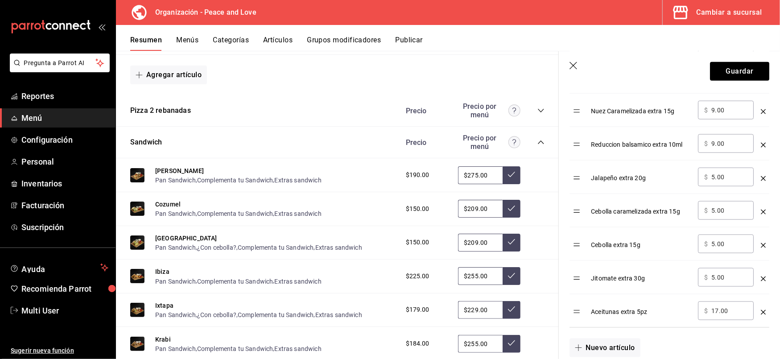
scroll to position [853, 0]
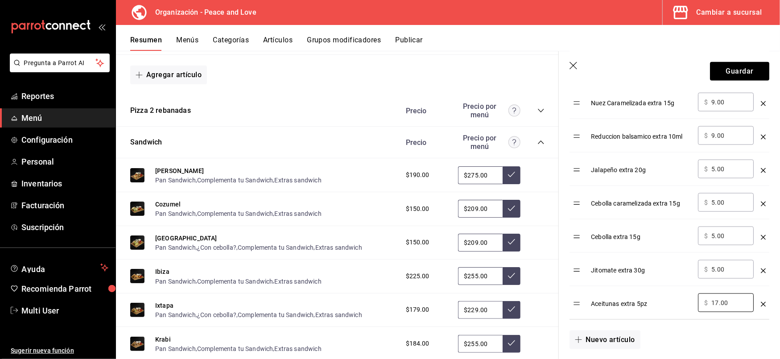
drag, startPoint x: 732, startPoint y: 304, endPoint x: 627, endPoint y: 301, distance: 105.3
click at [627, 301] on tr "Aceitunas extra 5pz ​ $ 17.00 ​" at bounding box center [670, 302] width 200 height 33
type input "9.00"
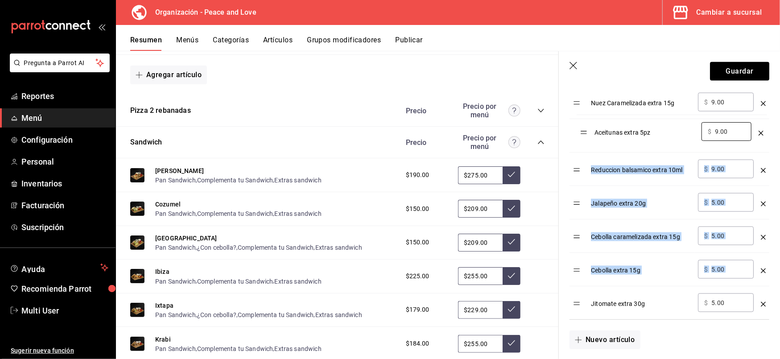
drag, startPoint x: 577, startPoint y: 310, endPoint x: 584, endPoint y: 134, distance: 175.8
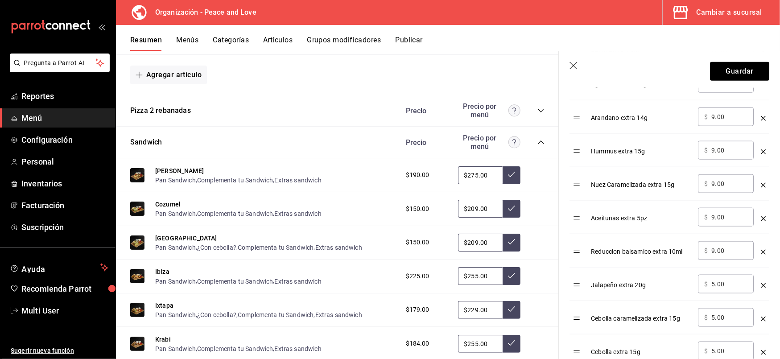
scroll to position [771, 0]
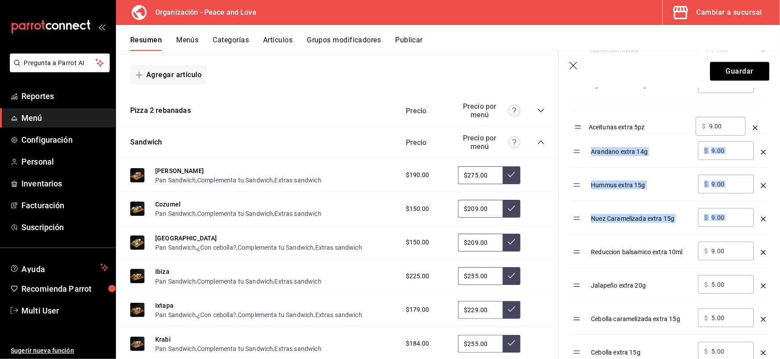
drag, startPoint x: 582, startPoint y: 227, endPoint x: 582, endPoint y: 132, distance: 95.0
click at [582, 132] on table "Opción Precio Chips Extra 30g ​ $ 19.00 ​ Aderezo Chipotle extra 50ml ​ $ 19.00…" at bounding box center [670, 6] width 200 height 791
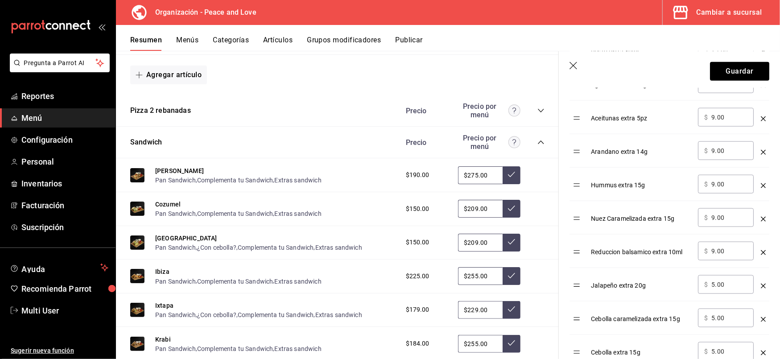
click at [578, 134] on td "optionsTable" at bounding box center [579, 117] width 18 height 33
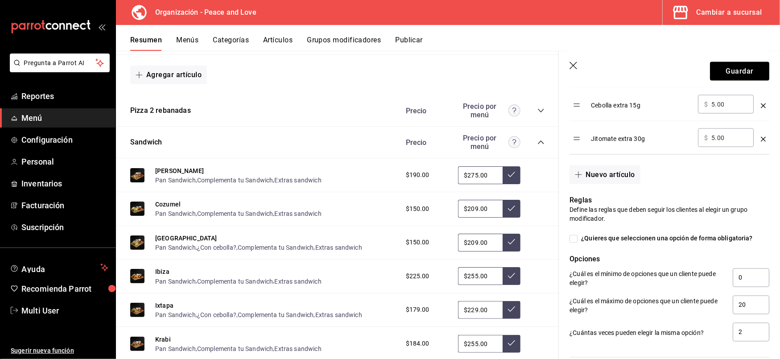
scroll to position [1019, 0]
click at [730, 67] on button "Guardar" at bounding box center [739, 71] width 59 height 19
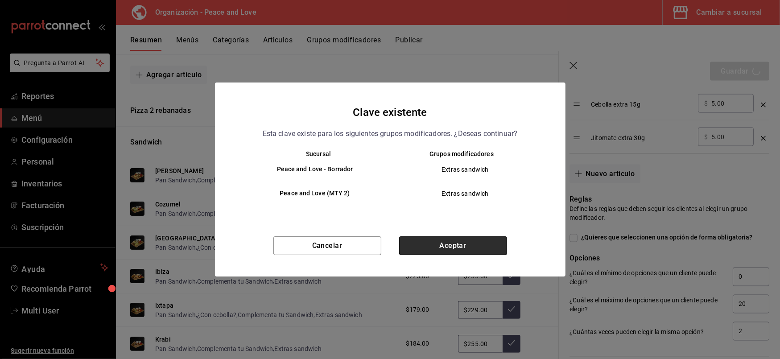
click at [455, 244] on button "Aceptar" at bounding box center [453, 245] width 108 height 19
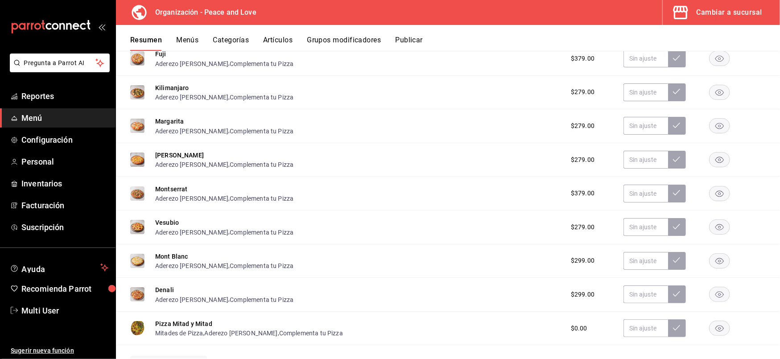
scroll to position [658, 0]
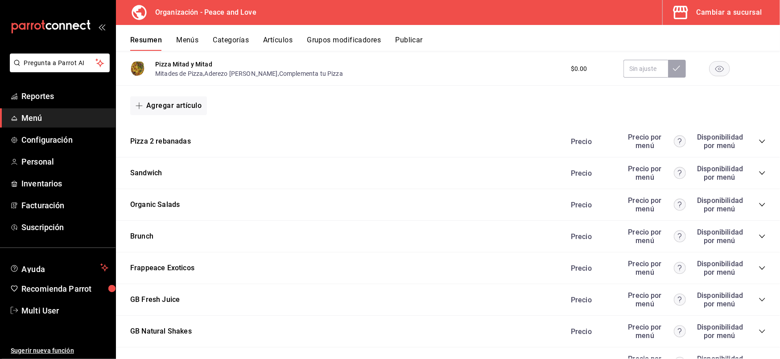
click at [759, 173] on icon "collapse-category-row" at bounding box center [762, 172] width 7 height 7
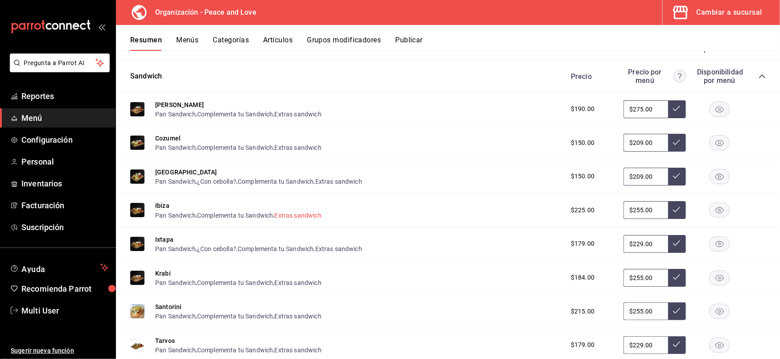
scroll to position [830, 0]
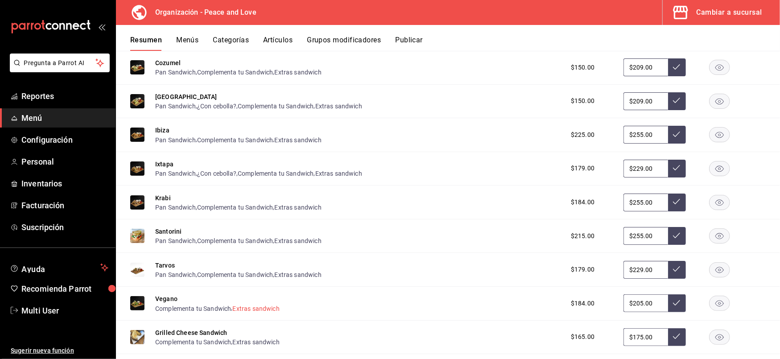
click at [266, 306] on button "Extras sandwich" at bounding box center [256, 308] width 47 height 9
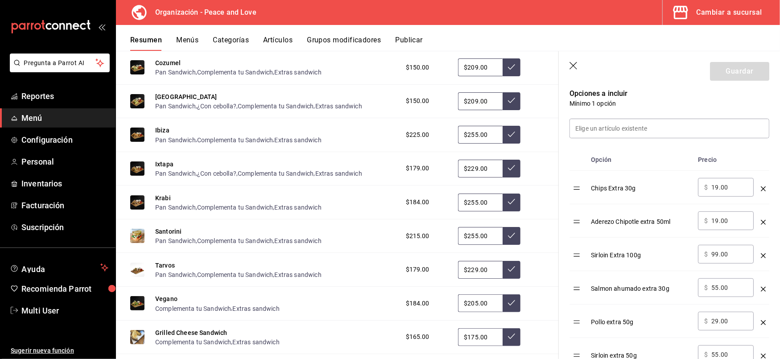
scroll to position [231, 0]
click at [574, 65] on icon "button" at bounding box center [574, 66] width 8 height 8
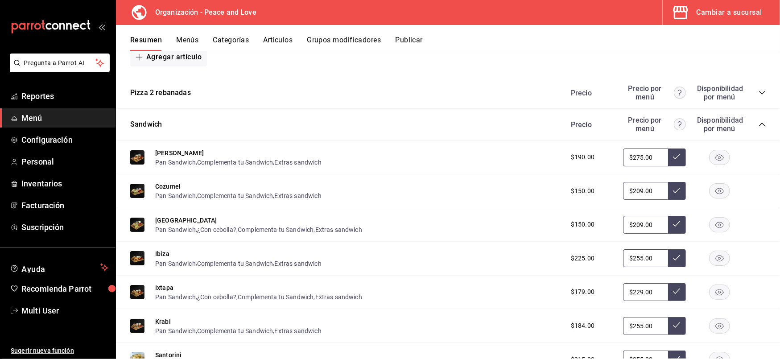
scroll to position [705, 0]
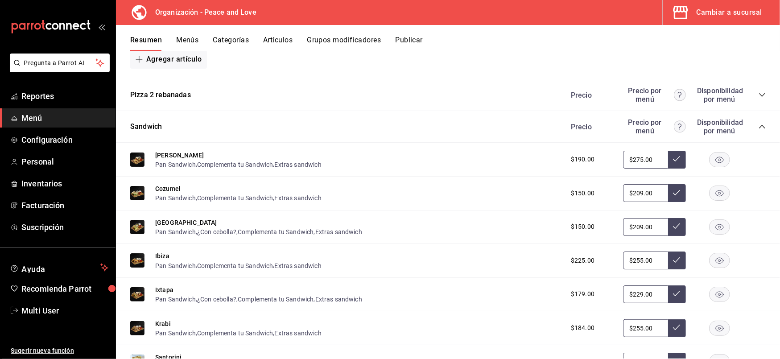
click at [648, 156] on input "$275.00" at bounding box center [645, 160] width 45 height 18
drag, startPoint x: 642, startPoint y: 157, endPoint x: 560, endPoint y: 148, distance: 82.6
click at [562, 151] on div "$190.00 $275.00" at bounding box center [664, 160] width 204 height 18
type input "$215.00"
click at [671, 157] on button at bounding box center [677, 160] width 18 height 18
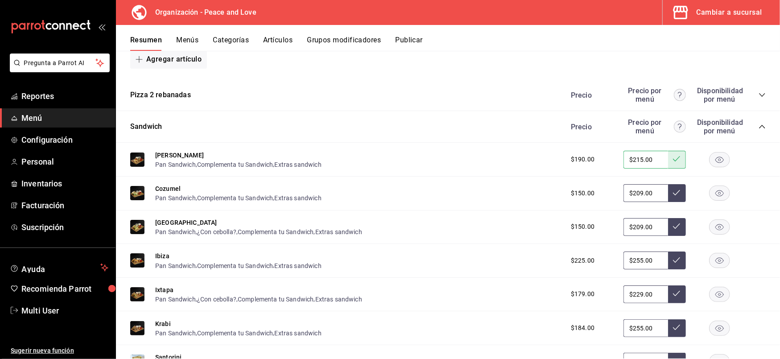
drag, startPoint x: 650, startPoint y: 186, endPoint x: 523, endPoint y: 179, distance: 127.3
click at [523, 179] on div "Cozumel Pan Sandwich , Complementa tu Sandwich , Extras sandwich $150.00 $209.00" at bounding box center [448, 194] width 664 height 34
type input "$179.00"
click at [673, 192] on icon at bounding box center [676, 192] width 7 height 7
drag, startPoint x: 646, startPoint y: 222, endPoint x: 527, endPoint y: 216, distance: 119.7
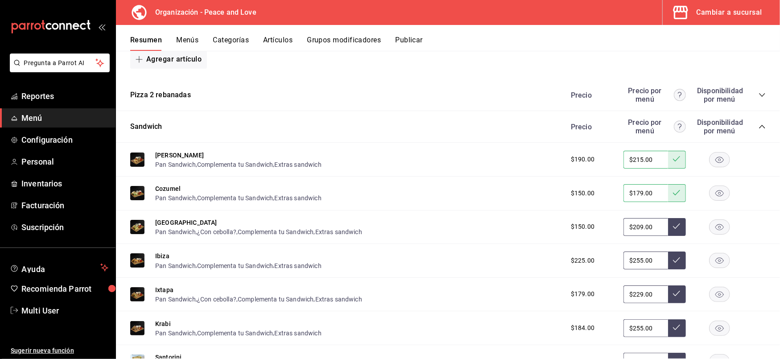
click at [527, 216] on div "Habana Pan Sandwich , ¿Con cebolla? , Complementa tu Sandwich , Extras sandwich…" at bounding box center [448, 228] width 664 height 34
type input "$165.00"
click at [673, 227] on button at bounding box center [677, 227] width 18 height 18
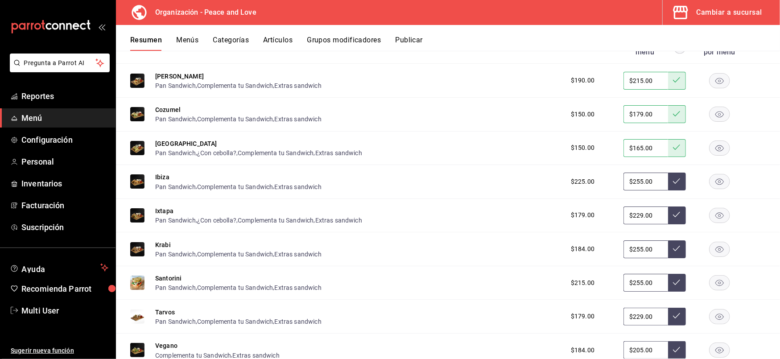
scroll to position [784, 0]
drag, startPoint x: 643, startPoint y: 175, endPoint x: 551, endPoint y: 170, distance: 92.0
click at [551, 170] on div "Ibiza Pan Sandwich , Complementa tu Sandwich , Extras sandwich $225.00 $255.00" at bounding box center [448, 182] width 664 height 34
type input "$215.00"
click at [673, 178] on icon at bounding box center [676, 180] width 7 height 5
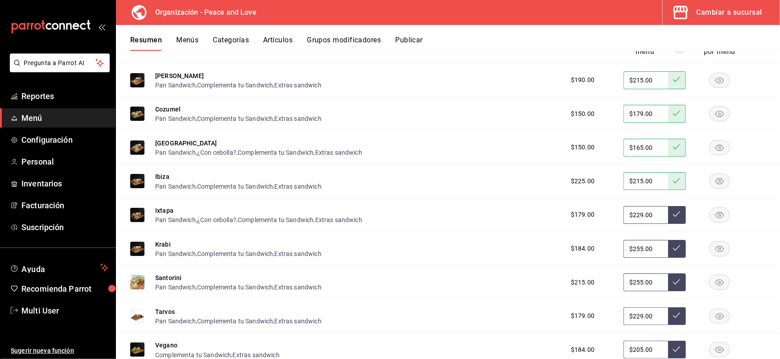
drag, startPoint x: 651, startPoint y: 209, endPoint x: 528, endPoint y: 202, distance: 123.3
click at [528, 202] on div "Ixtapa Pan Sandwich , ¿Con cebolla? , Complementa tu Sandwich , Extras sandwich…" at bounding box center [448, 215] width 664 height 34
type input "$165.00"
click at [673, 211] on icon at bounding box center [676, 214] width 7 height 7
drag, startPoint x: 645, startPoint y: 244, endPoint x: 532, endPoint y: 246, distance: 113.3
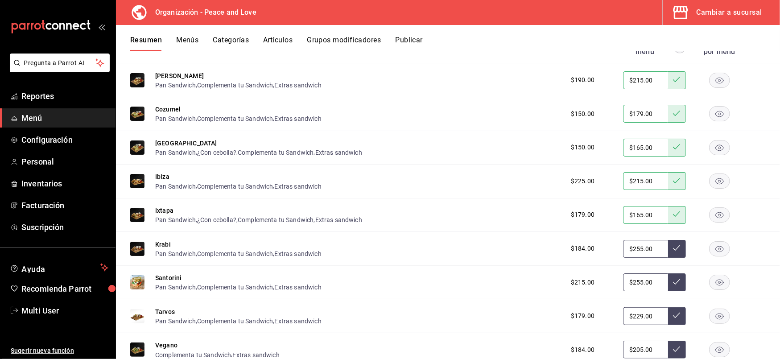
click at [532, 246] on div "Krabi Pan Sandwich , Complementa tu Sandwich , Extras sandwich $184.00 $255.00" at bounding box center [448, 249] width 664 height 34
type input "$175.00"
click at [673, 245] on icon at bounding box center [676, 247] width 7 height 7
drag, startPoint x: 648, startPoint y: 280, endPoint x: 504, endPoint y: 268, distance: 145.4
click at [504, 268] on div "Santorini Pan Sandwich , Complementa tu Sandwich , Extras sandwich $215.00 $255…" at bounding box center [448, 283] width 664 height 34
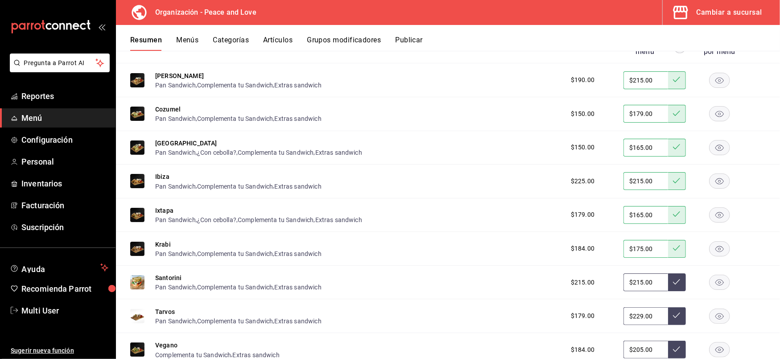
type input "$215.00"
click at [668, 276] on button at bounding box center [677, 282] width 18 height 18
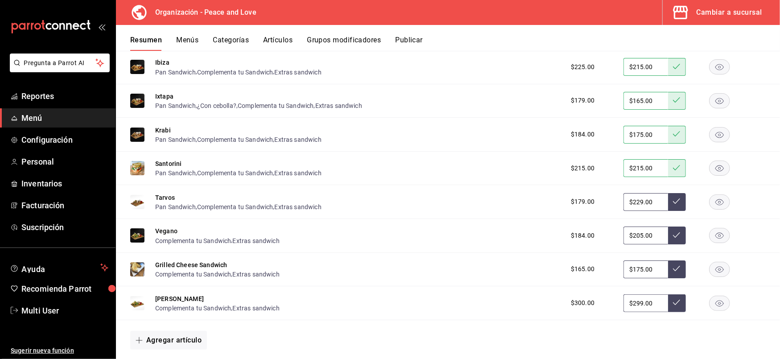
scroll to position [899, 0]
drag, startPoint x: 648, startPoint y: 195, endPoint x: 508, endPoint y: 188, distance: 139.3
click at [508, 188] on div "Tarvos Pan Sandwich , Complementa tu Sandwich , Extras sandwich $179.00 $229.00" at bounding box center [448, 201] width 664 height 34
type input "$209.00"
click at [670, 201] on button at bounding box center [677, 201] width 18 height 18
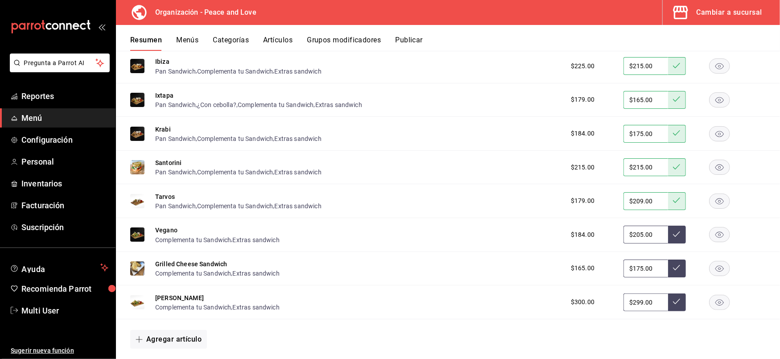
drag, startPoint x: 651, startPoint y: 229, endPoint x: 525, endPoint y: 235, distance: 126.3
click at [525, 235] on div "Vegano Complementa tu Sandwich , Extras sandwich $184.00 $205.00" at bounding box center [448, 235] width 664 height 34
type input "$169.00"
click at [672, 227] on button at bounding box center [677, 235] width 18 height 18
drag, startPoint x: 647, startPoint y: 263, endPoint x: 556, endPoint y: 258, distance: 91.1
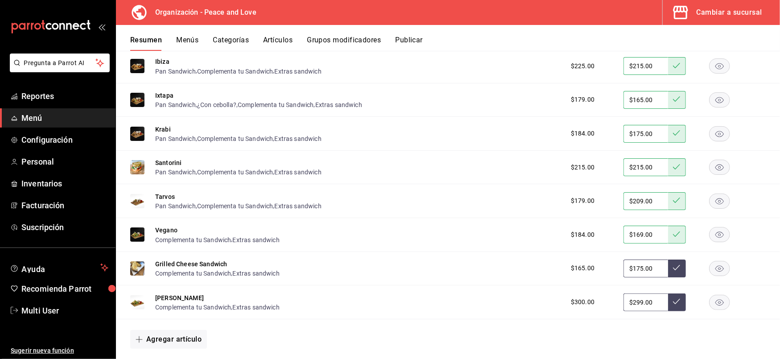
click at [562, 260] on div "$165.00 $175.00" at bounding box center [664, 269] width 204 height 18
type input "$139.00"
click at [671, 261] on button at bounding box center [677, 269] width 18 height 18
drag, startPoint x: 648, startPoint y: 298, endPoint x: 578, endPoint y: 296, distance: 70.1
click at [578, 296] on div "$300.00 $299.00" at bounding box center [664, 302] width 204 height 18
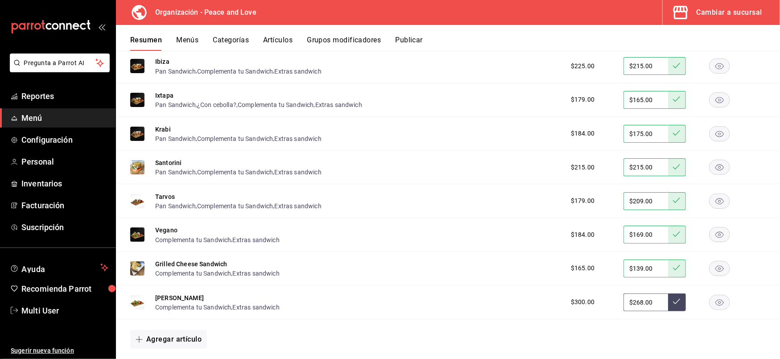
type input "$268.00"
click at [671, 303] on button at bounding box center [677, 302] width 18 height 18
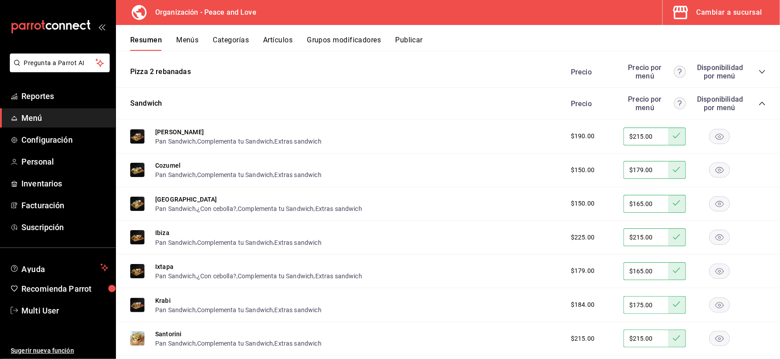
scroll to position [727, 0]
click at [284, 39] on button "Artículos" at bounding box center [277, 43] width 29 height 15
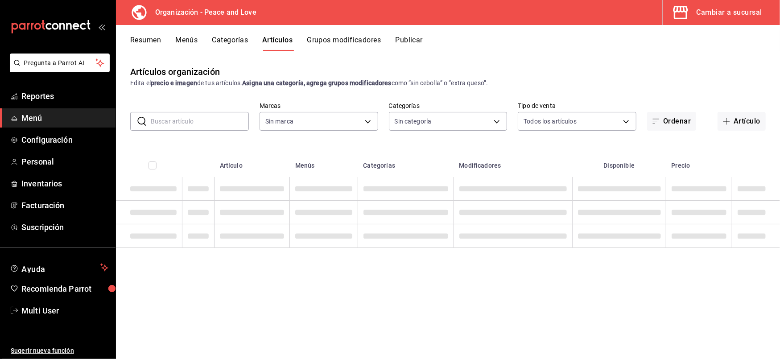
type input "0e5484a3-2c5e-4b4b-bf64-902b5296a951,07c269e0-96b8-456e-ad80-cead1970f3df,86033…"
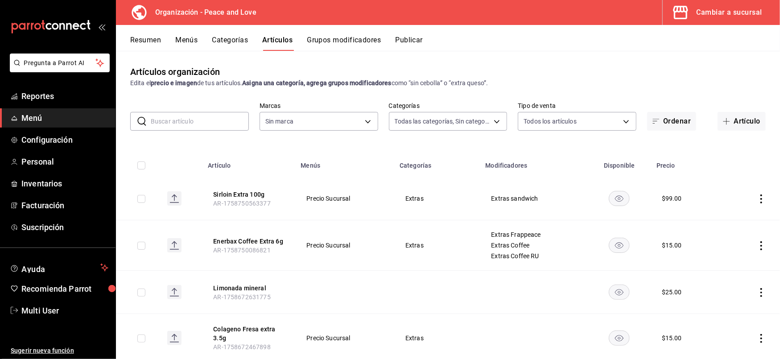
type input "780de6c3-f470-4b44-be31-c32851f7ca43,b85f7ad2-7a39-4315-ad88-8037392a3341"
click at [415, 118] on body "Pregunta a Parrot AI Reportes Menú Configuración Personal Inventarios Facturaci…" at bounding box center [390, 179] width 780 height 359
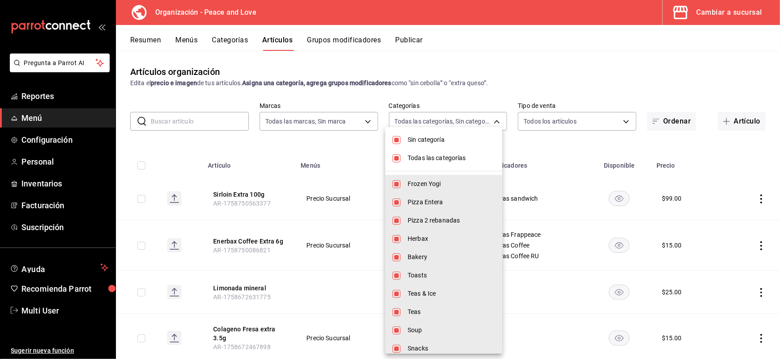
click at [399, 140] on input "checkbox" at bounding box center [396, 140] width 8 height 8
checkbox input "false"
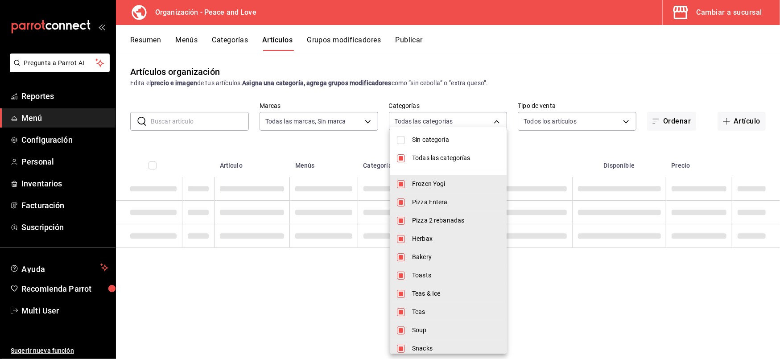
click at [400, 155] on input "checkbox" at bounding box center [401, 158] width 8 height 8
checkbox input "false"
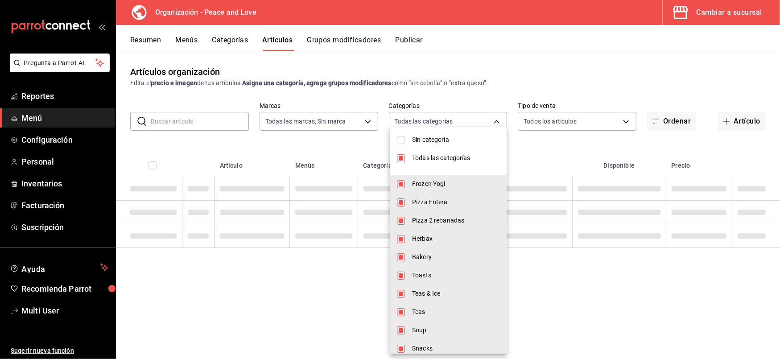
checkbox input "false"
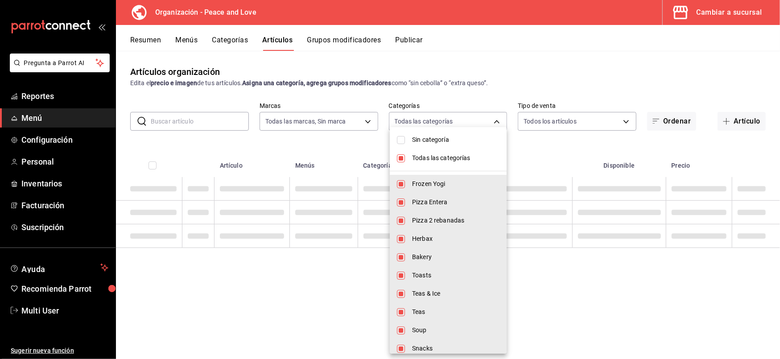
checkbox input "false"
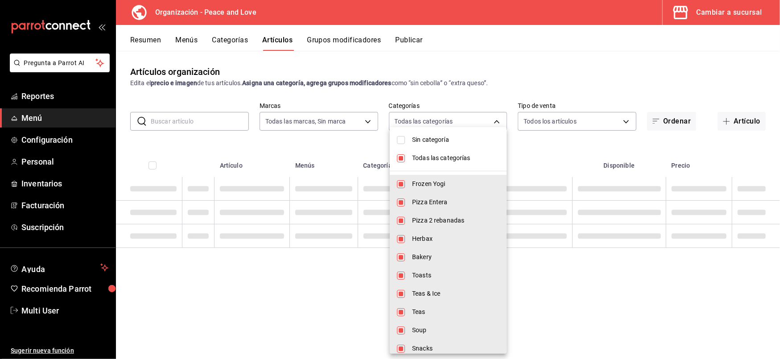
checkbox input "false"
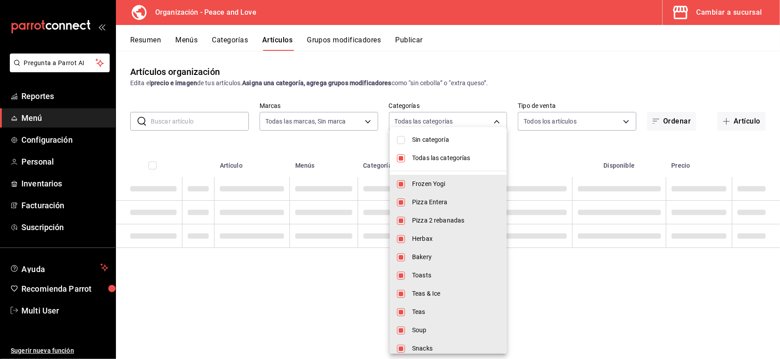
checkbox input "false"
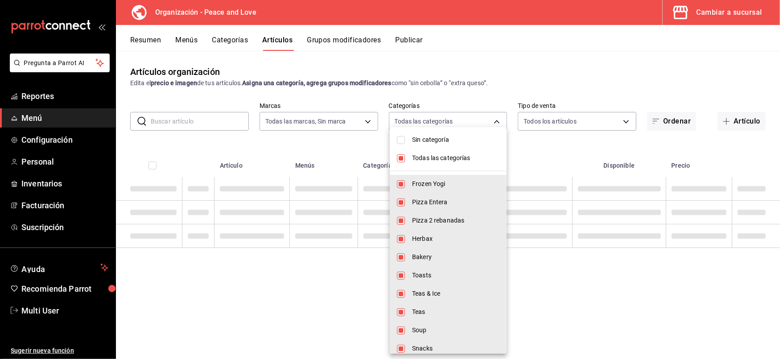
checkbox input "false"
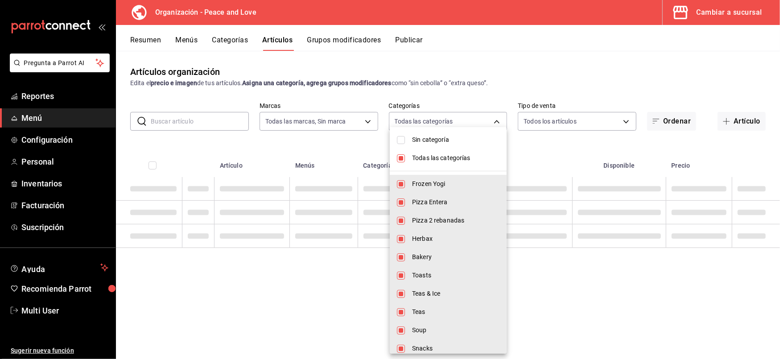
checkbox input "false"
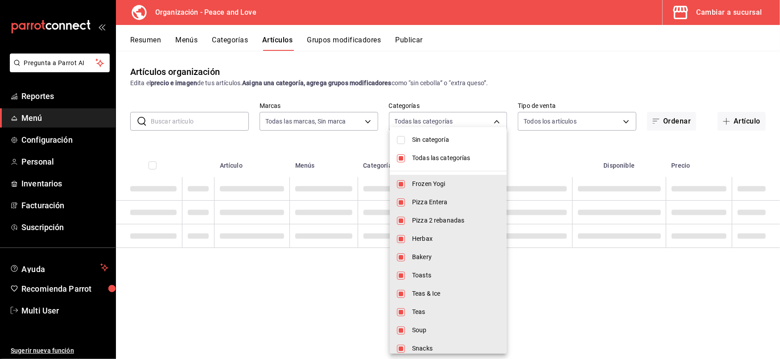
checkbox input "false"
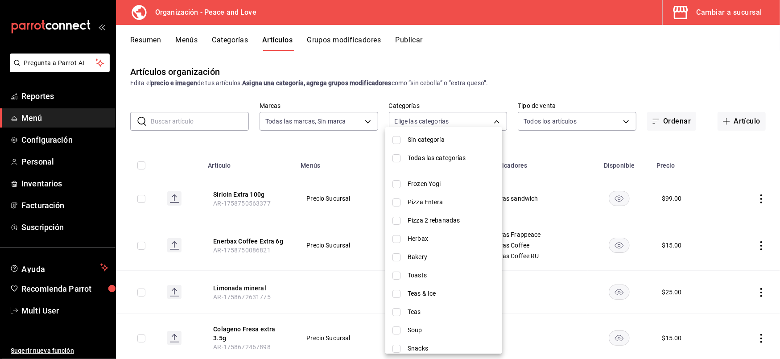
scroll to position [127, 0]
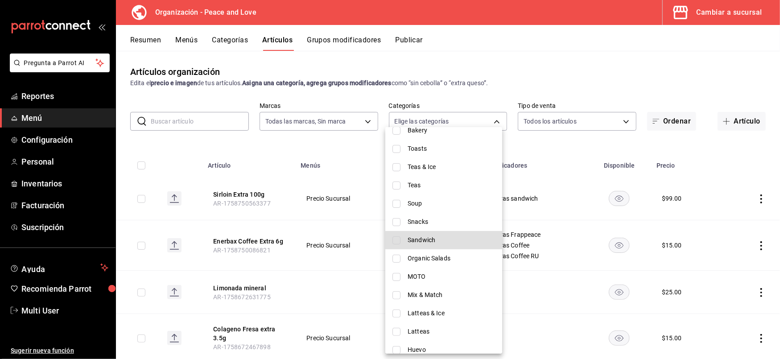
click at [400, 238] on li "Sandwich" at bounding box center [443, 240] width 117 height 18
type input "0f4c14dd-9bee-451a-abad-9afb2916cf3b"
checkbox input "true"
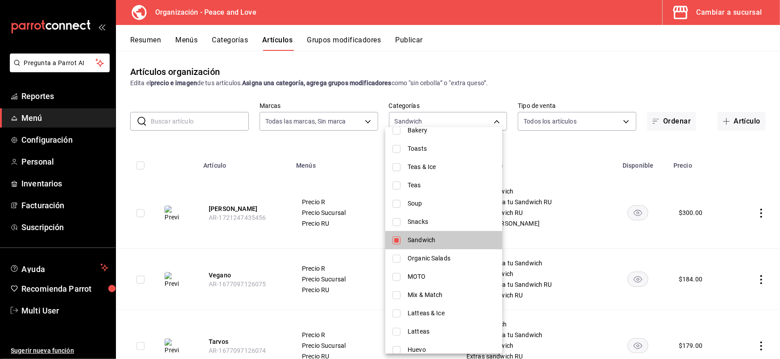
click at [239, 157] on div at bounding box center [390, 179] width 780 height 359
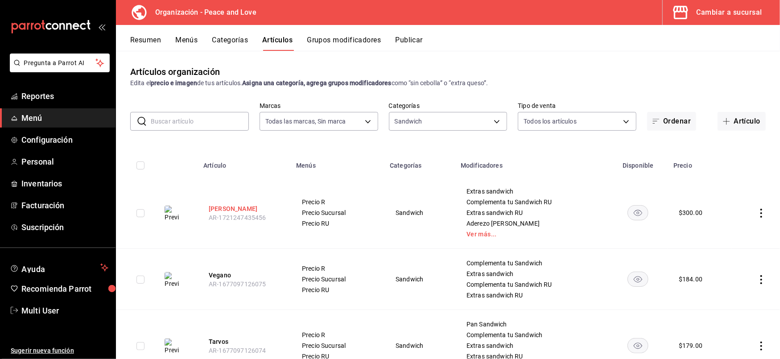
click at [234, 209] on button "[PERSON_NAME]" at bounding box center [244, 208] width 71 height 9
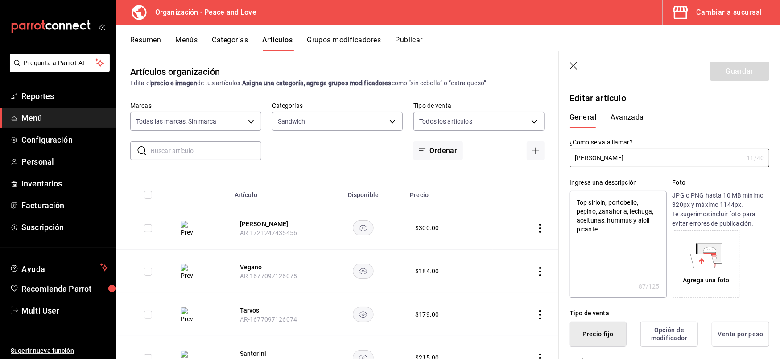
type textarea "x"
type input "$300.00"
click at [256, 265] on button "Vegano" at bounding box center [275, 267] width 71 height 9
type textarea "x"
type input "$184.00"
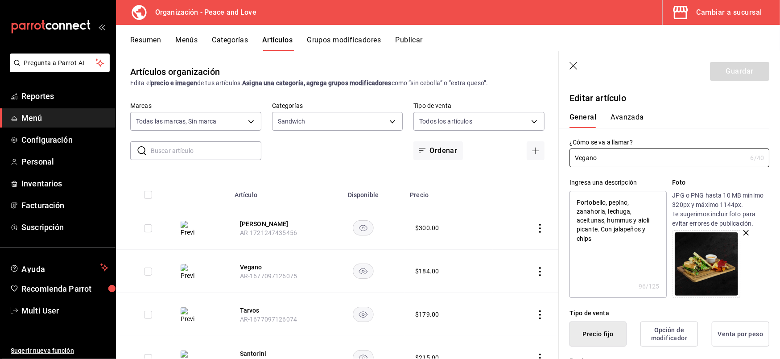
type textarea "x"
click at [597, 239] on textarea "Portobello, pepino, zanahoria, lechuga, aceitunas, hummus y aioli picante. Con …" at bounding box center [618, 244] width 97 height 107
type textarea "Portobello, pepino, zanahoria, lechuga, aceitunas, hummus y aioli picante. Con …"
type textarea "x"
type textarea "Portobello, pepino, zanahoria, lechuga, aceitunas, hummus y aioli picante. Con …"
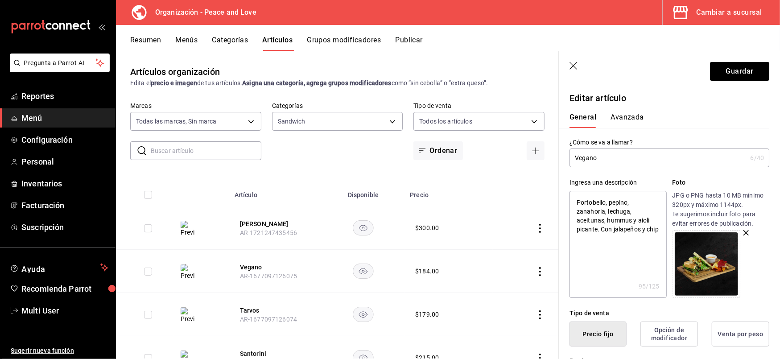
type textarea "x"
type textarea "Portobello, pepino, zanahoria, lechuga, aceitunas, hummus y aioli picante. Con …"
type textarea "x"
type textarea "Portobello, pepino, zanahoria, lechuga, aceitunas, hummus y aioli picante. Con …"
type textarea "x"
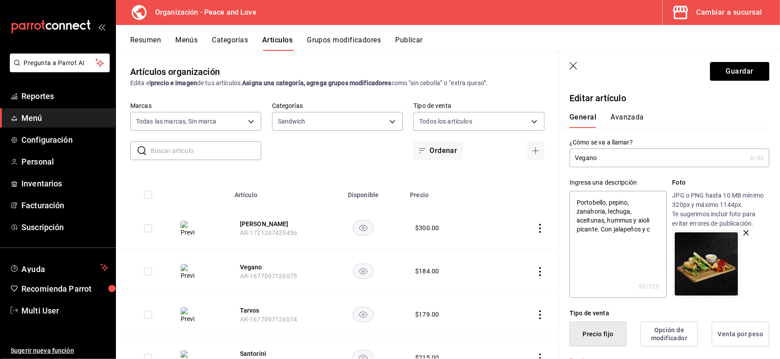
type textarea "Portobello, pepino, zanahoria, lechuga, aceitunas, hummus y aioli picante. Con …"
type textarea "x"
type textarea "Portobello, pepino, zanahoria, lechuga, aceitunas, hummus y aioli picante. Con …"
type textarea "x"
type textarea "Portobello, pepino, zanahoria, lechuga, aceitunas, hummus y aioli picante. Con …"
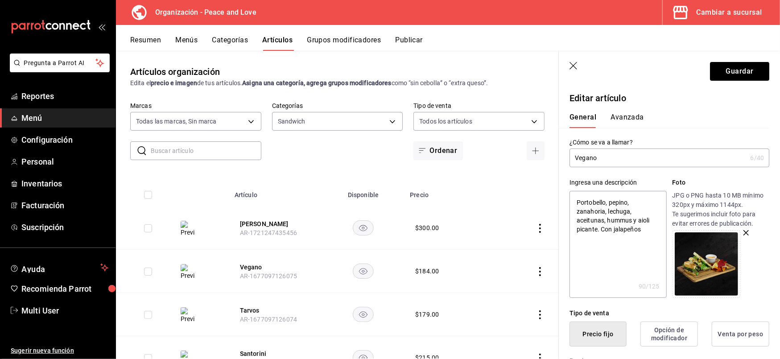
type textarea "x"
type textarea "Portobello, pepino, zanahoria, lechuga, aceitunas, hummus y aioli picante. ACon…"
type textarea "x"
type textarea "Portobello, pepino, zanahoria, lechuga, aceitunas, hummus y aioli picante. AcCo…"
type textarea "x"
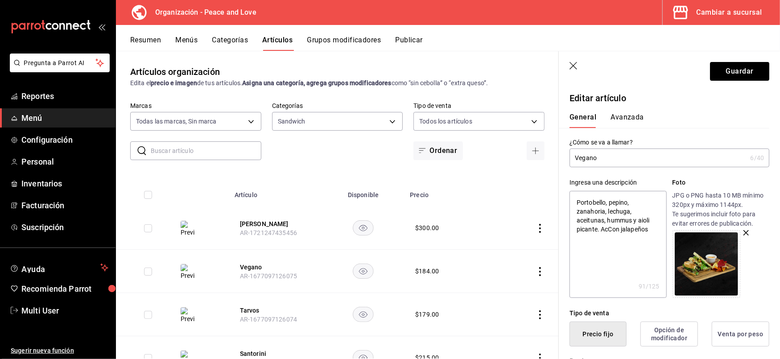
type textarea "Portobello, pepino, zanahoria, lechuga, aceitunas, hummus y aioli picante. AcoC…"
type textarea "x"
type textarea "Portobello, pepino, zanahoria, lechuga, aceitunas, hummus y aioli picante. Acom…"
type textarea "x"
type textarea "Portobello, pepino, zanahoria, lechuga, aceitunas, hummus y aioli picante. Acom…"
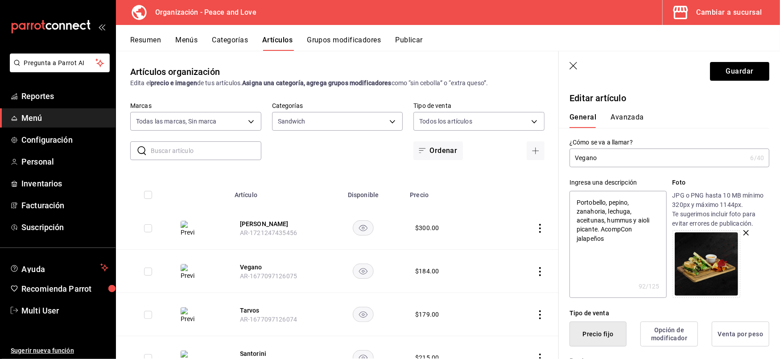
type textarea "x"
type textarea "Portobello, pepino, zanahoria, lechuga, aceitunas, hummus y aioli picante. Acom…"
type textarea "x"
type textarea "Portobello, pepino, zanahoria, lechuga, aceitunas, hummus y aioli picante. Acom…"
type textarea "x"
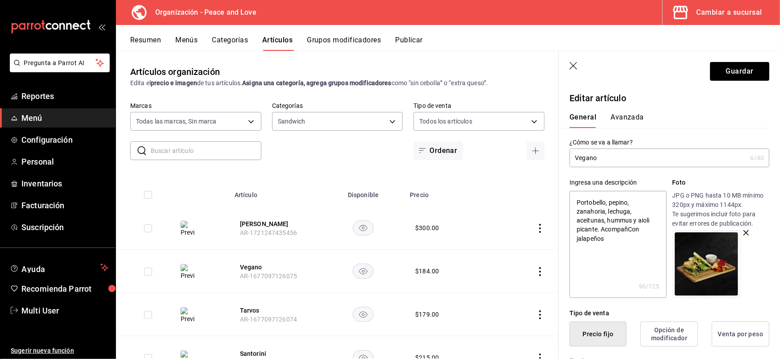
type textarea "Portobello, pepino, zanahoria, lechuga, aceitunas, hummus y aioli picante. Acom…"
type textarea "x"
type textarea "Portobello, pepino, zanahoria, lechuga, aceitunas, hummus y aioli picante. Acom…"
type textarea "x"
type textarea "Portobello, pepino, zanahoria, lechuga, aceitunas, hummus y aioli picante. Acom…"
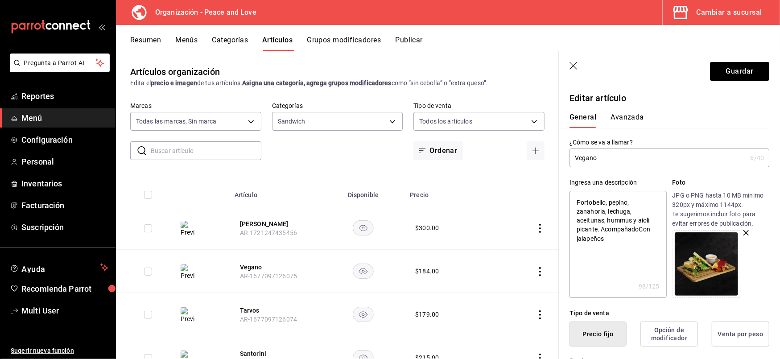
type textarea "x"
type textarea "Portobello, pepino, zanahoria, lechuga, aceitunas, hummus y aioli picante. Acom…"
type textarea "x"
type textarea "Portobello, pepino, zanahoria, lechuga, aceitunas, hummus y aioli picante. Acom…"
type textarea "x"
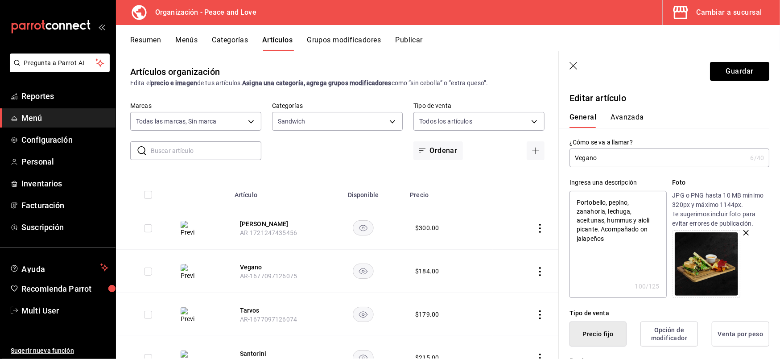
type textarea "Portobello, pepino, zanahoria, lechuga, aceitunas, hummus y aioli picante. Acom…"
type textarea "x"
drag, startPoint x: 607, startPoint y: 240, endPoint x: 600, endPoint y: 234, distance: 8.9
click at [600, 234] on textarea "Portobello, pepino, zanahoria, lechuga, aceitunas, hummus y aioli picante. Acom…" at bounding box center [618, 244] width 97 height 107
click at [610, 237] on textarea "Portobello, pepino, zanahoria, lechuga, aceitunas, hummus y aioli picante. Acom…" at bounding box center [618, 244] width 97 height 107
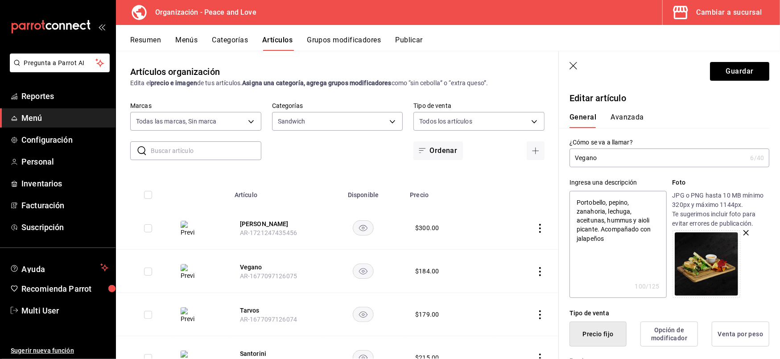
drag, startPoint x: 610, startPoint y: 237, endPoint x: 601, endPoint y: 231, distance: 11.1
click at [601, 231] on textarea "Portobello, pepino, zanahoria, lechuga, aceitunas, hummus y aioli picante. Acom…" at bounding box center [618, 244] width 97 height 107
type textarea "Portobello, pepino, zanahoria, lechuga, aceitunas, hummus y aioli picante. Acom…"
click at [731, 68] on button "Guardar" at bounding box center [739, 71] width 59 height 19
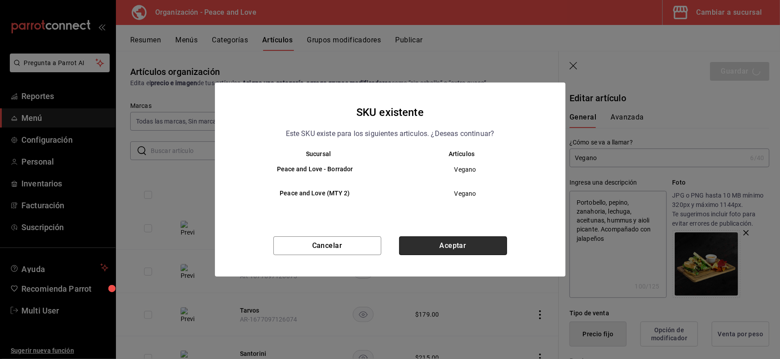
click at [466, 245] on button "Aceptar" at bounding box center [453, 245] width 108 height 19
type textarea "x"
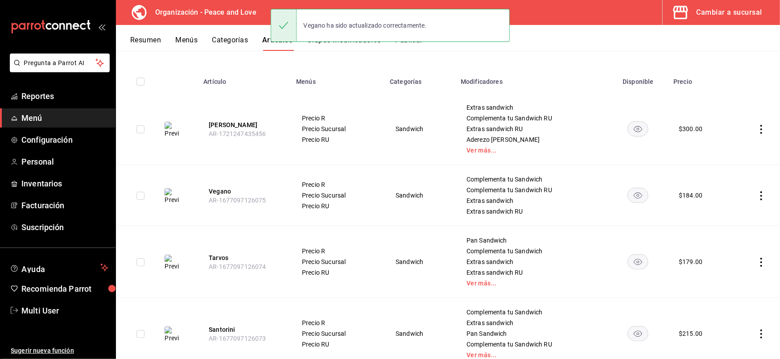
scroll to position [84, 0]
click at [220, 259] on button "Tarvos" at bounding box center [244, 257] width 71 height 9
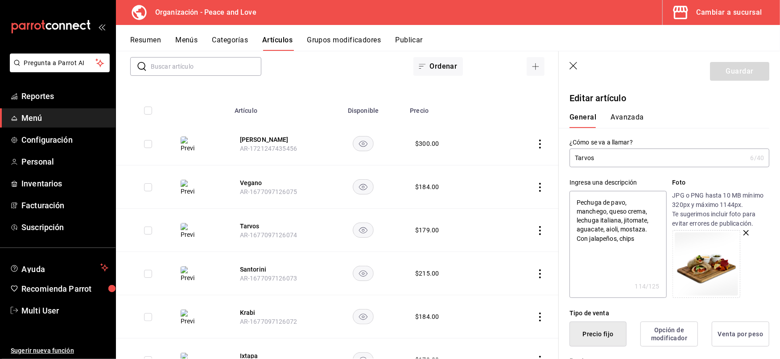
drag, startPoint x: 634, startPoint y: 240, endPoint x: 575, endPoint y: 248, distance: 59.4
click at [575, 248] on textarea "Pechuga de pavo, manchego, queso crema, lechuga italiana, jitomate, aguacate, a…" at bounding box center [618, 244] width 97 height 107
type textarea "x"
click at [578, 238] on textarea "Pechuga de pavo, manchego, queso crema, lechuga italiana, jitomate, aguacate, a…" at bounding box center [618, 244] width 97 height 107
type textarea "Pechuga de pavo, manchego, queso crema, lechuga italiana, jitomate, aguacate, a…"
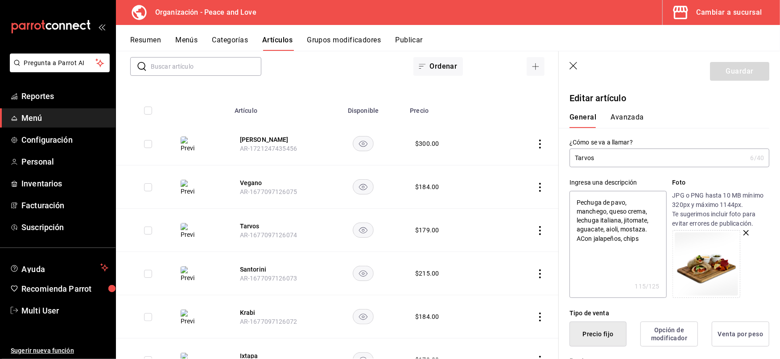
type textarea "x"
type textarea "Pechuga de pavo, manchego, queso crema, lechuga italiana, jitomate, aguacate, a…"
type textarea "x"
type textarea "Pechuga de pavo, manchego, queso crema, lechuga italiana, jitomate, aguacate, a…"
type textarea "x"
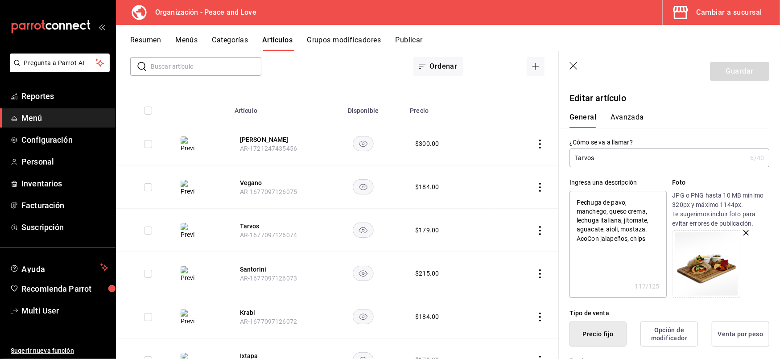
type textarea "Pechuga de pavo, manchego, queso crema, lechuga italiana, jitomate, aguacate, a…"
type textarea "x"
type textarea "Pechuga de pavo, manchego, queso crema, lechuga italiana, jitomate, aguacate, a…"
type textarea "x"
type textarea "Pechuga de pavo, manchego, queso crema, lechuga italiana, jitomate, aguacate, a…"
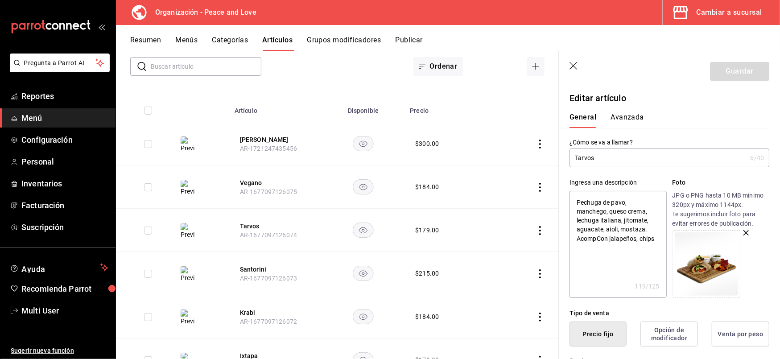
type textarea "x"
type textarea "Pechuga de pavo, manchego, queso crema, lechuga italiana, jitomate, aguacate, a…"
type textarea "x"
type textarea "Pechuga de pavo, manchego, queso crema, lechuga italiana, jitomate, aguacate, a…"
type textarea "x"
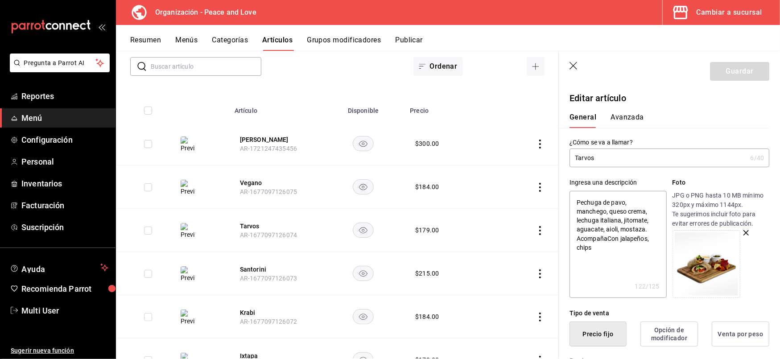
type textarea "Pechuga de pavo, manchego, queso crema, lechuga italiana, jitomate, aguacate, a…"
type textarea "x"
type textarea "Pechuga de pavo, manchego, queso crema, lechuga italiana, jitomate, aguacate, a…"
type textarea "x"
type textarea "Pechuga de pavo, manchego, queso crema, lechuga italiana, jitomate, aguacate, a…"
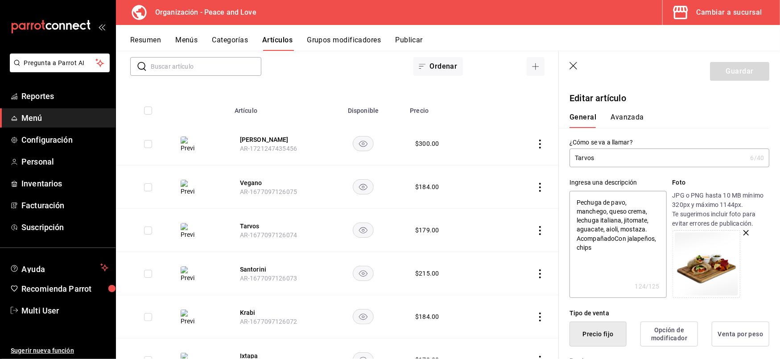
type textarea "x"
type textarea "Pechuga de pavo, manchego, queso crema, lechuga italiana, jitomate, aguacate, a…"
type textarea "x"
type textarea "Pechuga de pavo, manchego, queso crema, lechuga italiana, jitomate, aguacate, a…"
type textarea "x"
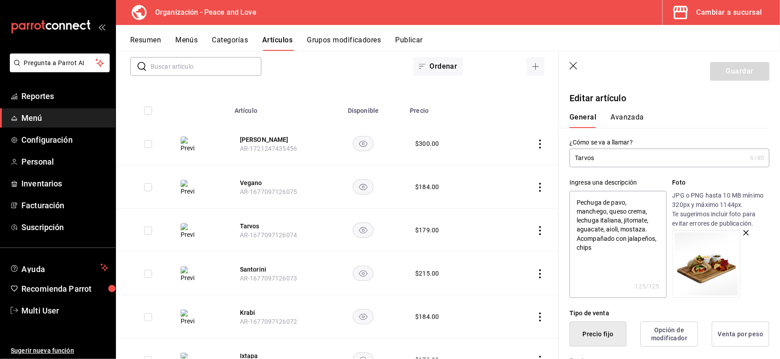
click at [625, 249] on textarea "Pechuga de pavo, manchego, queso crema, lechuga italiana, jitomate, aguacate, a…" at bounding box center [618, 244] width 97 height 107
type textarea "Pechuga de pavo, manchego, queso crema, lechuga italiana, jitomate, aguacate, a…"
type textarea "x"
type textarea "Pechuga de pavo, manchego, queso crema, lechuga italiana, jitomate, aguacate, a…"
type textarea "x"
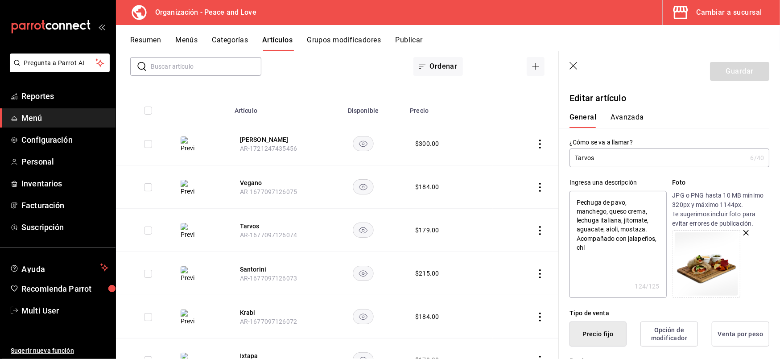
type textarea "Pechuga de pavo, manchego, queso crema, lechuga italiana, jitomate, aguacate, a…"
type textarea "x"
type textarea "Pechuga de pavo, manchego, queso crema, lechuga italiana, jitomate, aguacate, a…"
type textarea "x"
type textarea "Pechuga de pavo, manchego, queso crema, lechuga italiana, jitomate, aguacate, a…"
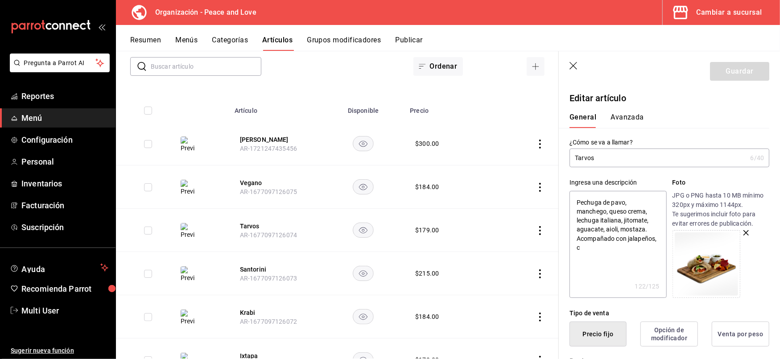
type textarea "x"
type textarea "Pechuga de pavo, manchego, queso crema, lechuga italiana, jitomate, aguacate, a…"
type textarea "x"
type textarea "Pechuga de pavo, manchego, queso crema, lechuga italiana, jitomate, aguacate, a…"
type textarea "x"
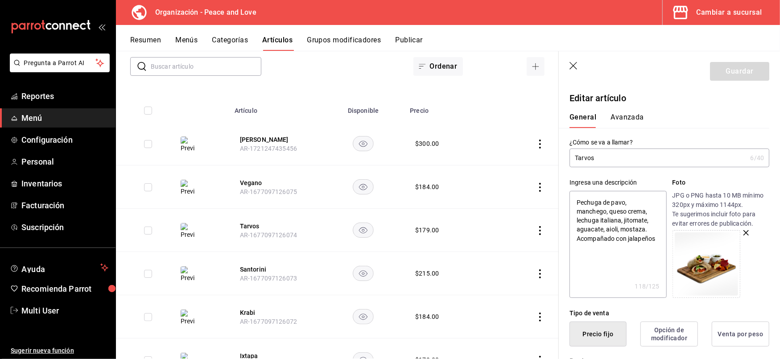
type textarea "Pechuga de pavo, manchego, queso crema, lechuga italiana, jitomate, aguacate, a…"
type textarea "x"
drag, startPoint x: 605, startPoint y: 248, endPoint x: 577, endPoint y: 240, distance: 29.3
click at [577, 240] on textarea "Pechuga de pavo, manchego, queso crema, lechuga italiana, jitomate, aguacate, a…" at bounding box center [618, 244] width 97 height 107
type textarea "Pechuga de pavo, manchego, queso crema, lechuga italiana, jitomate, aguacate, a…"
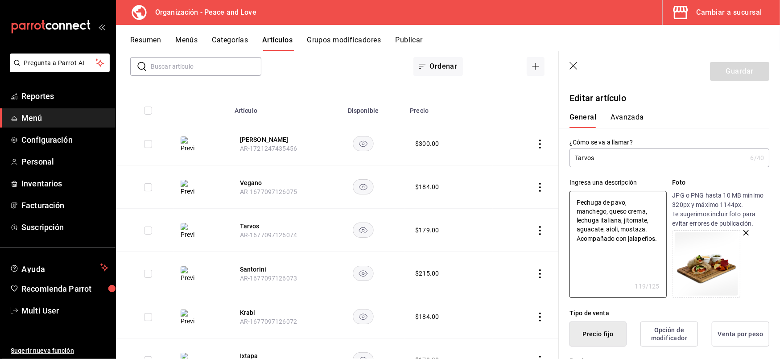
click at [659, 158] on input "Tarvos" at bounding box center [658, 158] width 177 height 18
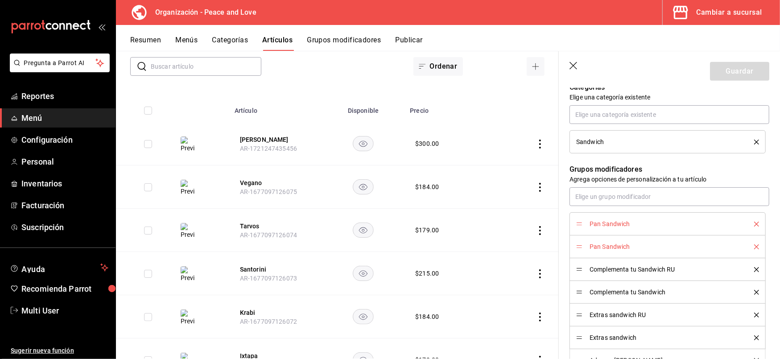
scroll to position [432, 0]
click at [754, 248] on icon "delete" at bounding box center [756, 246] width 5 height 5
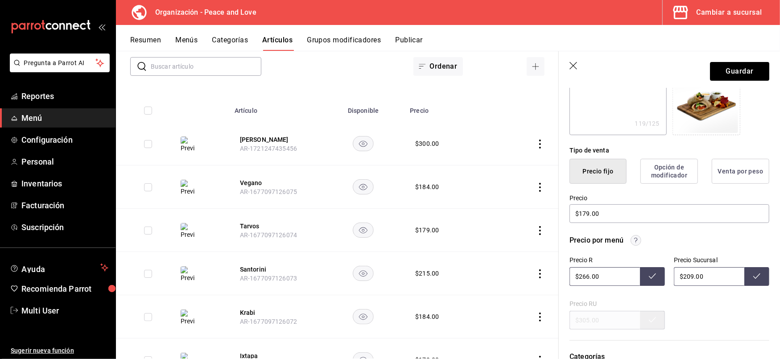
scroll to position [162, 0]
click at [730, 72] on button "Guardar" at bounding box center [739, 71] width 59 height 19
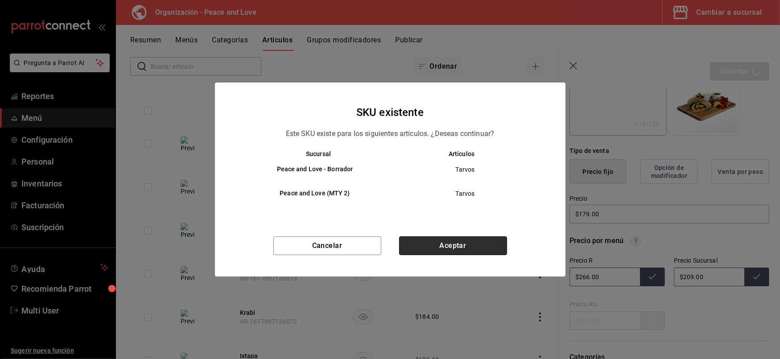
click at [454, 251] on button "Aceptar" at bounding box center [453, 245] width 108 height 19
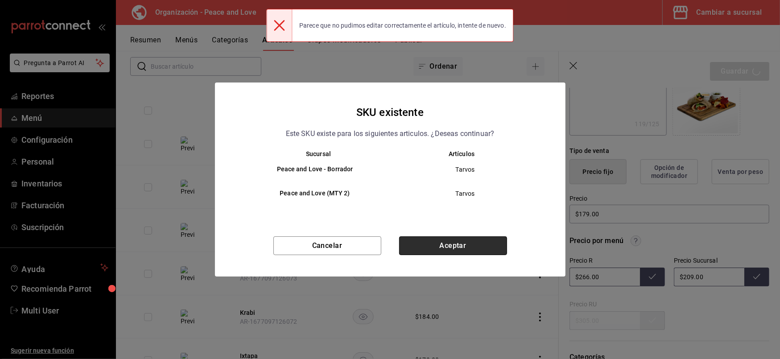
click at [454, 251] on button "Aceptar" at bounding box center [453, 245] width 108 height 19
click at [454, 251] on div "Cancelar Aceptar" at bounding box center [390, 256] width 351 height 40
click at [454, 251] on button "Aceptar" at bounding box center [453, 245] width 108 height 19
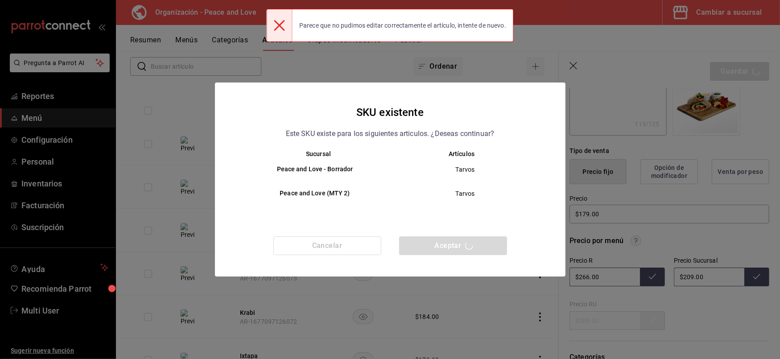
click at [454, 251] on div "Cancelar Aceptar" at bounding box center [390, 256] width 351 height 40
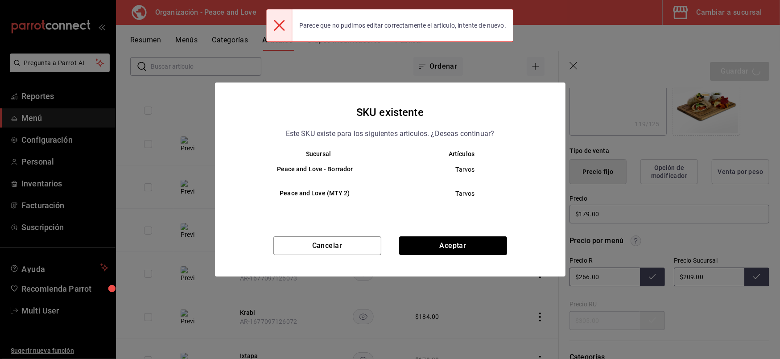
click at [454, 251] on button "Aceptar" at bounding box center [453, 245] width 108 height 19
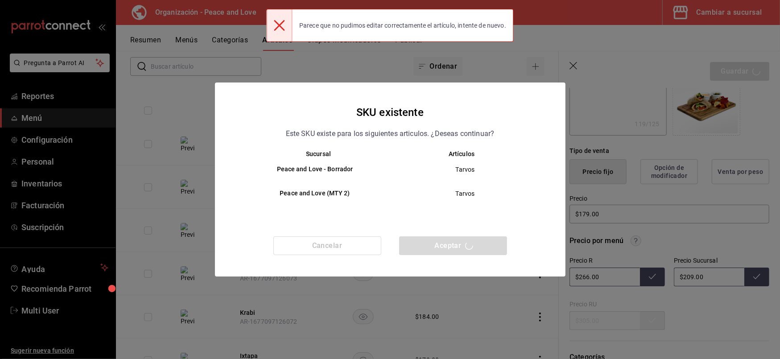
click at [454, 251] on div "Cancelar Aceptar" at bounding box center [390, 256] width 351 height 40
click at [454, 251] on button "Aceptar" at bounding box center [453, 245] width 108 height 19
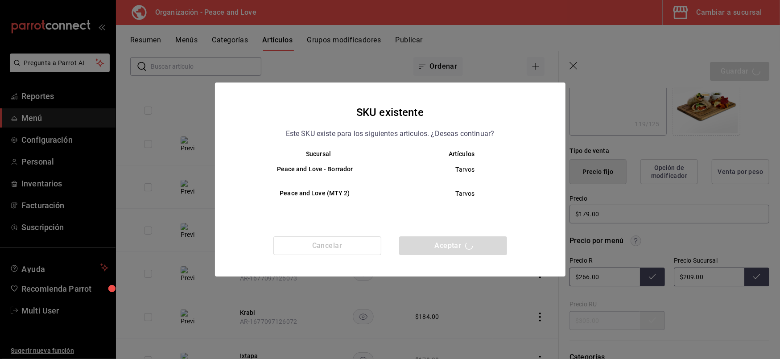
click at [454, 251] on div "Cancelar Aceptar" at bounding box center [390, 256] width 351 height 40
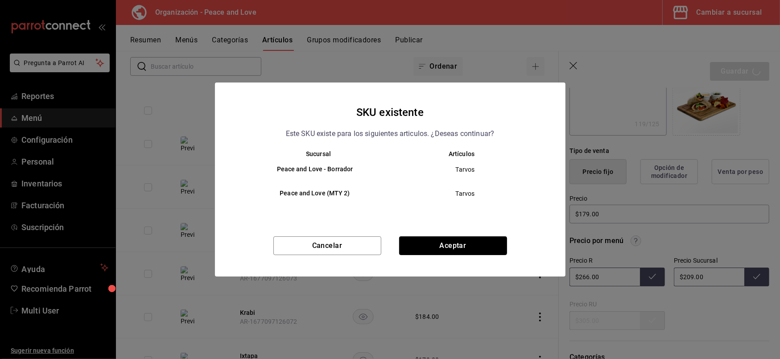
click at [454, 251] on button "Aceptar" at bounding box center [453, 245] width 108 height 19
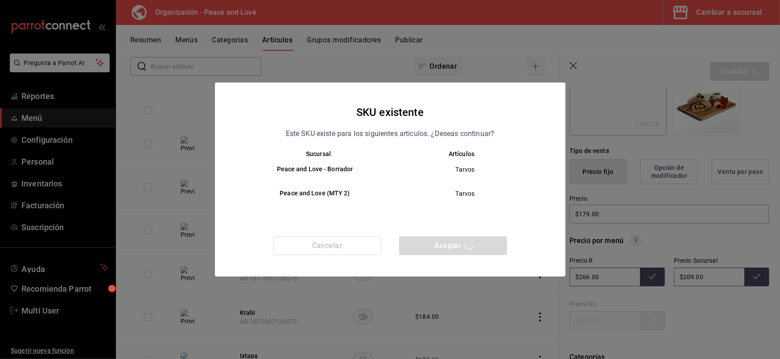
click at [454, 251] on div "Cancelar Aceptar" at bounding box center [390, 256] width 351 height 40
click at [454, 251] on button "Aceptar" at bounding box center [453, 245] width 108 height 19
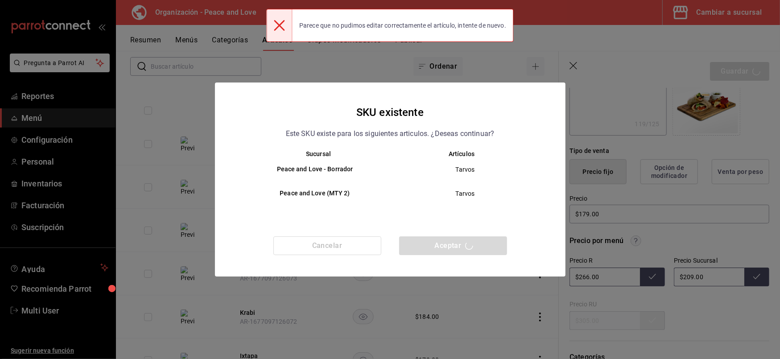
click at [454, 251] on div "Cancelar Aceptar" at bounding box center [390, 256] width 351 height 40
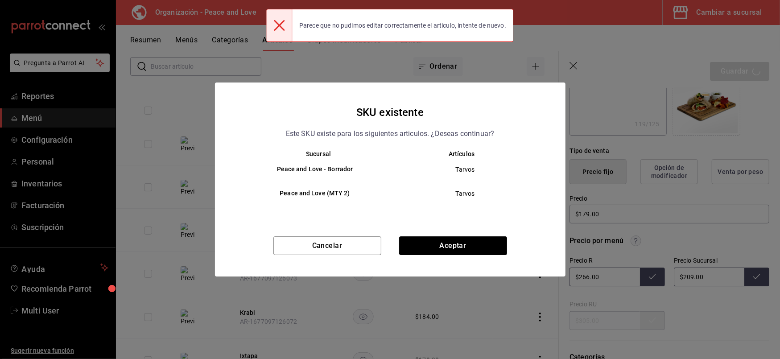
click at [454, 251] on button "Aceptar" at bounding box center [453, 245] width 108 height 19
click at [454, 251] on div "Cancelar Aceptar" at bounding box center [390, 256] width 351 height 40
click at [454, 251] on button "Aceptar" at bounding box center [453, 245] width 108 height 19
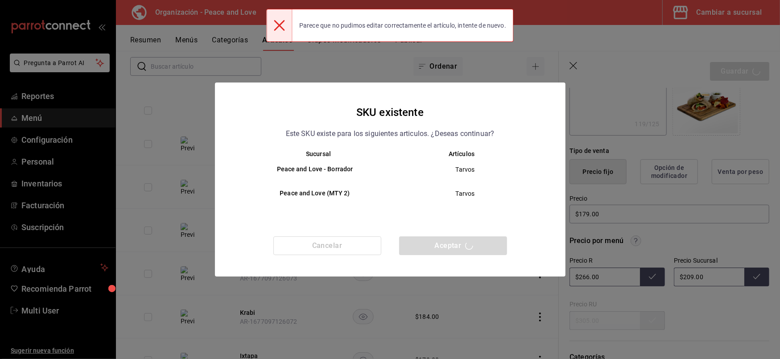
click at [454, 251] on div "Cancelar Aceptar" at bounding box center [390, 256] width 351 height 40
click at [454, 251] on button "Aceptar" at bounding box center [453, 245] width 108 height 19
click at [454, 251] on div "Cancelar Aceptar" at bounding box center [390, 256] width 351 height 40
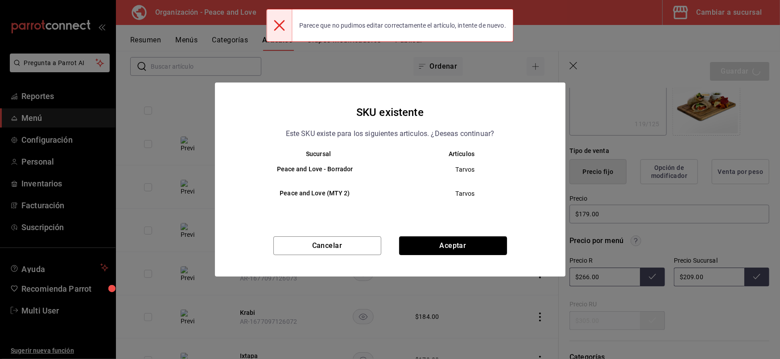
click at [454, 251] on button "Aceptar" at bounding box center [453, 245] width 108 height 19
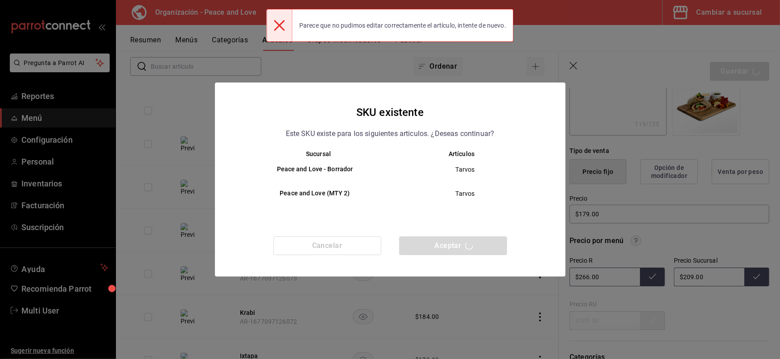
click at [454, 251] on div "Cancelar Aceptar" at bounding box center [390, 256] width 351 height 40
click at [454, 251] on button "Aceptar" at bounding box center [453, 245] width 108 height 19
click at [454, 251] on div "Cancelar Aceptar" at bounding box center [390, 256] width 351 height 40
click at [454, 251] on button "Aceptar" at bounding box center [453, 245] width 108 height 19
click at [454, 251] on div "Cancelar Aceptar" at bounding box center [390, 256] width 351 height 40
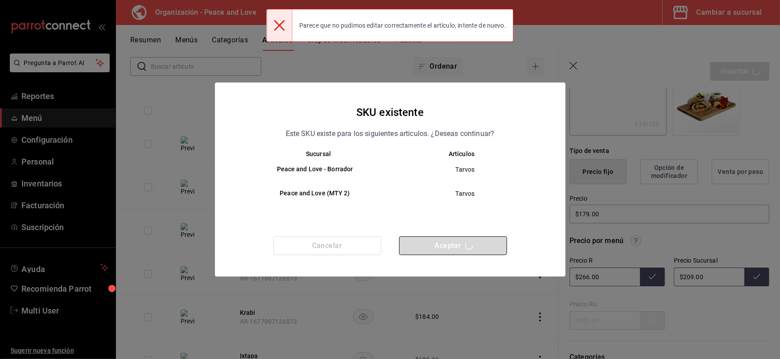
click at [454, 251] on button "Aceptar" at bounding box center [453, 245] width 108 height 19
click at [454, 251] on div "Cancelar Aceptar" at bounding box center [390, 256] width 351 height 40
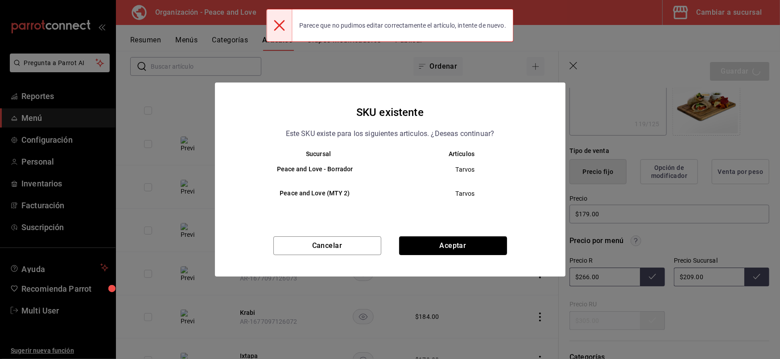
click at [454, 251] on button "Aceptar" at bounding box center [453, 245] width 108 height 19
click at [454, 251] on div "Cancelar Aceptar" at bounding box center [390, 256] width 351 height 40
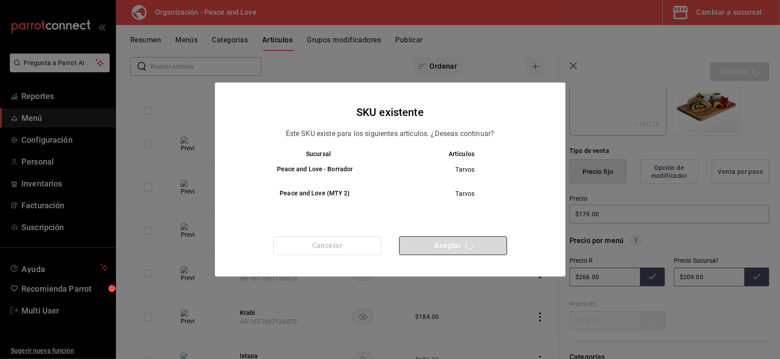
click at [454, 251] on button "Aceptar" at bounding box center [453, 245] width 108 height 19
click at [454, 251] on div "Cancelar Aceptar" at bounding box center [390, 256] width 351 height 40
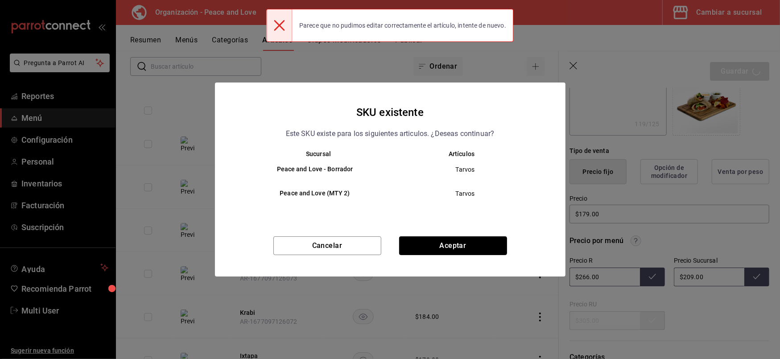
click at [454, 251] on button "Aceptar" at bounding box center [453, 245] width 108 height 19
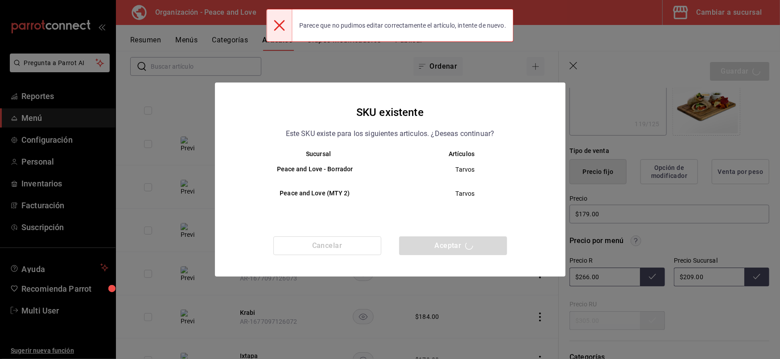
click at [454, 251] on div "Cancelar Aceptar" at bounding box center [390, 256] width 351 height 40
click at [454, 251] on button "Aceptar" at bounding box center [453, 245] width 108 height 19
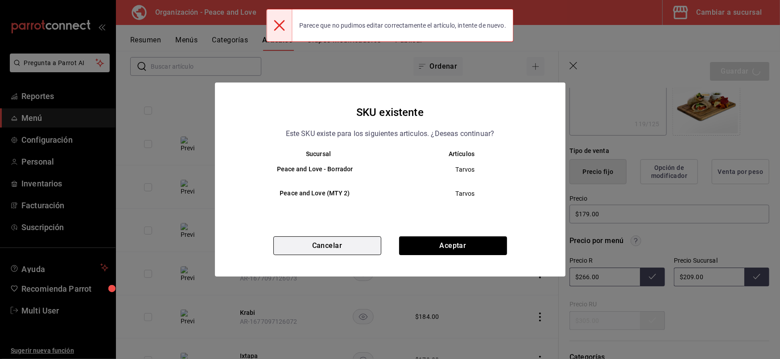
click at [374, 245] on button "Cancelar" at bounding box center [327, 245] width 108 height 19
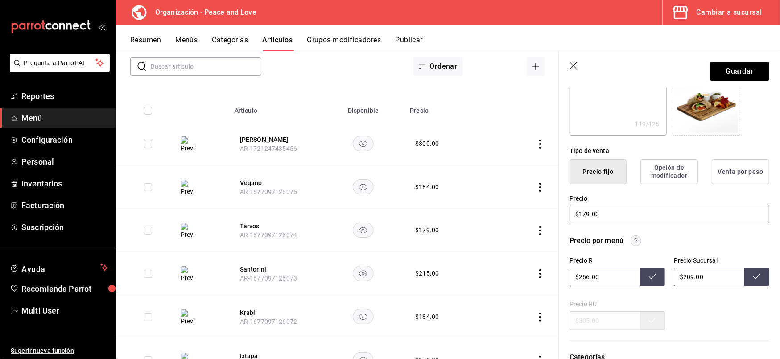
click at [574, 68] on icon "button" at bounding box center [574, 66] width 9 height 9
type textarea "x"
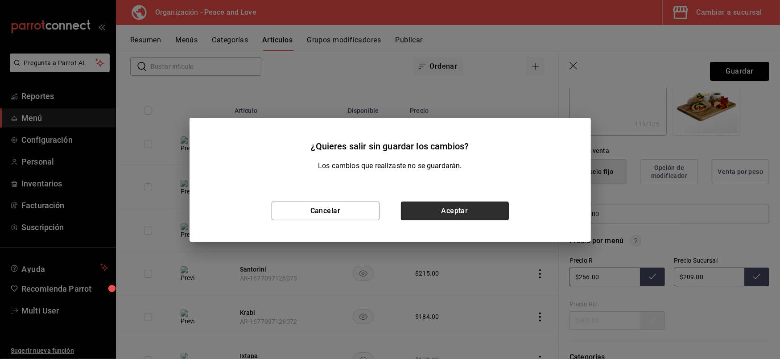
click at [460, 211] on button "Aceptar" at bounding box center [455, 211] width 108 height 19
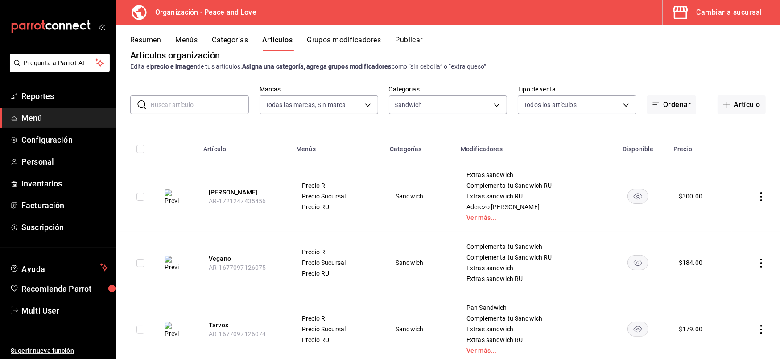
scroll to position [16, 0]
click at [225, 193] on button "[PERSON_NAME]" at bounding box center [244, 192] width 71 height 9
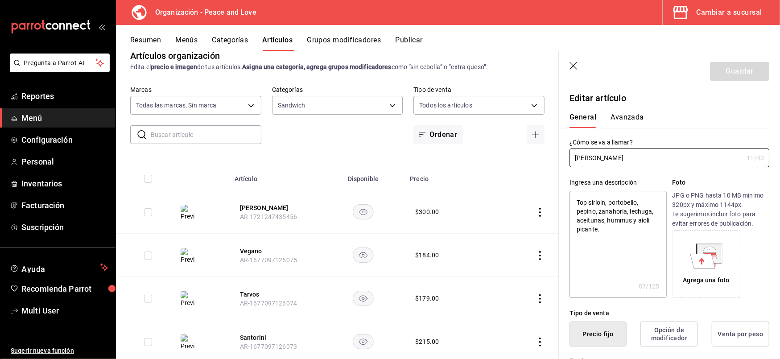
type textarea "x"
type input "$300.00"
click at [258, 248] on button "Vegano" at bounding box center [275, 251] width 71 height 9
type textarea "x"
type input "$184.00"
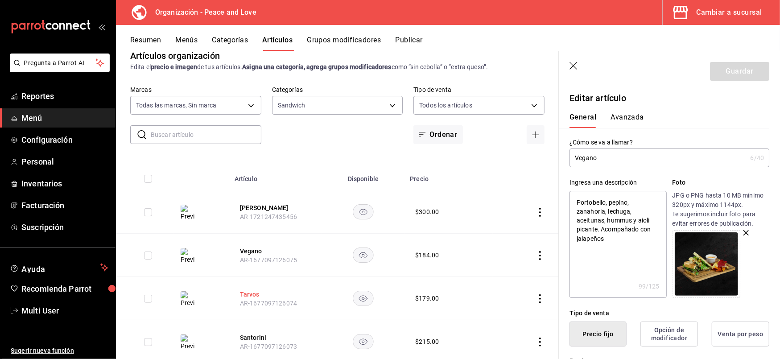
click at [243, 295] on button "Tarvos" at bounding box center [275, 294] width 71 height 9
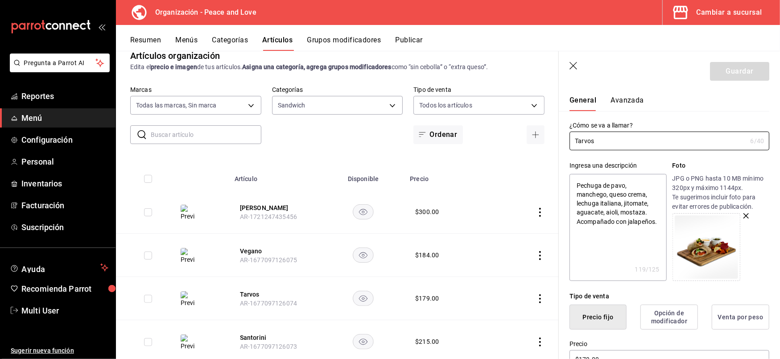
scroll to position [18, 0]
click at [609, 230] on textarea "Pechuga de pavo, manchego, queso crema, lechuga italiana, jitomate, aguacate, a…" at bounding box center [618, 226] width 97 height 107
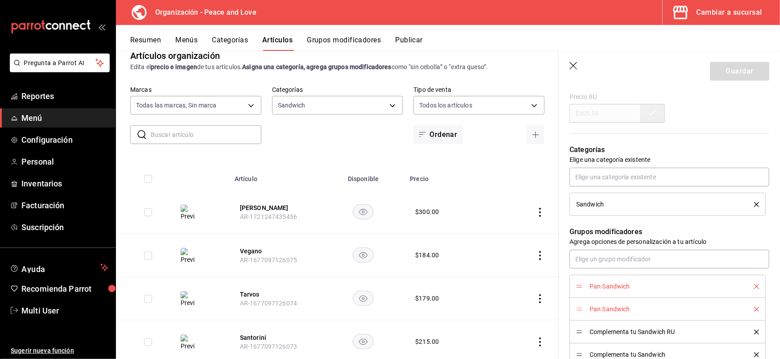
scroll to position [370, 0]
click at [754, 286] on icon "delete" at bounding box center [756, 286] width 5 height 5
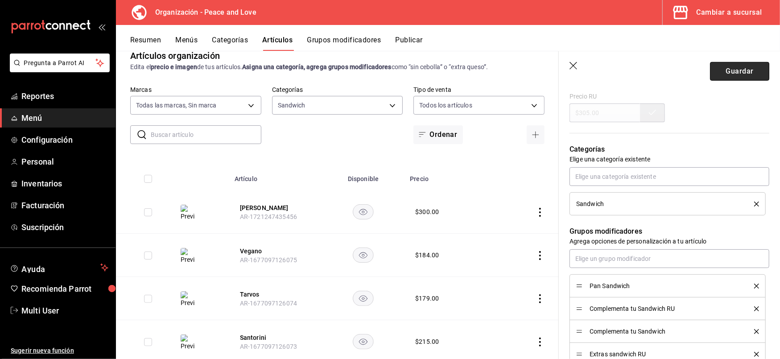
click at [734, 69] on button "Guardar" at bounding box center [739, 71] width 59 height 19
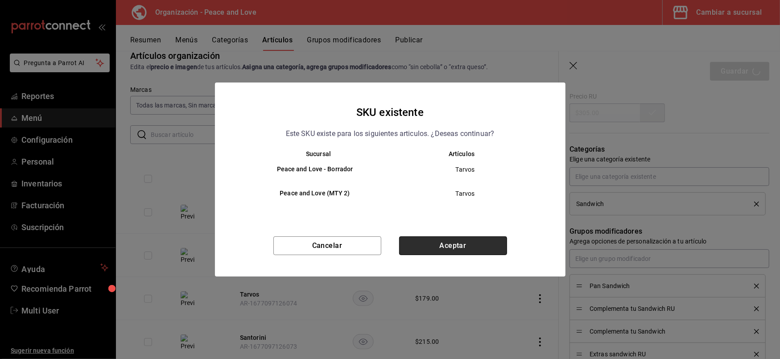
click at [449, 250] on button "Aceptar" at bounding box center [453, 245] width 108 height 19
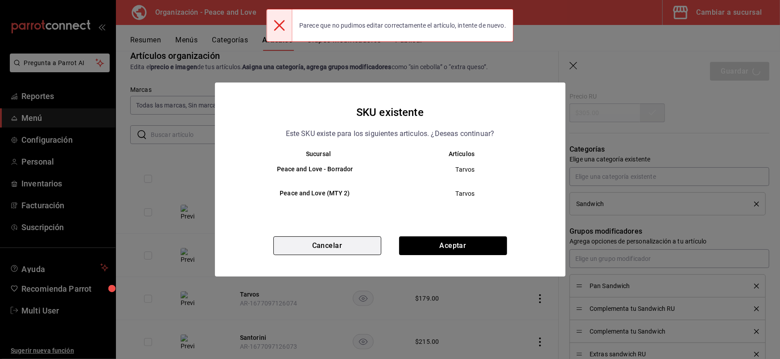
click at [349, 254] on button "Cancelar" at bounding box center [327, 245] width 108 height 19
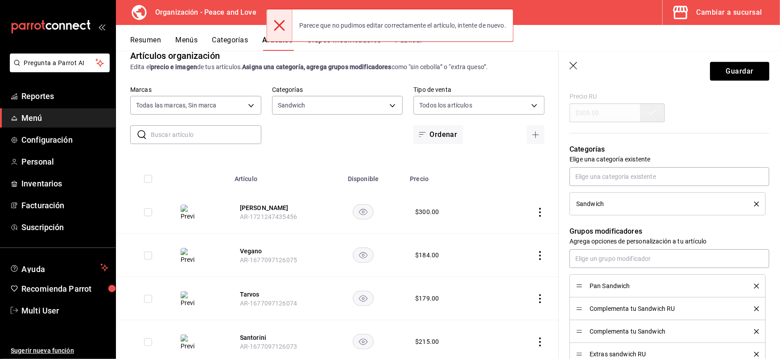
click at [570, 70] on icon "button" at bounding box center [574, 66] width 9 height 9
type textarea "x"
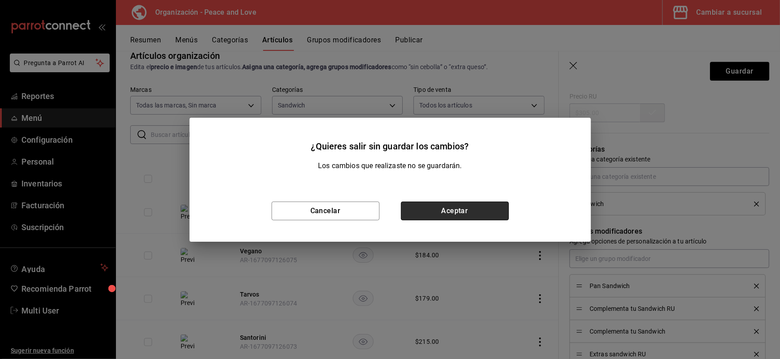
click at [425, 218] on button "Aceptar" at bounding box center [455, 211] width 108 height 19
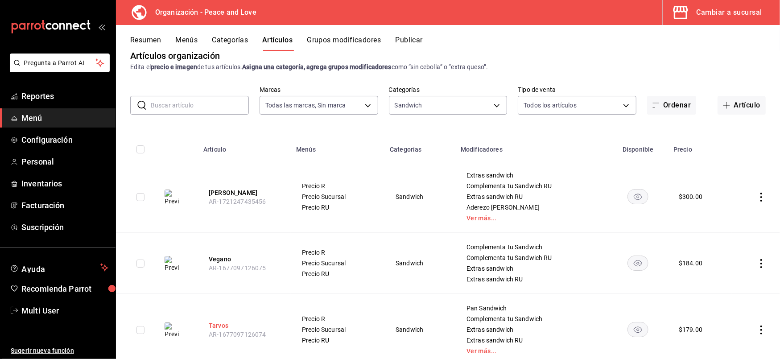
click at [216, 321] on button "Tarvos" at bounding box center [244, 325] width 71 height 9
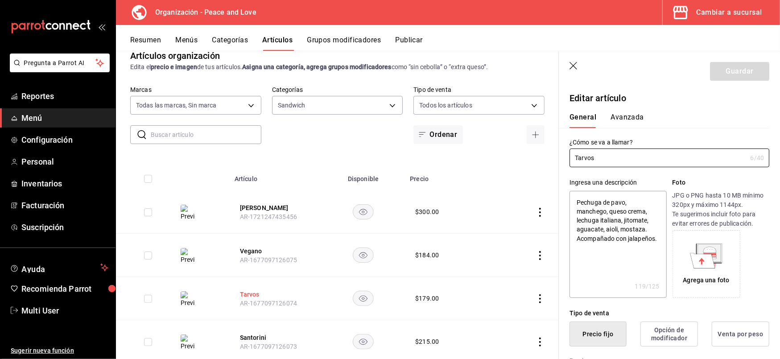
type textarea "x"
type input "$179.00"
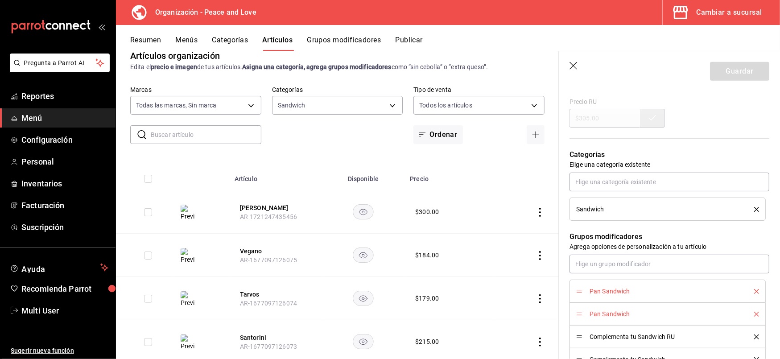
scroll to position [366, 0]
click at [754, 314] on icon "delete" at bounding box center [756, 312] width 5 height 5
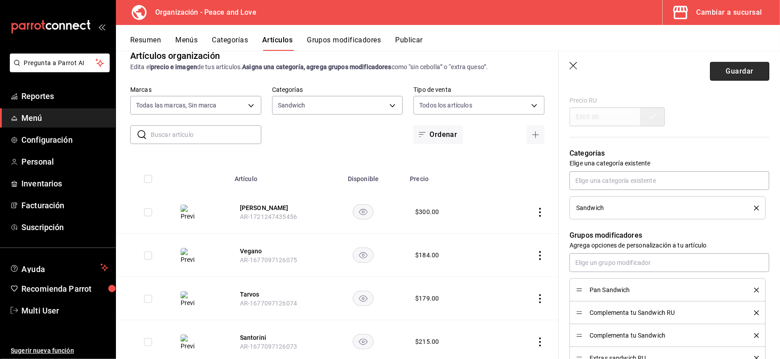
click at [724, 62] on button "Guardar" at bounding box center [739, 71] width 59 height 19
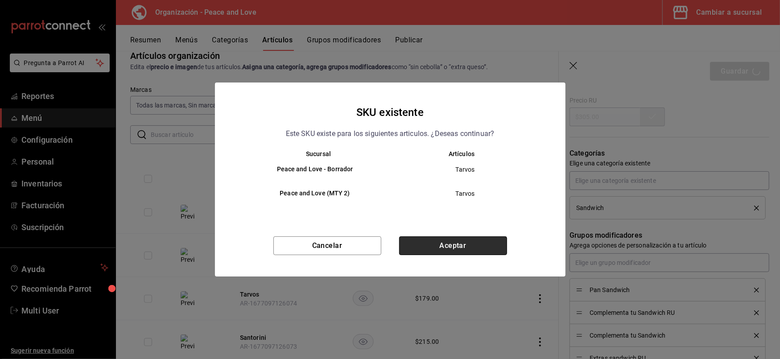
click at [433, 245] on button "Aceptar" at bounding box center [453, 245] width 108 height 19
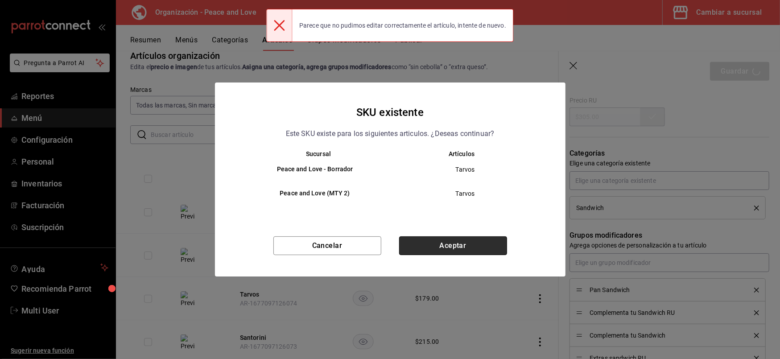
click at [433, 245] on button "Aceptar" at bounding box center [453, 245] width 108 height 19
click at [433, 245] on div "Cancelar Aceptar" at bounding box center [390, 256] width 351 height 40
click at [433, 245] on button "Aceptar" at bounding box center [453, 245] width 108 height 19
click at [433, 245] on div "Cancelar Aceptar" at bounding box center [390, 256] width 351 height 40
click at [433, 245] on button "Aceptar" at bounding box center [453, 245] width 108 height 19
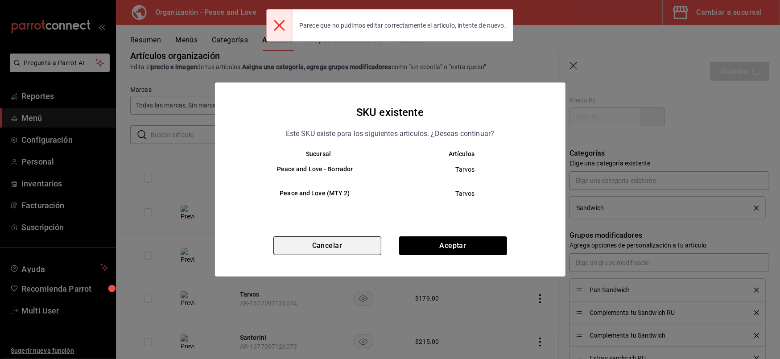
click at [359, 252] on button "Cancelar" at bounding box center [327, 245] width 108 height 19
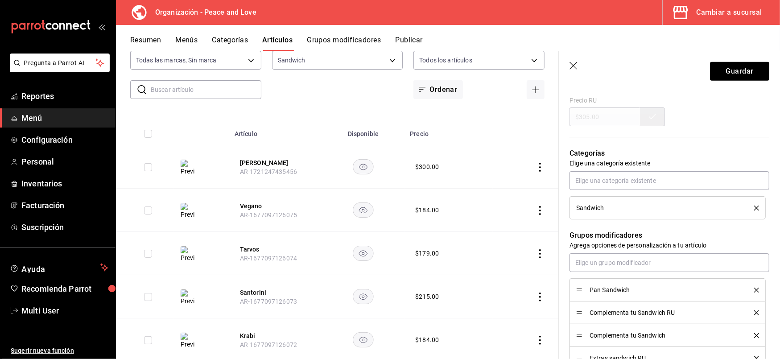
scroll to position [62, 0]
click at [251, 292] on button "Santorini" at bounding box center [275, 292] width 71 height 9
type textarea "x"
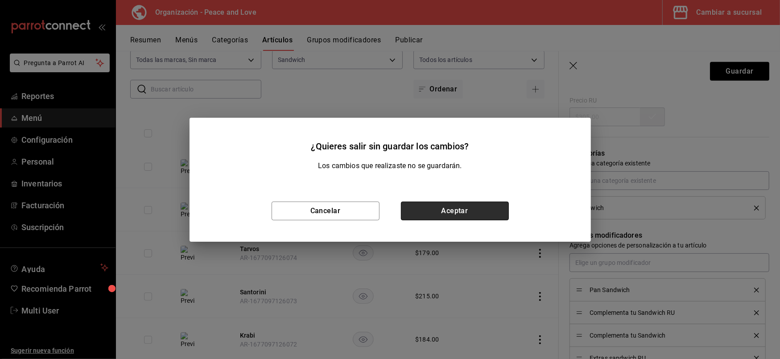
click at [419, 215] on button "Aceptar" at bounding box center [455, 211] width 108 height 19
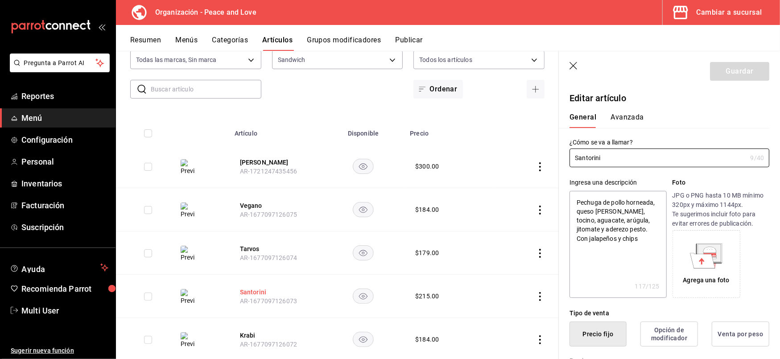
type textarea "x"
type input "$215.00"
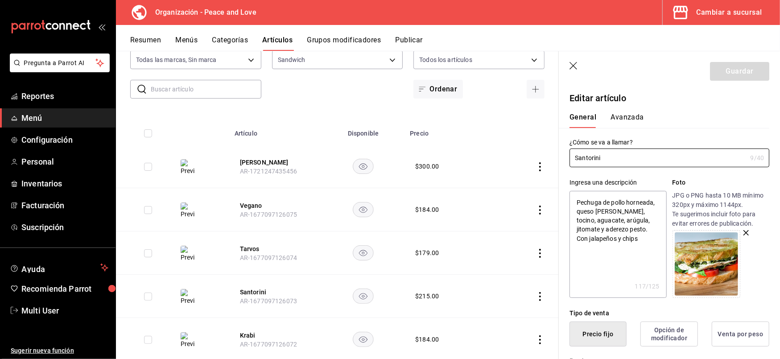
type textarea "x"
click at [640, 236] on textarea "Pechuga de pollo horneada, queso de cabra, tocino, aguacate, arúgula, jitomate …" at bounding box center [618, 244] width 97 height 107
type textarea "Pechuga de pollo horneada, queso de cabra, tocino, aguacate, arúgula, jitomate …"
type textarea "x"
type textarea "Pechuga de pollo horneada, queso de cabra, tocino, aguacate, arúgula, jitomate …"
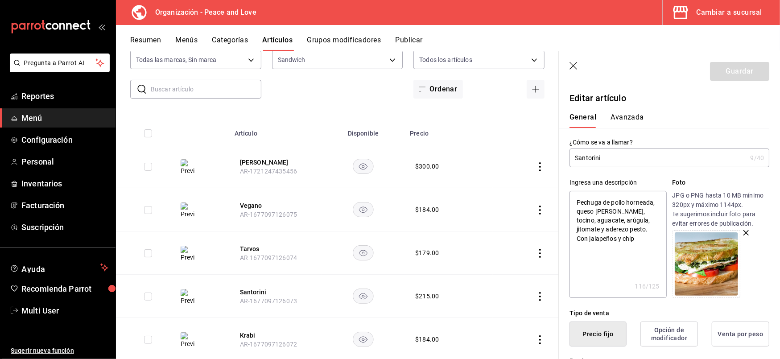
type textarea "x"
type textarea "Pechuga de pollo horneada, queso de cabra, tocino, aguacate, arúgula, jitomate …"
type textarea "x"
type textarea "Pechuga de pollo horneada, queso de cabra, tocino, aguacate, arúgula, jitomate …"
type textarea "x"
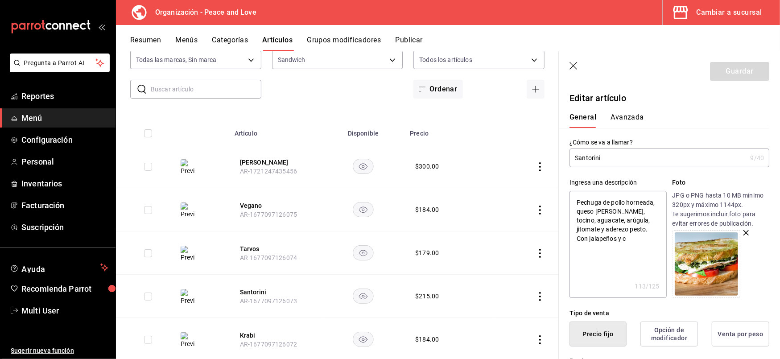
type textarea "Pechuga de pollo horneada, queso de cabra, tocino, aguacate, arúgula, jitomate …"
type textarea "x"
type textarea "Pechuga de pollo horneada, queso de cabra, tocino, aguacate, arúgula, jitomate …"
type textarea "x"
type textarea "Pechuga de pollo horneada, queso de cabra, tocino, aguacate, arúgula, jitomate …"
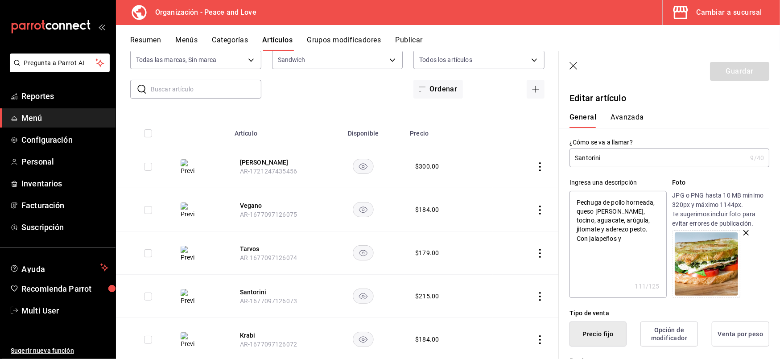
type textarea "x"
type textarea "Pechuga de pollo horneada, queso de cabra, tocino, aguacate, arúgula, jitomate …"
type textarea "x"
type textarea "Pechuga de pollo horneada, queso de cabra, tocino, aguacate, arúgula, jitomate …"
type textarea "x"
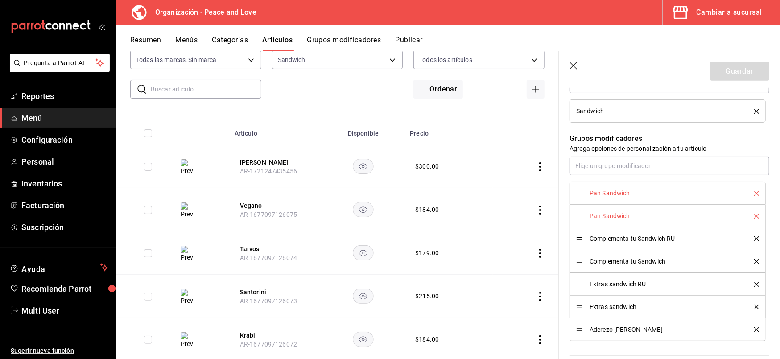
scroll to position [464, 0]
type textarea "Pechuga de pollo horneada, queso de cabra, tocino, aguacate, arúgula, jitomate …"
click at [754, 195] on icon "delete" at bounding box center [756, 192] width 5 height 5
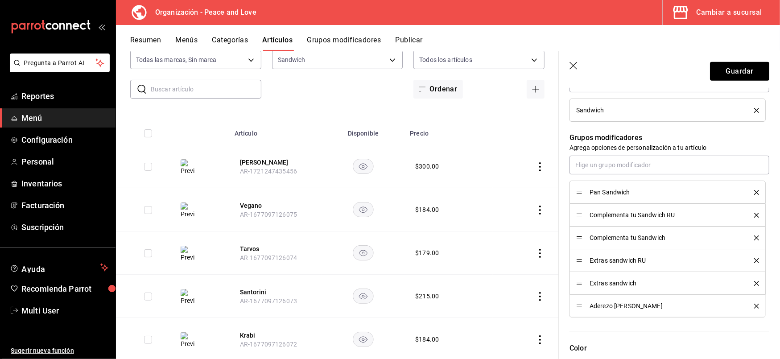
click at [754, 195] on icon "delete" at bounding box center [756, 192] width 5 height 5
type textarea "x"
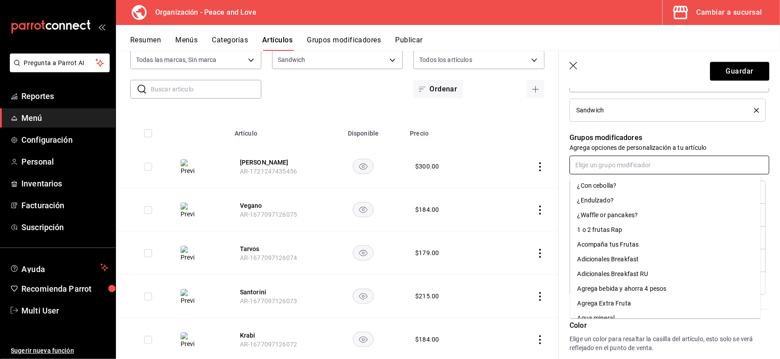
click at [680, 164] on input "text" at bounding box center [670, 165] width 200 height 19
type input "pan"
click at [618, 243] on li "Pan Sandwich" at bounding box center [665, 244] width 190 height 15
type textarea "x"
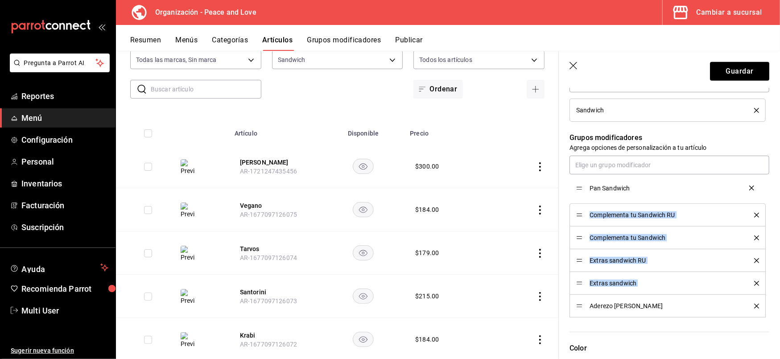
drag, startPoint x: 582, startPoint y: 308, endPoint x: 579, endPoint y: 190, distance: 118.2
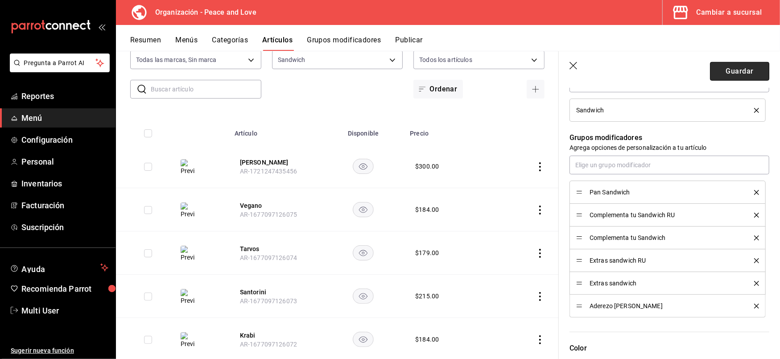
click at [726, 73] on button "Guardar" at bounding box center [739, 71] width 59 height 19
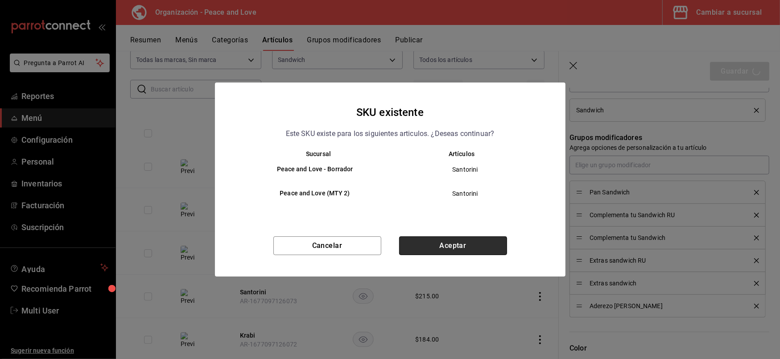
click at [434, 250] on button "Aceptar" at bounding box center [453, 245] width 108 height 19
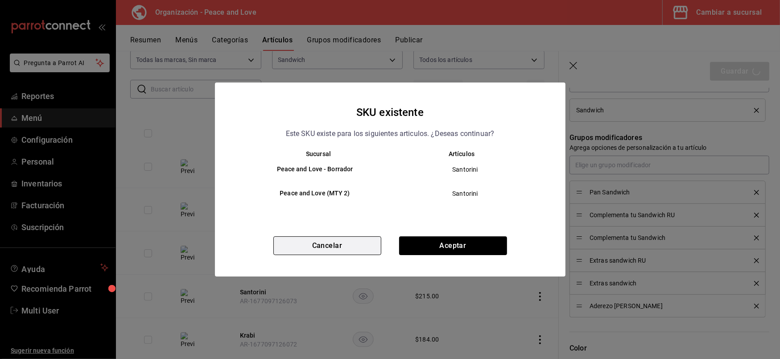
click at [336, 239] on button "Cancelar" at bounding box center [327, 245] width 108 height 19
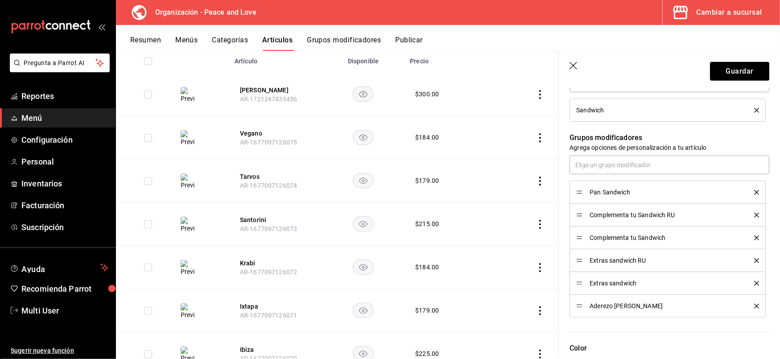
scroll to position [134, 0]
click at [739, 63] on button "Guardar" at bounding box center [739, 71] width 59 height 19
click at [739, 63] on div "Guardar" at bounding box center [739, 71] width 59 height 19
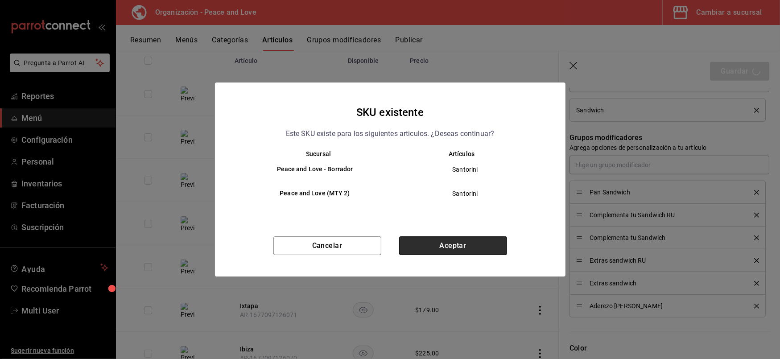
click at [462, 242] on button "Aceptar" at bounding box center [453, 245] width 108 height 19
click at [462, 242] on div "Cancelar Aceptar" at bounding box center [390, 256] width 351 height 40
click at [462, 242] on button "Aceptar" at bounding box center [453, 245] width 108 height 19
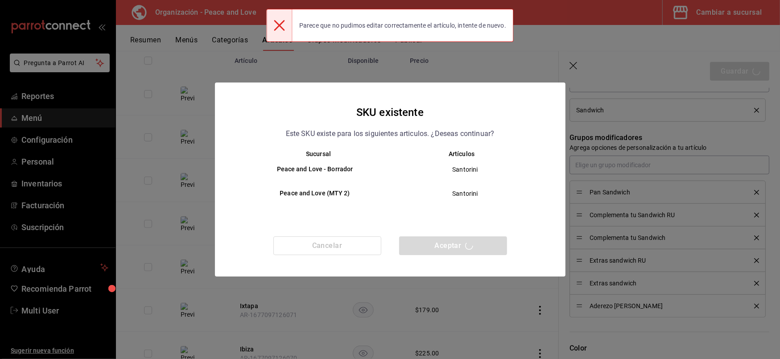
click at [462, 242] on div "Cancelar Aceptar" at bounding box center [390, 256] width 351 height 40
click at [462, 242] on button "Aceptar" at bounding box center [453, 245] width 108 height 19
click at [462, 242] on div "Cancelar Aceptar" at bounding box center [390, 256] width 351 height 40
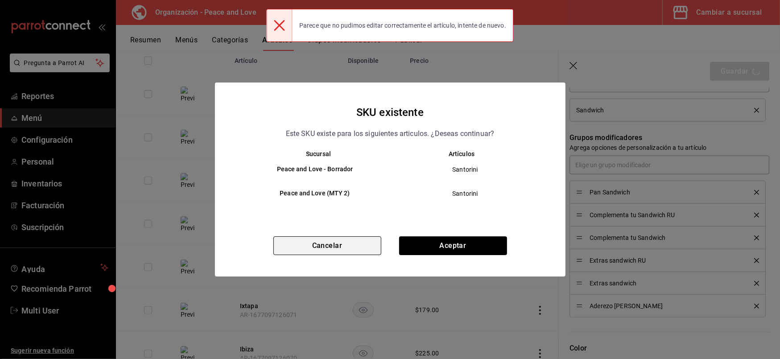
click at [322, 250] on button "Cancelar" at bounding box center [327, 245] width 108 height 19
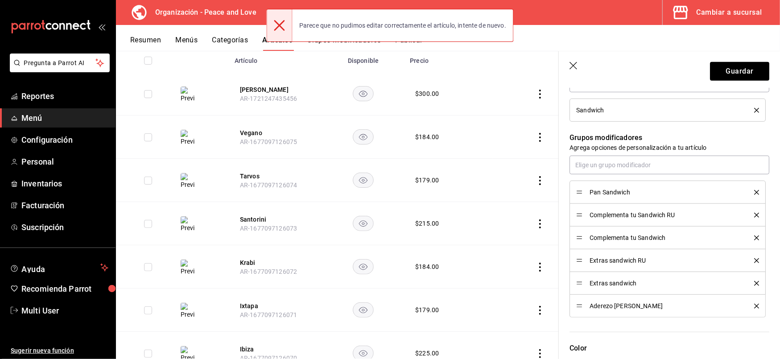
click at [566, 64] on header "Guardar" at bounding box center [669, 69] width 221 height 37
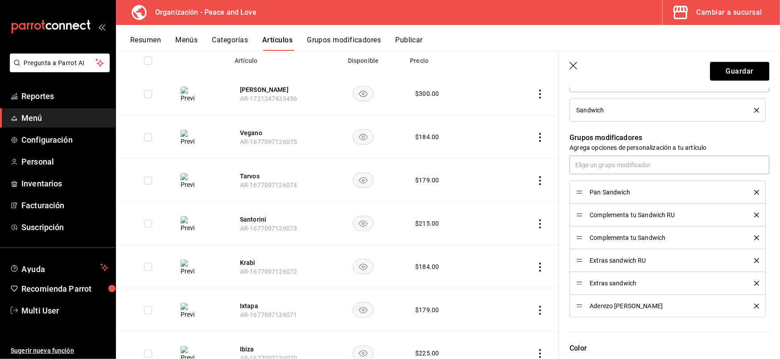
click at [571, 62] on icon "button" at bounding box center [574, 66] width 9 height 9
type textarea "x"
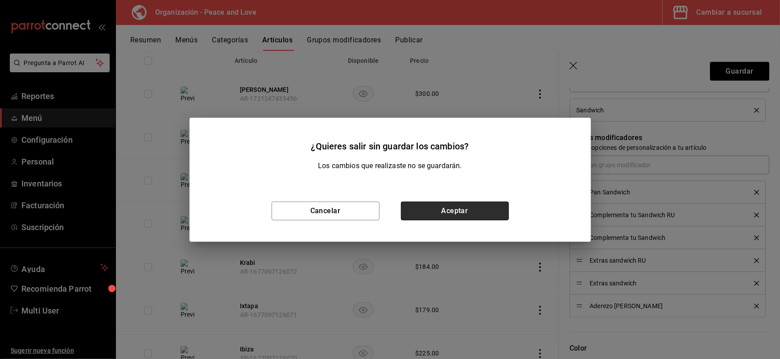
click at [407, 214] on button "Aceptar" at bounding box center [455, 211] width 108 height 19
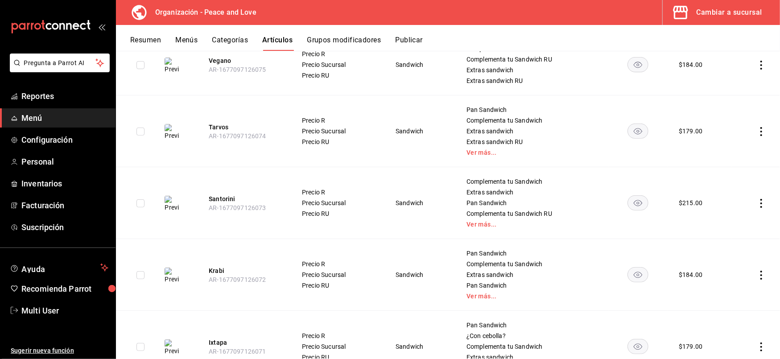
scroll to position [219, 0]
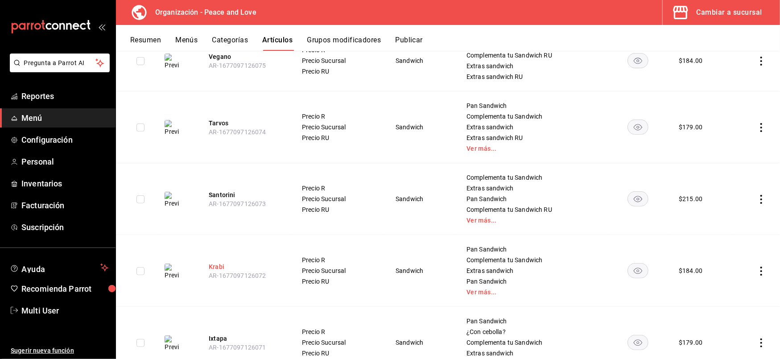
click at [209, 264] on button "Krabi" at bounding box center [244, 266] width 71 height 9
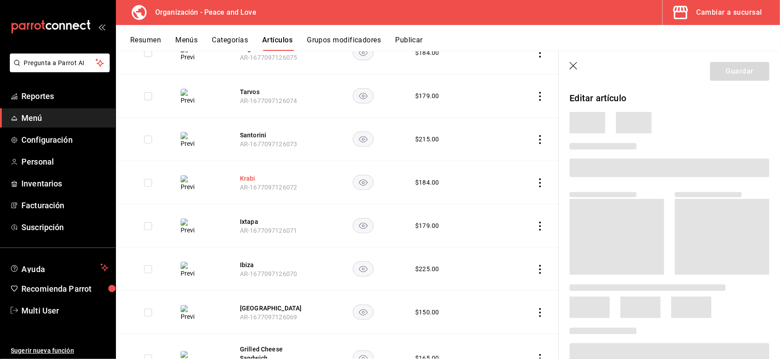
scroll to position [181, 0]
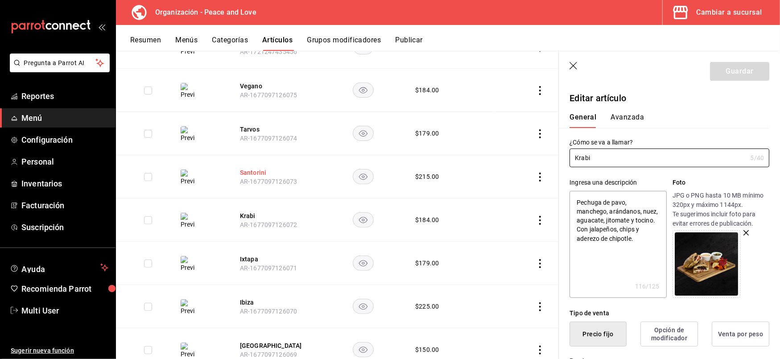
click at [240, 170] on button "Santorini" at bounding box center [275, 172] width 71 height 9
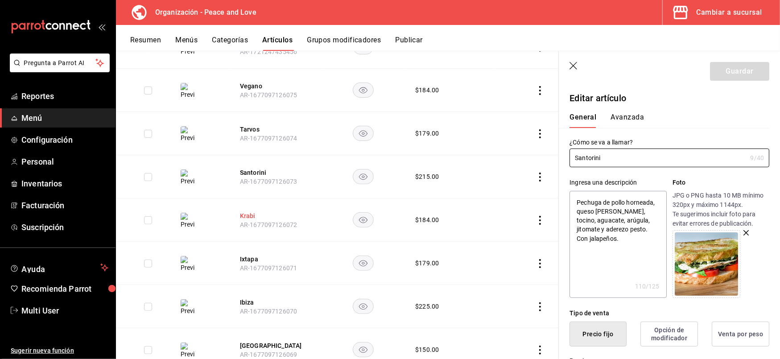
click at [248, 218] on button "Krabi" at bounding box center [275, 215] width 71 height 9
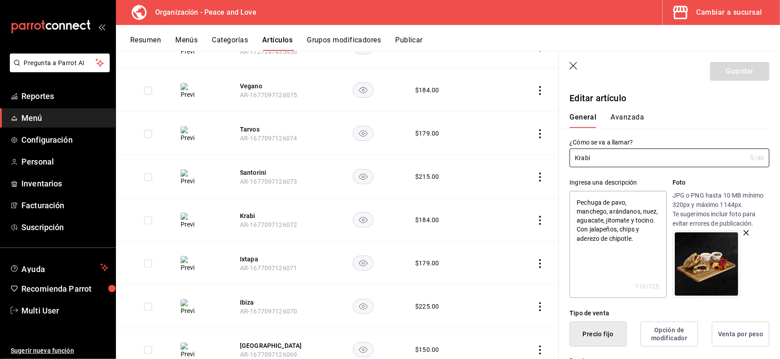
type textarea "x"
click at [607, 249] on textarea "Pechuga de pavo, manchego, arándanos, nuez, aguacate, jitomate y tocino. Con ja…" at bounding box center [618, 244] width 97 height 107
click at [587, 239] on textarea "Pechuga de pavo, manchego, arándanos, nuez, aguacate, jitomate y tocino. Con ja…" at bounding box center [618, 244] width 97 height 107
type textarea "Pechuga de pavo, manchego, arándanos, nuez, aguacate, jitomate y tocino. Con ja…"
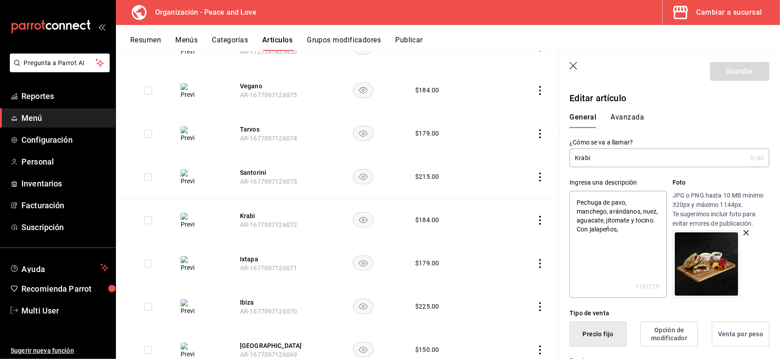
type textarea "x"
type textarea "Pechuga de pavo, manchego, arándanos, nuez, aguacate, jitomate y tocino. Con ja…"
type textarea "x"
type textarea "Pechuga de pavo, manchego, arándanos, nuez, aguacate, jitomate y tocino. Con ja…"
type textarea "x"
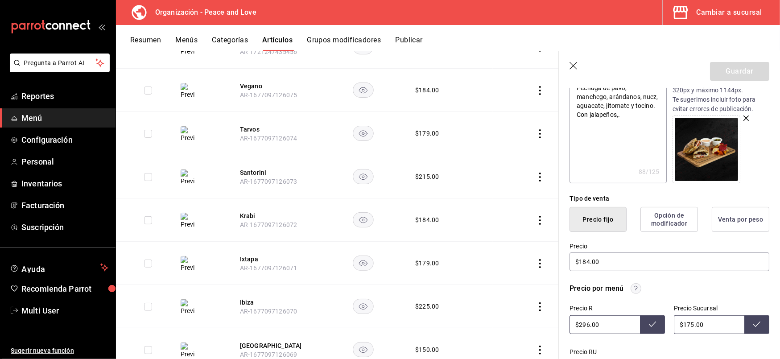
scroll to position [115, 0]
type textarea "Pechuga de pavo, manchego, arándanos, nuez, aguacate, jitomate y tocino. Con ja…"
type textarea "x"
type textarea "Pechuga de pavo, manchego, arándanos, nuez, aguacate, jitomate y tocino. Con ja…"
type textarea "x"
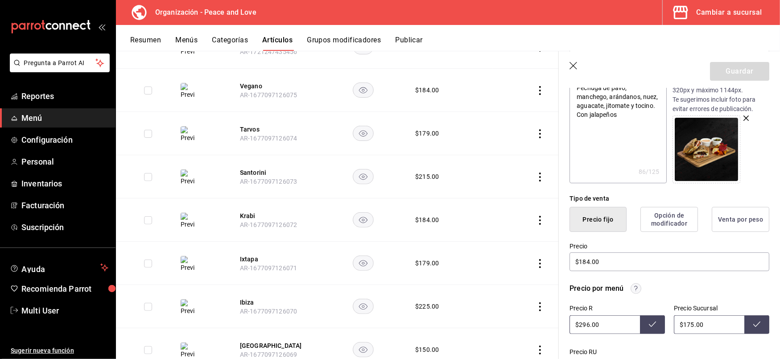
type textarea "Pechuga de pavo, manchego, arándanos, nuez, aguacate, jitomate y tocino. Con ja…"
type textarea "x"
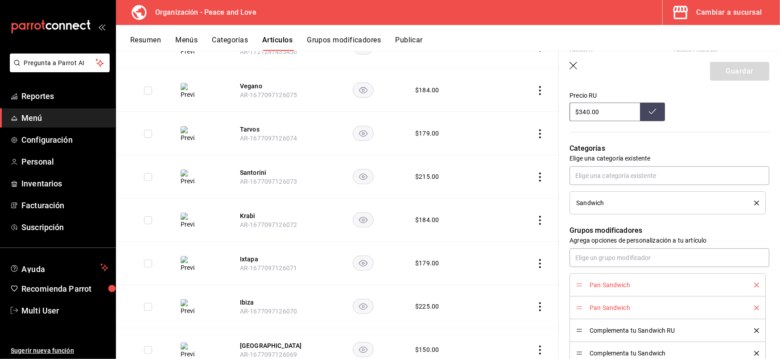
scroll to position [372, 0]
type textarea "Pechuga de pavo, manchego, arándanos, nuez, aguacate, jitomate y tocino. Con ja…"
click at [754, 284] on icon "delete" at bounding box center [756, 284] width 5 height 5
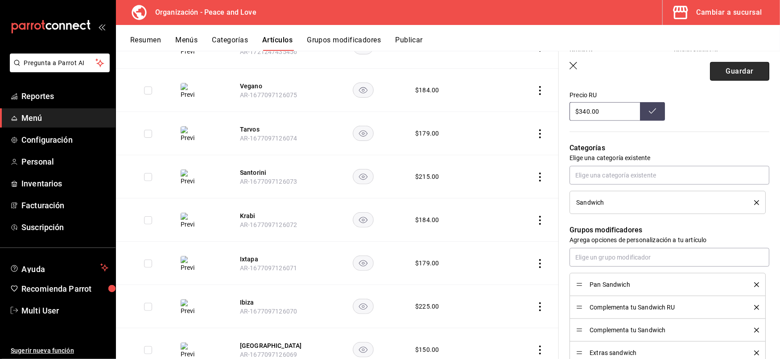
click at [719, 68] on button "Guardar" at bounding box center [739, 71] width 59 height 19
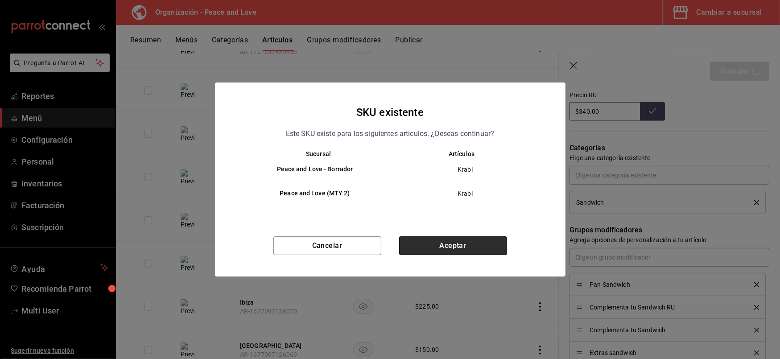
click at [441, 243] on button "Aceptar" at bounding box center [453, 245] width 108 height 19
click at [441, 243] on div "Cancelar Aceptar" at bounding box center [390, 256] width 351 height 40
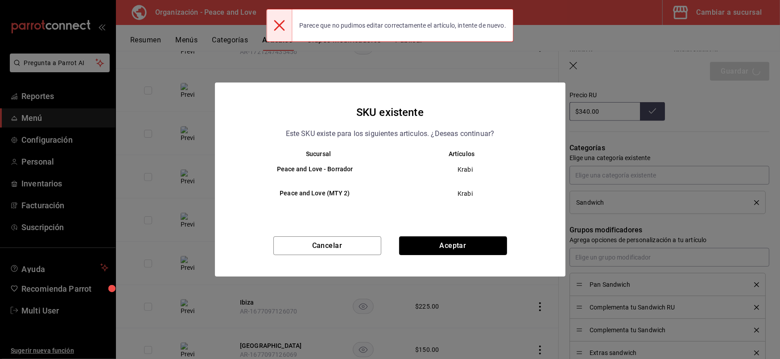
click at [441, 243] on button "Aceptar" at bounding box center [453, 245] width 108 height 19
click at [441, 243] on div "Cancelar Aceptar" at bounding box center [390, 256] width 351 height 40
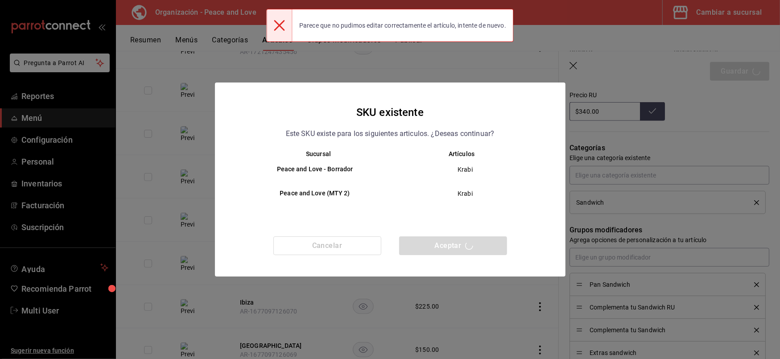
click at [441, 243] on button "Aceptar" at bounding box center [453, 245] width 108 height 19
click at [441, 243] on div "Cancelar Aceptar" at bounding box center [390, 256] width 351 height 40
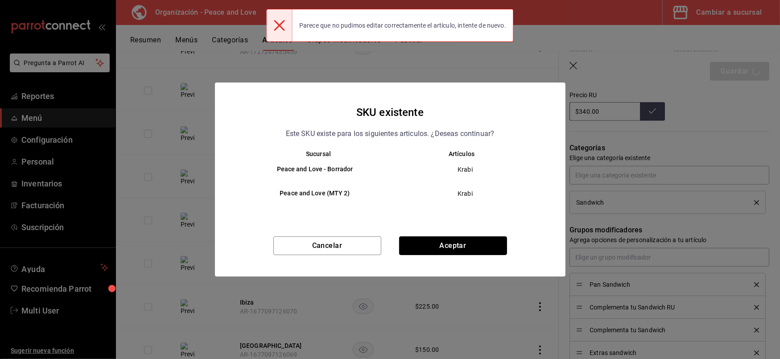
click at [441, 243] on button "Aceptar" at bounding box center [453, 245] width 108 height 19
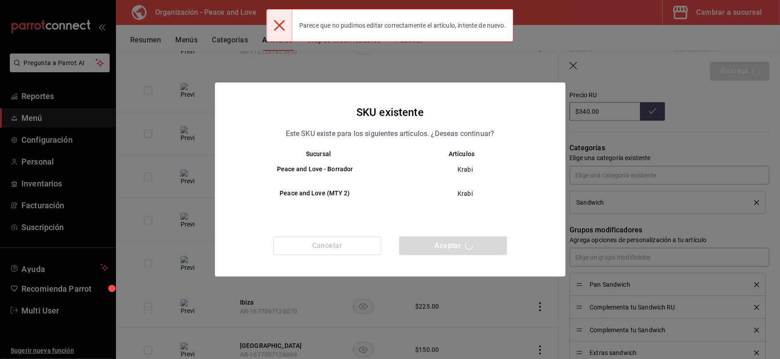
click at [441, 243] on div "Cancelar Aceptar" at bounding box center [390, 256] width 351 height 40
click at [441, 243] on button "Aceptar" at bounding box center [453, 245] width 108 height 19
click at [441, 243] on div "Cancelar Aceptar" at bounding box center [390, 256] width 351 height 40
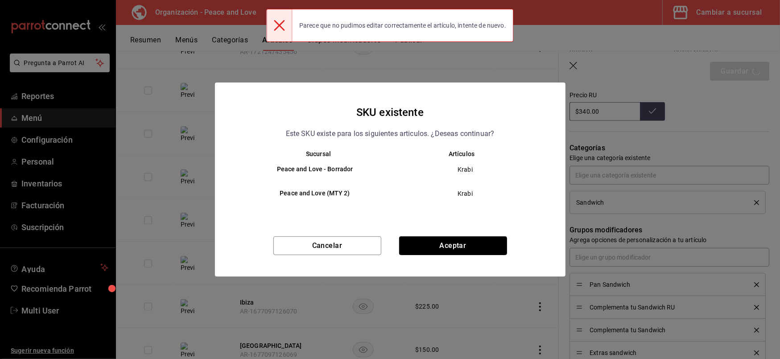
click at [441, 243] on button "Aceptar" at bounding box center [453, 245] width 108 height 19
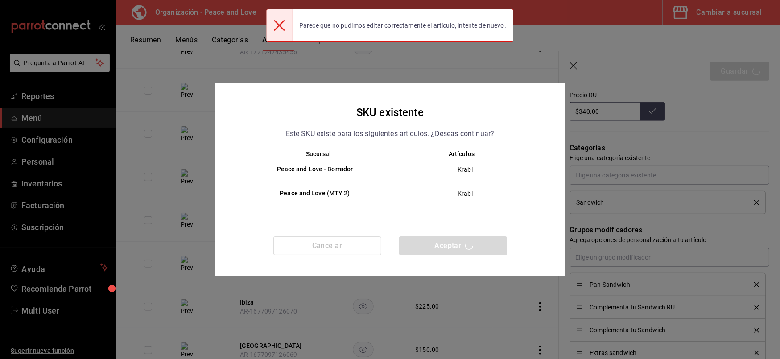
click at [441, 243] on div "Cancelar Aceptar" at bounding box center [390, 256] width 351 height 40
click at [441, 243] on button "Aceptar" at bounding box center [453, 245] width 108 height 19
click at [441, 243] on div "Cancelar Aceptar" at bounding box center [390, 256] width 351 height 40
click at [441, 243] on button "Aceptar" at bounding box center [453, 245] width 108 height 19
click at [441, 243] on div "Cancelar Aceptar" at bounding box center [390, 256] width 351 height 40
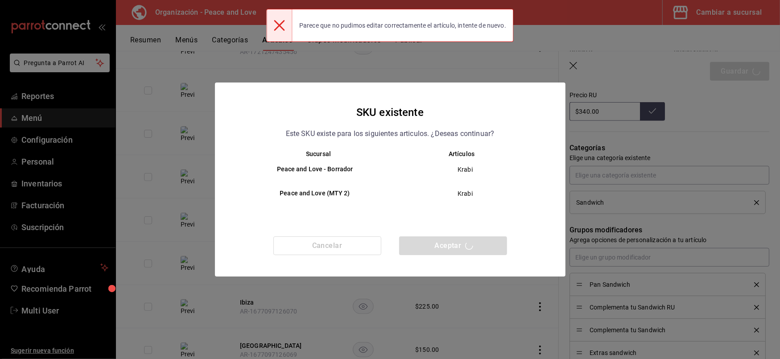
click at [441, 243] on div "Cancelar Aceptar" at bounding box center [390, 256] width 351 height 40
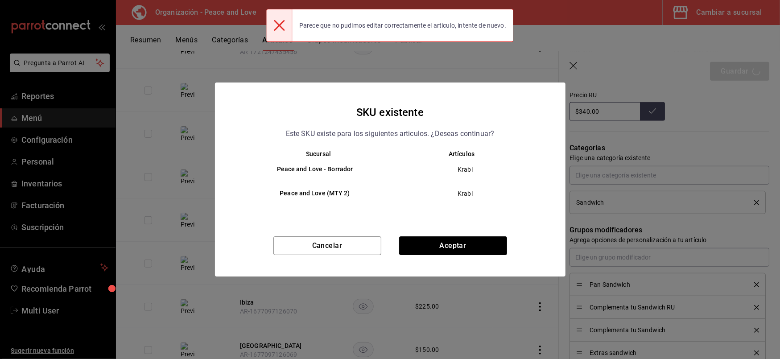
click at [441, 243] on button "Aceptar" at bounding box center [453, 245] width 108 height 19
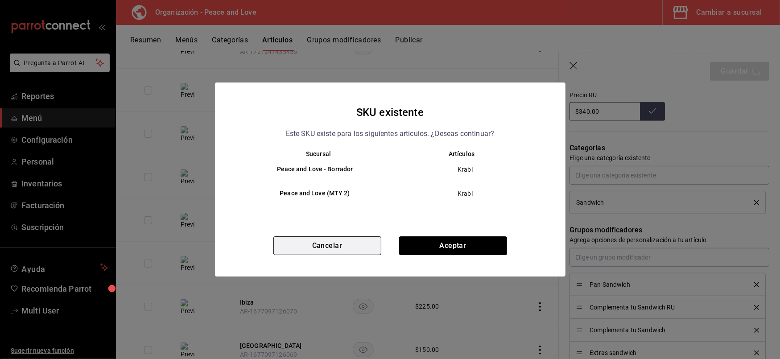
click at [343, 244] on button "Cancelar" at bounding box center [327, 245] width 108 height 19
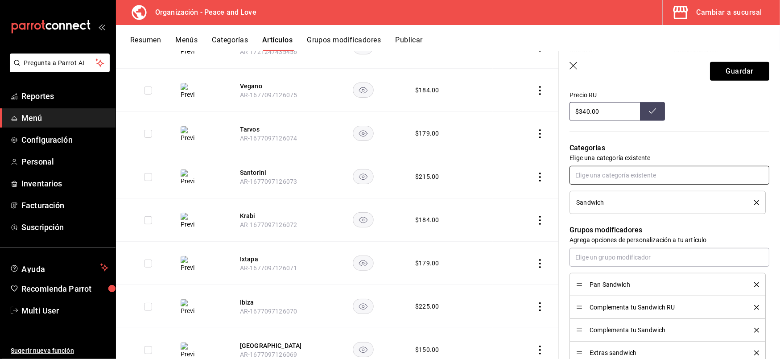
scroll to position [0, 0]
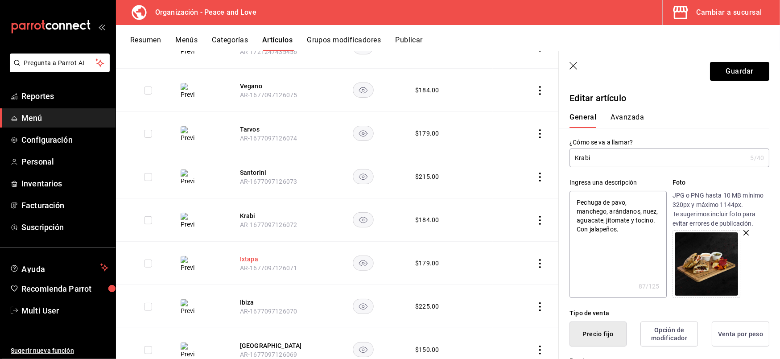
click at [250, 258] on button "Ixtapa" at bounding box center [275, 259] width 71 height 9
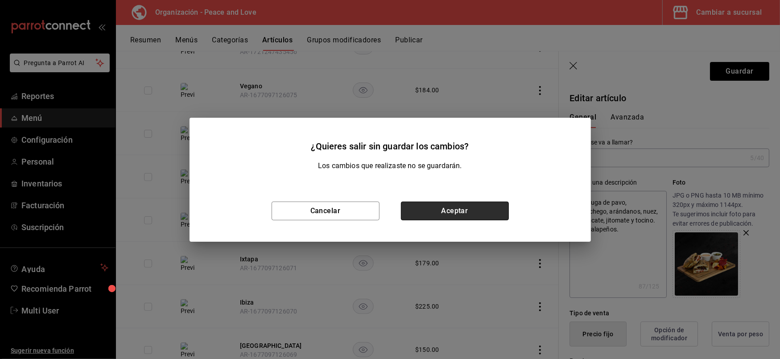
click at [429, 210] on button "Aceptar" at bounding box center [455, 211] width 108 height 19
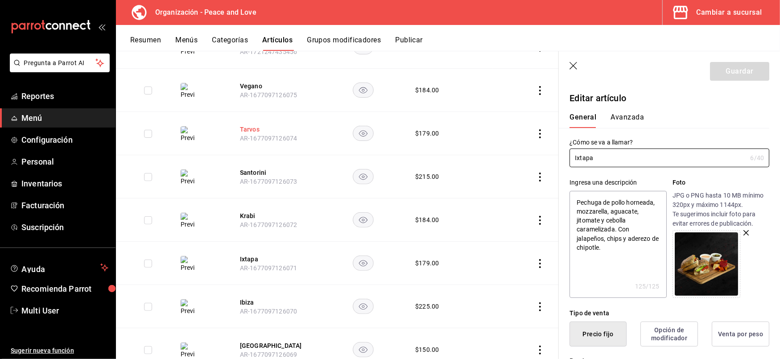
click at [241, 128] on button "Tarvos" at bounding box center [275, 129] width 71 height 9
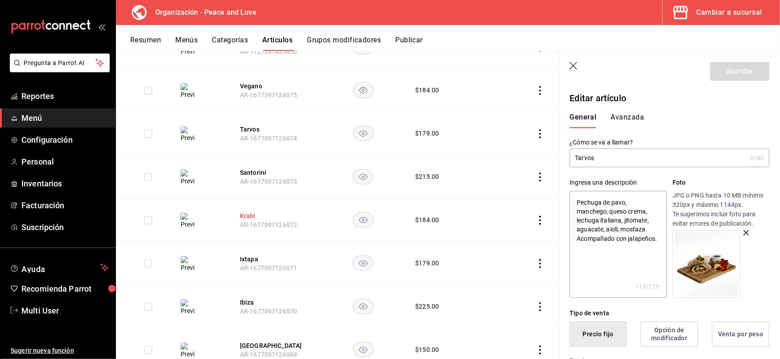
click at [247, 213] on button "Krabi" at bounding box center [275, 215] width 71 height 9
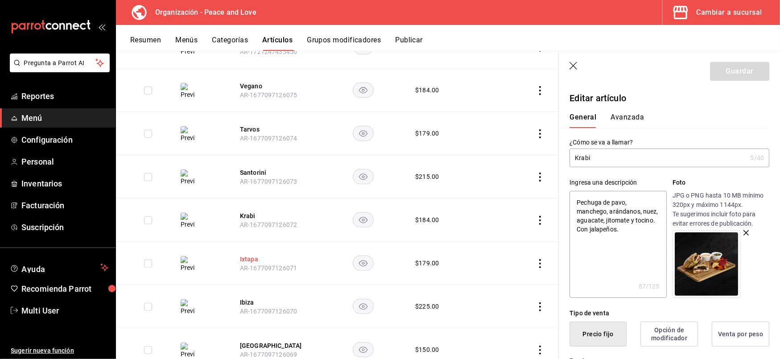
click at [247, 257] on button "Ixtapa" at bounding box center [275, 259] width 71 height 9
drag, startPoint x: 612, startPoint y: 250, endPoint x: 607, endPoint y: 239, distance: 12.2
click at [607, 239] on textarea "Pechuga de pollo horneada, mozzarella, aguacate, jitomate y cebolla caramelizad…" at bounding box center [618, 244] width 97 height 107
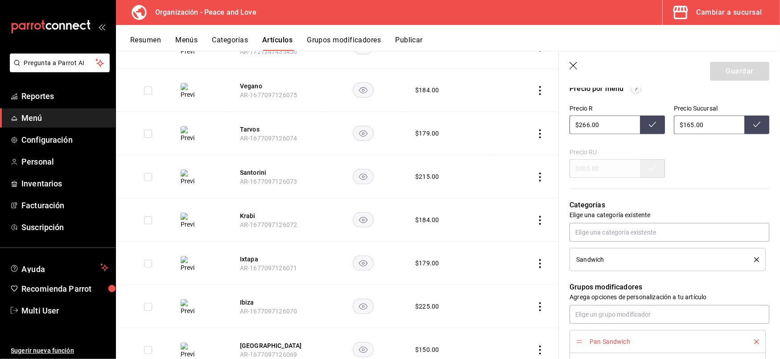
scroll to position [315, 0]
click at [754, 342] on icon "delete" at bounding box center [756, 341] width 5 height 5
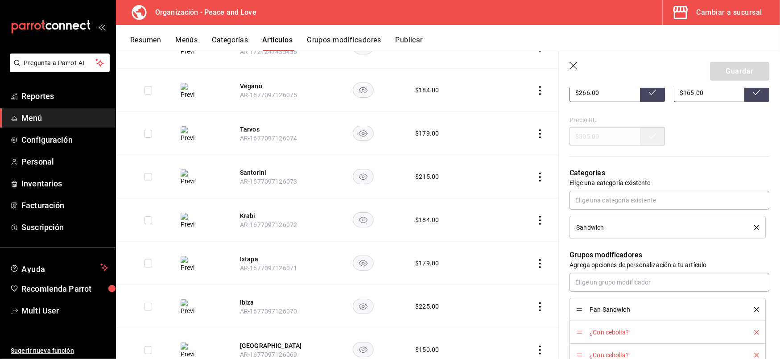
scroll to position [376, 0]
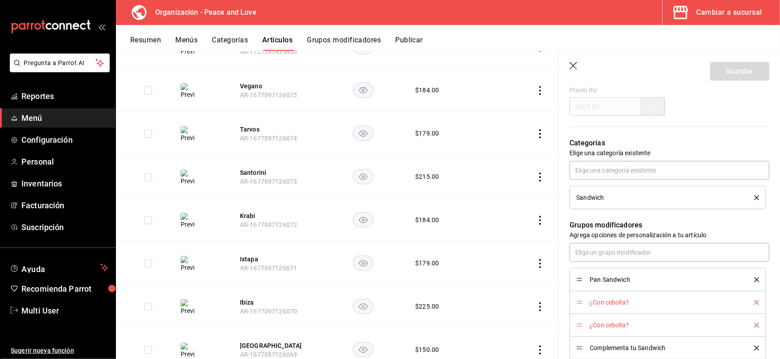
click at [754, 303] on icon "delete" at bounding box center [756, 302] width 5 height 5
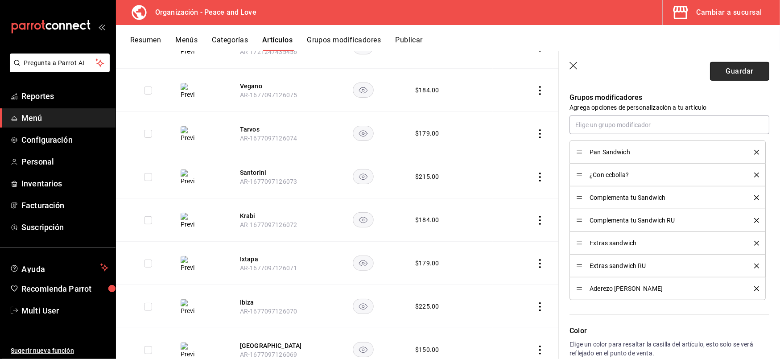
click at [723, 72] on button "Guardar" at bounding box center [739, 71] width 59 height 19
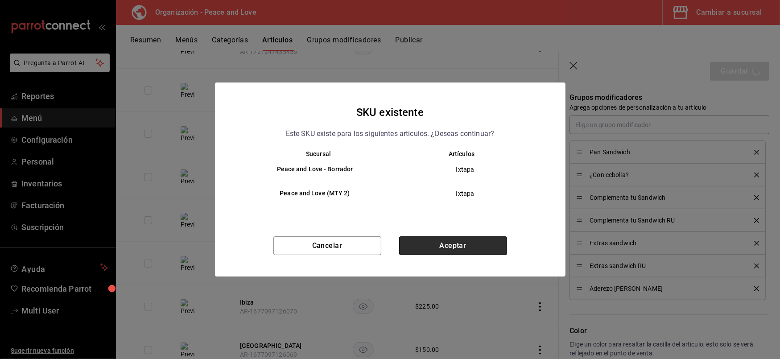
click at [454, 244] on button "Aceptar" at bounding box center [453, 245] width 108 height 19
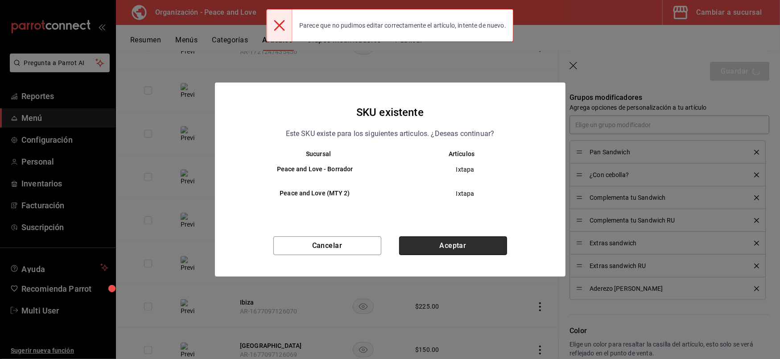
click at [454, 244] on button "Aceptar" at bounding box center [453, 245] width 108 height 19
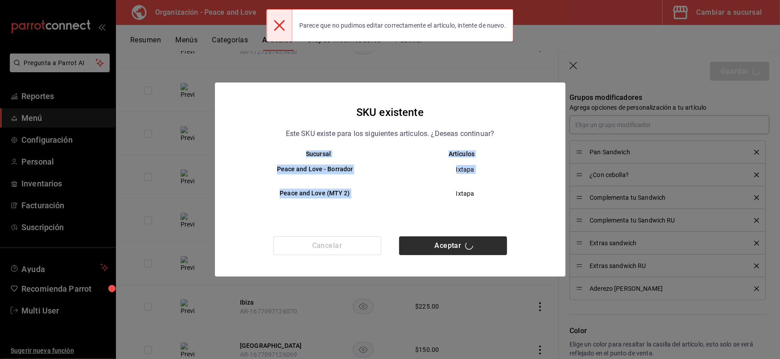
click at [454, 244] on div "Cancelar Aceptar" at bounding box center [390, 256] width 351 height 40
click at [454, 244] on button "Aceptar" at bounding box center [453, 245] width 108 height 19
click at [454, 244] on div "Cancelar Aceptar" at bounding box center [390, 256] width 351 height 40
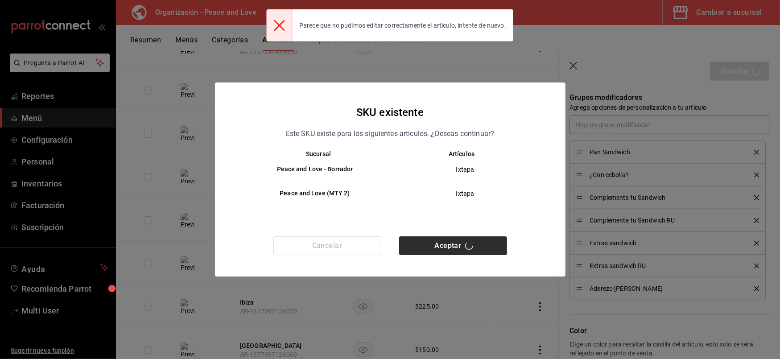
click at [454, 244] on div "Cancelar Aceptar" at bounding box center [390, 256] width 351 height 40
click at [454, 244] on button "Aceptar" at bounding box center [453, 245] width 108 height 19
click at [454, 244] on div "Cancelar Aceptar" at bounding box center [390, 256] width 351 height 40
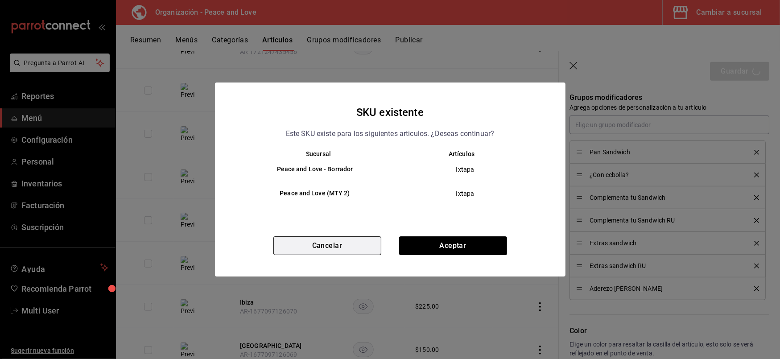
click at [343, 247] on button "Cancelar" at bounding box center [327, 245] width 108 height 19
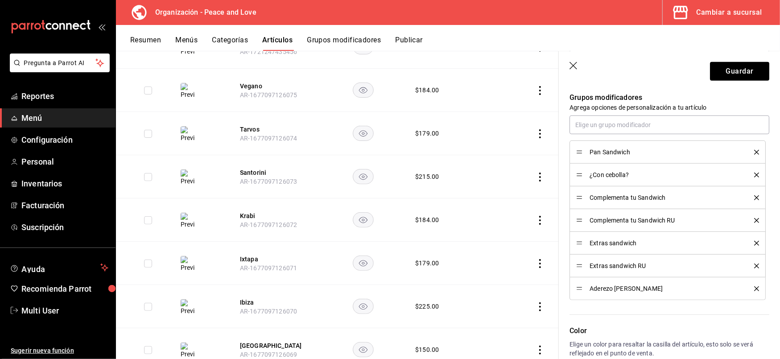
click at [574, 65] on icon "button" at bounding box center [574, 66] width 9 height 9
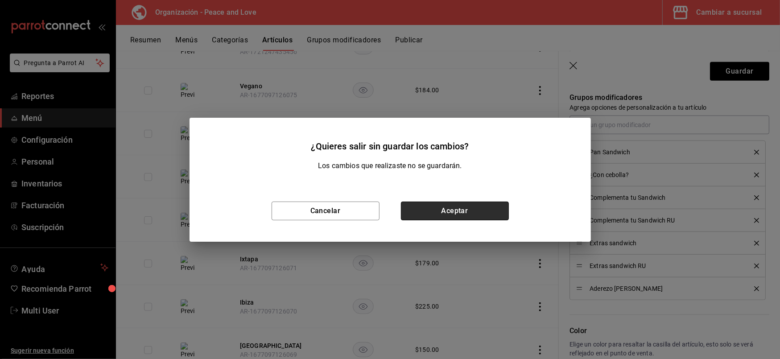
click at [457, 214] on button "Aceptar" at bounding box center [455, 211] width 108 height 19
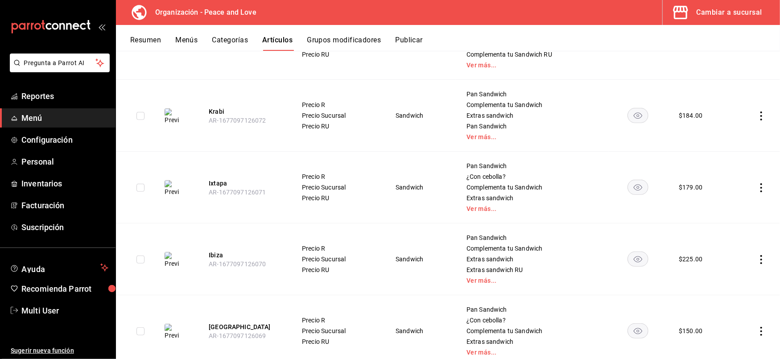
scroll to position [376, 0]
click at [219, 252] on button "Ibiza" at bounding box center [244, 253] width 71 height 9
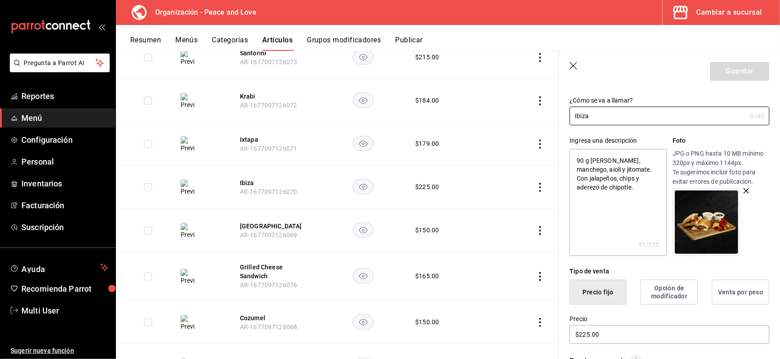
scroll to position [52, 0]
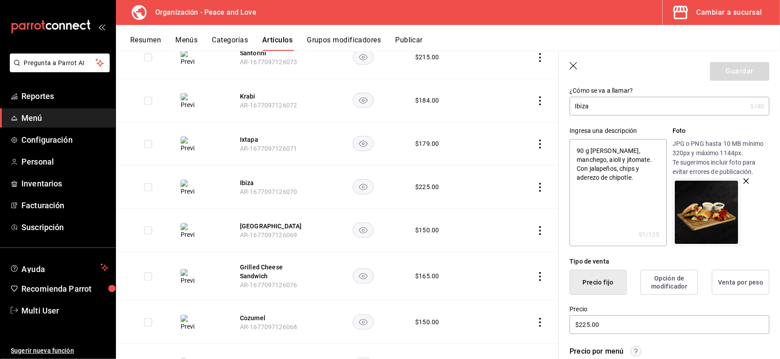
drag, startPoint x: 635, startPoint y: 175, endPoint x: 618, endPoint y: 172, distance: 17.3
click at [618, 172] on textarea "90 g Jamón serrano, manchego, aioli y jitomate. Con jalapeños, chips y aderezo …" at bounding box center [618, 192] width 97 height 107
click at [702, 120] on div "Ingresa una descripción 90 g Jamón serrano, manchego, aioli y jitomate. Con jal…" at bounding box center [664, 181] width 211 height 131
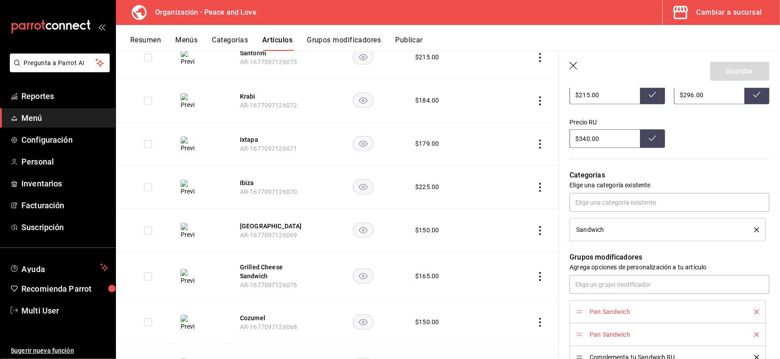
scroll to position [345, 0]
click at [754, 311] on icon "delete" at bounding box center [756, 311] width 5 height 5
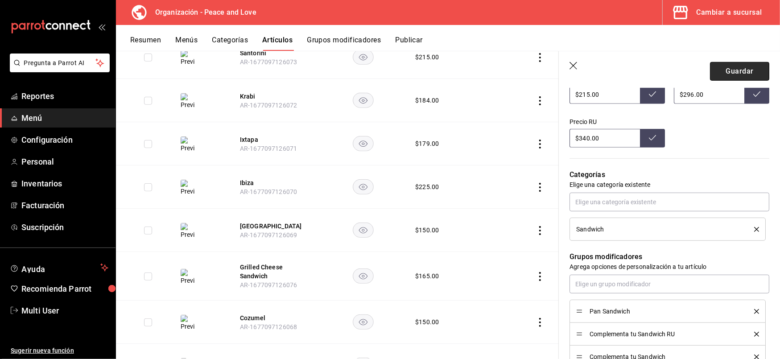
click at [718, 68] on button "Guardar" at bounding box center [739, 71] width 59 height 19
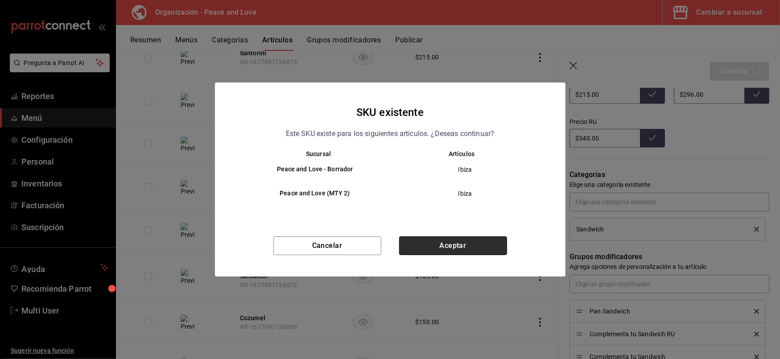
click at [436, 241] on button "Aceptar" at bounding box center [453, 245] width 108 height 19
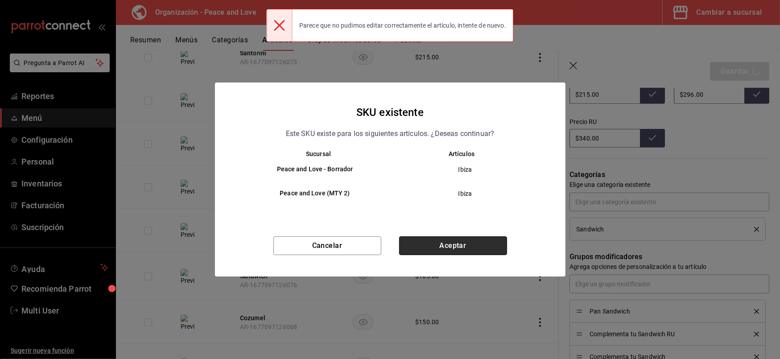
click at [436, 241] on button "Aceptar" at bounding box center [453, 245] width 108 height 19
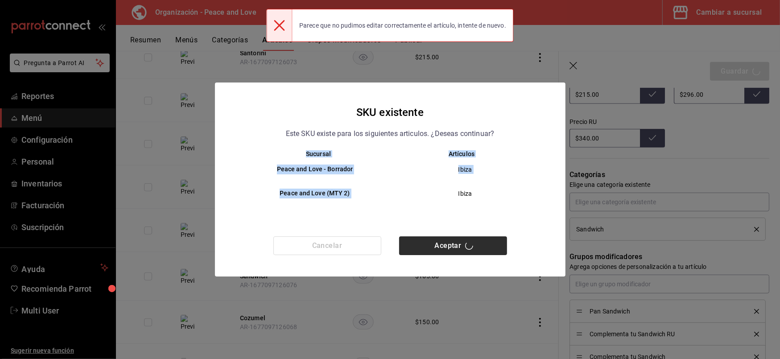
click at [436, 241] on div "Cancelar Aceptar" at bounding box center [390, 256] width 351 height 40
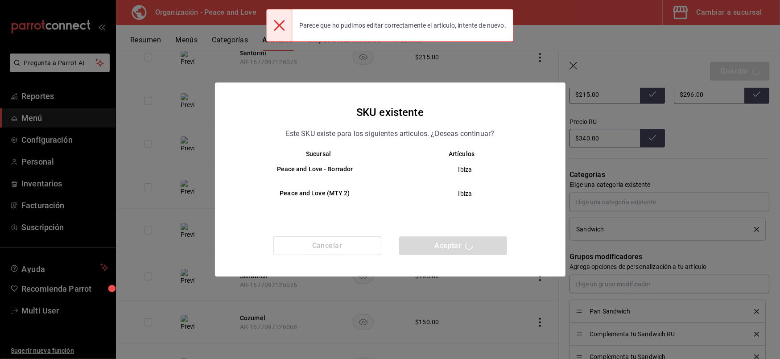
click at [436, 241] on div "Cancelar Aceptar" at bounding box center [390, 256] width 351 height 40
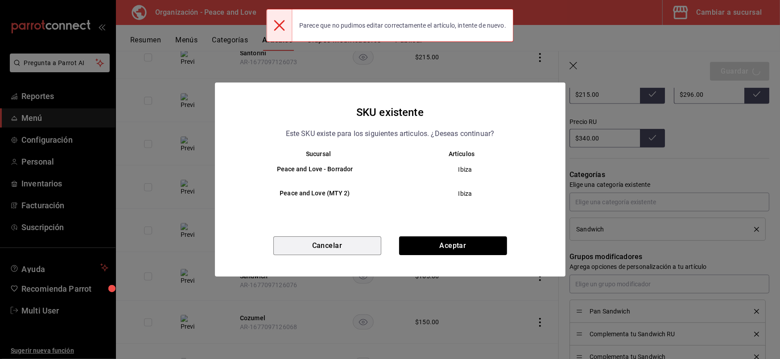
click at [364, 250] on button "Cancelar" at bounding box center [327, 245] width 108 height 19
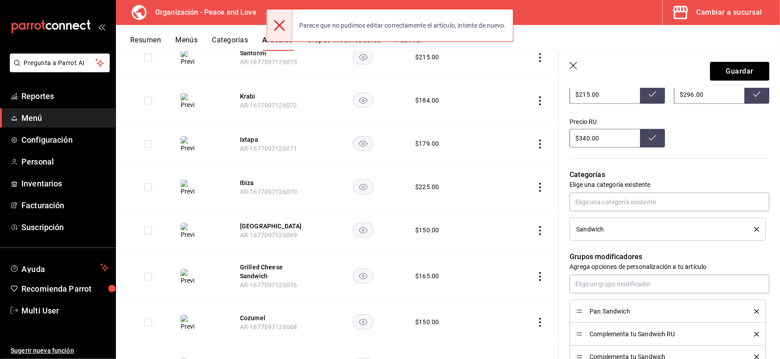
click at [566, 67] on header "Guardar" at bounding box center [669, 69] width 221 height 37
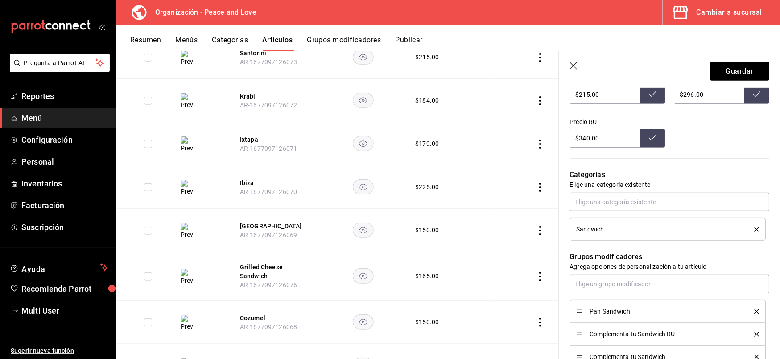
scroll to position [0, 0]
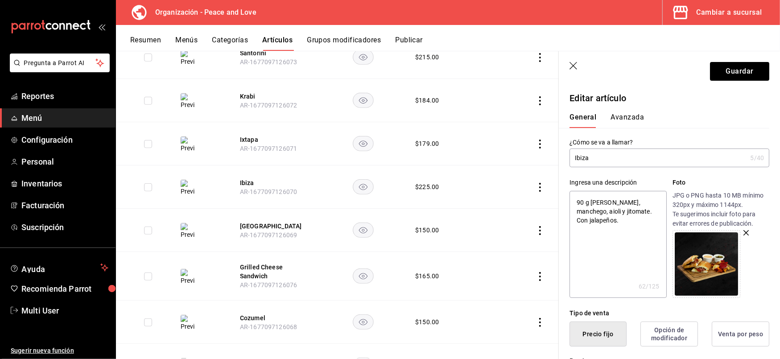
click at [650, 213] on textarea "90 g Jamón serrano, manchego, aioli y jitomate. Con jalapeños." at bounding box center [618, 244] width 97 height 107
click at [721, 72] on button "Guardar" at bounding box center [739, 71] width 59 height 19
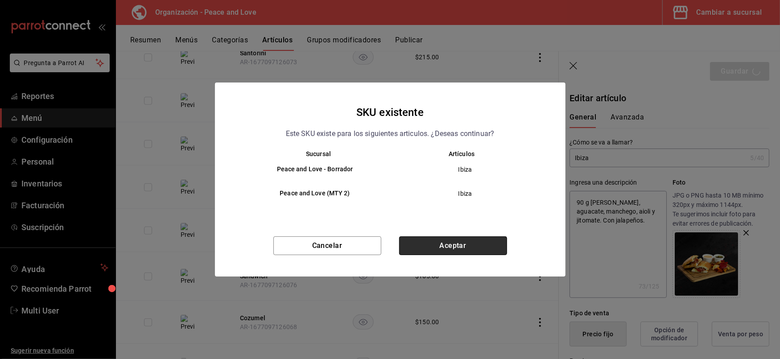
click at [425, 248] on button "Aceptar" at bounding box center [453, 245] width 108 height 19
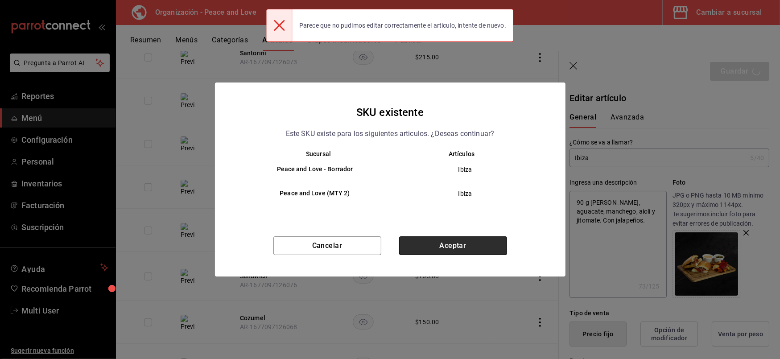
click at [425, 248] on button "Aceptar" at bounding box center [453, 245] width 108 height 19
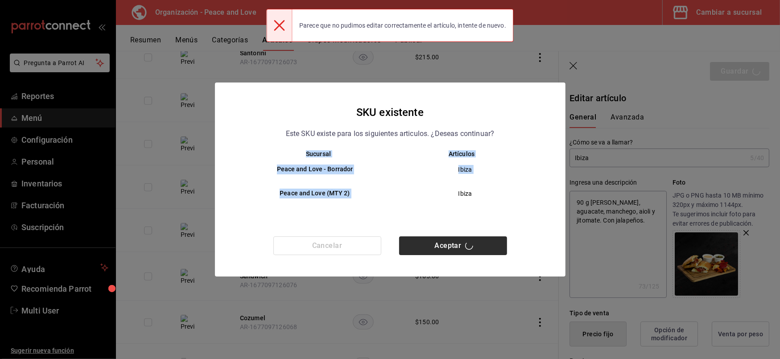
click at [425, 248] on div "Cancelar Aceptar" at bounding box center [390, 256] width 351 height 40
click at [425, 248] on button "Aceptar" at bounding box center [453, 245] width 108 height 19
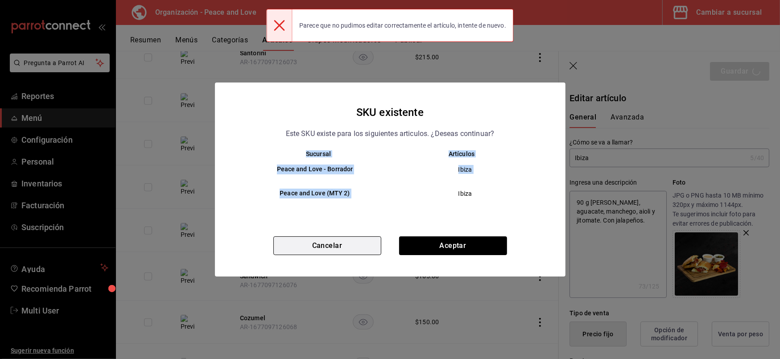
click at [359, 250] on button "Cancelar" at bounding box center [327, 245] width 108 height 19
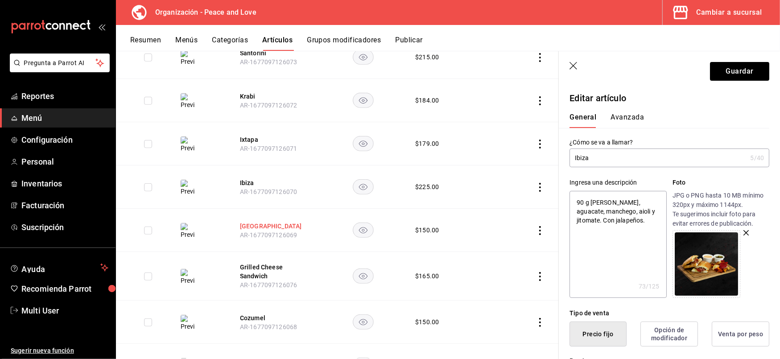
click at [242, 228] on button "[GEOGRAPHIC_DATA]" at bounding box center [275, 226] width 71 height 9
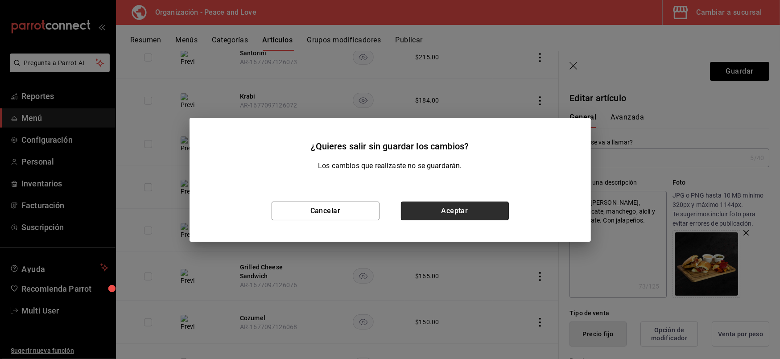
click at [421, 203] on button "Aceptar" at bounding box center [455, 211] width 108 height 19
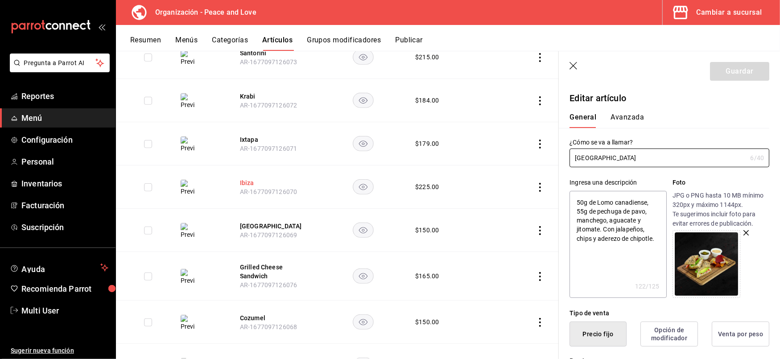
click at [245, 182] on button "Ibiza" at bounding box center [275, 182] width 71 height 9
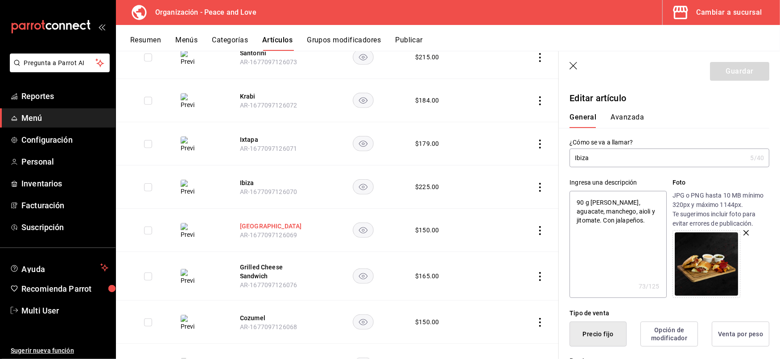
click at [252, 227] on button "[GEOGRAPHIC_DATA]" at bounding box center [275, 226] width 71 height 9
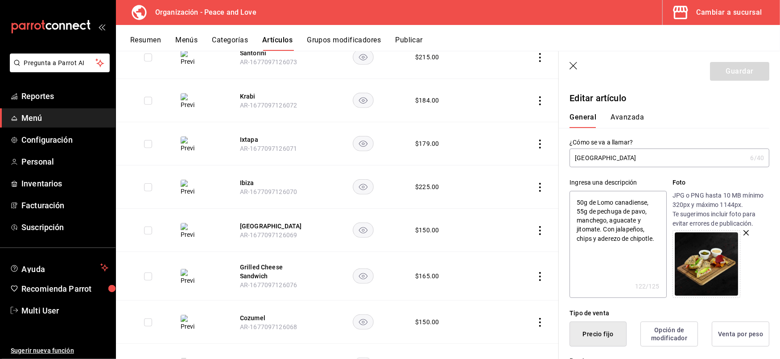
click at [248, 134] on th "Ixtapa AR-1677097126071" at bounding box center [275, 143] width 93 height 43
click at [248, 138] on button "Ixtapa" at bounding box center [275, 139] width 71 height 9
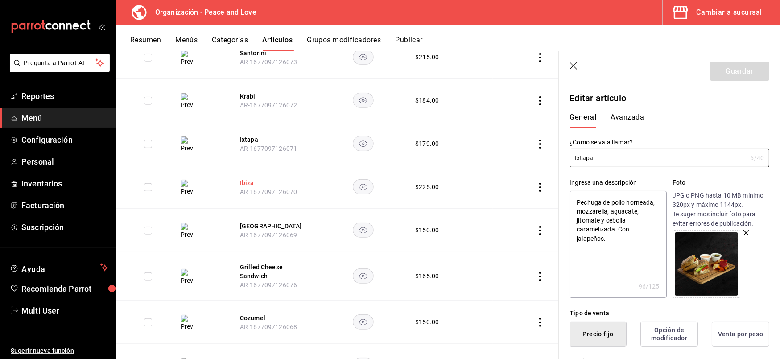
click at [248, 181] on button "Ibiza" at bounding box center [275, 182] width 71 height 9
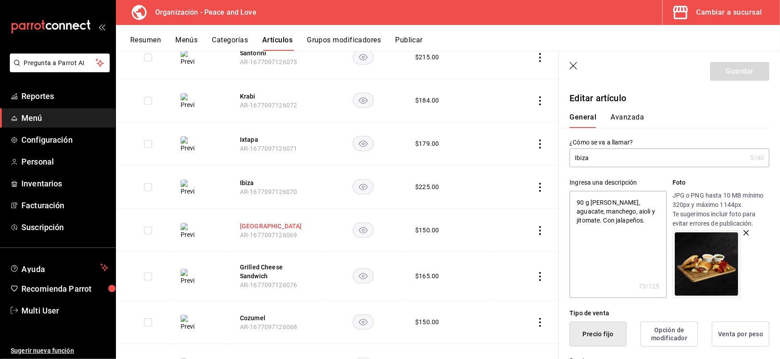
click at [245, 225] on button "[GEOGRAPHIC_DATA]" at bounding box center [275, 226] width 71 height 9
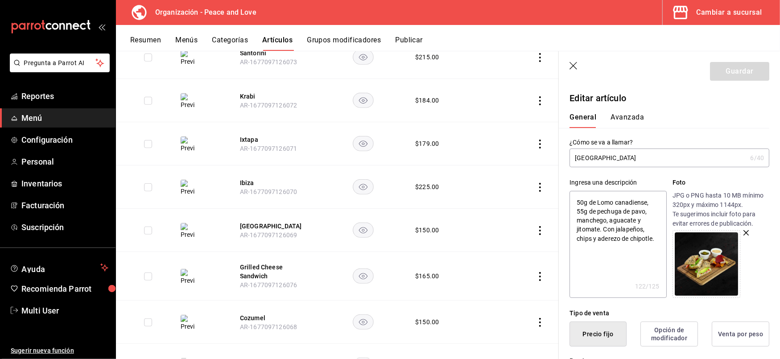
click at [610, 249] on textarea "50g de Lomo canadiense, 55g de pechuga de pavo, manchego, aguacate y jitomate. …" at bounding box center [618, 244] width 97 height 107
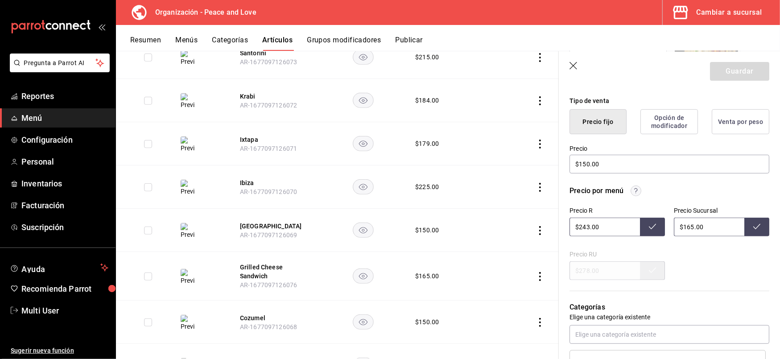
scroll to position [334, 0]
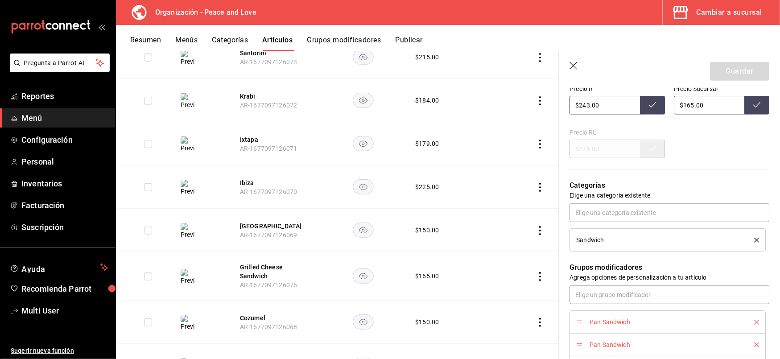
click at [754, 322] on icon "delete" at bounding box center [756, 322] width 5 height 5
click at [754, 345] on icon "delete" at bounding box center [756, 345] width 5 height 5
click at [730, 70] on button "Guardar" at bounding box center [739, 71] width 59 height 19
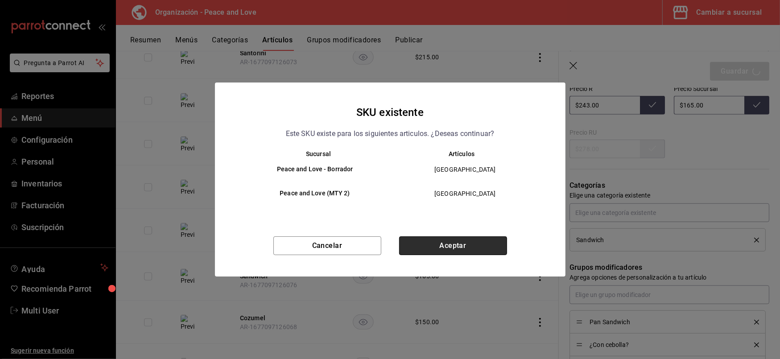
click at [444, 243] on button "Aceptar" at bounding box center [453, 245] width 108 height 19
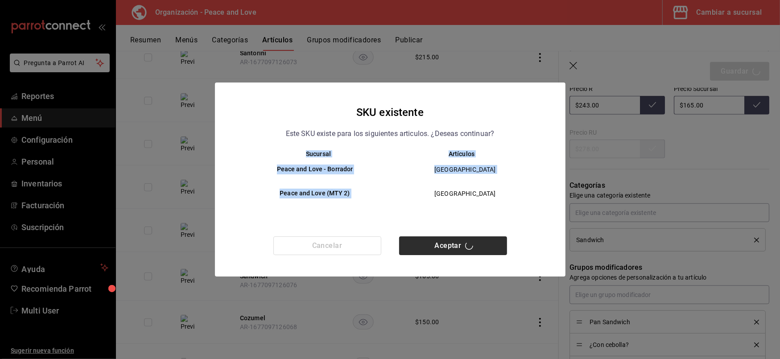
click at [444, 243] on div "Cancelar Aceptar" at bounding box center [390, 256] width 351 height 40
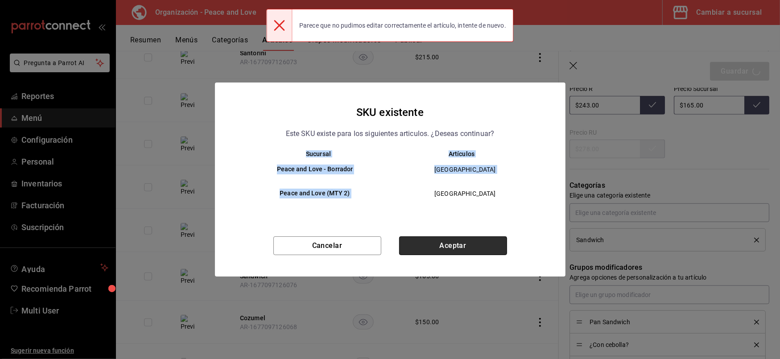
click at [444, 243] on button "Aceptar" at bounding box center [453, 245] width 108 height 19
click at [444, 243] on div "Cancelar Aceptar" at bounding box center [390, 256] width 351 height 40
click at [444, 243] on button "Aceptar" at bounding box center [453, 245] width 108 height 19
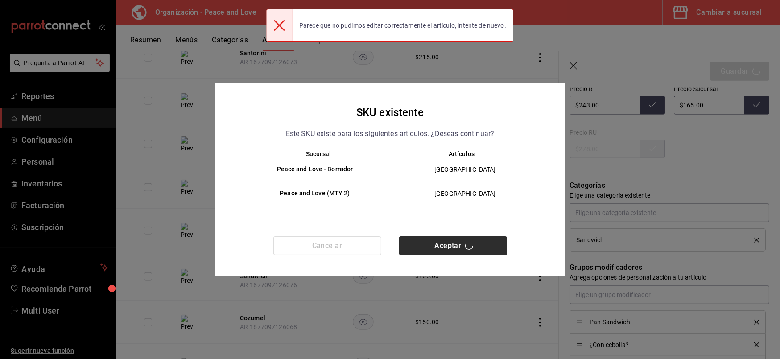
click at [444, 243] on div "Cancelar Aceptar" at bounding box center [390, 256] width 351 height 40
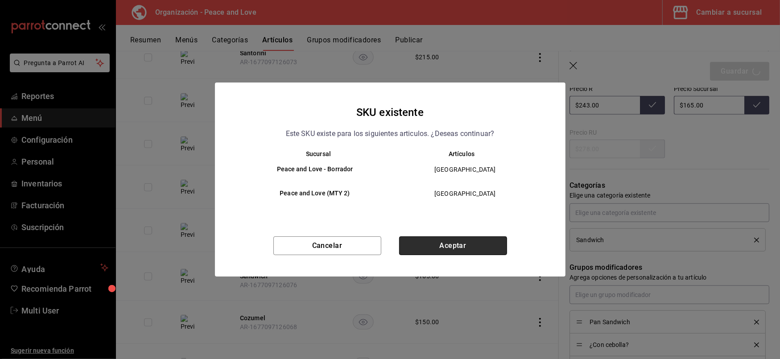
click at [444, 243] on button "Aceptar" at bounding box center [453, 245] width 108 height 19
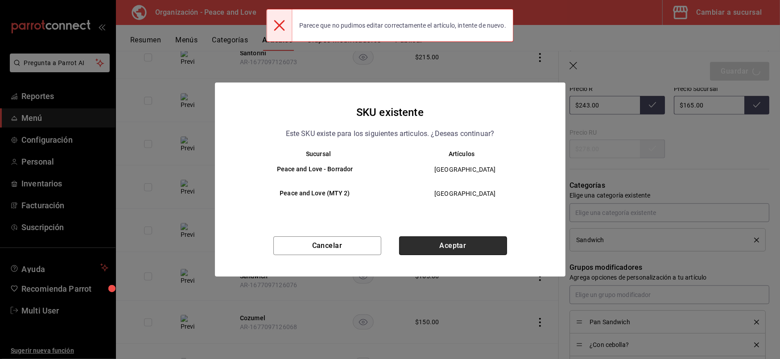
click at [444, 243] on button "Aceptar" at bounding box center [453, 245] width 108 height 19
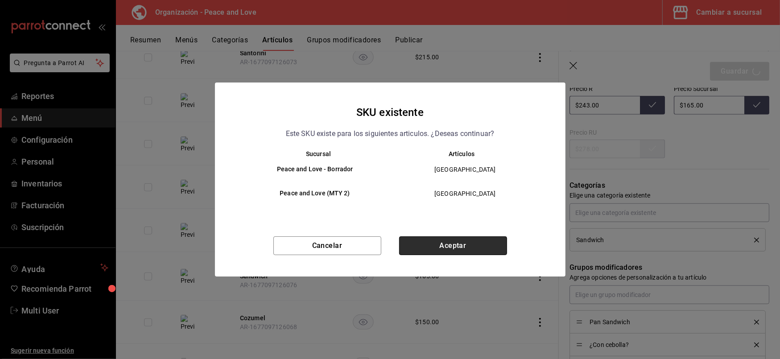
click at [444, 243] on button "Aceptar" at bounding box center [453, 245] width 108 height 19
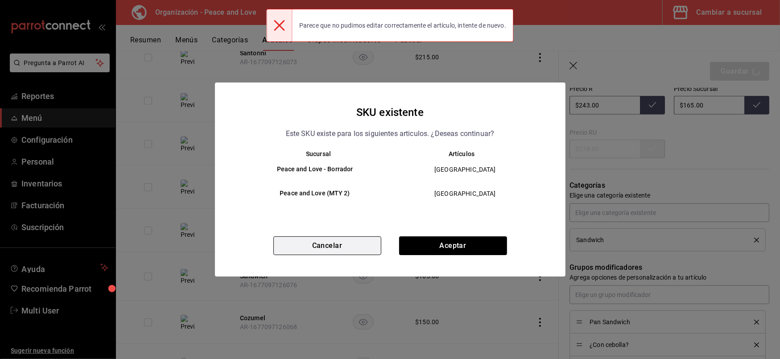
click at [341, 239] on button "Cancelar" at bounding box center [327, 245] width 108 height 19
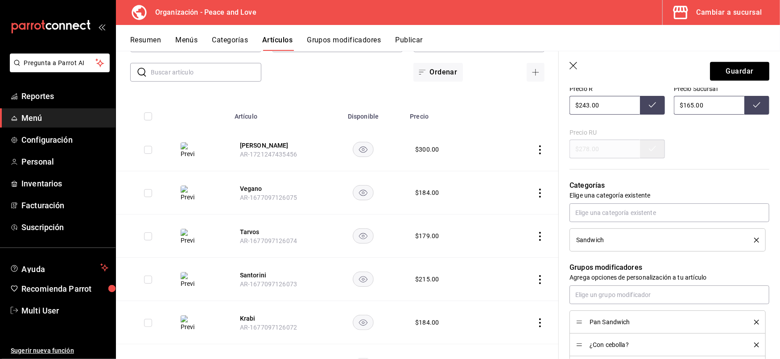
scroll to position [75, 0]
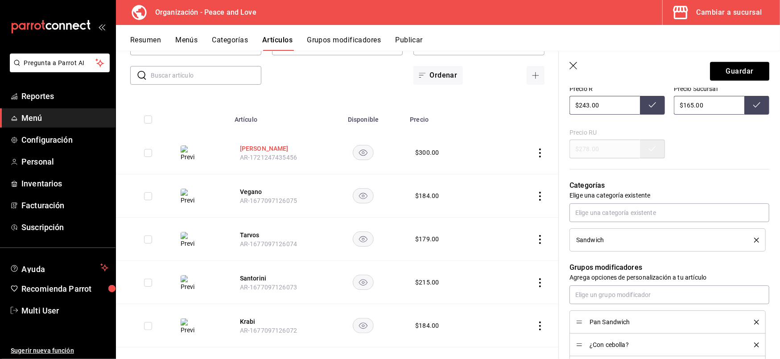
click at [247, 147] on button "[PERSON_NAME]" at bounding box center [275, 148] width 71 height 9
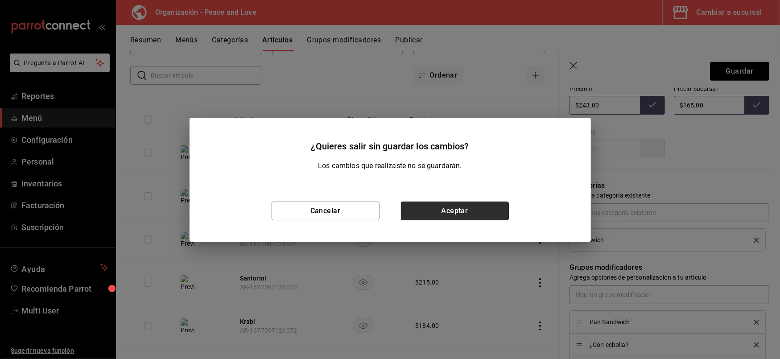
click at [420, 210] on button "Aceptar" at bounding box center [455, 211] width 108 height 19
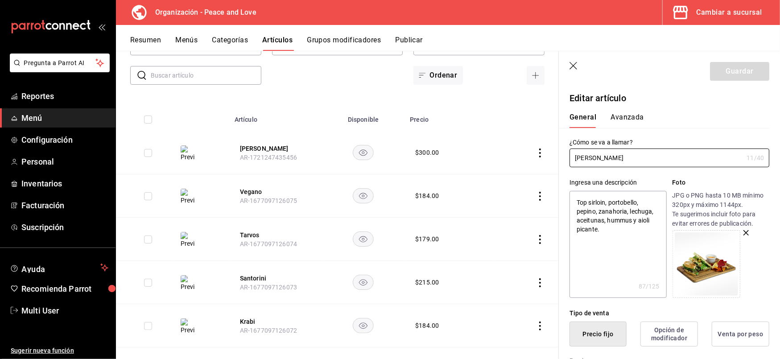
click at [576, 200] on textarea "Top sirloin, portobello, pepino, zanahoria, lechuga, aceitunas, hummus y aioli …" at bounding box center [618, 244] width 97 height 107
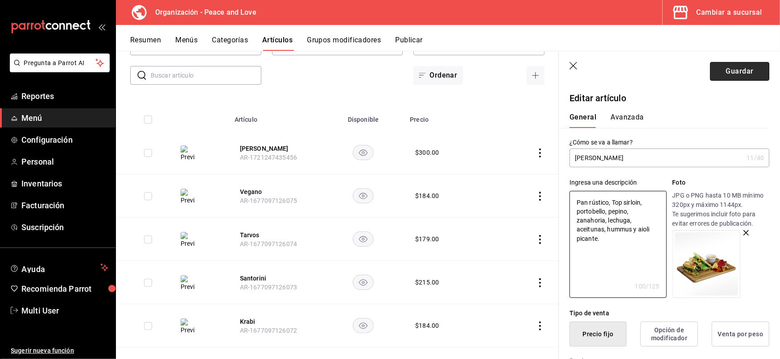
click at [737, 67] on button "Guardar" at bounding box center [739, 71] width 59 height 19
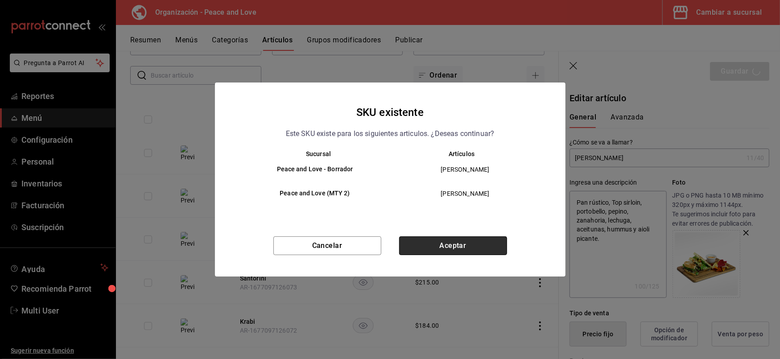
click at [425, 248] on button "Aceptar" at bounding box center [453, 245] width 108 height 19
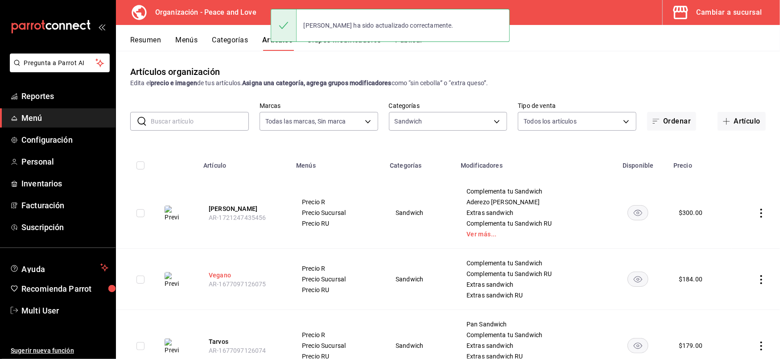
click at [218, 277] on button "Vegano" at bounding box center [244, 275] width 71 height 9
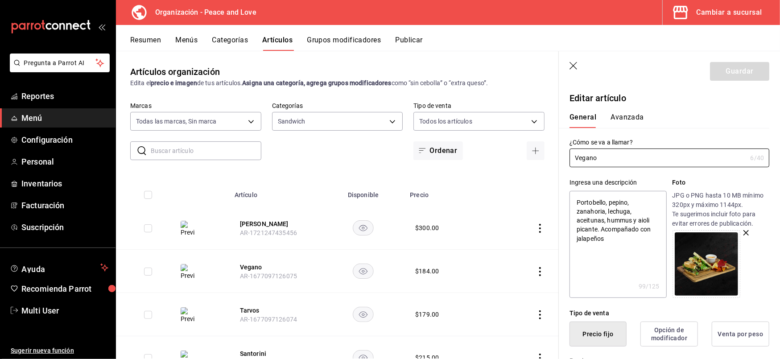
click at [577, 203] on textarea "Portobello, pepino, zanahoria, lechuga, aceitunas, hummus y aioli picante. Acom…" at bounding box center [618, 244] width 97 height 107
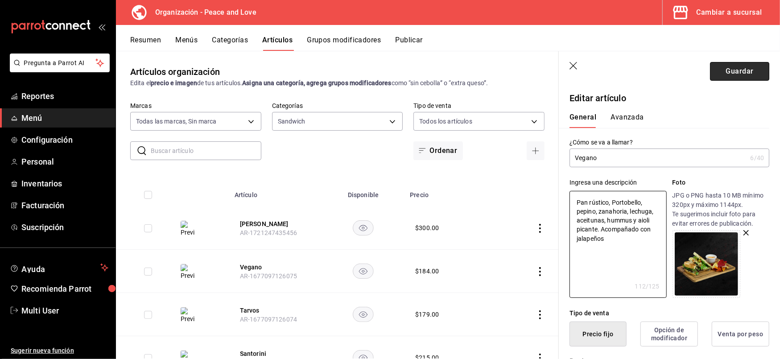
click at [734, 70] on button "Guardar" at bounding box center [739, 71] width 59 height 19
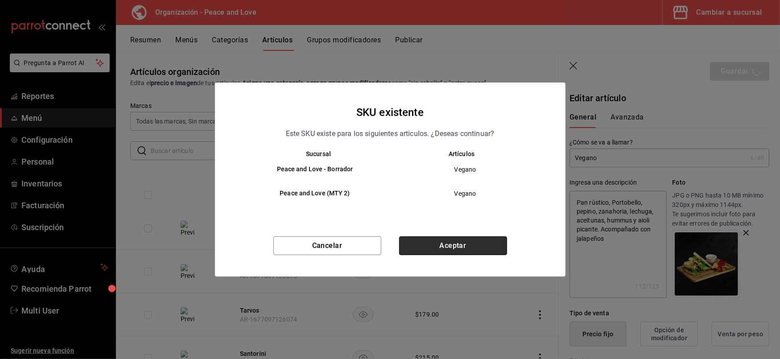
click at [472, 240] on button "Aceptar" at bounding box center [453, 245] width 108 height 19
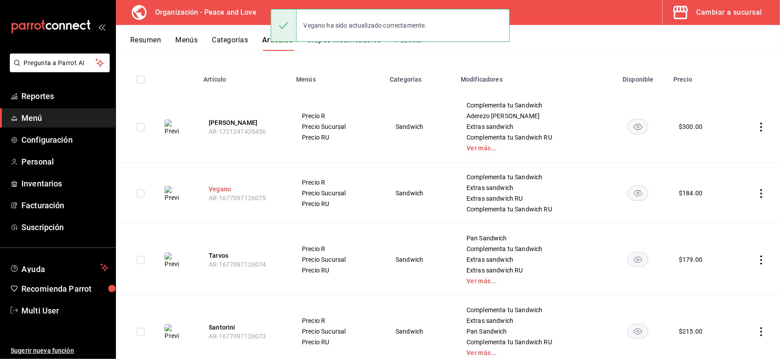
scroll to position [87, 0]
click at [222, 253] on button "Tarvos" at bounding box center [244, 255] width 71 height 9
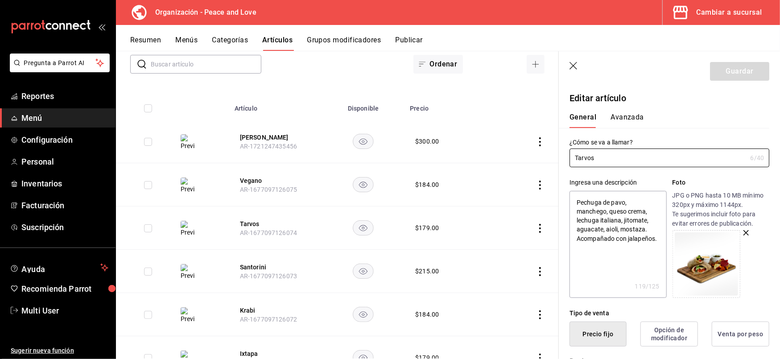
click at [576, 202] on textarea "Pechuga de pavo, manchego, queso crema, lechuga italiana, jitomate, aguacate, a…" at bounding box center [618, 244] width 97 height 107
click at [618, 236] on textarea "Wrap iPechuga de pavo, manchego, queso crema, lechuga italiana, jitomate, aguac…" at bounding box center [618, 244] width 97 height 107
click at [596, 205] on textarea "Wrap iPechuga de pavo, manchego, queso crema, lechuga italiana, jitomate, aguac…" at bounding box center [618, 244] width 97 height 107
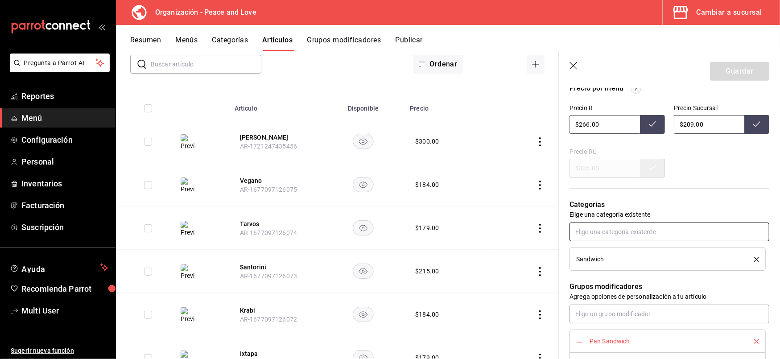
scroll to position [316, 0]
click at [754, 339] on icon "delete" at bounding box center [756, 340] width 5 height 5
click at [730, 73] on button "Guardar" at bounding box center [739, 71] width 59 height 19
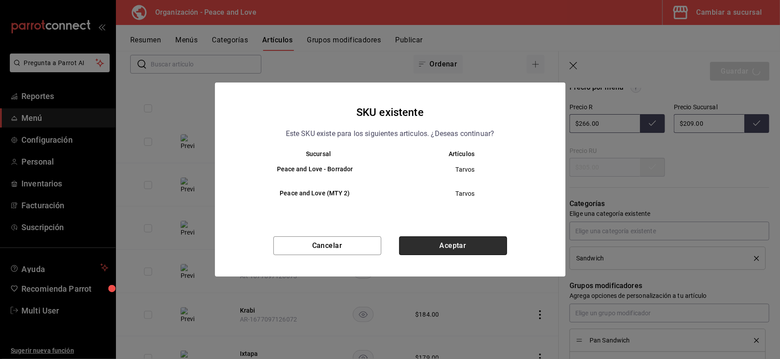
click at [438, 247] on button "Aceptar" at bounding box center [453, 245] width 108 height 19
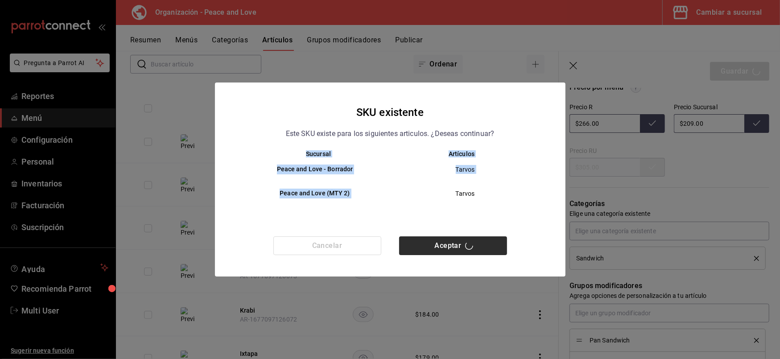
click at [438, 247] on div "Cancelar Aceptar" at bounding box center [390, 256] width 351 height 40
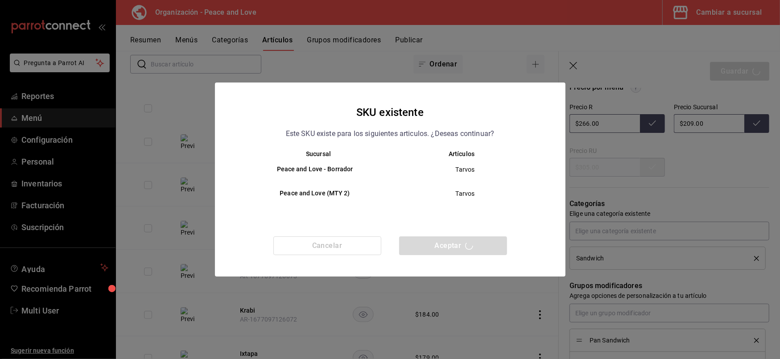
click at [438, 247] on div "Cancelar Aceptar" at bounding box center [390, 256] width 351 height 40
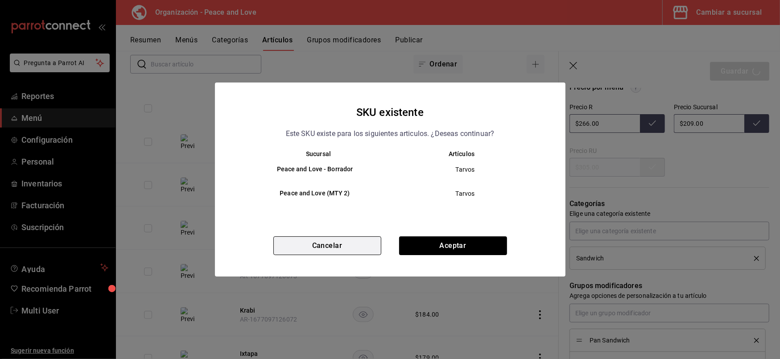
click at [358, 245] on button "Cancelar" at bounding box center [327, 245] width 108 height 19
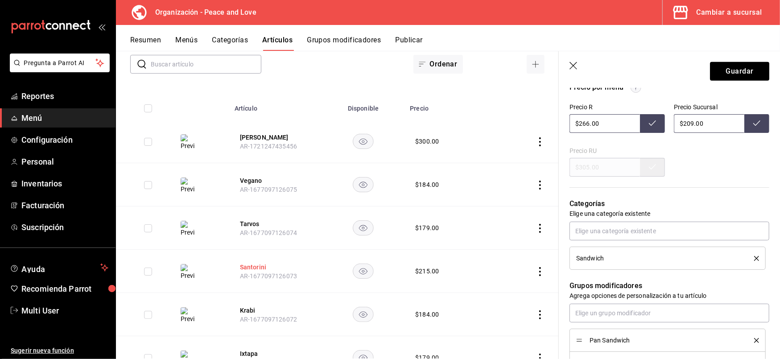
click at [247, 268] on button "Santorini" at bounding box center [275, 267] width 71 height 9
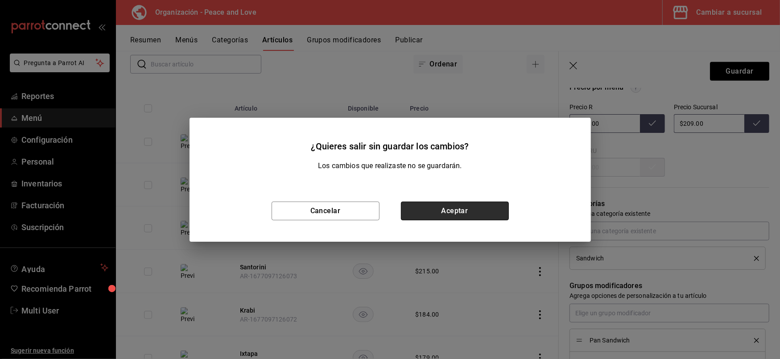
click at [417, 214] on button "Aceptar" at bounding box center [455, 211] width 108 height 19
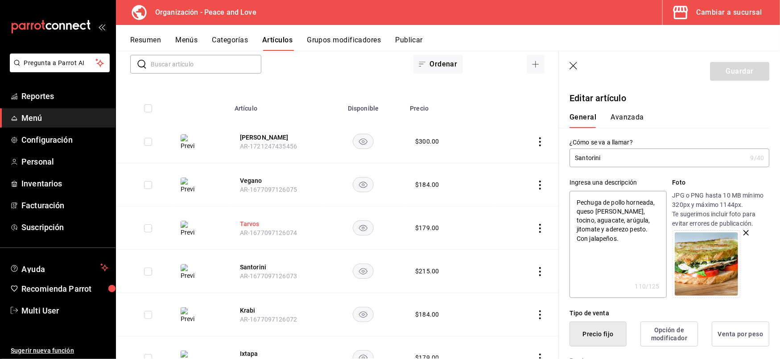
click at [251, 223] on button "Tarvos" at bounding box center [275, 223] width 71 height 9
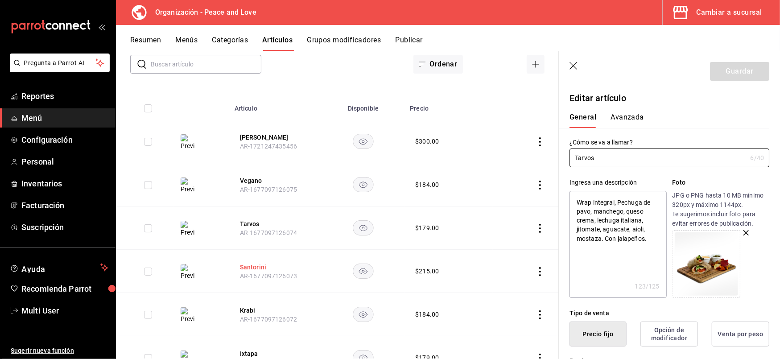
click at [252, 266] on button "Santorini" at bounding box center [275, 267] width 71 height 9
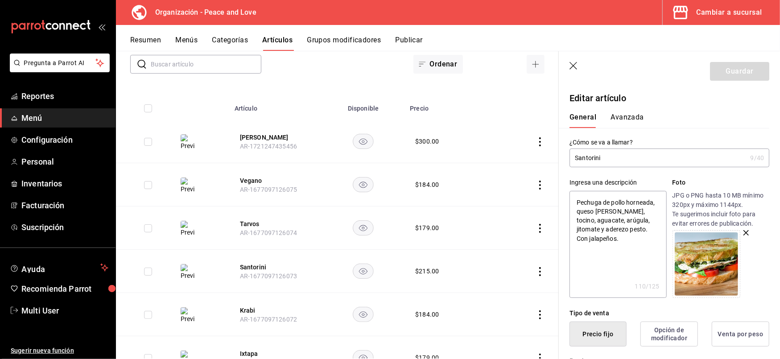
click at [631, 232] on textarea "Pechuga de pollo horneada, queso de cabra, tocino, aguacate, arúgula, jitomate …" at bounding box center [618, 244] width 97 height 107
click at [576, 202] on textarea "Pechuga de pollo horneada, queso de cabra, tocino, aguacate, arúgula, jitomate …" at bounding box center [618, 244] width 97 height 107
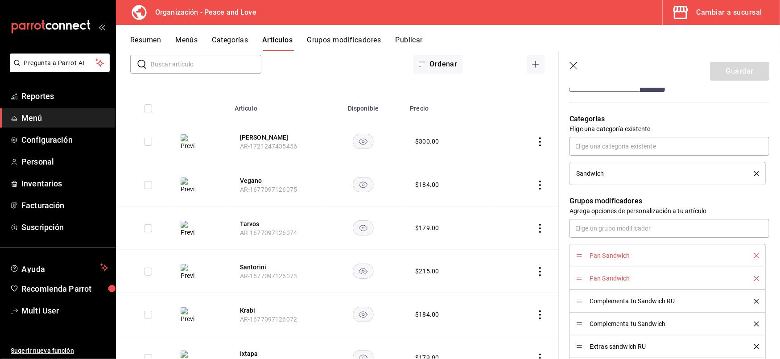
scroll to position [401, 0]
click at [749, 252] on div "Pan Sandwich" at bounding box center [667, 255] width 183 height 10
click at [754, 256] on icon "delete" at bounding box center [756, 254] width 5 height 5
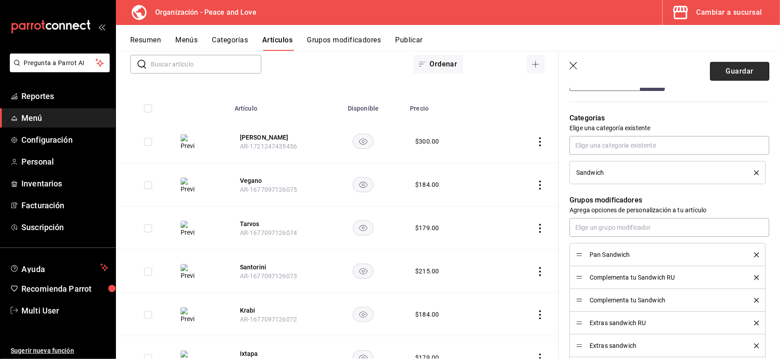
click at [741, 76] on button "Guardar" at bounding box center [739, 71] width 59 height 19
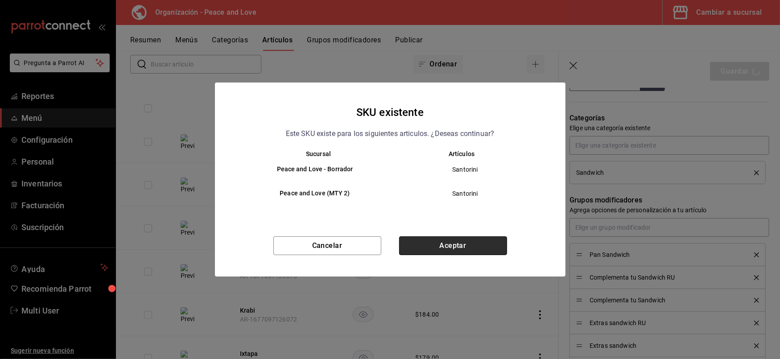
click at [464, 249] on button "Aceptar" at bounding box center [453, 245] width 108 height 19
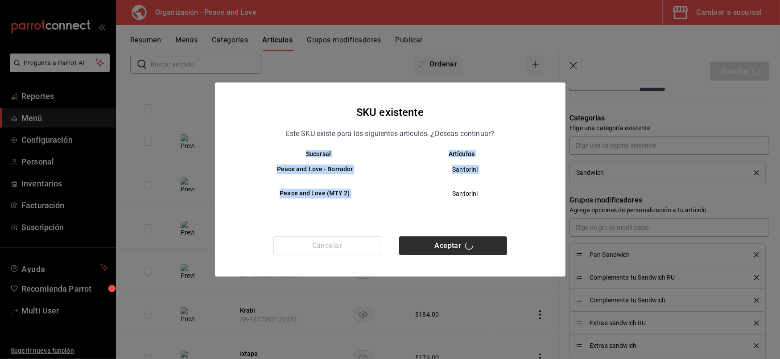
click at [464, 249] on div "Cancelar Aceptar" at bounding box center [390, 256] width 351 height 40
click at [464, 249] on button "Aceptar" at bounding box center [453, 245] width 108 height 19
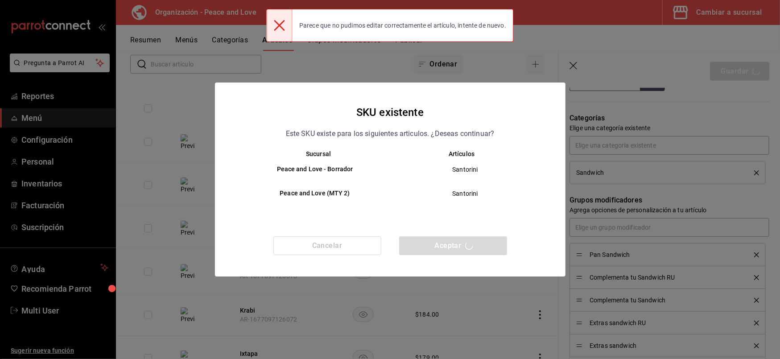
click at [464, 249] on div "Cancelar Aceptar" at bounding box center [390, 256] width 351 height 40
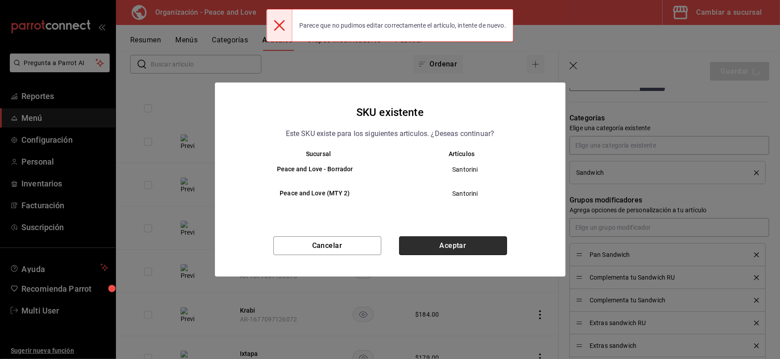
click at [457, 249] on button "Aceptar" at bounding box center [453, 245] width 108 height 19
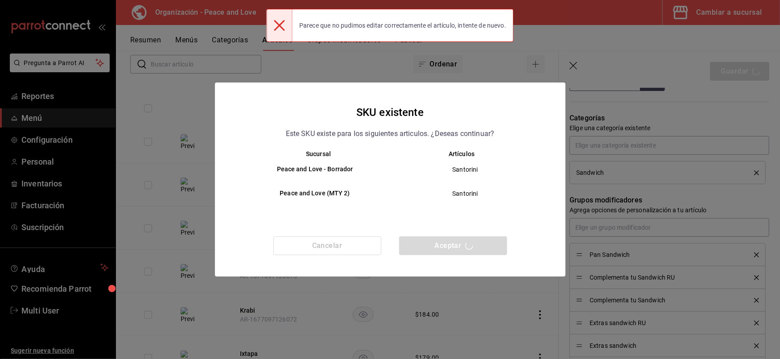
click at [457, 249] on div "Cancelar Aceptar" at bounding box center [390, 256] width 351 height 40
click at [457, 249] on button "Aceptar" at bounding box center [453, 245] width 108 height 19
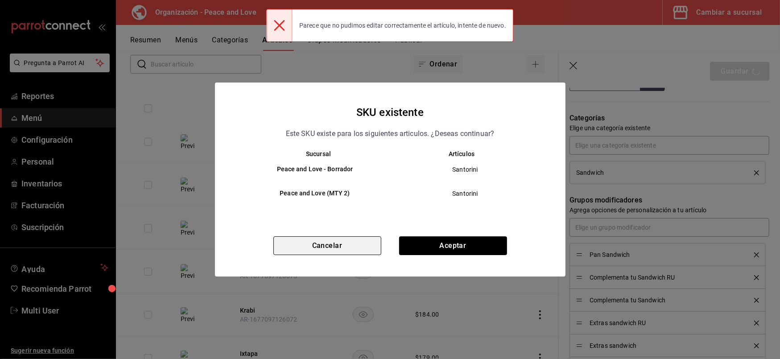
click at [355, 250] on button "Cancelar" at bounding box center [327, 245] width 108 height 19
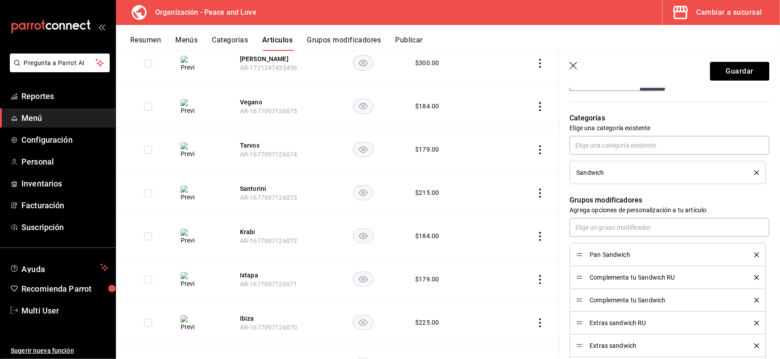
scroll to position [166, 0]
click at [245, 227] on button "Krabi" at bounding box center [275, 231] width 71 height 9
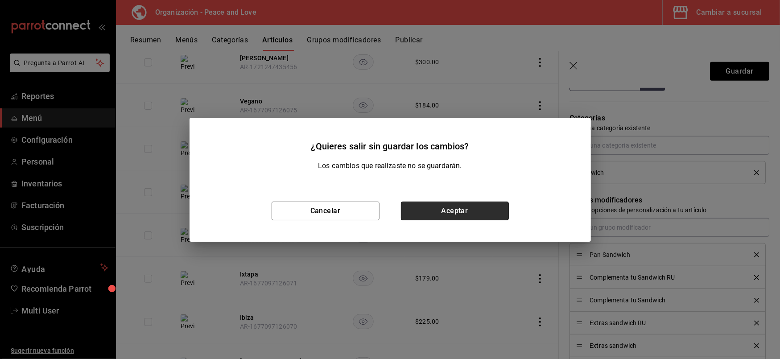
click at [427, 207] on button "Aceptar" at bounding box center [455, 211] width 108 height 19
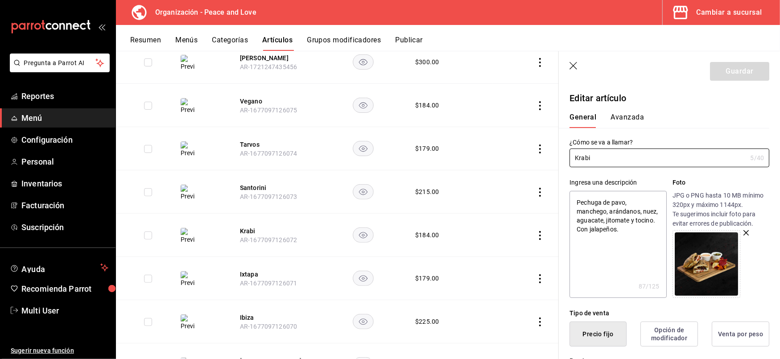
click at [580, 202] on textarea "Pechuga de pavo, manchego, arándanos, nuez, aguacate, jitomate y tocino. Con ja…" at bounding box center [618, 244] width 97 height 107
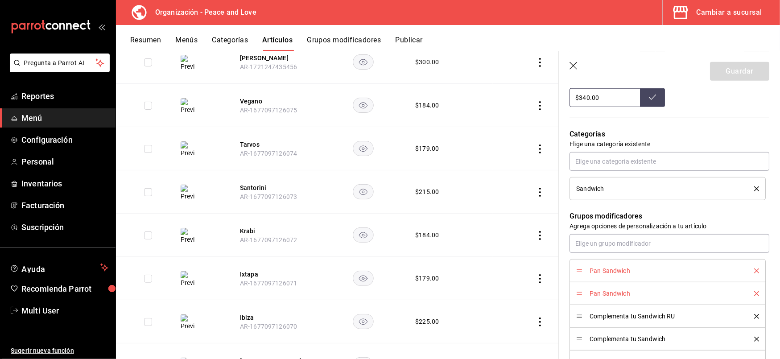
scroll to position [386, 0]
click at [754, 272] on icon "delete" at bounding box center [756, 270] width 5 height 5
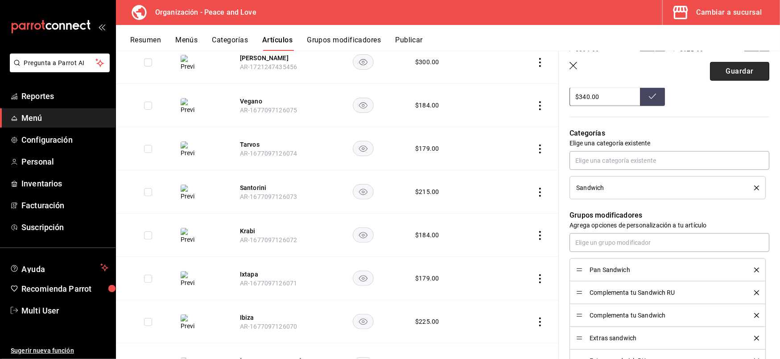
click at [732, 78] on button "Guardar" at bounding box center [739, 71] width 59 height 19
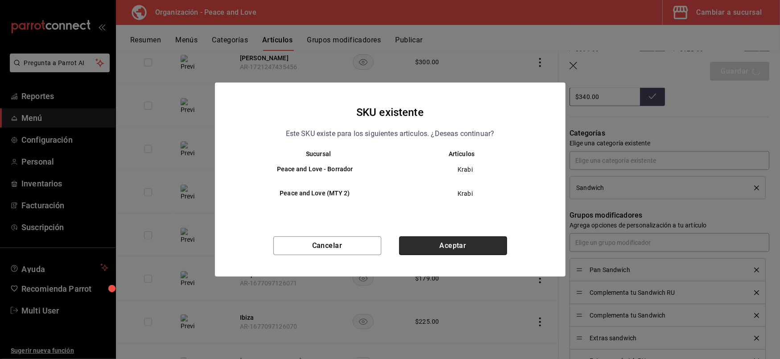
click at [471, 247] on button "Aceptar" at bounding box center [453, 245] width 108 height 19
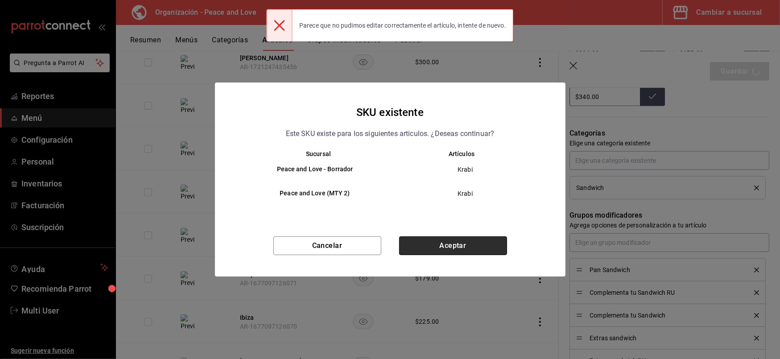
click at [468, 246] on button "Aceptar" at bounding box center [453, 245] width 108 height 19
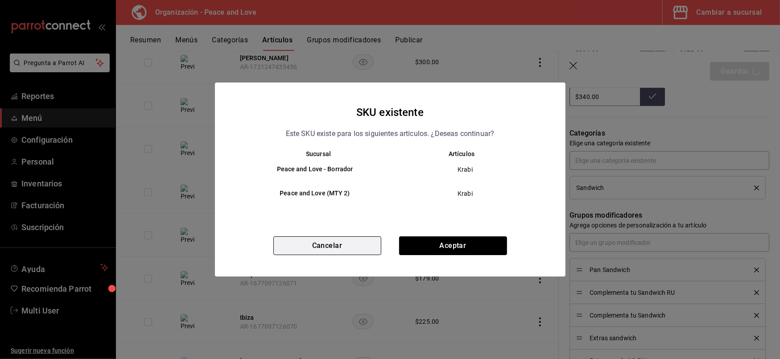
click at [359, 246] on button "Cancelar" at bounding box center [327, 245] width 108 height 19
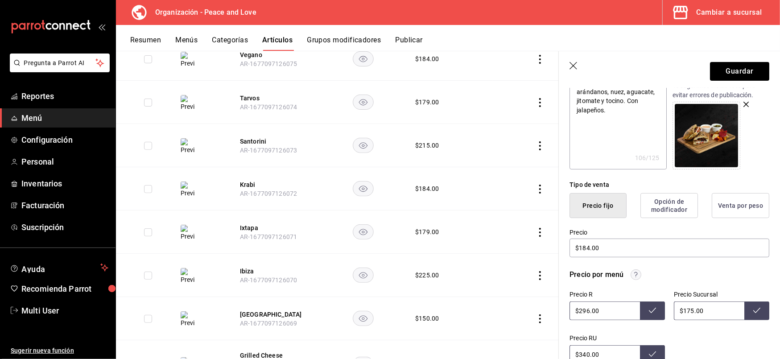
scroll to position [0, 0]
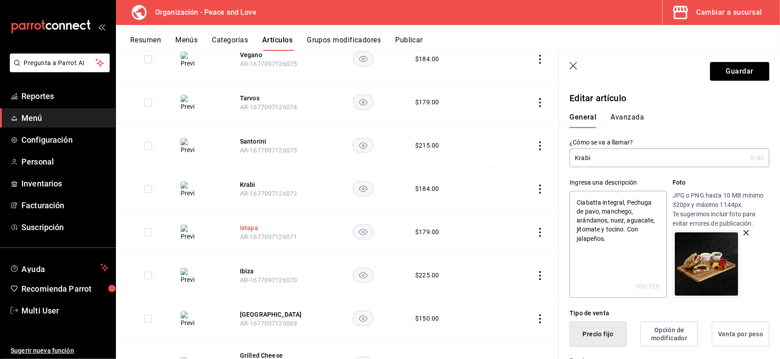
click at [248, 230] on button "Ixtapa" at bounding box center [275, 227] width 71 height 9
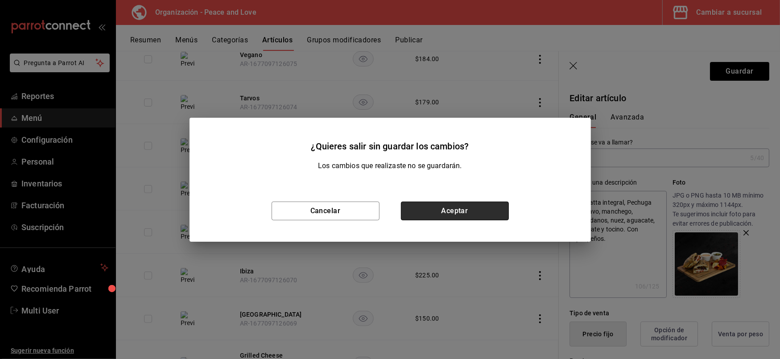
click at [409, 217] on button "Aceptar" at bounding box center [455, 211] width 108 height 19
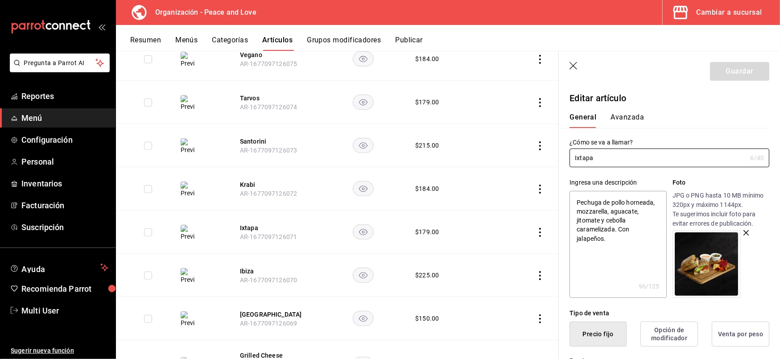
click at [574, 204] on textarea "Pechuga de pollo horneada, mozzarella, aguacate, jitomate y cebolla caramelizad…" at bounding box center [618, 244] width 97 height 107
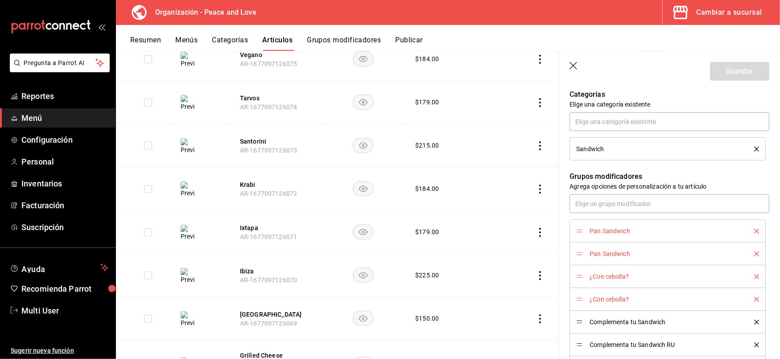
scroll to position [426, 0]
click at [754, 229] on icon "delete" at bounding box center [756, 229] width 5 height 5
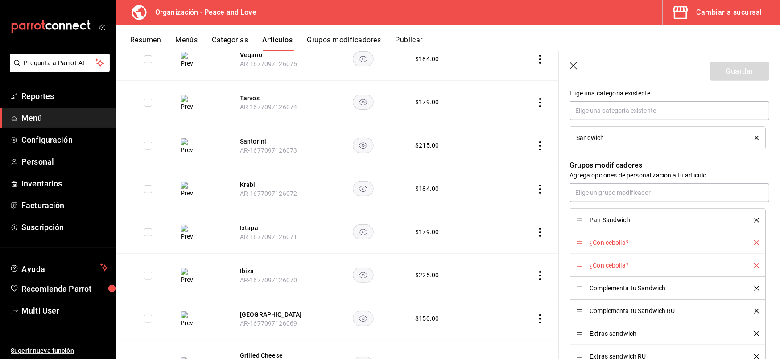
scroll to position [436, 0]
click at [749, 247] on div "¿Con cebolla?" at bounding box center [667, 243] width 183 height 10
click at [754, 244] on icon "delete" at bounding box center [756, 243] width 5 height 5
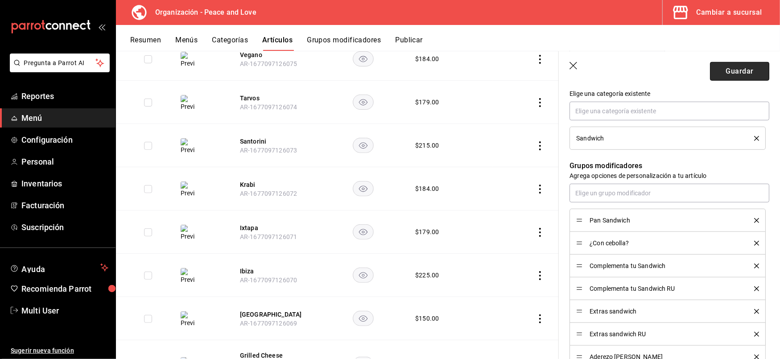
click at [731, 76] on button "Guardar" at bounding box center [739, 71] width 59 height 19
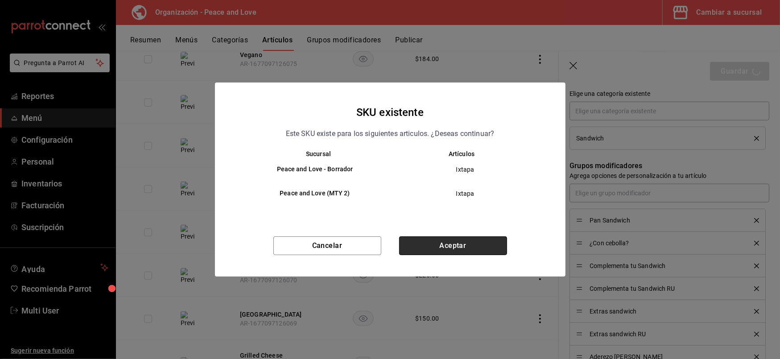
click at [441, 248] on button "Aceptar" at bounding box center [453, 245] width 108 height 19
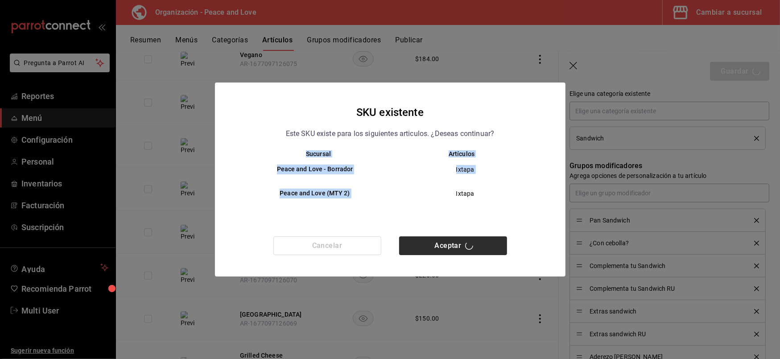
click at [441, 248] on div "Cancelar Aceptar" at bounding box center [390, 256] width 351 height 40
click at [441, 248] on button "Aceptar" at bounding box center [453, 245] width 108 height 19
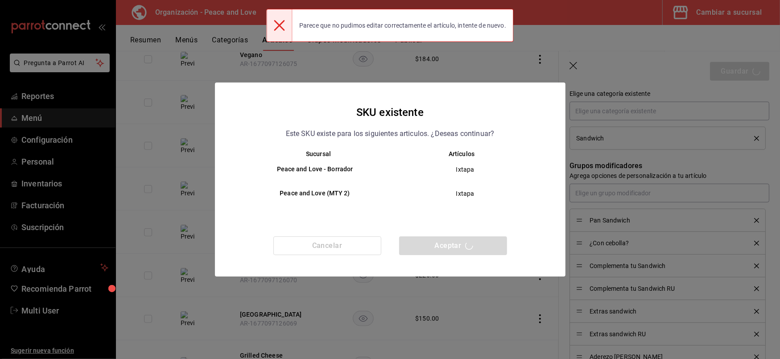
click at [441, 248] on div "Cancelar Aceptar" at bounding box center [390, 256] width 351 height 40
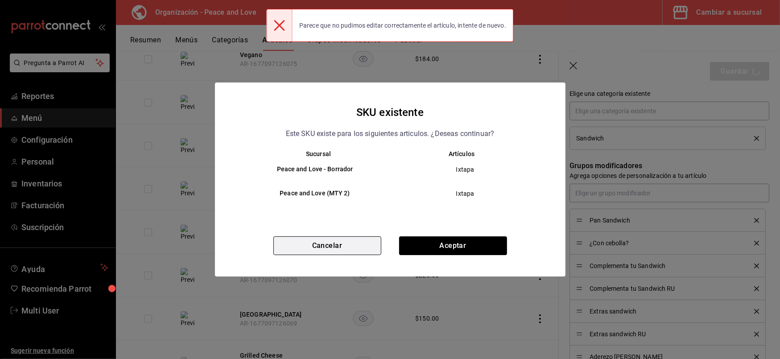
click at [347, 244] on button "Cancelar" at bounding box center [327, 245] width 108 height 19
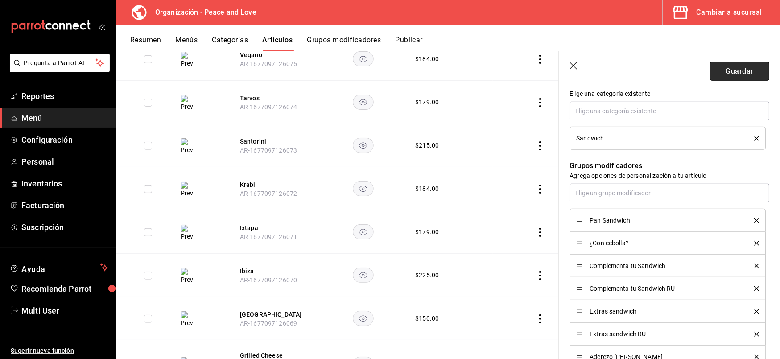
click at [730, 73] on button "Guardar" at bounding box center [739, 71] width 59 height 19
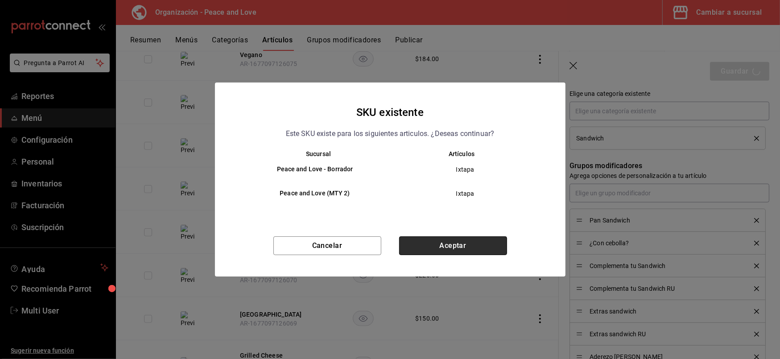
click at [434, 236] on button "Aceptar" at bounding box center [453, 245] width 108 height 19
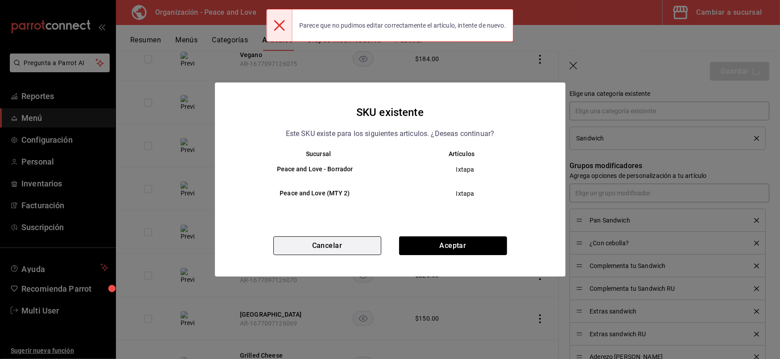
click at [359, 250] on button "Cancelar" at bounding box center [327, 245] width 108 height 19
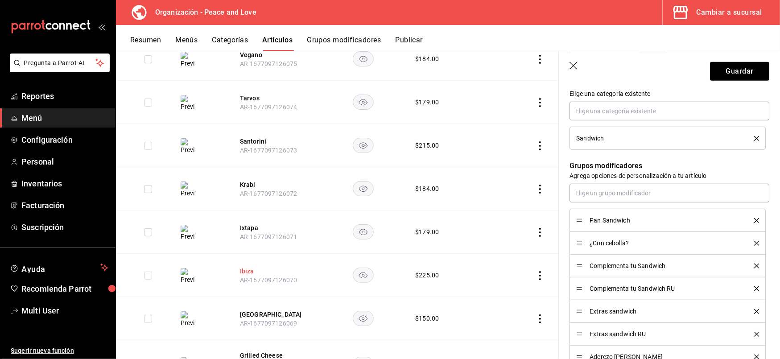
click at [244, 272] on button "Ibiza" at bounding box center [275, 271] width 71 height 9
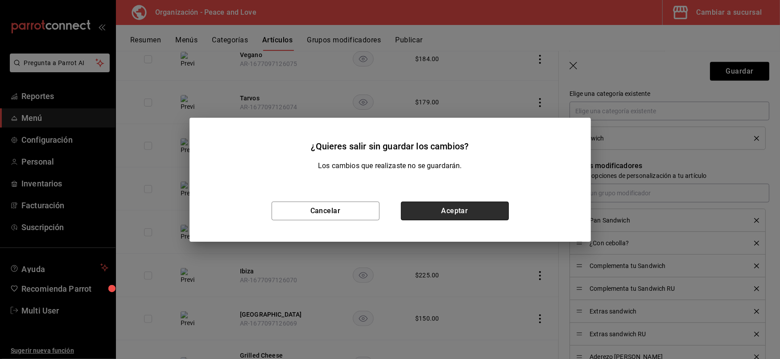
click at [459, 214] on button "Aceptar" at bounding box center [455, 211] width 108 height 19
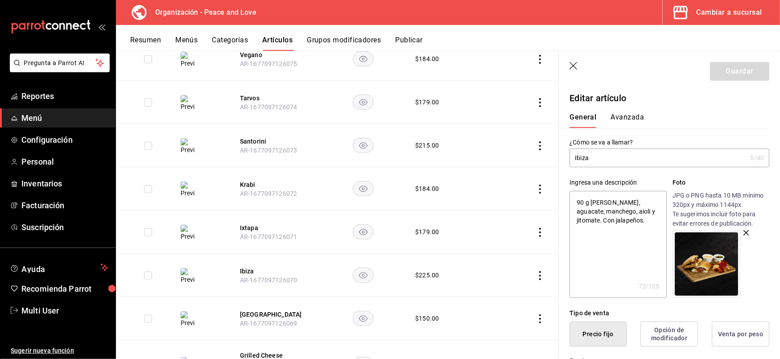
click at [574, 200] on textarea "90 g Jamón serrano, aguacate, manchego, aioli y jitomate. Con jalapeños." at bounding box center [618, 244] width 97 height 107
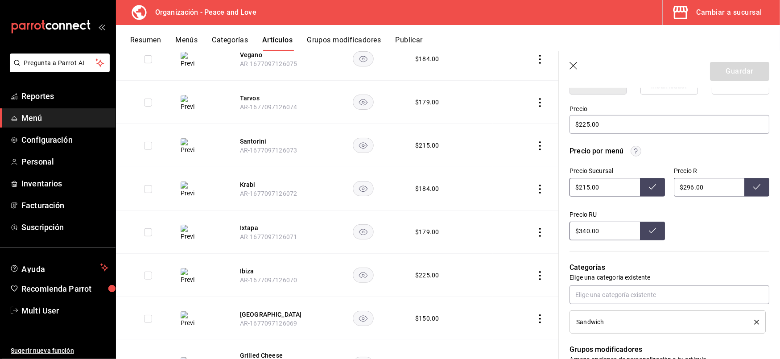
scroll to position [359, 0]
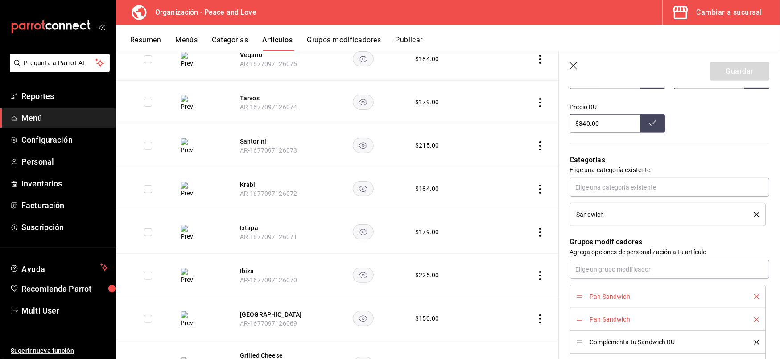
click at [754, 295] on icon "delete" at bounding box center [756, 296] width 5 height 5
click at [714, 70] on button "Guardar" at bounding box center [739, 71] width 59 height 19
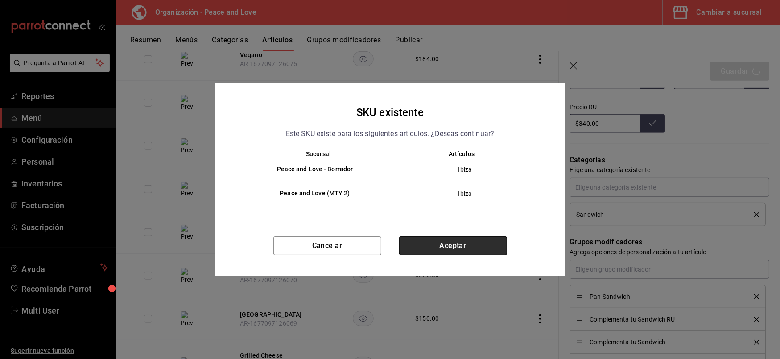
click at [479, 238] on button "Aceptar" at bounding box center [453, 245] width 108 height 19
click at [479, 238] on div "Cancelar Aceptar" at bounding box center [390, 256] width 351 height 40
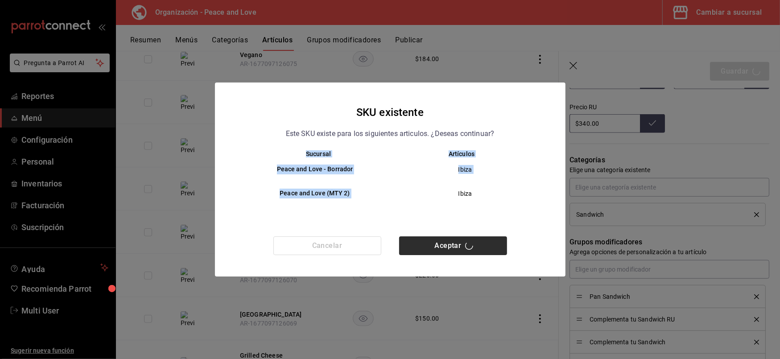
click at [479, 238] on div "Cancelar Aceptar" at bounding box center [390, 256] width 351 height 40
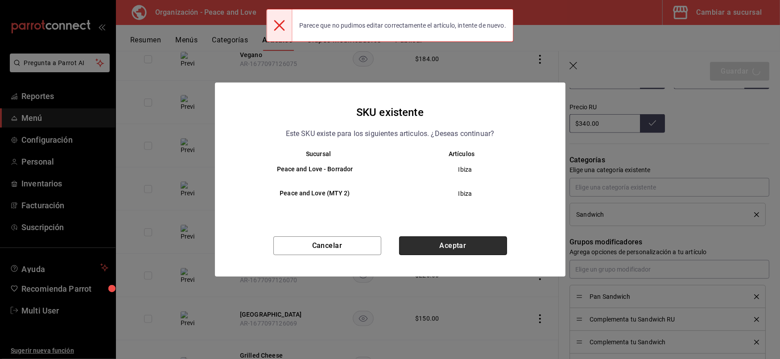
click at [479, 238] on button "Aceptar" at bounding box center [453, 245] width 108 height 19
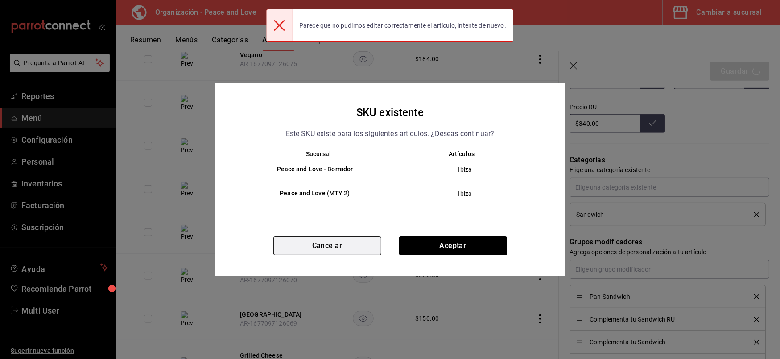
click at [304, 238] on button "Cancelar" at bounding box center [327, 245] width 108 height 19
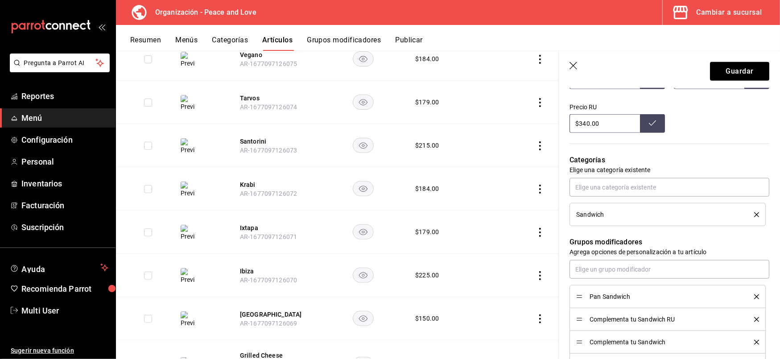
click at [754, 296] on icon "delete" at bounding box center [756, 296] width 5 height 5
click at [740, 61] on header "Guardar" at bounding box center [669, 69] width 221 height 37
click at [739, 70] on button "Guardar" at bounding box center [739, 71] width 59 height 19
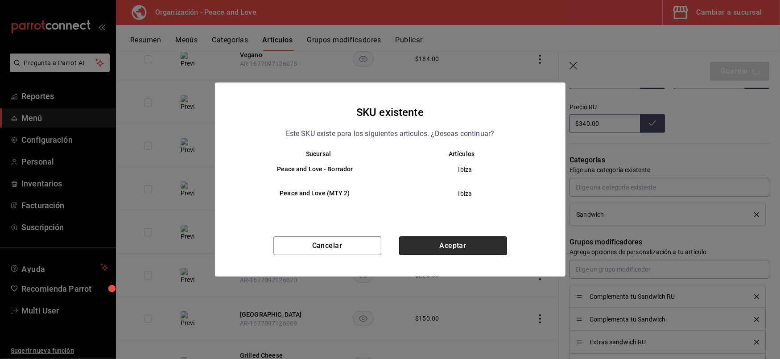
click at [467, 243] on button "Aceptar" at bounding box center [453, 245] width 108 height 19
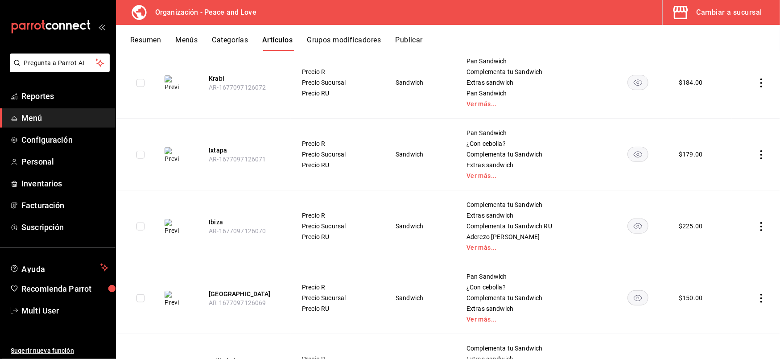
scroll to position [407, 0]
click at [215, 219] on button "Ibiza" at bounding box center [244, 221] width 71 height 9
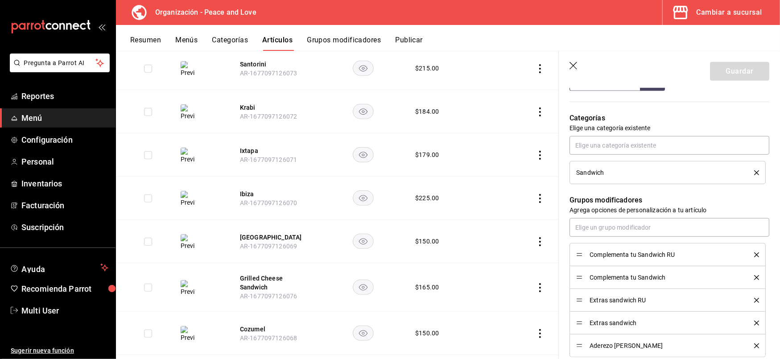
scroll to position [405, 0]
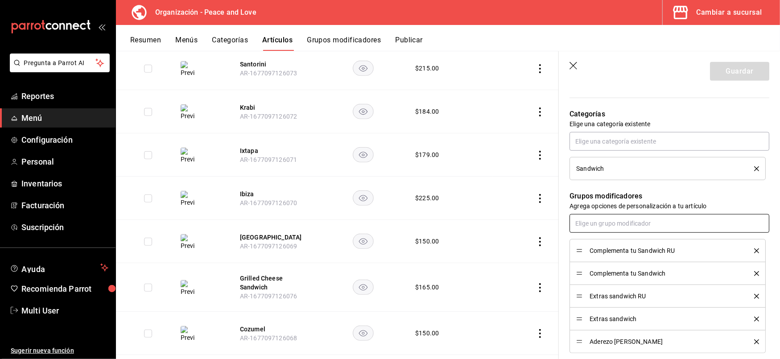
click at [653, 227] on input "text" at bounding box center [670, 223] width 200 height 19
click at [632, 245] on li "Pan Sandwich" at bounding box center [665, 244] width 190 height 15
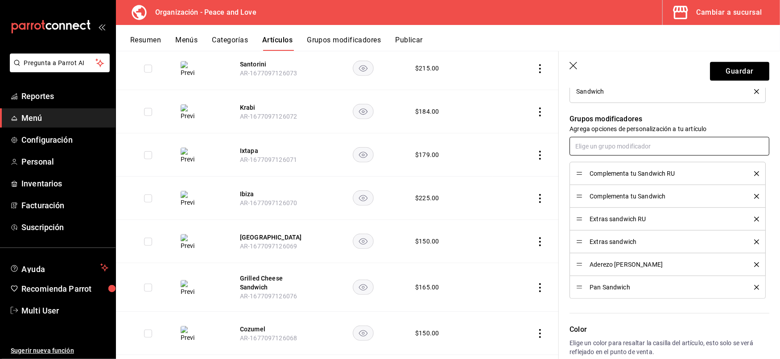
scroll to position [494, 0]
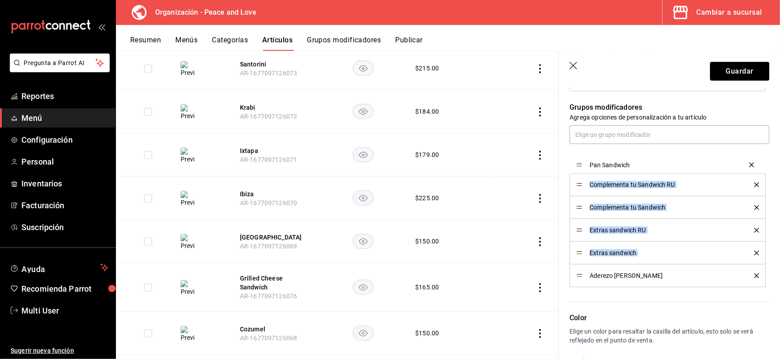
drag, startPoint x: 580, startPoint y: 278, endPoint x: 571, endPoint y: 168, distance: 110.6
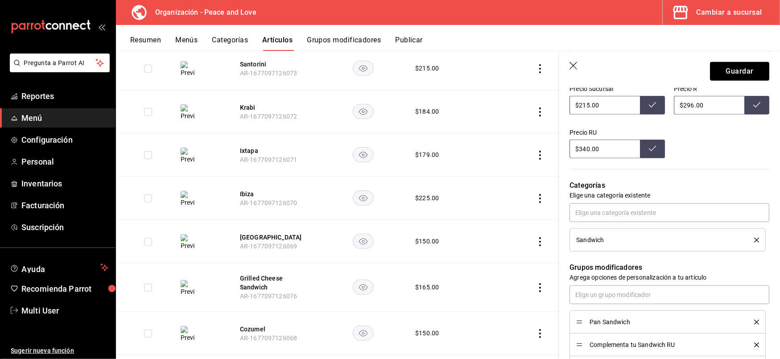
scroll to position [331, 0]
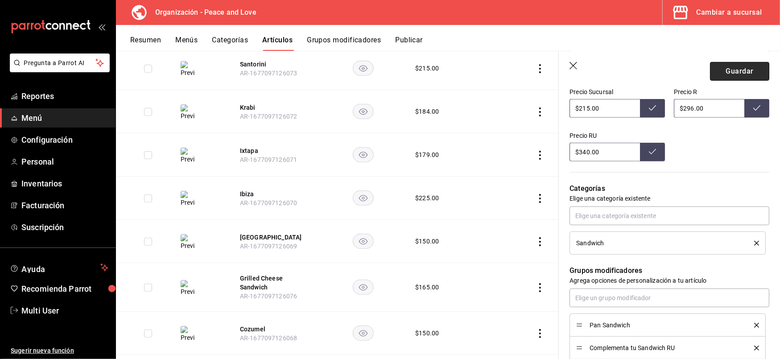
click at [733, 70] on button "Guardar" at bounding box center [739, 71] width 59 height 19
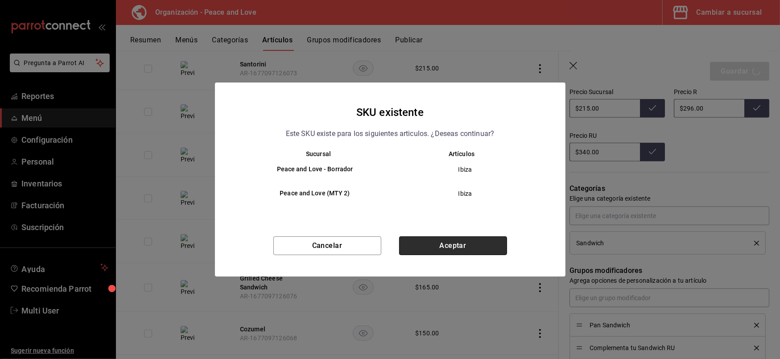
click at [446, 248] on button "Aceptar" at bounding box center [453, 245] width 108 height 19
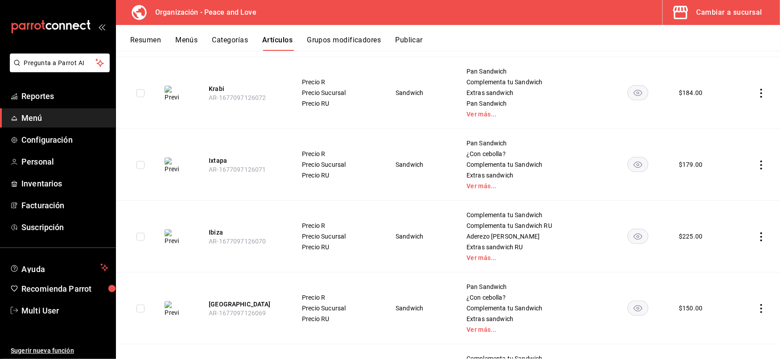
scroll to position [398, 0]
click at [222, 302] on button "[GEOGRAPHIC_DATA]" at bounding box center [244, 302] width 71 height 9
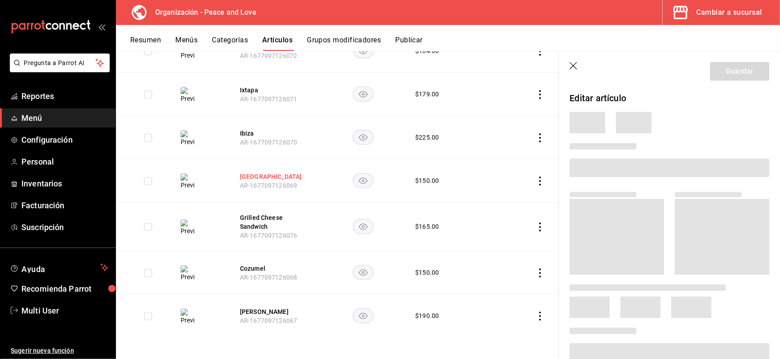
scroll to position [316, 0]
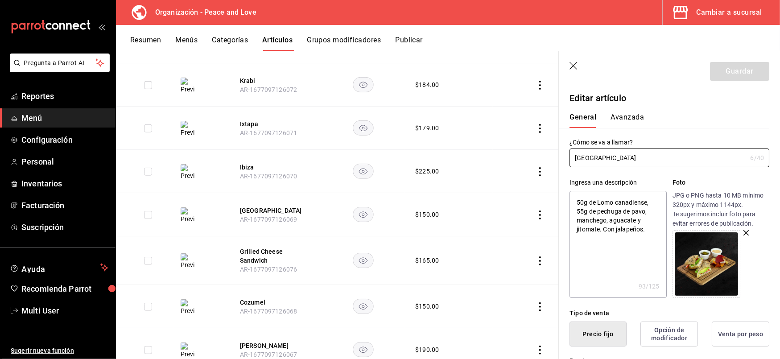
click at [579, 206] on textarea "50g de Lomo canadiense, 55g de pechuga de pavo, manchego, aguacate y jitomate. …" at bounding box center [618, 244] width 97 height 107
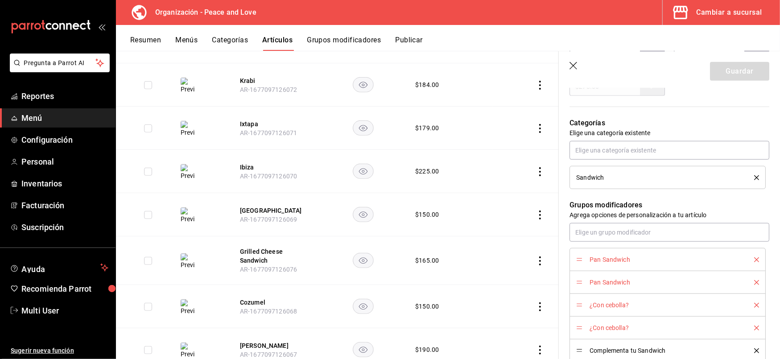
scroll to position [397, 0]
click at [748, 256] on div "Pan Sandwich" at bounding box center [667, 259] width 183 height 10
click at [754, 260] on icon "delete" at bounding box center [756, 259] width 5 height 5
click at [754, 282] on icon "delete" at bounding box center [756, 282] width 5 height 5
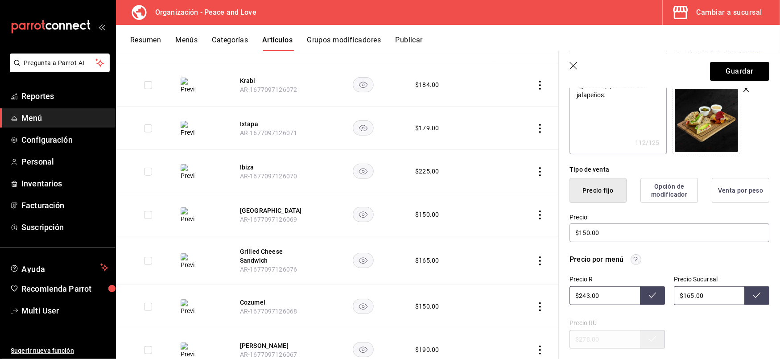
scroll to position [0, 0]
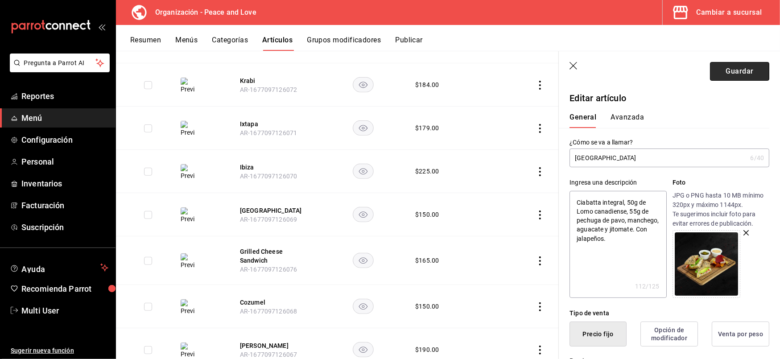
click at [727, 80] on button "Guardar" at bounding box center [739, 71] width 59 height 19
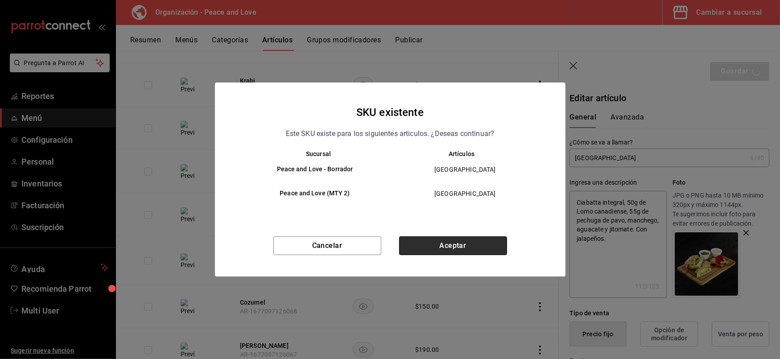
click at [443, 243] on button "Aceptar" at bounding box center [453, 245] width 108 height 19
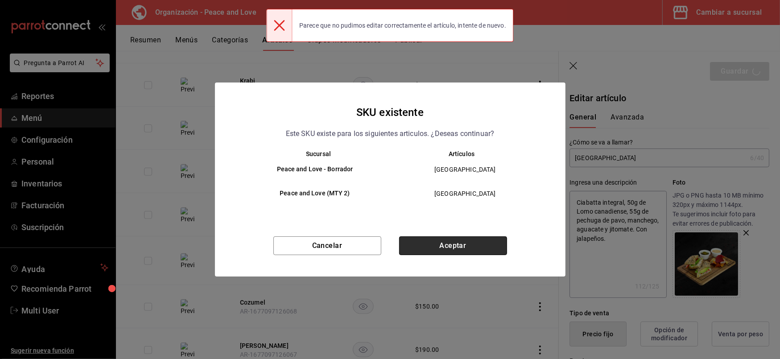
click at [443, 243] on button "Aceptar" at bounding box center [453, 245] width 108 height 19
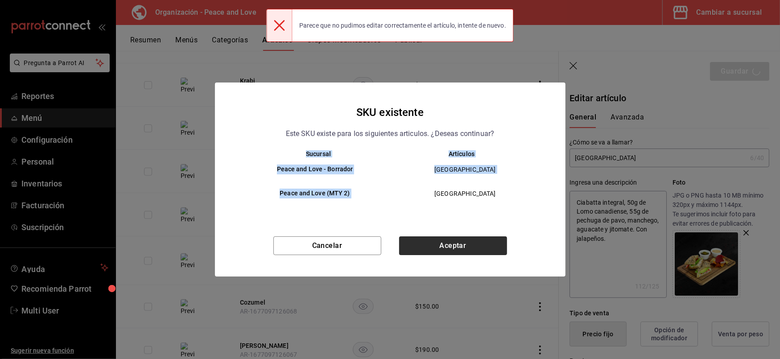
click at [443, 243] on div "Cancelar Aceptar" at bounding box center [390, 256] width 351 height 40
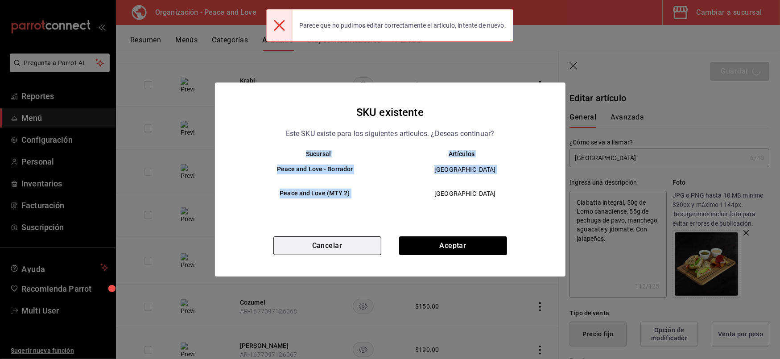
click at [357, 248] on button "Cancelar" at bounding box center [327, 245] width 108 height 19
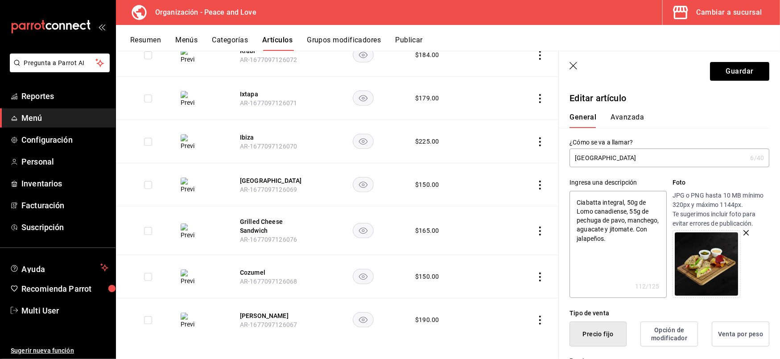
scroll to position [346, 0]
click at [253, 225] on button "Grilled Cheese Sandwich" at bounding box center [275, 226] width 71 height 18
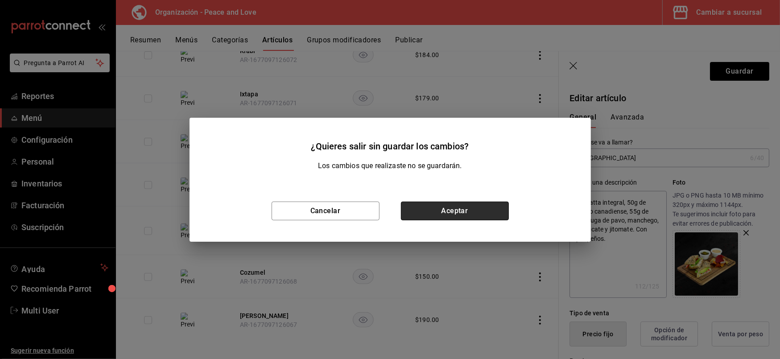
click at [421, 218] on button "Aceptar" at bounding box center [455, 211] width 108 height 19
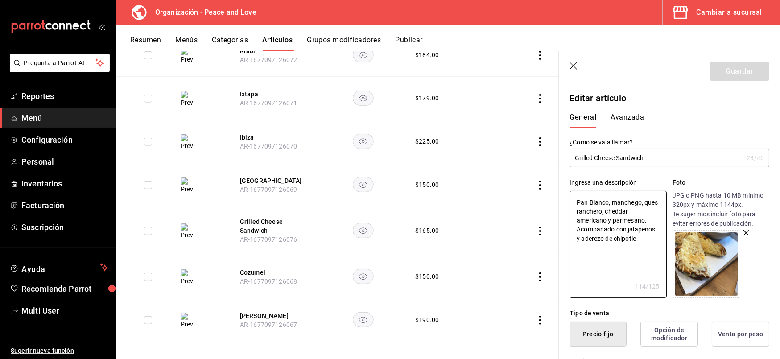
drag, startPoint x: 609, startPoint y: 202, endPoint x: 549, endPoint y: 198, distance: 59.4
click at [549, 198] on main "Artículos organización Edita el precio e imagen de tus artículos. Asigna una ca…" at bounding box center [448, 205] width 664 height 308
click at [549, 198] on td at bounding box center [526, 184] width 66 height 43
click at [607, 202] on textarea "Pan Blanco, manchego, ques ranchero, cheddar americano y parmesano. Acompañado …" at bounding box center [618, 244] width 97 height 107
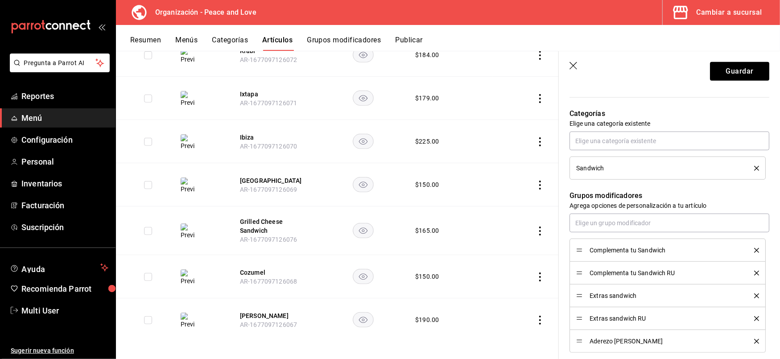
scroll to position [407, 0]
click at [719, 72] on button "Guardar" at bounding box center [739, 71] width 59 height 19
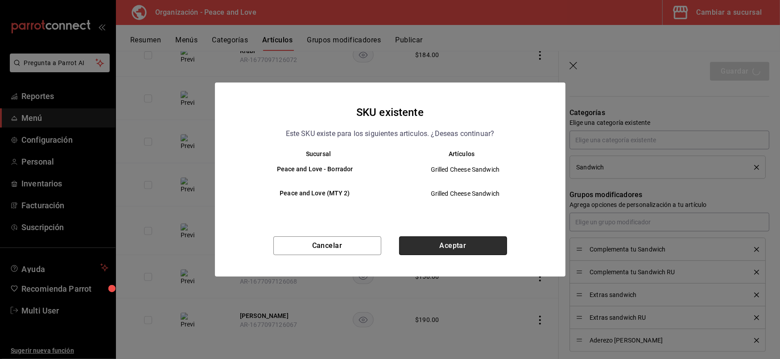
click at [442, 241] on button "Aceptar" at bounding box center [453, 245] width 108 height 19
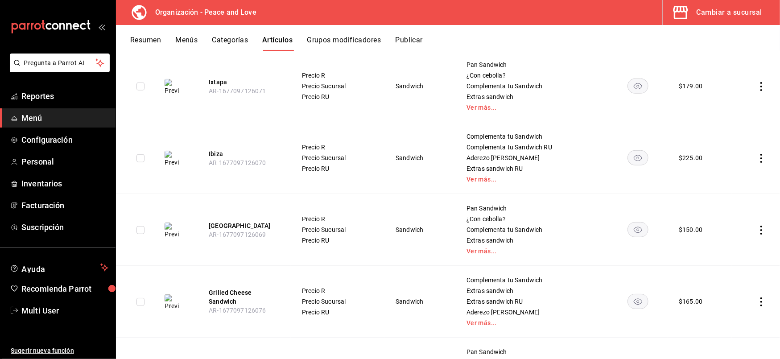
scroll to position [475, 0]
click at [227, 226] on button "[GEOGRAPHIC_DATA]" at bounding box center [244, 225] width 71 height 9
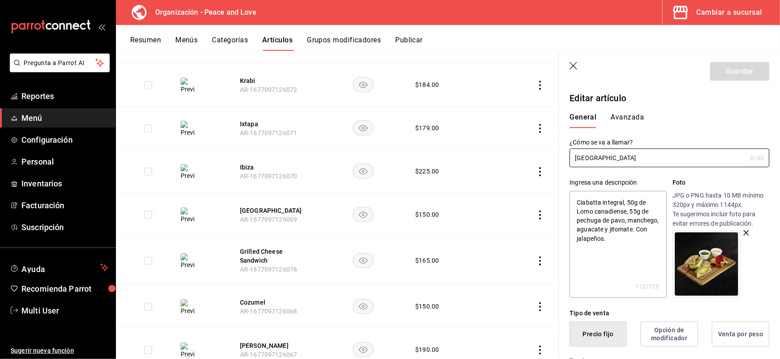
scroll to position [346, 0]
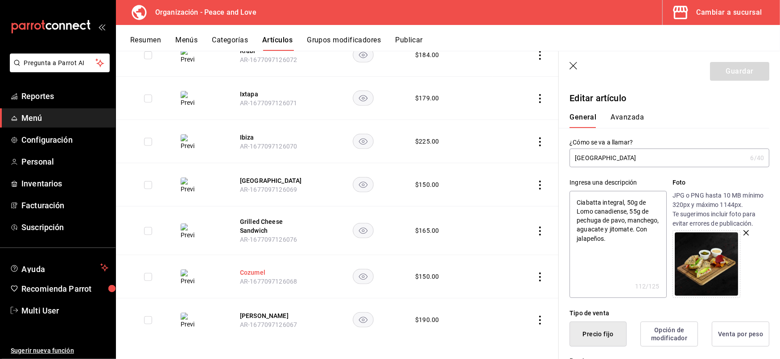
click at [250, 268] on button "Cozumel" at bounding box center [275, 272] width 71 height 9
click at [252, 182] on button "[GEOGRAPHIC_DATA]" at bounding box center [275, 180] width 71 height 9
click at [260, 228] on button "Grilled Cheese Sandwich" at bounding box center [275, 226] width 71 height 18
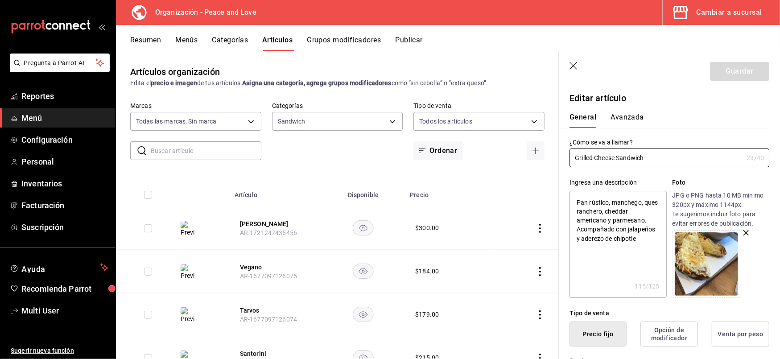
scroll to position [346, 0]
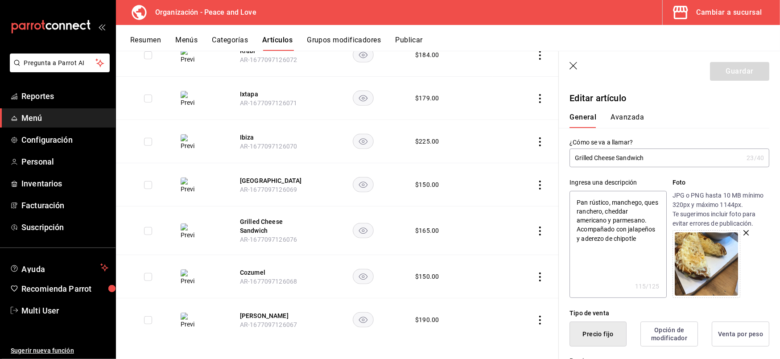
click at [618, 252] on textarea "Pan rústico, manchego, ques ranchero, cheddar americano y parmesano. Acompañado…" at bounding box center [618, 244] width 97 height 107
type textarea "Pan rústico, manchego, ques ranchero, cheddar americano y parmesano. Con jalape…"
click at [723, 78] on button "Guardar" at bounding box center [739, 71] width 59 height 19
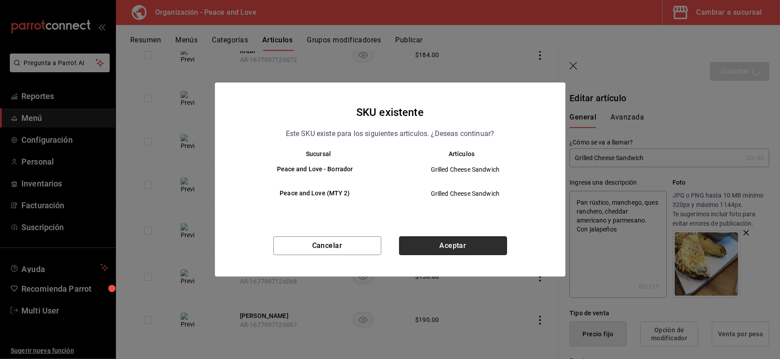
click at [459, 248] on button "Aceptar" at bounding box center [453, 245] width 108 height 19
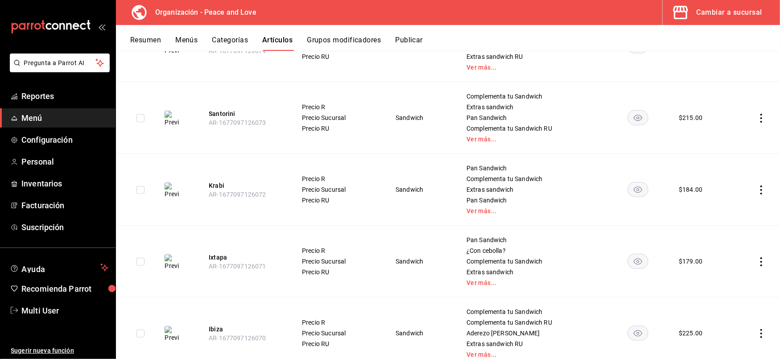
scroll to position [582, 0]
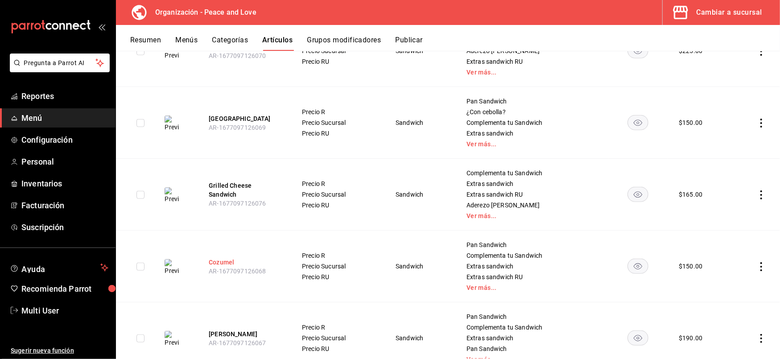
click at [217, 263] on button "Cozumel" at bounding box center [244, 262] width 71 height 9
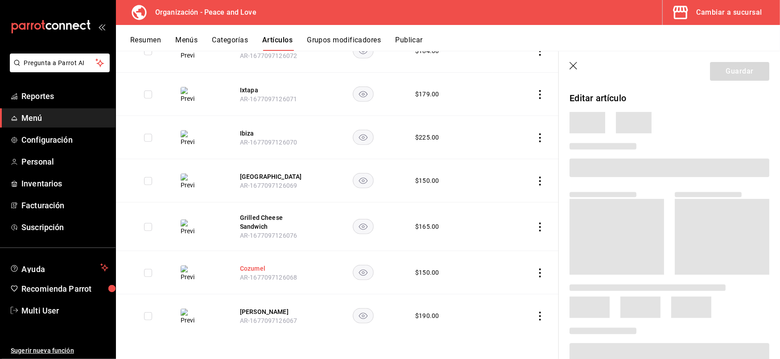
scroll to position [316, 0]
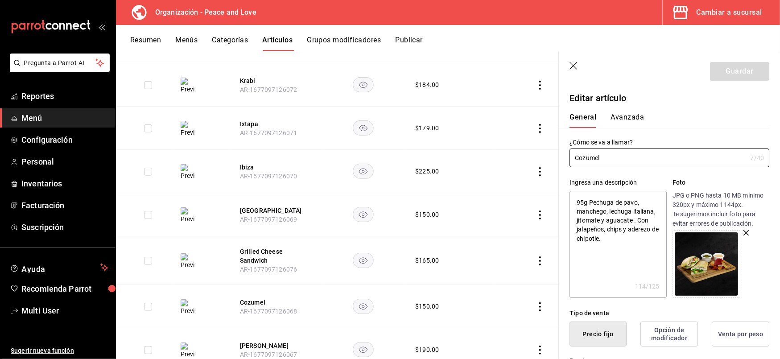
type textarea "x"
click at [620, 250] on textarea "95g Pechuga de pavo, manchego, lechuga italiana, jitomate y aguacate . Con jala…" at bounding box center [618, 244] width 97 height 107
type textarea "95g Pechuga de pavo, manchego, lechuga italiana, jitomate y aguacate . Con jala…"
type textarea "x"
type textarea "95g Pechuga de pavo, manchego, lechuga italiana, jitomate y aguacate . Con jala…"
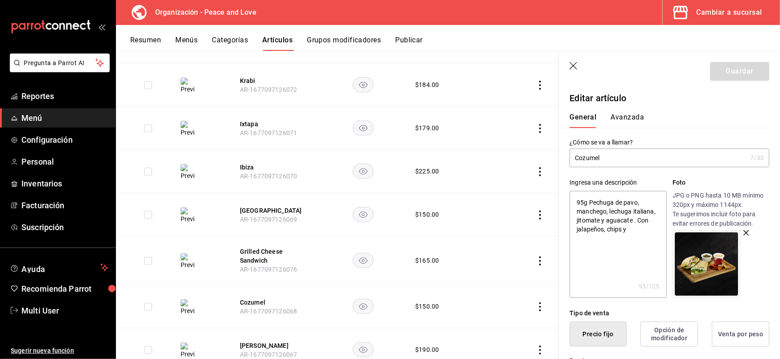
type textarea "x"
type textarea "95g Pechuga de pavo, manchego, lechuga italiana, jitomate y aguacate . Con jala…"
type textarea "x"
type textarea "95g Pechuga de pavo, manchego, lechuga italiana, jitomate y aguacate . Con jala…"
type textarea "x"
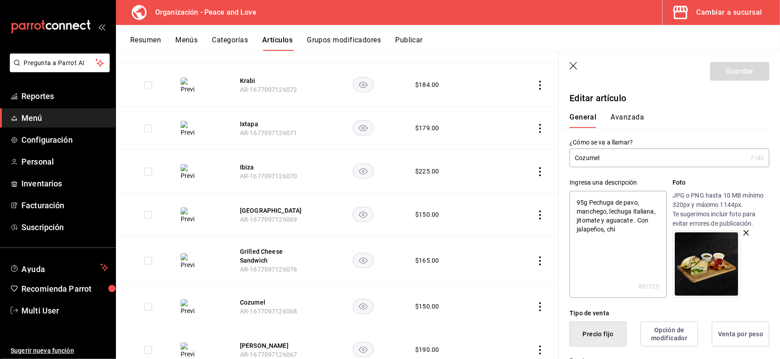
type textarea "95g Pechuga de pavo, manchego, lechuga italiana, jitomate y aguacate . Con jala…"
type textarea "x"
type textarea "95g Pechuga de pavo, manchego, lechuga italiana, jitomate y aguacate . Con jala…"
type textarea "x"
type textarea "95g Pechuga de pavo, manchego, lechuga italiana, jitomate y aguacate . Con jala…"
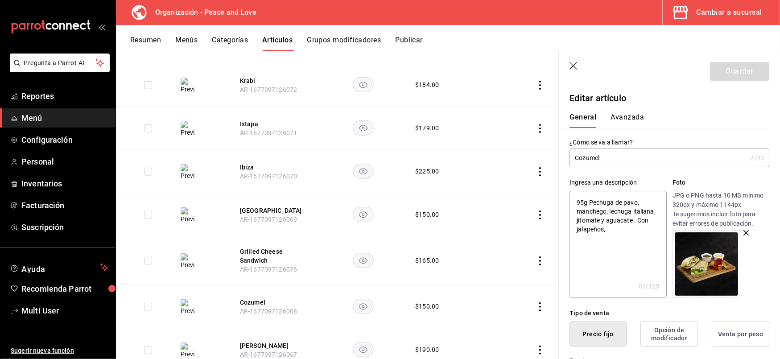
type textarea "x"
type textarea "95g Pechuga de pavo, manchego, lechuga italiana, jitomate y aguacate . Con jala…"
type textarea "x"
type textarea "95g Pechuga de pavo, manchego, lechuga italiana, jitomate y aguacate . Con jala…"
type textarea "x"
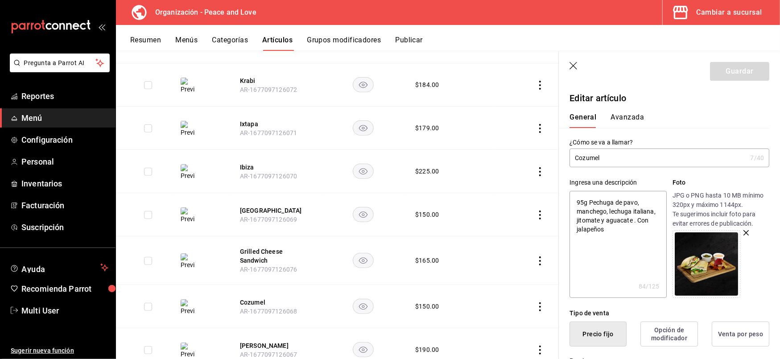
type textarea "95g Pechuga de pavo, manchego, lechuga italiana, jitomate y aguacate . Con jala…"
type textarea "x"
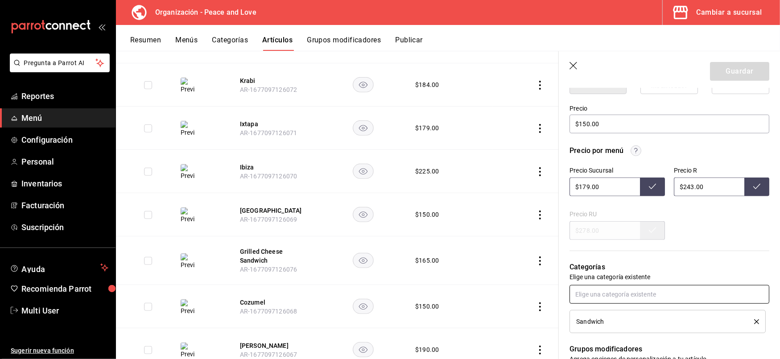
scroll to position [375, 0]
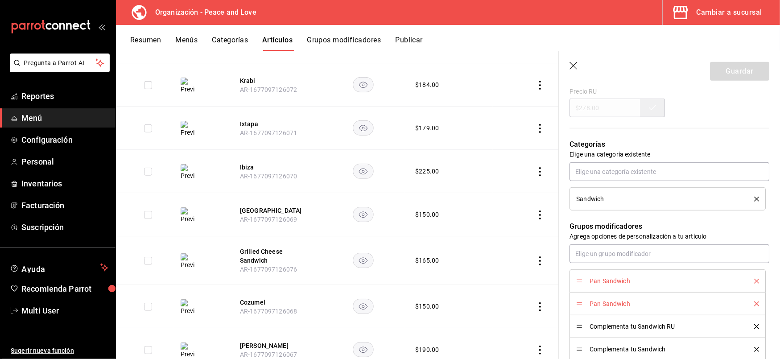
type textarea "95g Pechuga de pavo, manchego, lechuga italiana, jitomate y aguacate . Con jala…"
click at [746, 284] on div "Pan Sandwich" at bounding box center [667, 281] width 183 height 10
click at [754, 280] on icon "delete" at bounding box center [756, 281] width 5 height 5
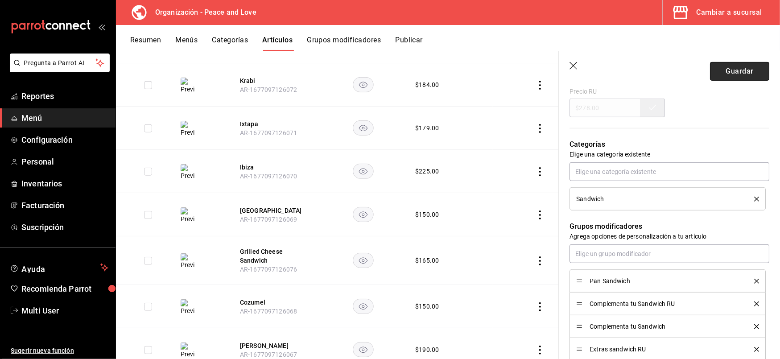
click at [716, 68] on button "Guardar" at bounding box center [739, 71] width 59 height 19
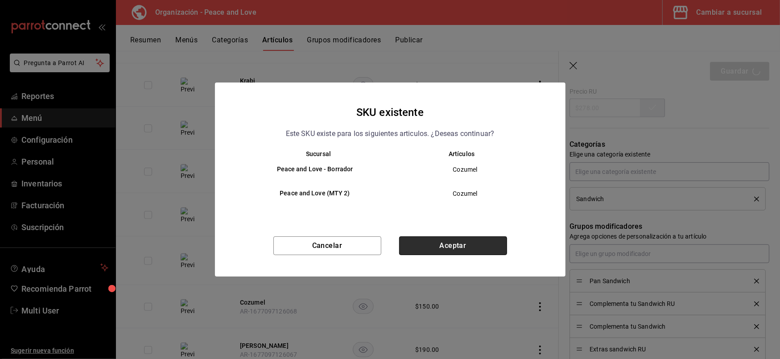
click at [457, 245] on button "Aceptar" at bounding box center [453, 245] width 108 height 19
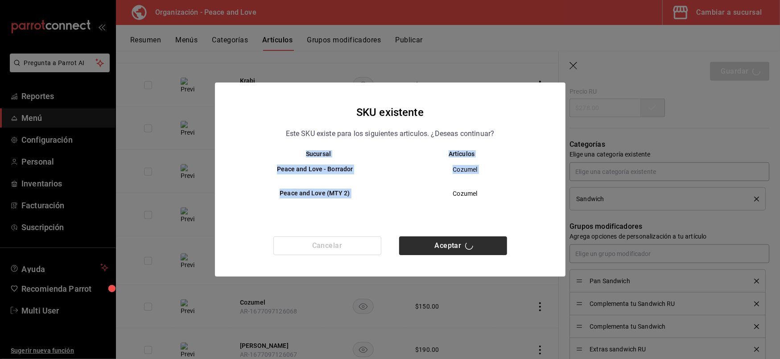
click at [457, 245] on div "Cancelar Aceptar" at bounding box center [390, 256] width 351 height 40
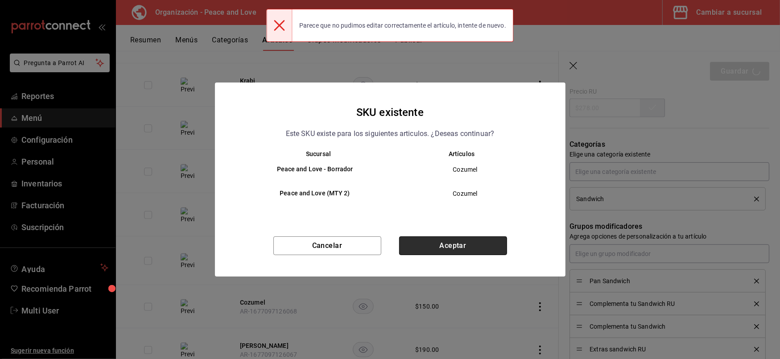
click at [457, 245] on button "Aceptar" at bounding box center [453, 245] width 108 height 19
click at [457, 245] on div "Cancelar Aceptar" at bounding box center [390, 256] width 351 height 40
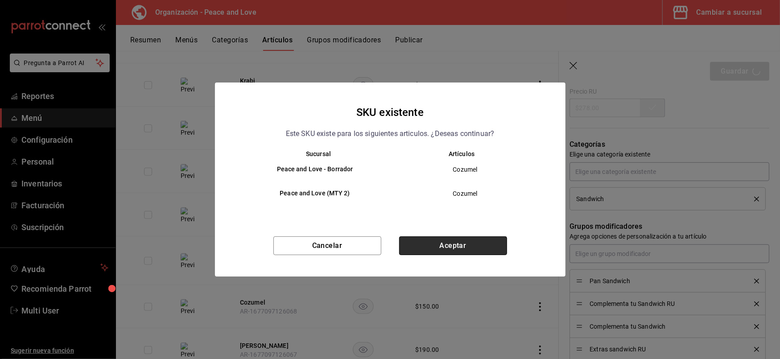
click at [457, 245] on button "Aceptar" at bounding box center [453, 245] width 108 height 19
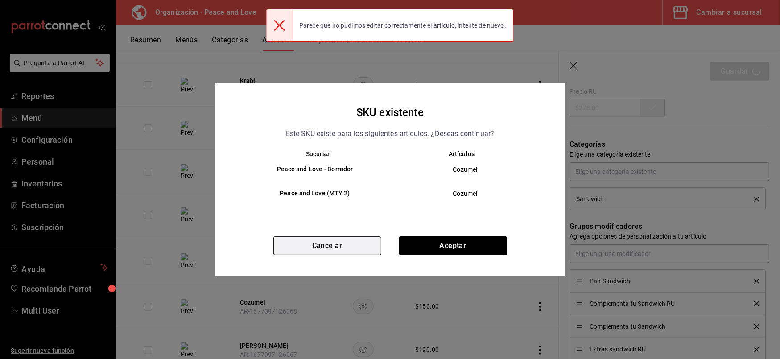
click at [348, 248] on button "Cancelar" at bounding box center [327, 245] width 108 height 19
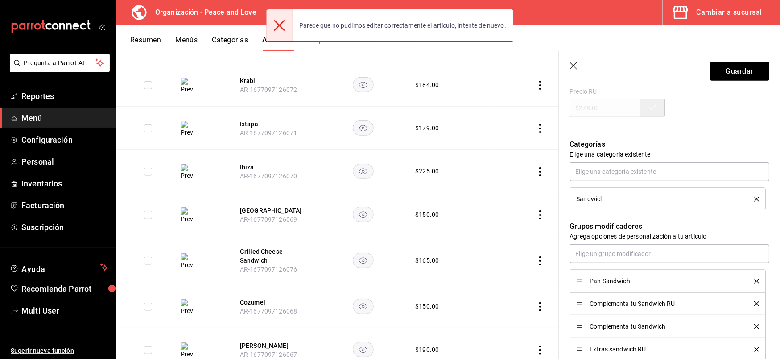
scroll to position [346, 0]
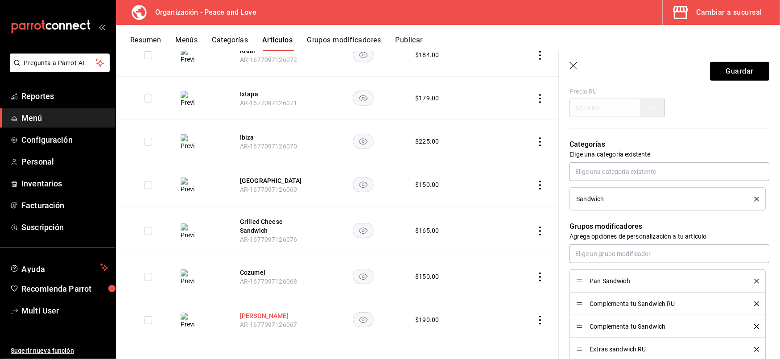
click at [250, 313] on button "[PERSON_NAME]" at bounding box center [275, 315] width 71 height 9
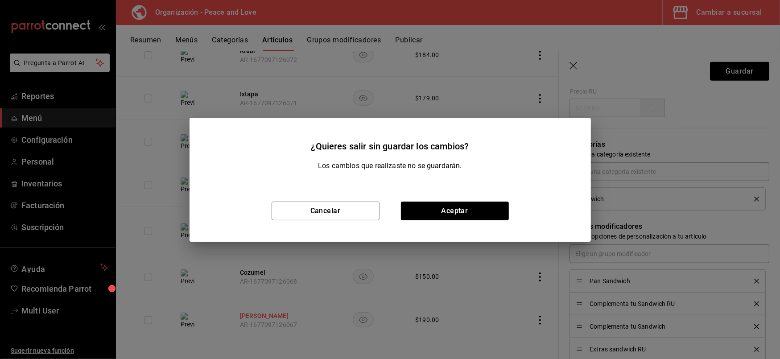
type textarea "x"
click at [431, 219] on button "Aceptar" at bounding box center [455, 211] width 108 height 19
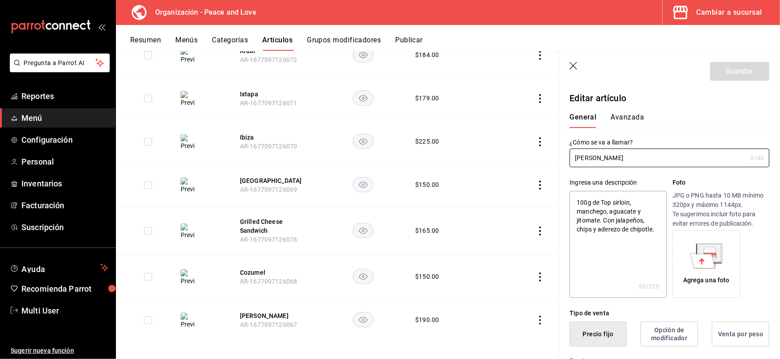
type textarea "x"
type input "$190.00"
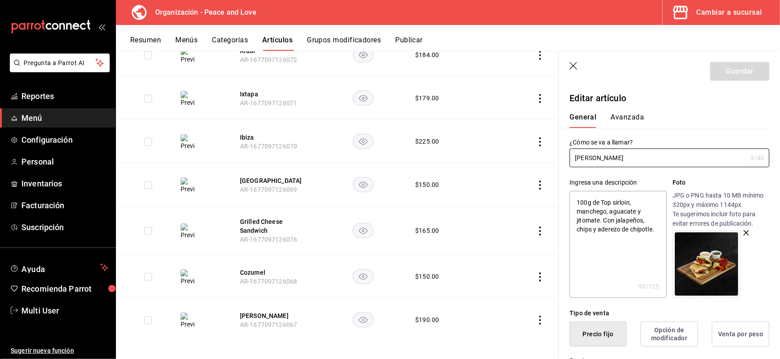
type textarea "x"
click at [612, 237] on textarea "100g de Top sirloin, manchego, aguacate y jitomate. Con jalapeños, chips y ader…" at bounding box center [618, 244] width 97 height 107
type textarea "100g de Top sirloin, manchego, aguacate y jitomate. Con jalapeños, chips y ader…"
type textarea "x"
type textarea "100g de Top sirloin, manchego, aguacate y jitomate. Con jalapeños, chips y"
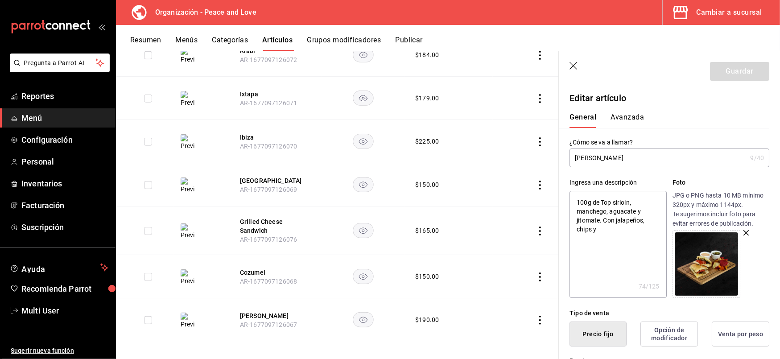
type textarea "x"
type textarea "100g de Top sirloin, manchego, aguacate y jitomate. Con jalapeños, chips"
type textarea "x"
type textarea "100g de Top sirloin, manchego, aguacate y jitomate. Con jalapeños, chip"
type textarea "x"
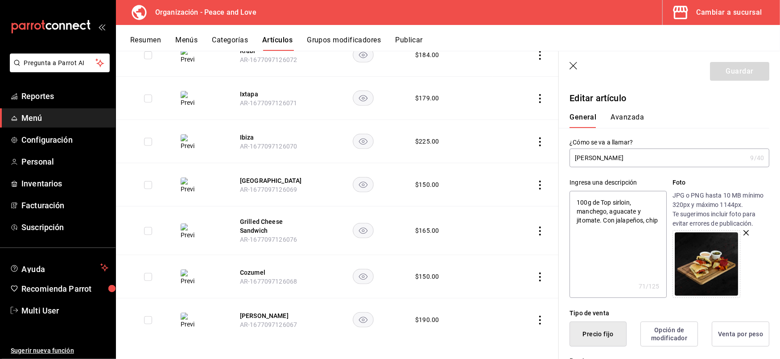
type textarea "100g de Top sirloin, manchego, aguacate y jitomate. Con jalapeños, chi"
type textarea "x"
type textarea "100g de Top sirloin, manchego, aguacate y jitomate. Con jalapeños, ch"
type textarea "x"
type textarea "100g de Top sirloin, manchego, aguacate y jitomate. Con jalapeños, c"
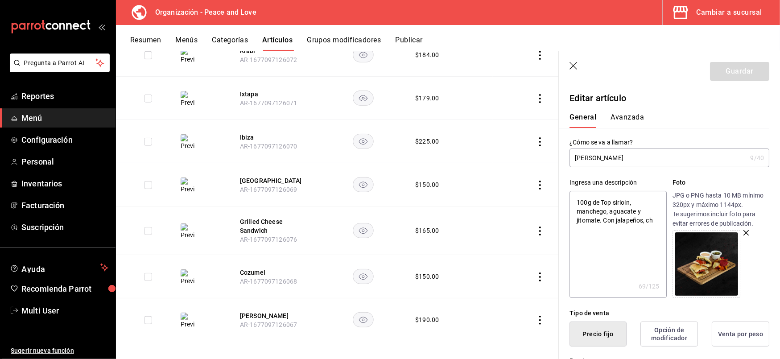
type textarea "x"
type textarea "100g de Top sirloin, manchego, aguacate y jitomate. Con jalapeños,"
type textarea "x"
type textarea "100g de Top sirloin, manchego, aguacate y jitomate. Con jalapeños,"
type textarea "x"
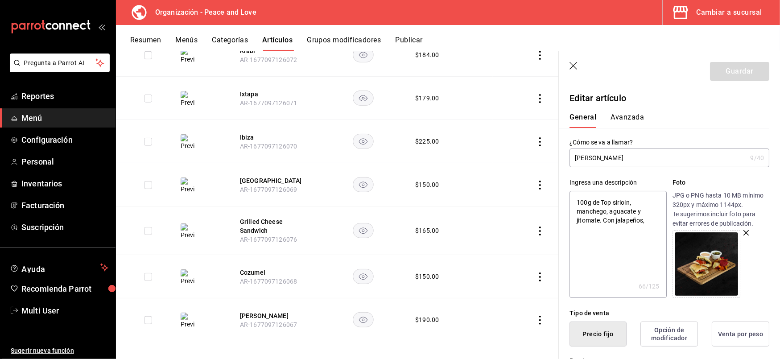
type textarea "100g de Top sirloin, manchego, aguacate y jitomate. Con jalapeños"
type textarea "x"
type textarea "100g de Top sirloin, manchego, aguacate y jitomate. Con jalapeños."
type textarea "x"
click at [574, 204] on textarea "100g de Top sirloin, manchego, aguacate y jitomate. Con jalapeños." at bounding box center [618, 244] width 97 height 107
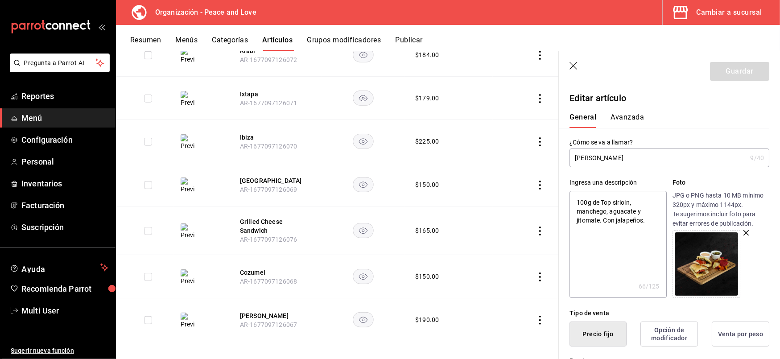
type textarea "C100g de Top sirloin, manchego, aguacate y jitomate. Con jalapeños."
type textarea "x"
type textarea "Ci100g de Top sirloin, manchego, aguacate y jitomate. Con jalapeños."
type textarea "x"
type textarea "Cia100g de Top sirloin, manchego, aguacate y jitomate. Con jalapeños."
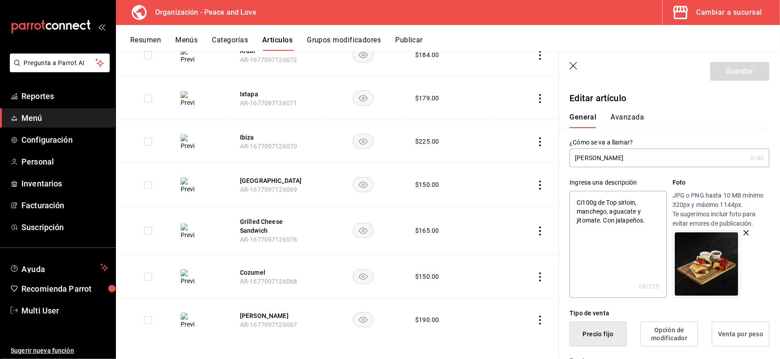
type textarea "x"
type textarea "Ciab100g de Top sirloin, manchego, aguacate y jitomate. Con jalapeños."
type textarea "x"
type textarea "Ciaba100g de Top sirloin, manchego, aguacate y jitomate. Con jalapeños."
type textarea "x"
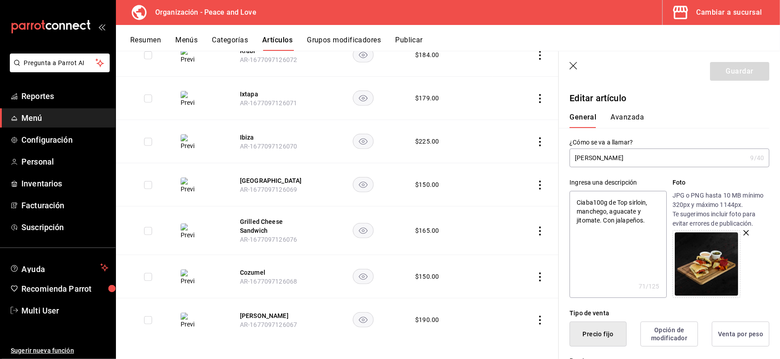
type textarea "Ciabat100g de Top sirloin, manchego, aguacate y jitomate. Con jalapeños."
type textarea "x"
type textarea "Ciabatt100g de Top sirloin, manchego, aguacate y jitomate. Con jalapeños."
type textarea "x"
type textarea "Ciabatta100g de Top sirloin, manchego, aguacate y jitomate. Con jalapeños."
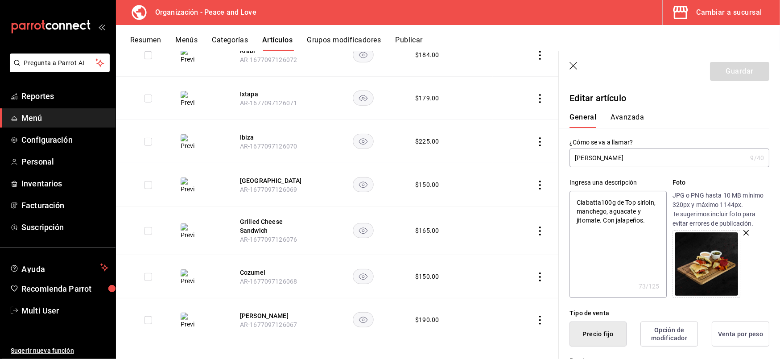
type textarea "x"
type textarea "Ciabatta 100g de Top sirloin, manchego, aguacate y jitomate. Con jalapeños."
type textarea "x"
type textarea "Ciabatta c100g de Top sirloin, manchego, aguacate y jitomate. Con jalapeños."
type textarea "x"
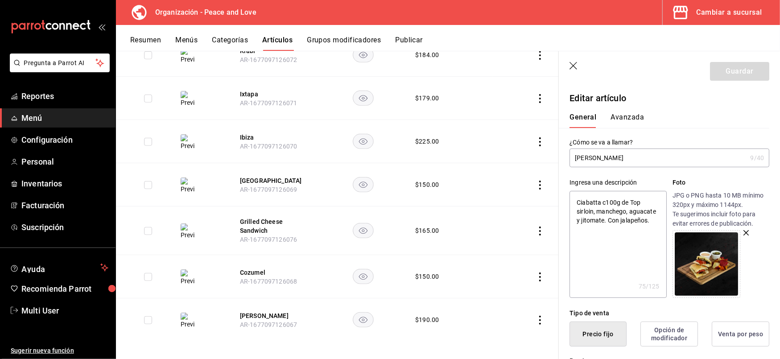
type textarea "Ciabatta co100g de Top sirloin, manchego, aguacate y jitomate. Con jalapeños."
type textarea "x"
type textarea "Ciabatta con 100g de Top sirloin, manchego, aguacate y jitomate. Con jalapeños."
type textarea "x"
type textarea "Ciabatta con A100g de Top sirloin, manchego, aguacate y jitomate. Con jalapeños."
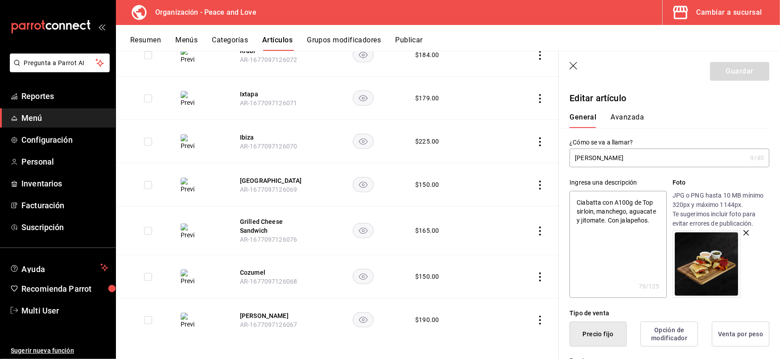
type textarea "x"
type textarea "Ciabatta con Aj100g de Top sirloin, manchego, aguacate y jitomate. Con jalapeño…"
type textarea "x"
type textarea "Ciabatta con Ajo100g de Top sirloin, manchego, aguacate y jitomate. Con jalapeñ…"
type textarea "x"
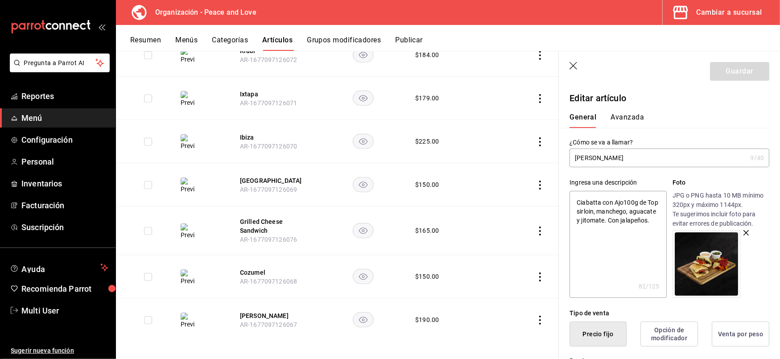
type textarea "Ciabatta con Ajo,100g de Top sirloin, manchego, aguacate y jitomate. Con jalape…"
type textarea "x"
type textarea "Ciabatta con Ajo, 100g de Top sirloin, manchego, aguacate y jitomate. Con jalap…"
type textarea "x"
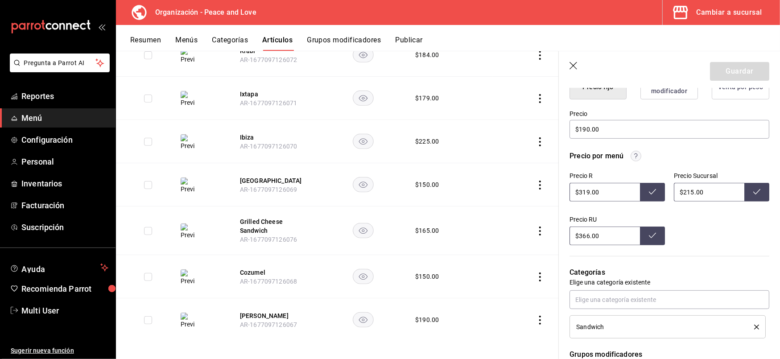
scroll to position [393, 0]
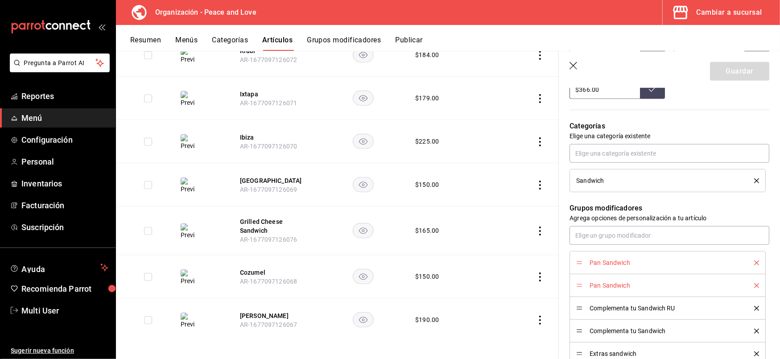
type textarea "Ciabatta con Ajo, 100g de Top sirloin, manchego, aguacate y jitomate. Con jalap…"
click at [754, 261] on icon "delete" at bounding box center [756, 262] width 5 height 5
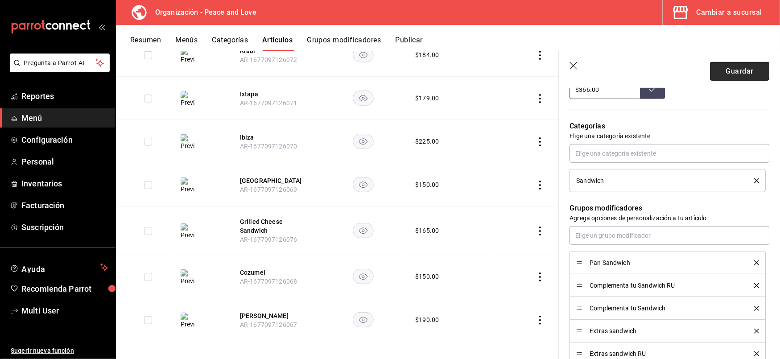
click at [737, 66] on button "Guardar" at bounding box center [739, 71] width 59 height 19
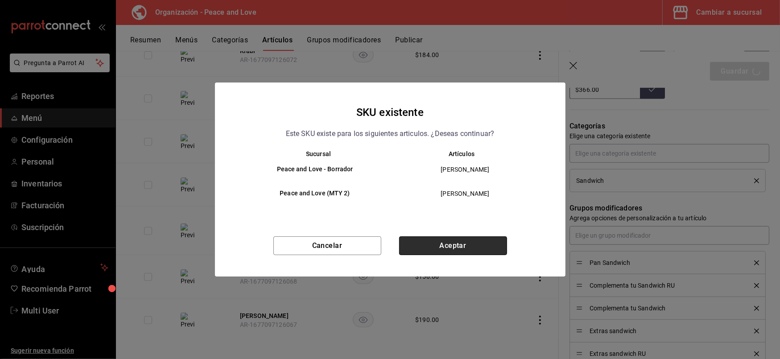
click at [457, 248] on button "Aceptar" at bounding box center [453, 245] width 108 height 19
click at [425, 247] on button "Aceptar" at bounding box center [453, 245] width 108 height 19
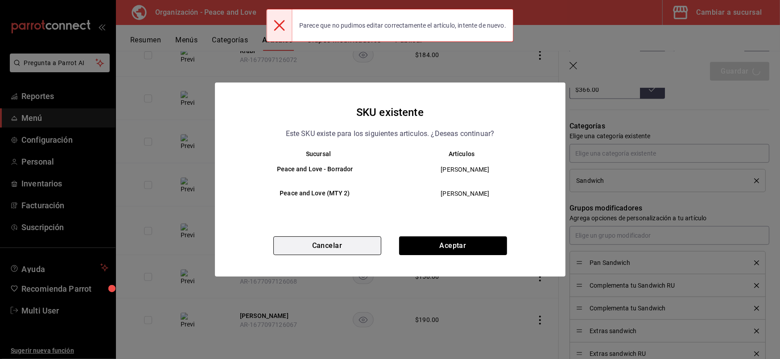
click at [348, 250] on button "Cancelar" at bounding box center [327, 245] width 108 height 19
type textarea "x"
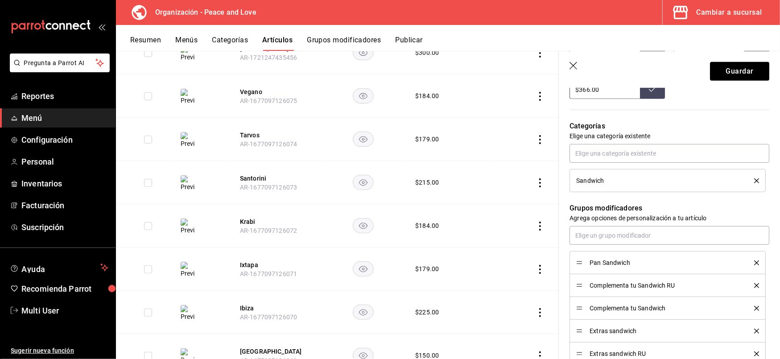
scroll to position [0, 0]
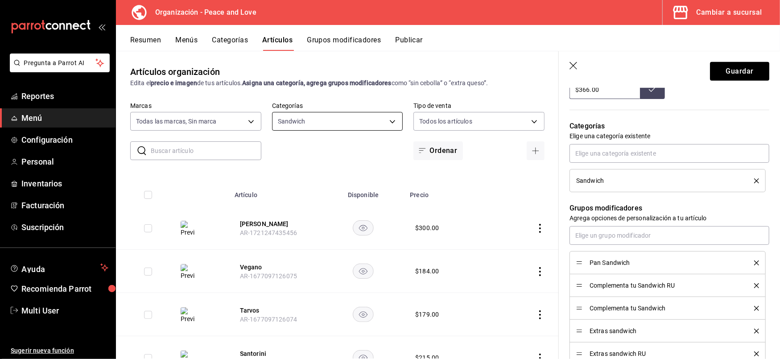
click at [332, 122] on body "Pregunta a Parrot AI Reportes Menú Configuración Personal Inventarios Facturaci…" at bounding box center [390, 179] width 780 height 359
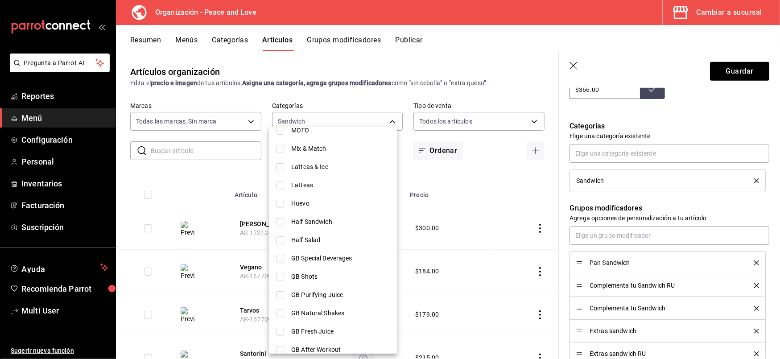
scroll to position [272, 0]
click at [277, 224] on input "checkbox" at bounding box center [280, 223] width 8 height 8
checkbox input "true"
type input "0f4c14dd-9bee-451a-abad-9afb2916cf3b,2c26776e-e9c3-4f0b-aabf-2697607b9524"
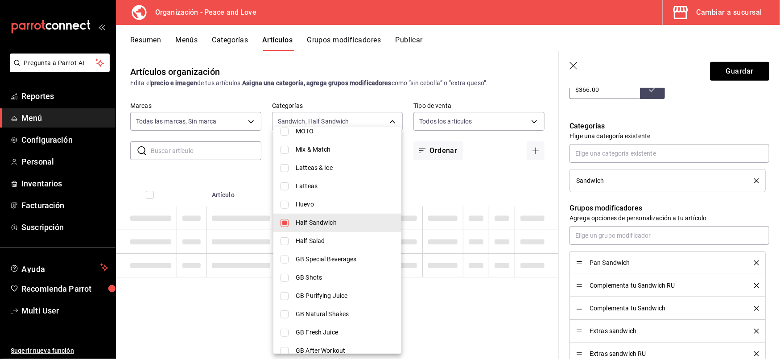
type textarea "x"
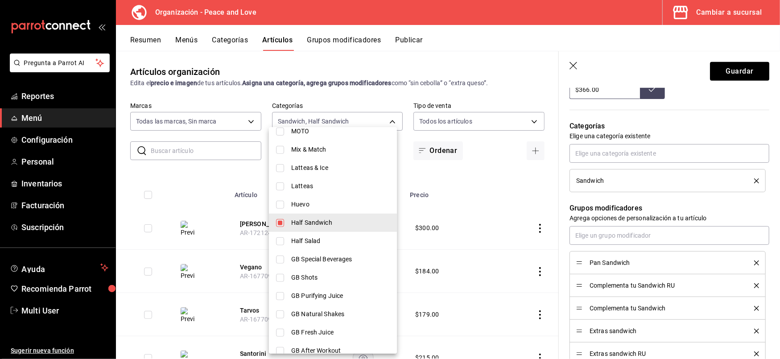
click at [482, 178] on div at bounding box center [390, 179] width 780 height 359
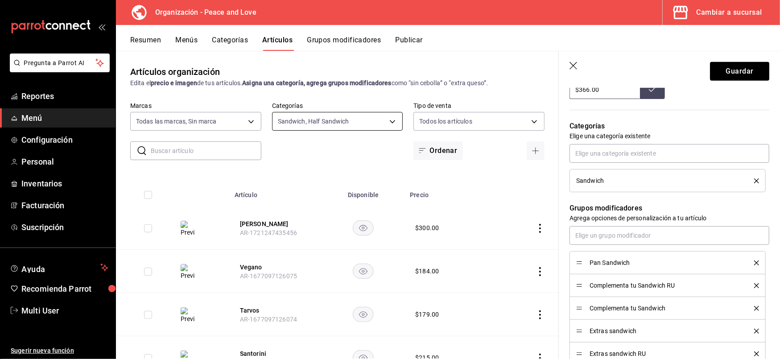
click at [390, 121] on body "Pregunta a Parrot AI Reportes Menú Configuración Personal Inventarios Facturaci…" at bounding box center [390, 179] width 780 height 359
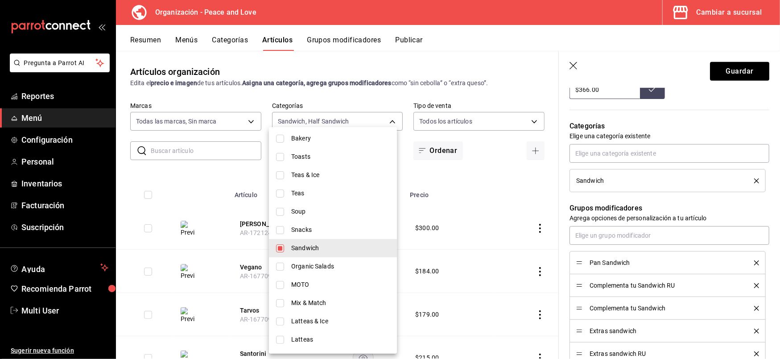
scroll to position [122, 0]
click at [279, 246] on input "checkbox" at bounding box center [280, 245] width 8 height 8
checkbox input "false"
type input "2c26776e-e9c3-4f0b-aabf-2697607b9524"
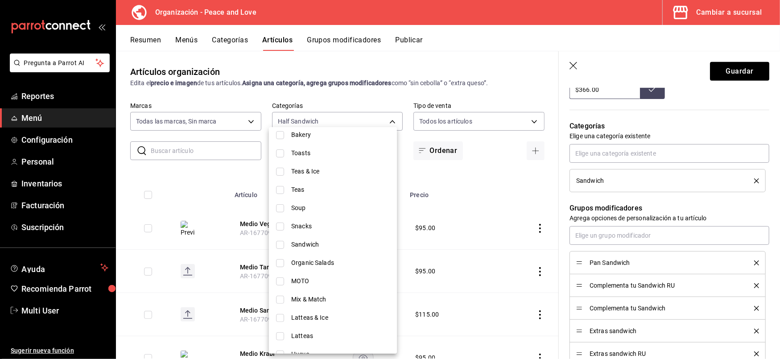
click at [227, 173] on div at bounding box center [390, 179] width 780 height 359
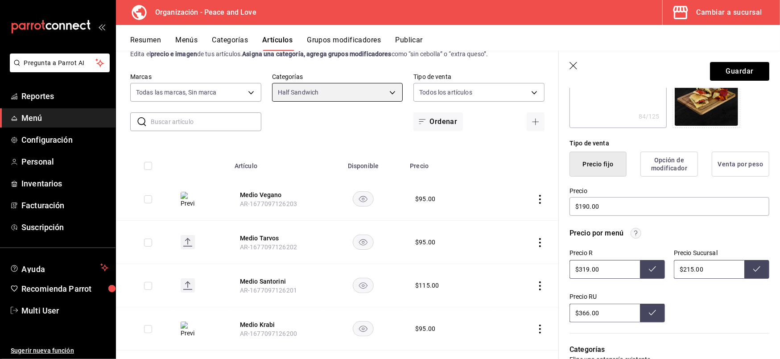
scroll to position [0, 0]
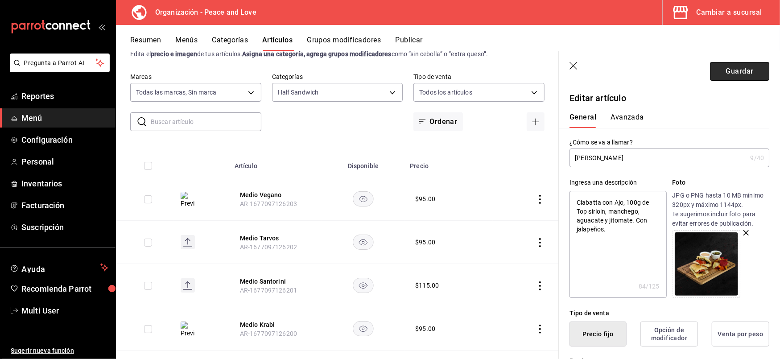
click at [738, 68] on button "Guardar" at bounding box center [739, 71] width 59 height 19
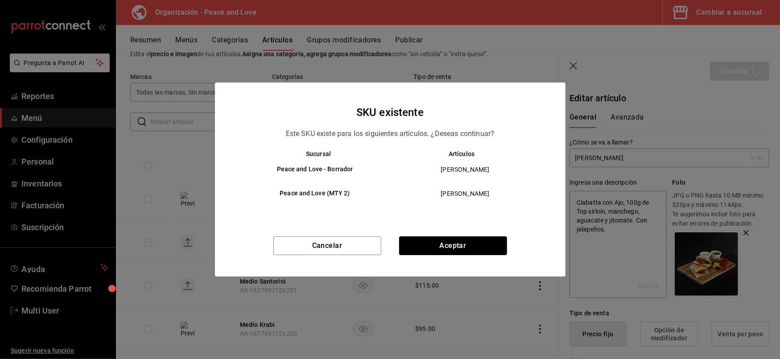
click at [474, 234] on div "SKU existente Este SKU existe para los siguientes articulos. ¿Deseas continuar?…" at bounding box center [390, 180] width 351 height 194
click at [469, 241] on button "Aceptar" at bounding box center [453, 245] width 108 height 19
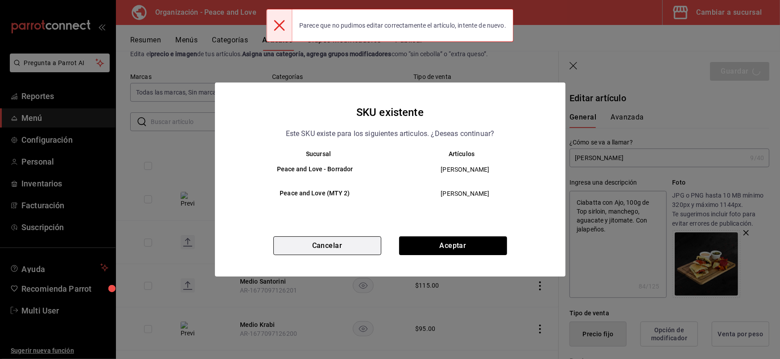
click at [353, 239] on button "Cancelar" at bounding box center [327, 245] width 108 height 19
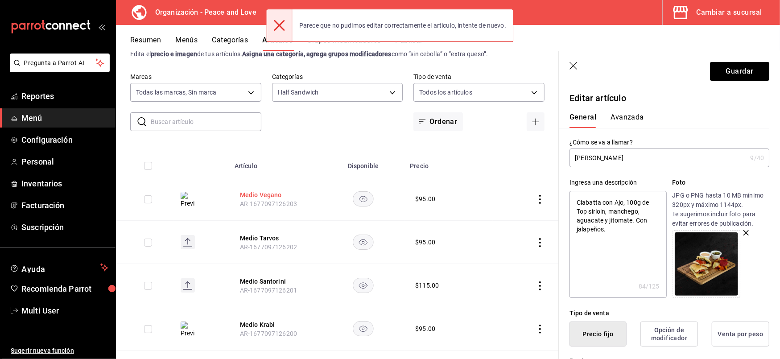
click at [255, 195] on button "Medio Vegano" at bounding box center [275, 194] width 71 height 9
type textarea "x"
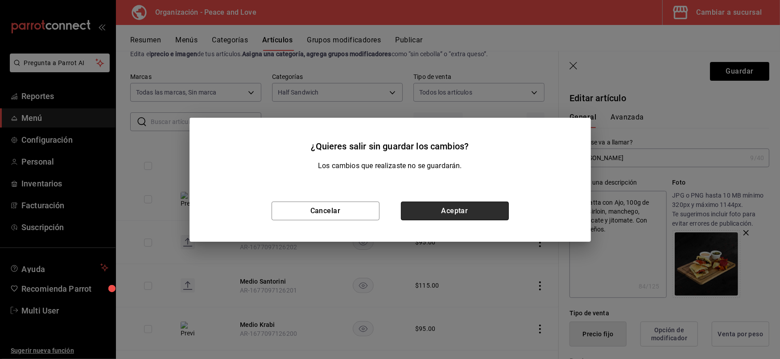
click at [436, 211] on button "Aceptar" at bounding box center [455, 211] width 108 height 19
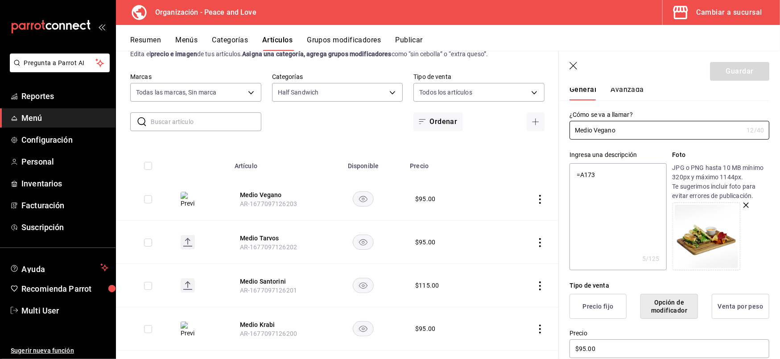
scroll to position [238, 0]
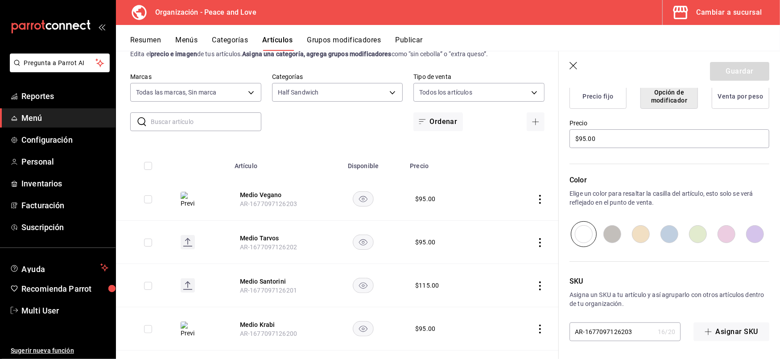
click at [301, 143] on div "Artículos organización Edita el precio e imagen de tus artículos. Asigna una ca…" at bounding box center [337, 205] width 443 height 308
click at [331, 37] on button "Grupos modificadores" at bounding box center [344, 43] width 74 height 15
